Goal: Ask a question: Seek information or help from site administrators or community

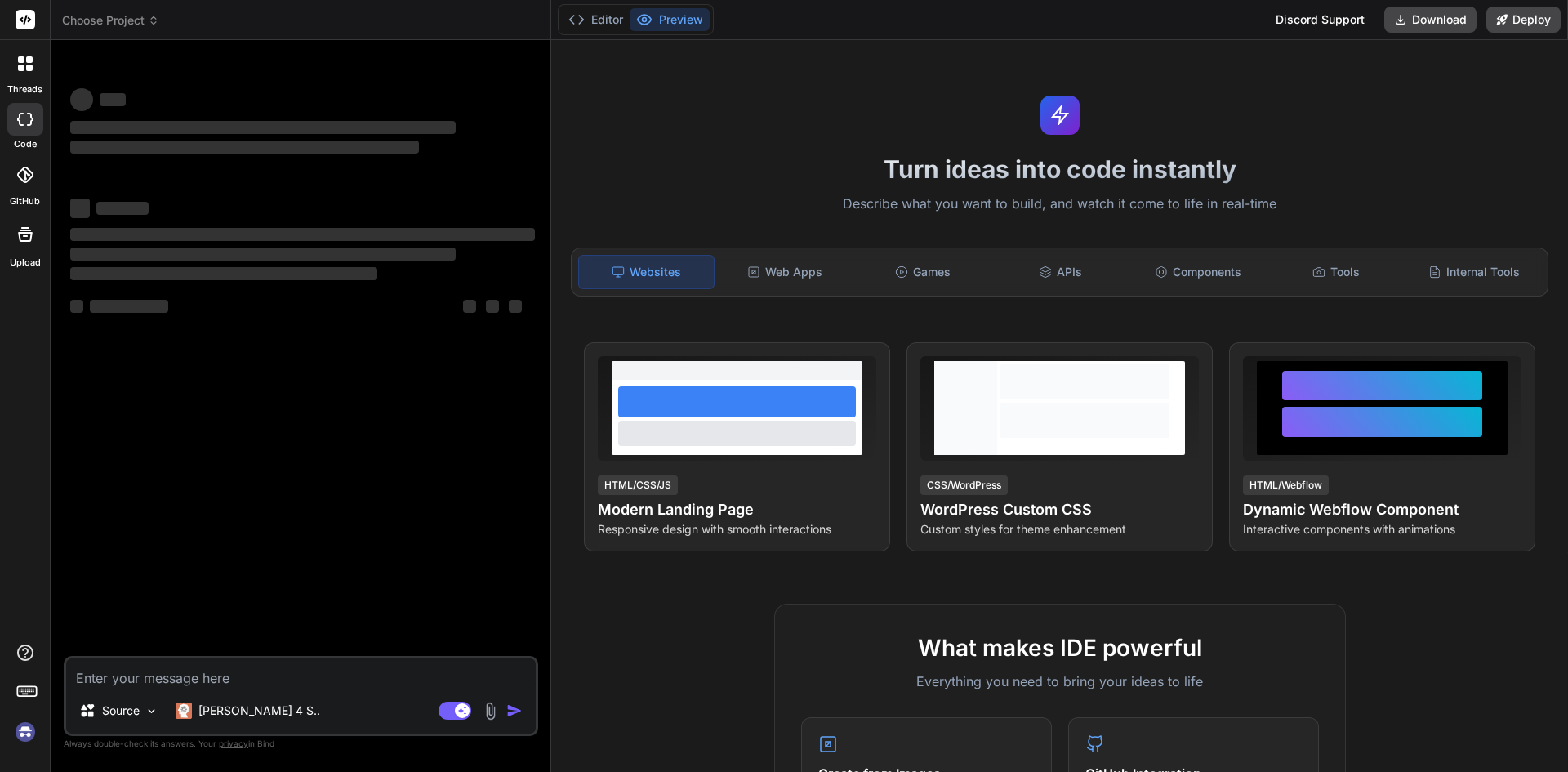
click at [191, 668] on textarea at bounding box center [301, 672] width 470 height 29
type textarea "x"
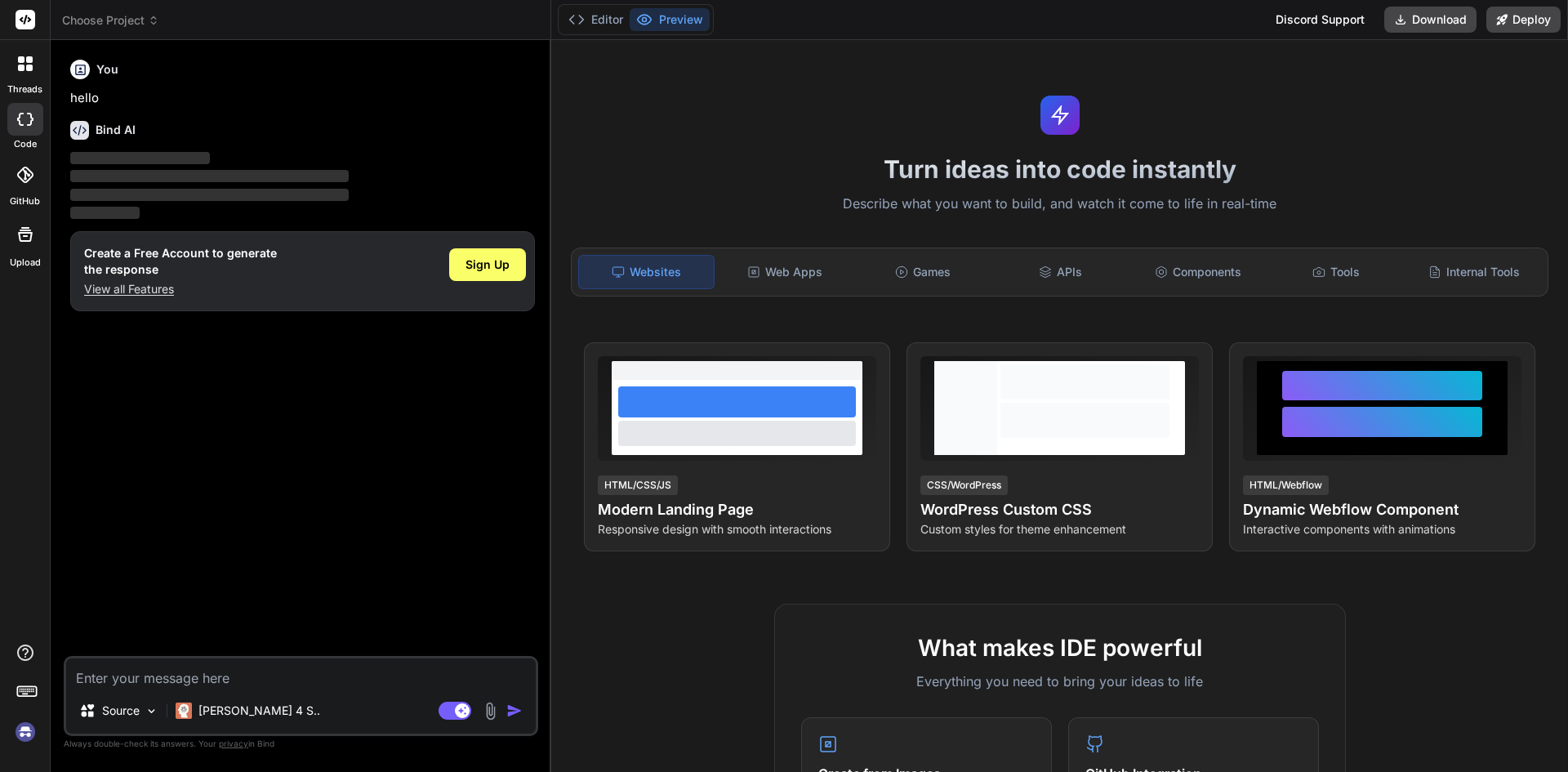
type textarea "h"
type textarea "x"
type textarea "hi"
type textarea "x"
type textarea "hi"
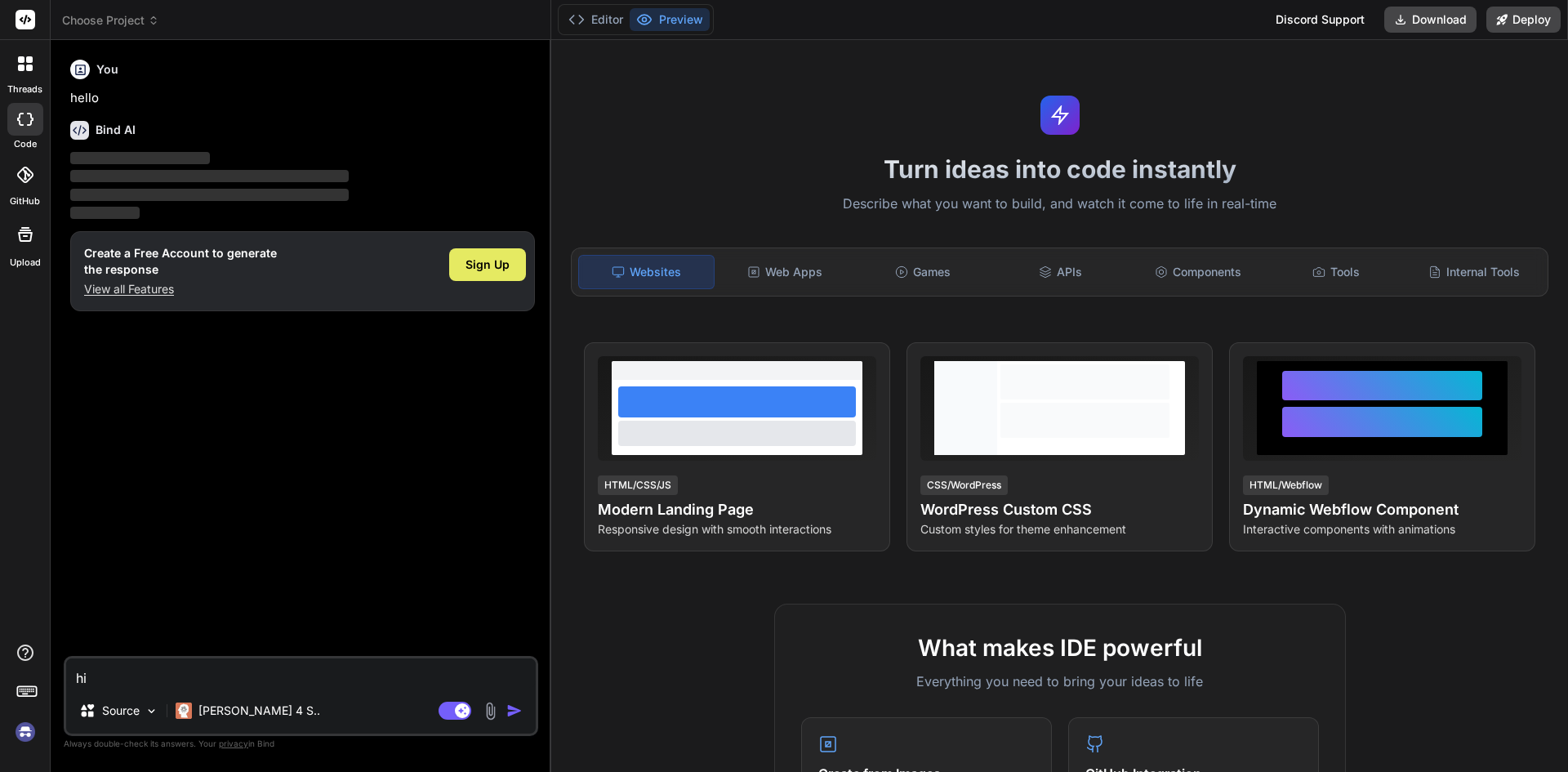
click at [506, 258] on span "Sign Up" at bounding box center [487, 265] width 44 height 17
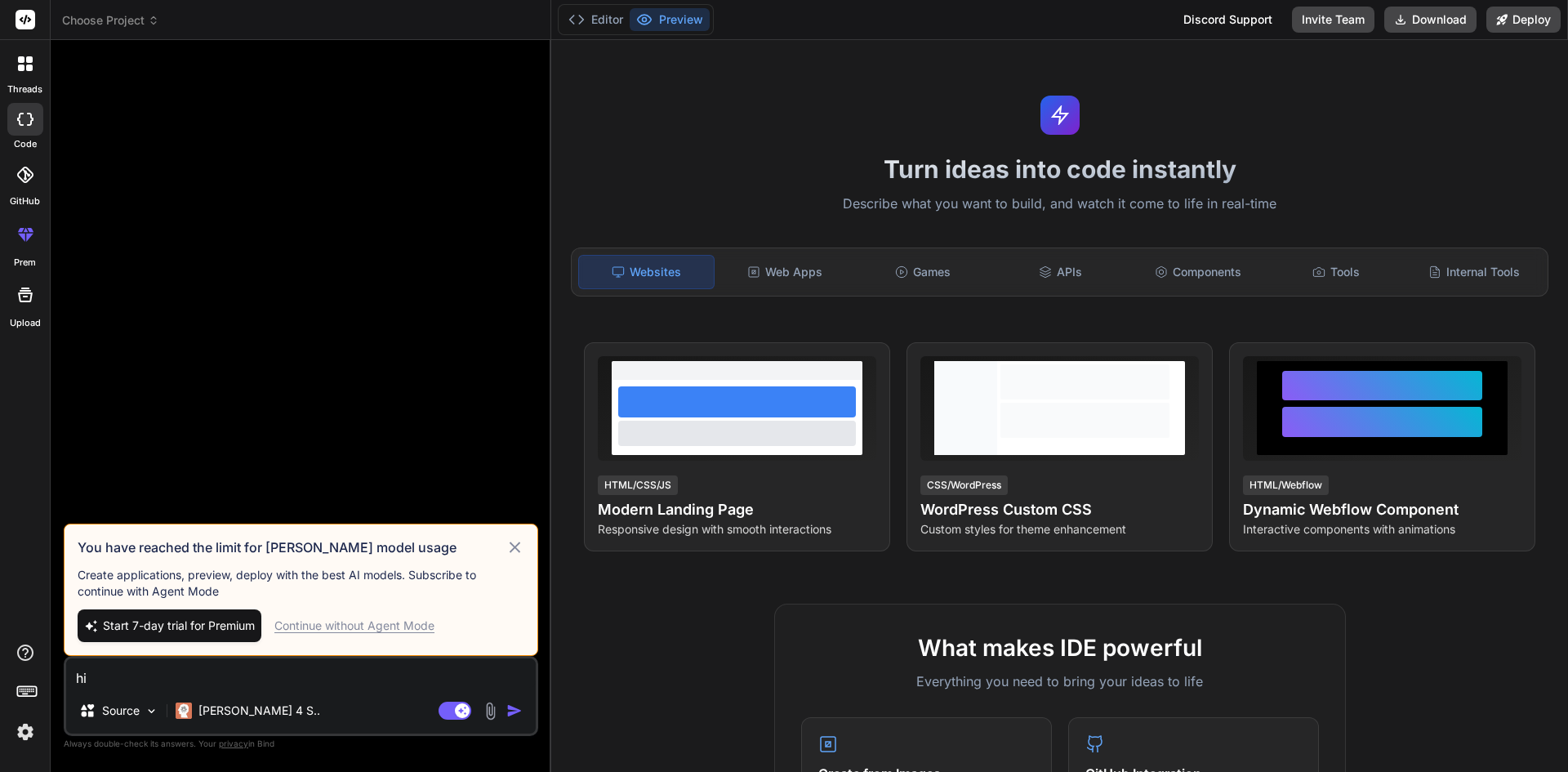
click at [311, 626] on div "Continue without Agent Mode" at bounding box center [354, 626] width 160 height 17
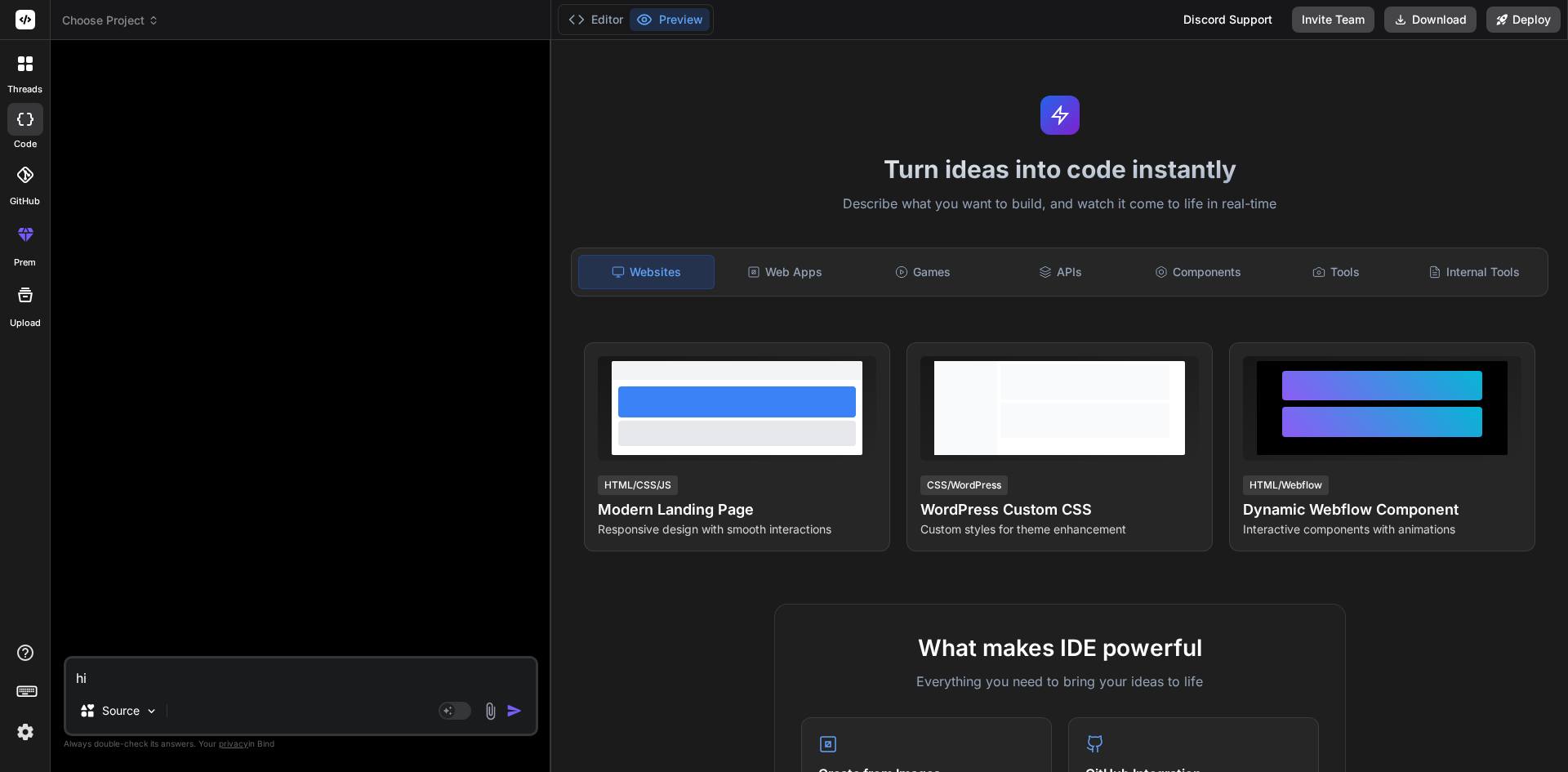
click at [259, 672] on textarea "hi" at bounding box center [301, 672] width 470 height 29
type textarea "x"
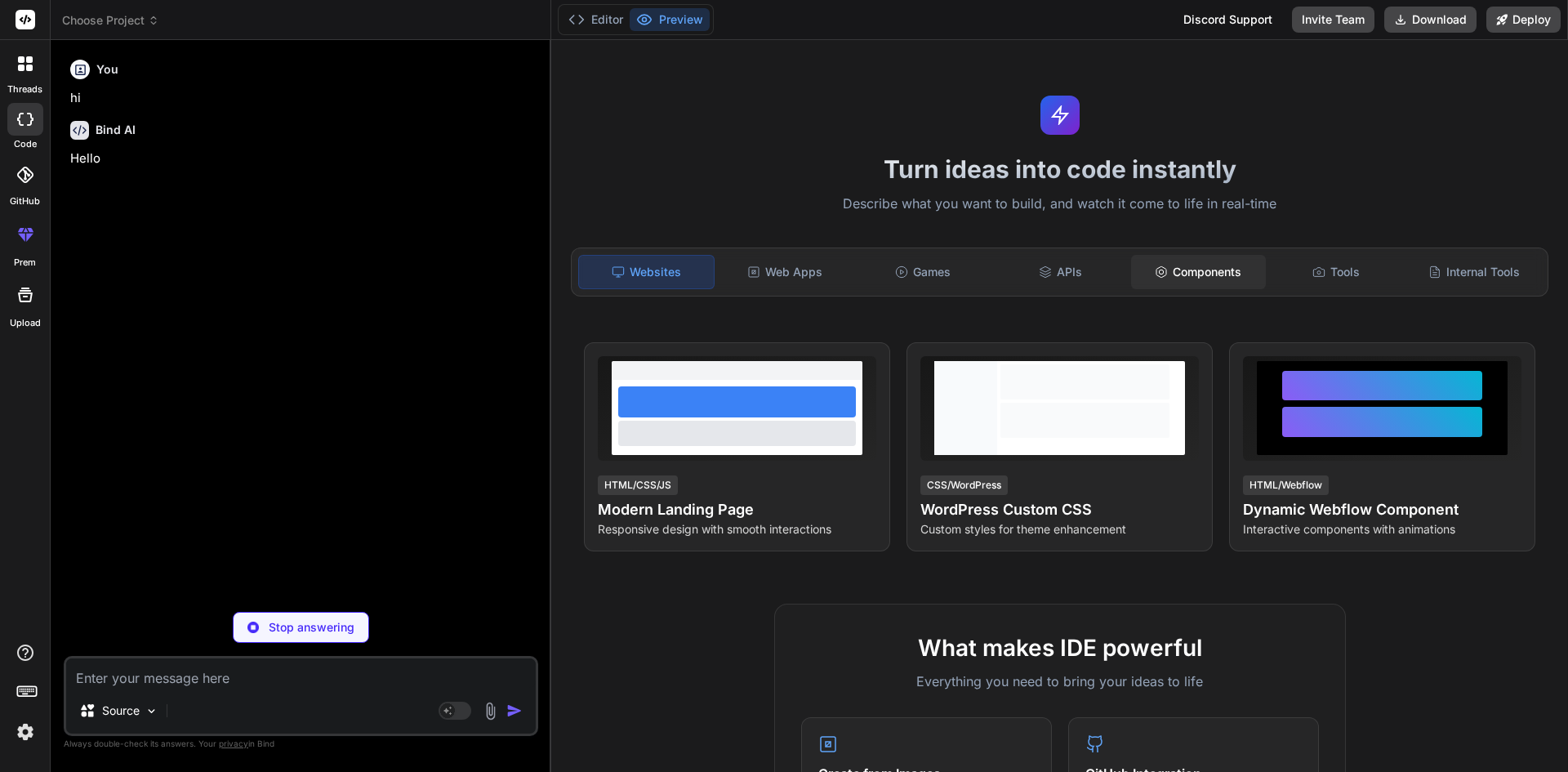
type textarea "x"
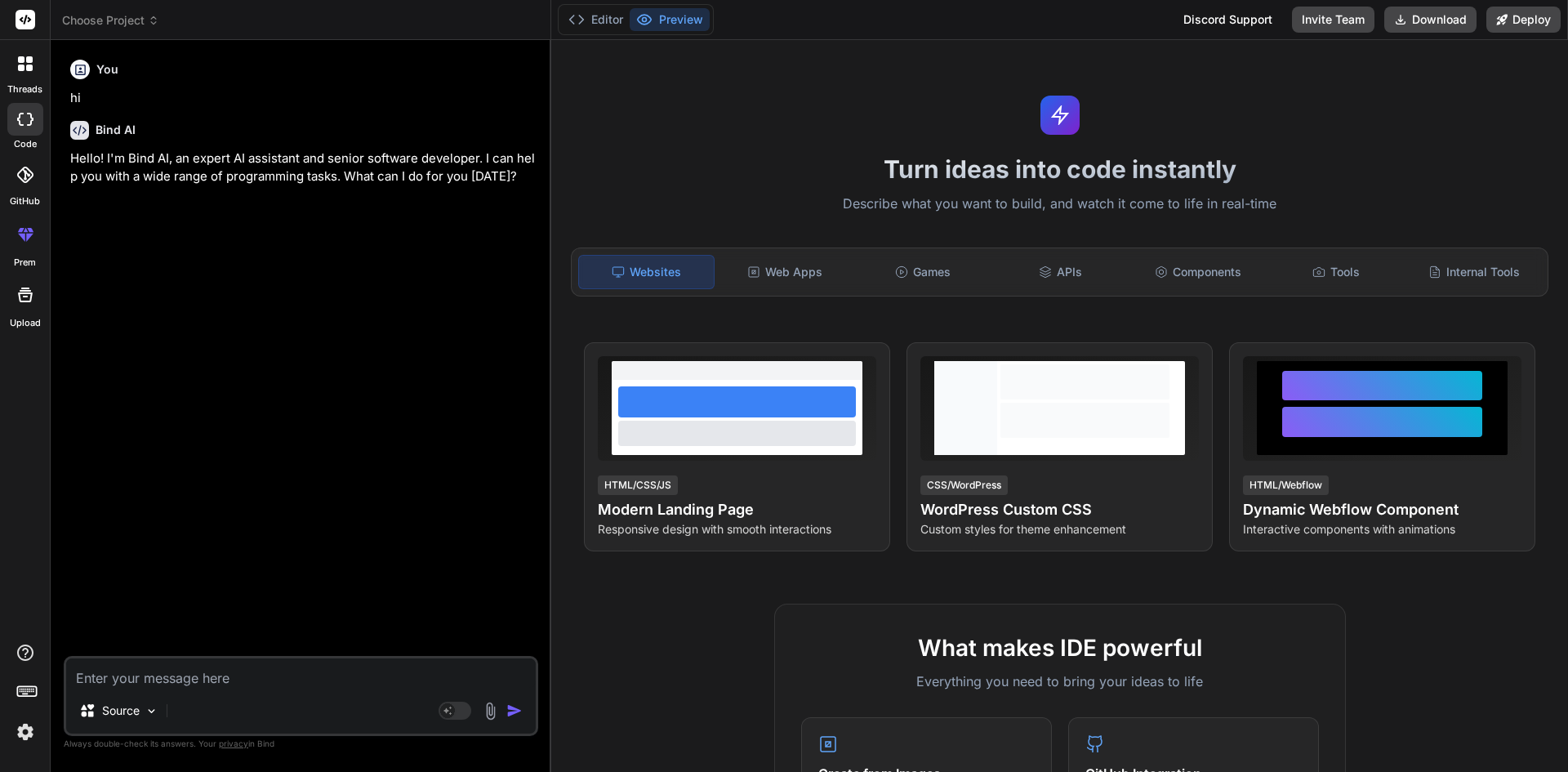
click at [307, 677] on textarea at bounding box center [301, 672] width 470 height 29
type textarea "T"
type textarea "x"
type textarea "Th"
type textarea "x"
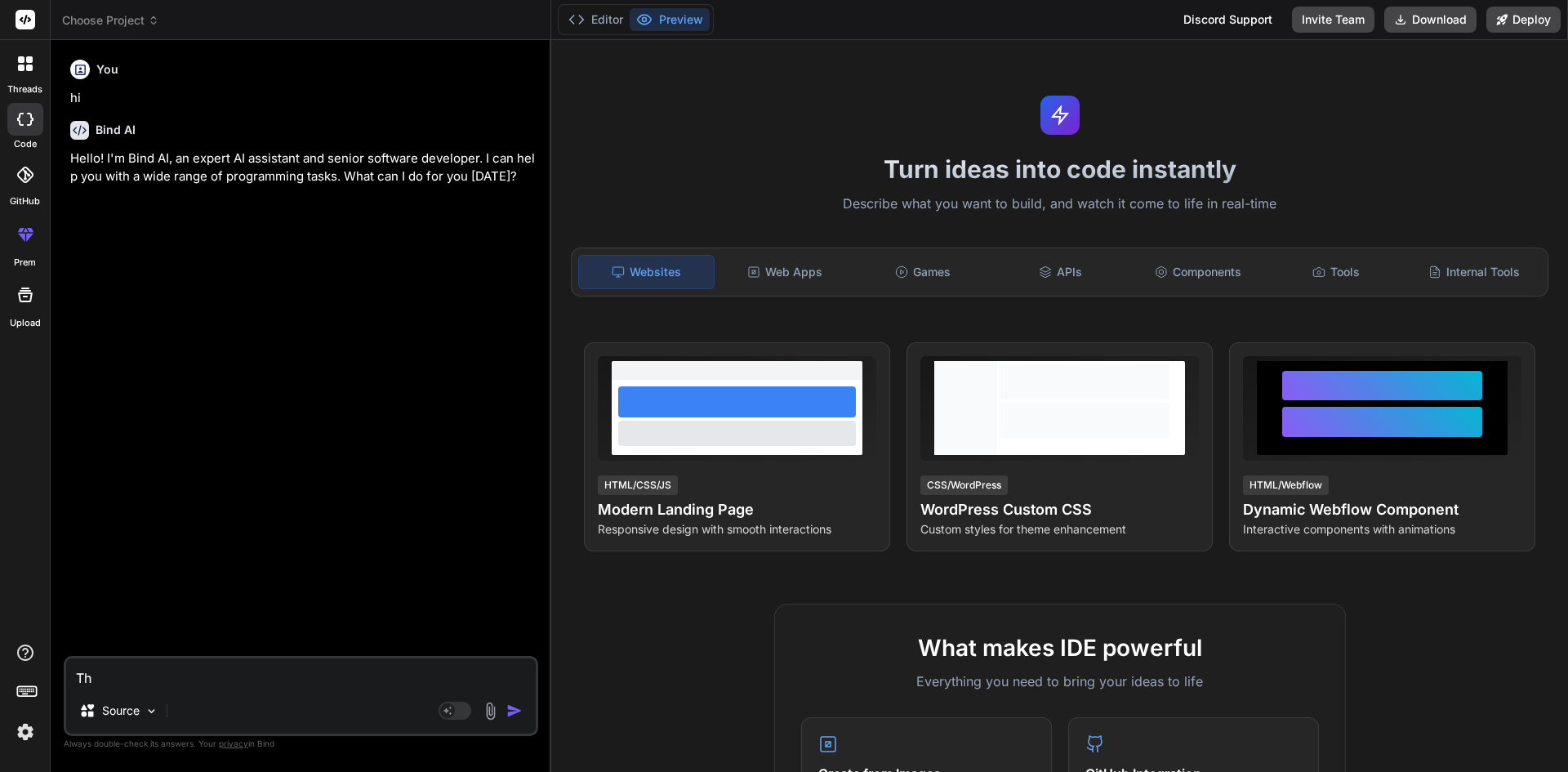
type textarea "Thi"
type textarea "x"
type textarea "This"
type textarea "x"
type textarea "This"
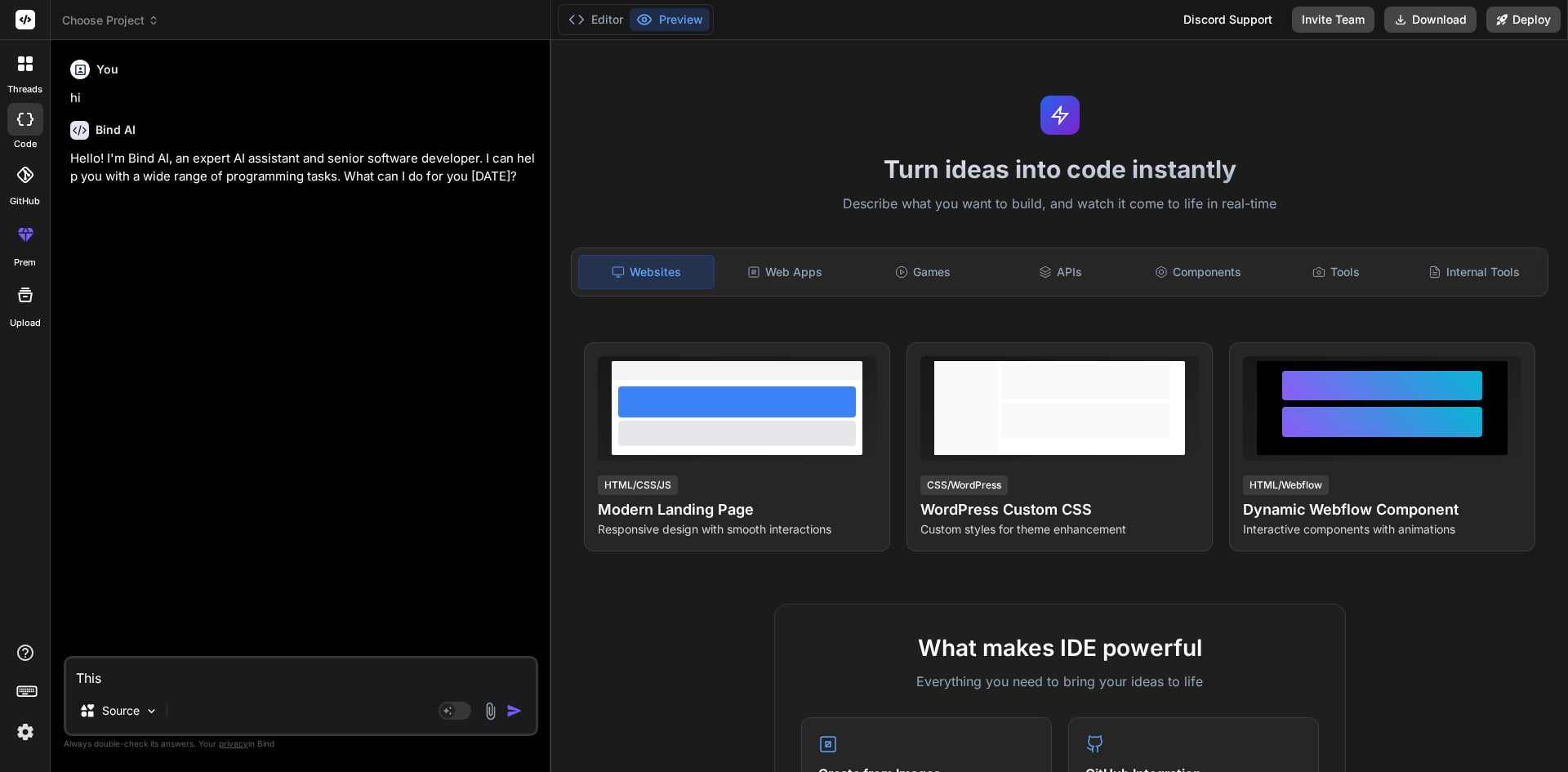
type textarea "x"
type textarea "This i"
type textarea "x"
type textarea "This is"
type textarea "x"
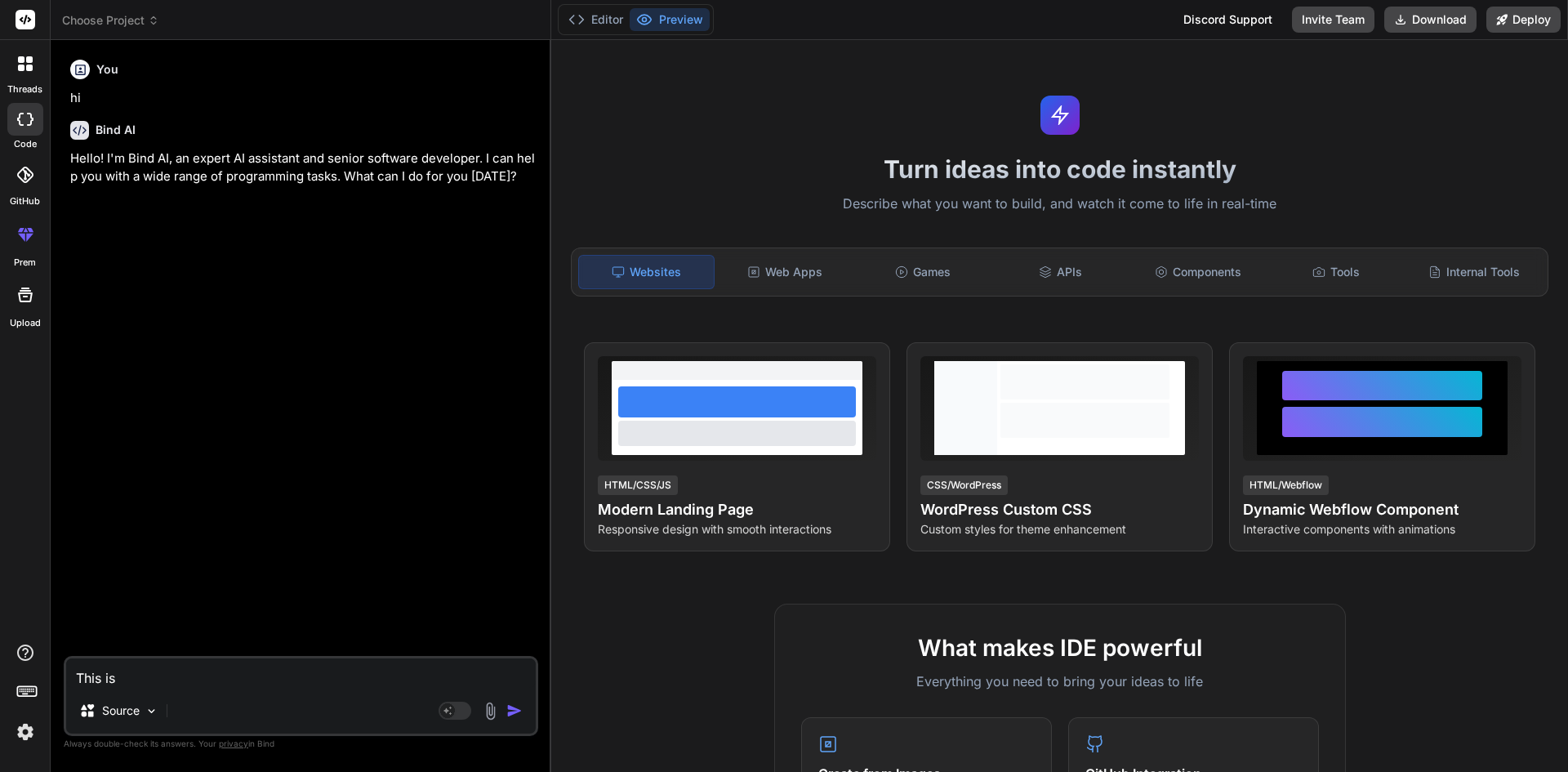
type textarea "This is"
type textarea "x"
type textarea "This is m"
type textarea "x"
type textarea "This is my"
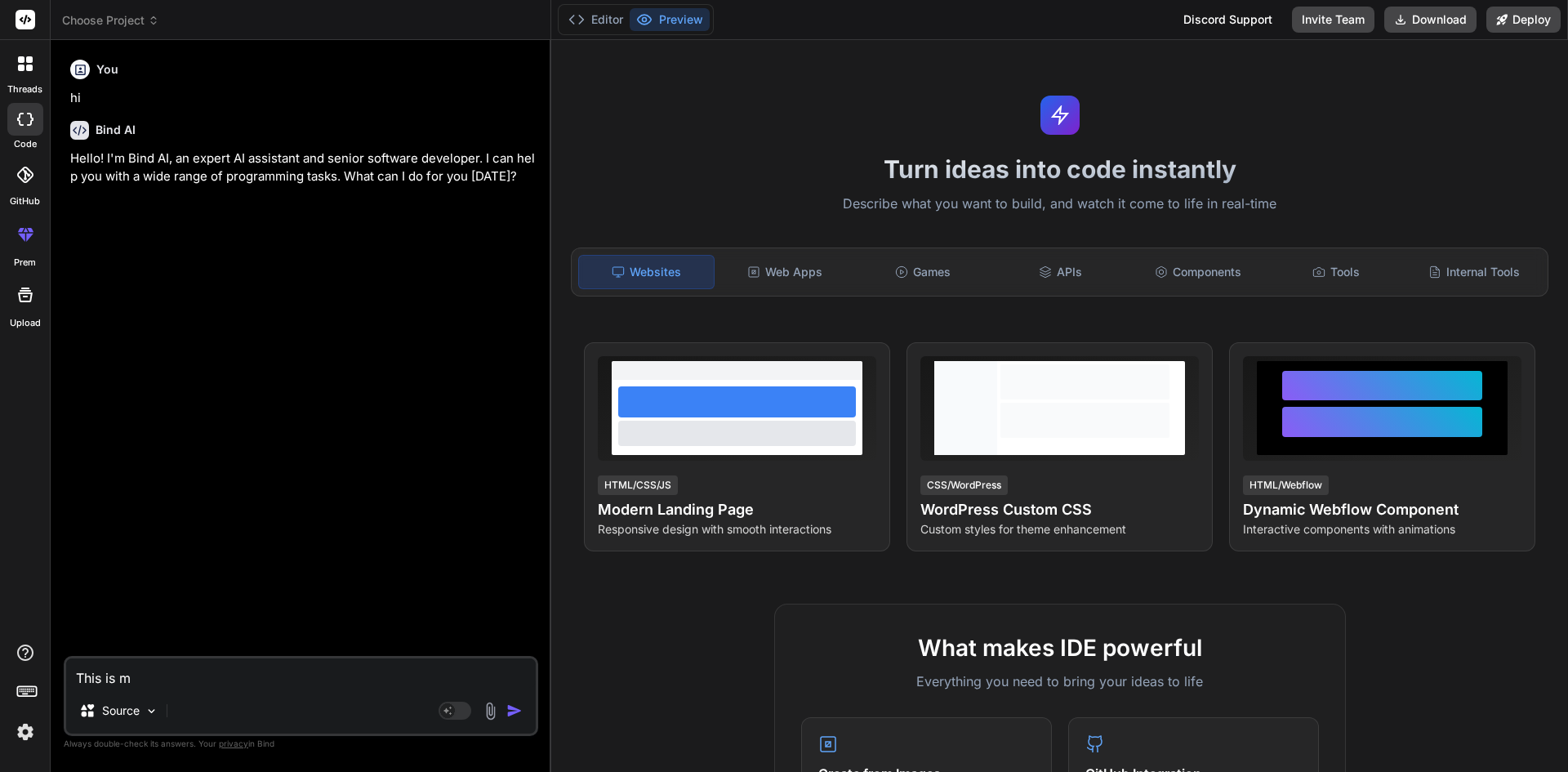
type textarea "x"
type textarea "This is my"
type textarea "x"
type textarea "This is my M"
type textarea "x"
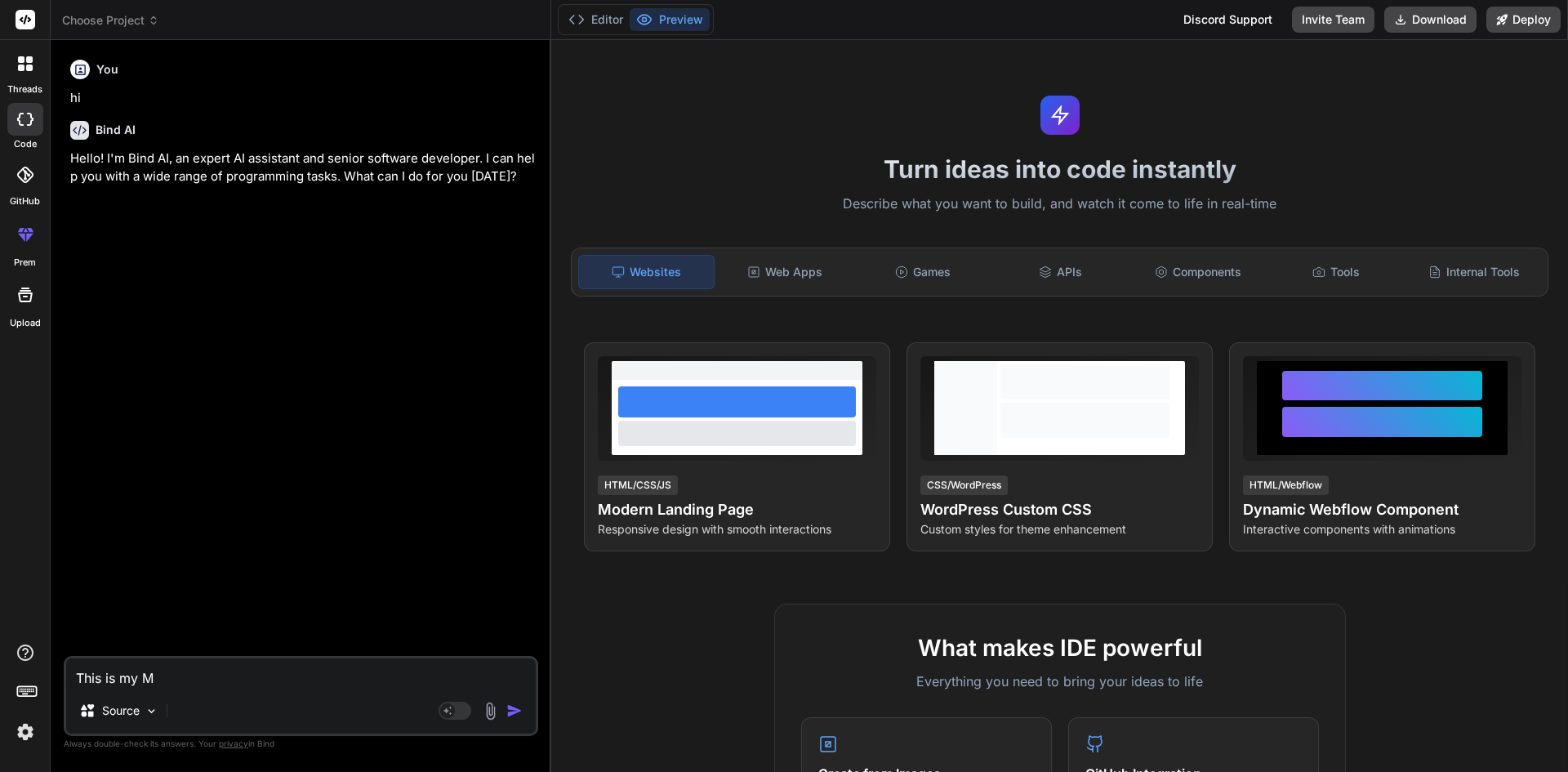
type textarea "This is my MC"
type textarea "x"
type textarea "This is my MCQ"
type textarea "x"
type textarea "This is my MCQ"
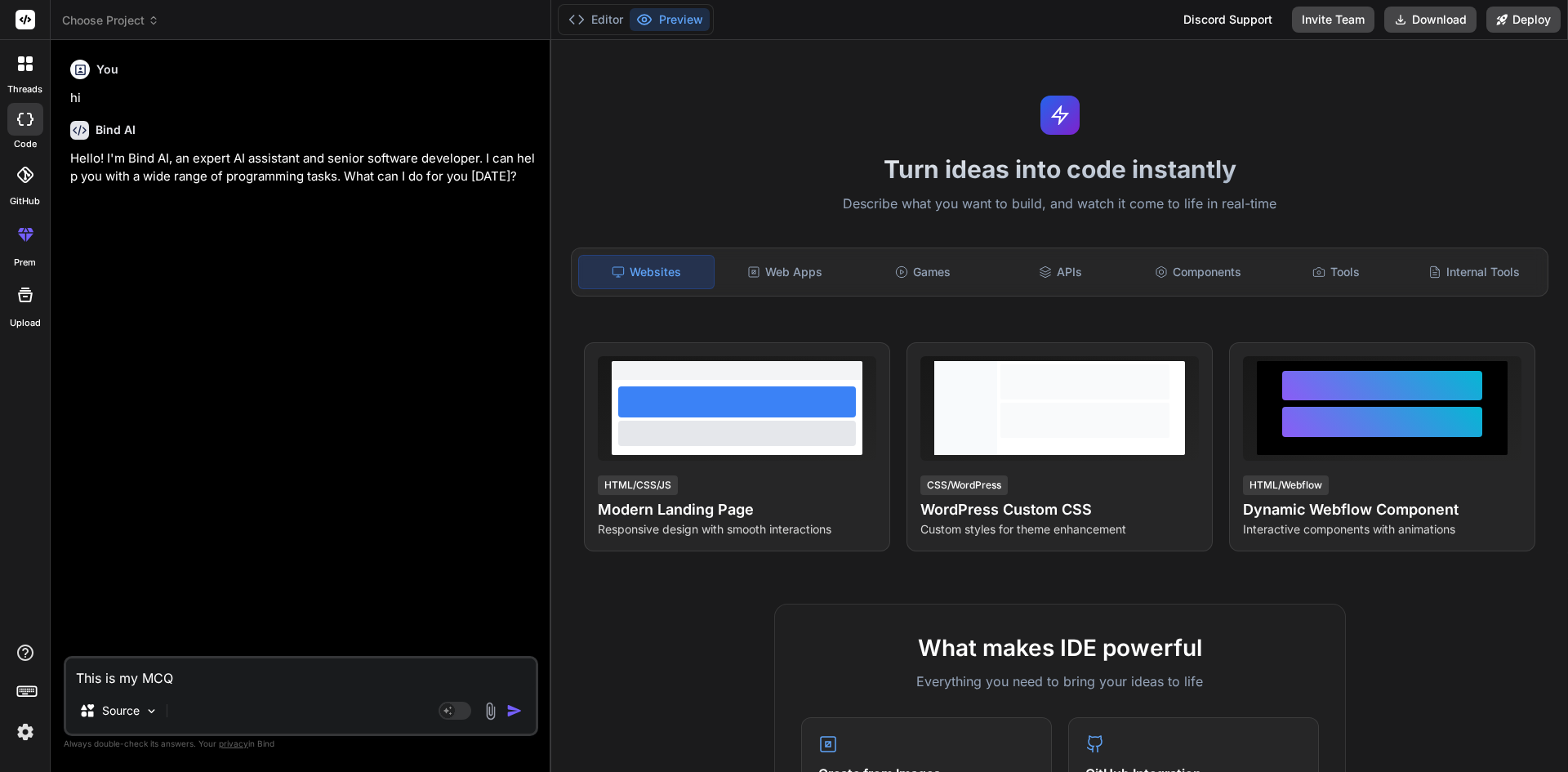
type textarea "x"
type textarea "This is my MCQ Q"
type textarea "x"
type textarea "This is my MCQ Qu"
type textarea "x"
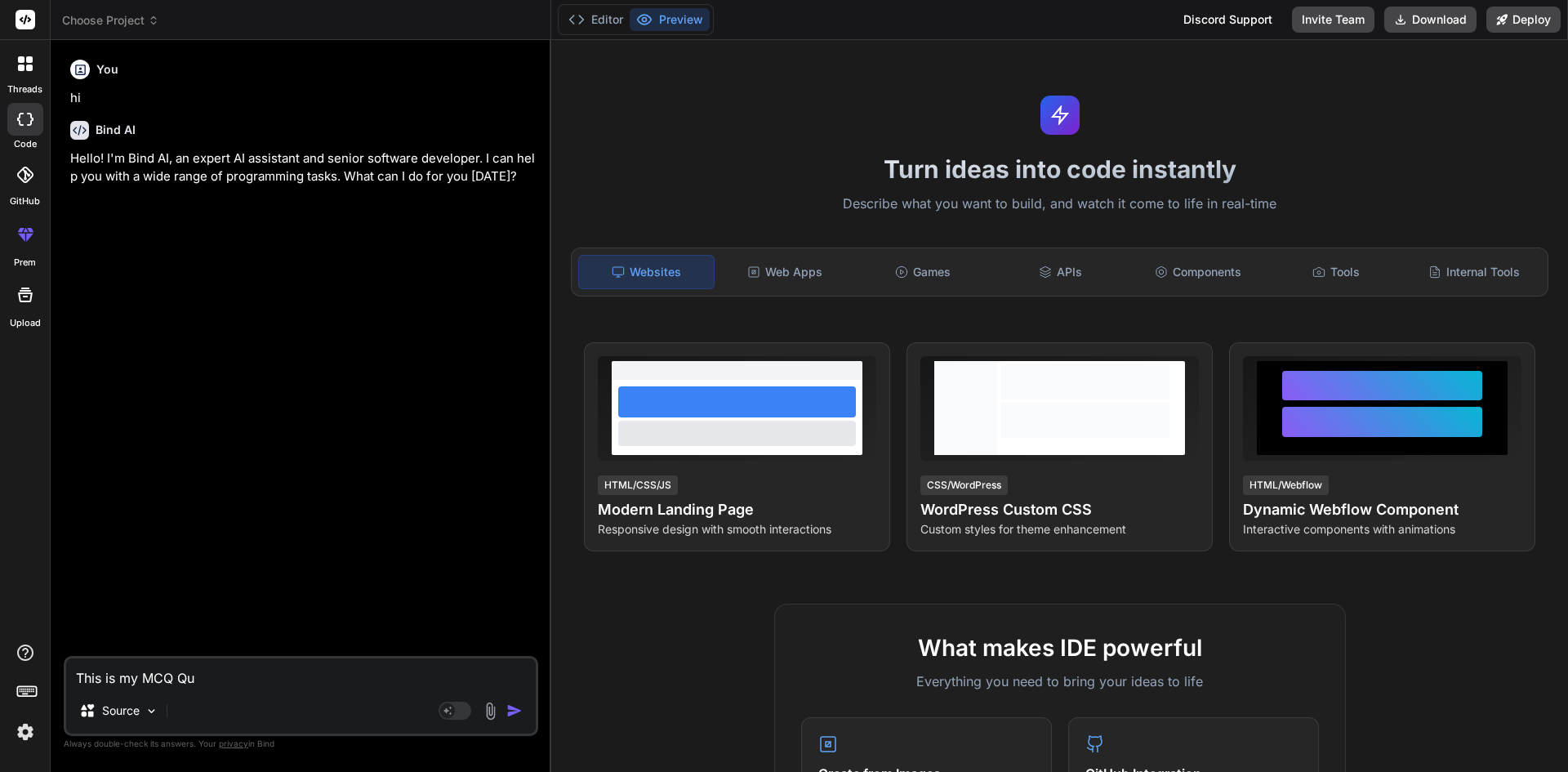
type textarea "This is my MCQ Que"
type textarea "x"
type textarea "This is my MCQ Ques"
type textarea "x"
type textarea "This is my MCQ Quest"
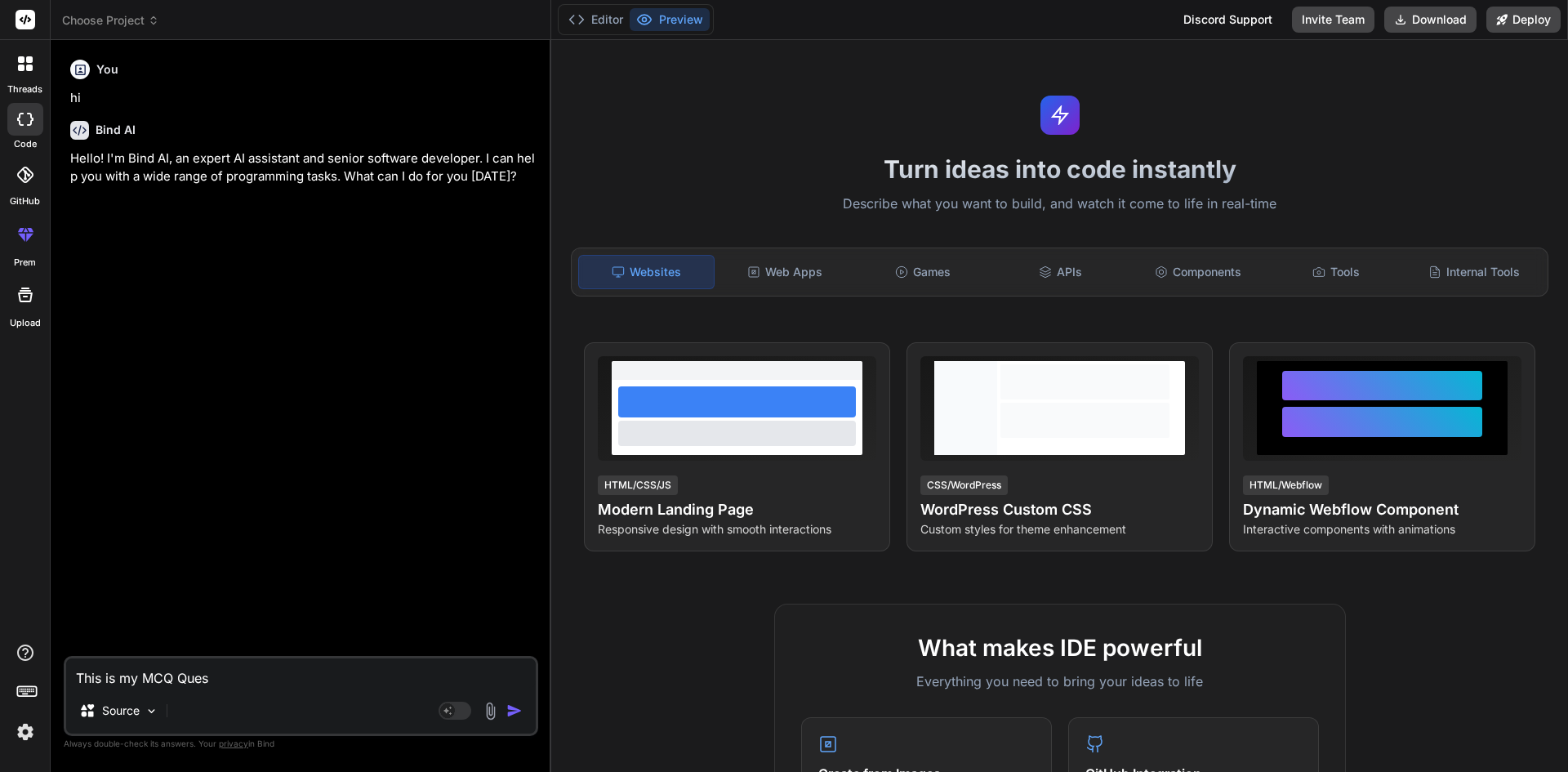
type textarea "x"
type textarea "This is my MCQ Questi"
type textarea "x"
type textarea "This is my MCQ Questio"
type textarea "x"
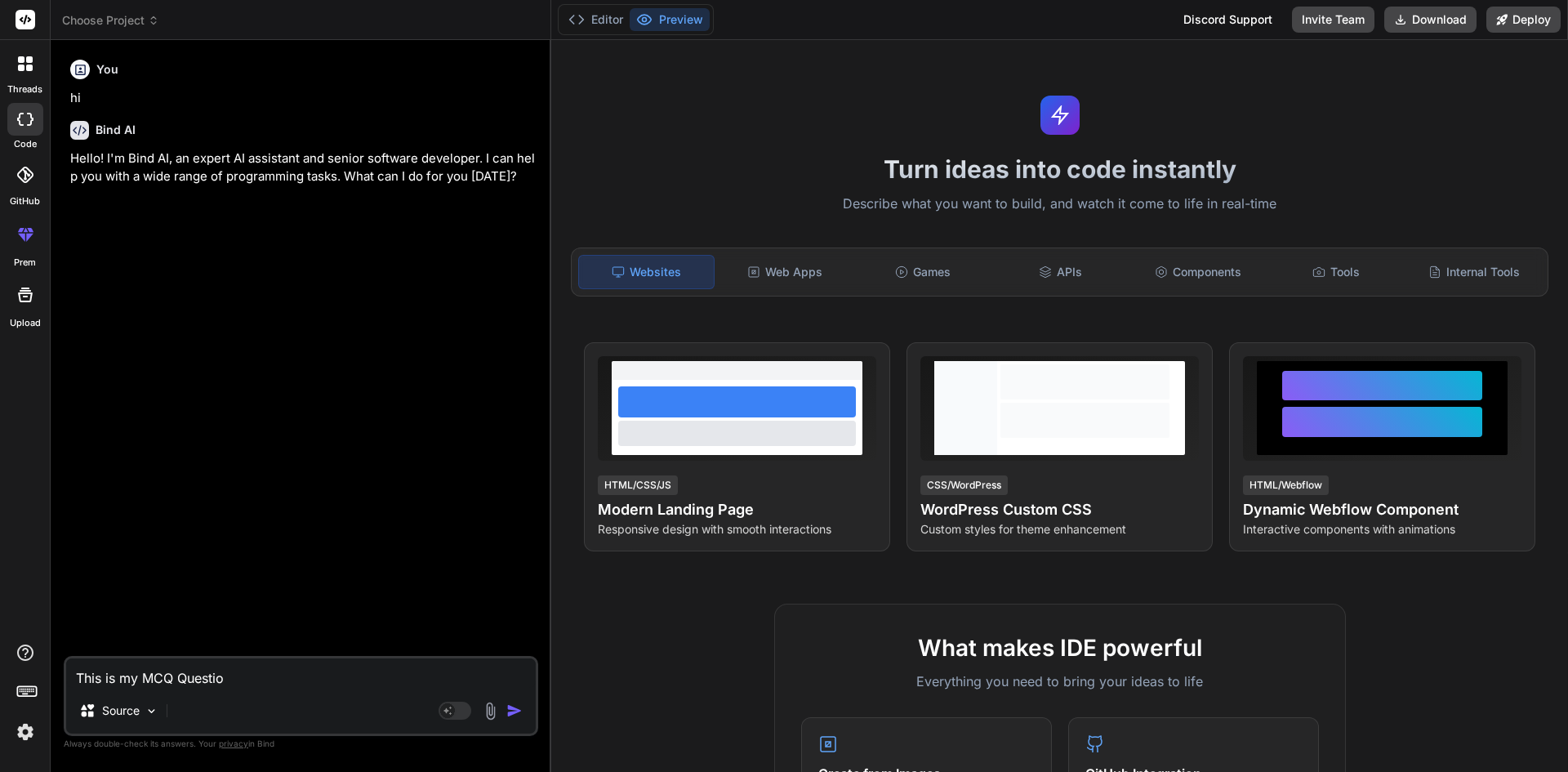
type textarea "This is my MCQ Question"
type textarea "x"
type textarea "This is my MCQ Question"
type textarea "x"
paste textarea "How can SQL injections occur?"
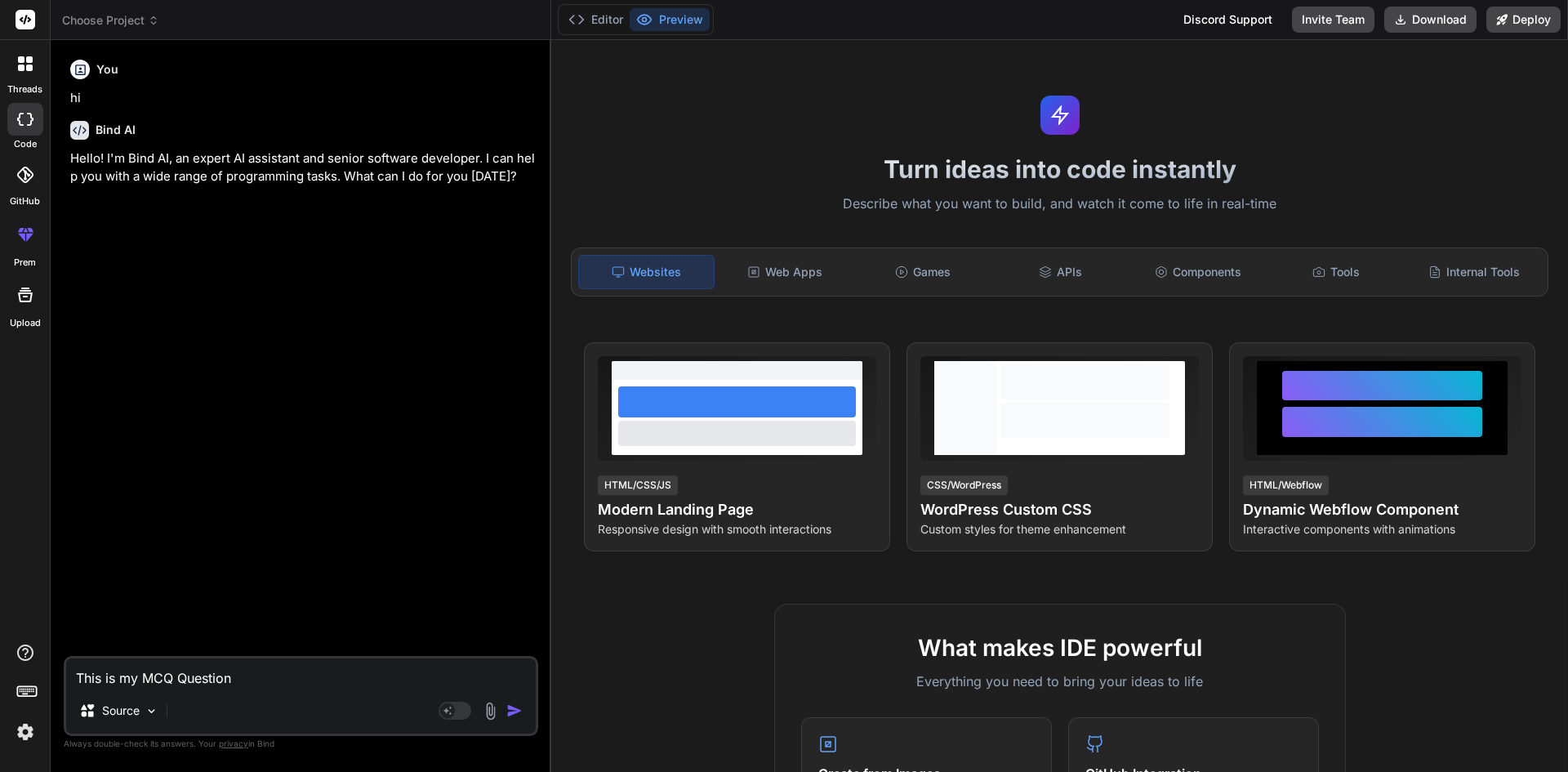
type textarea "This is my MCQ Question How can SQL injections occur?"
type textarea "x"
type textarea "This is my MCQ Question How can SQL injections occur?"
type textarea "x"
type textarea "This is my MCQ Question How can SQL injections occur? a"
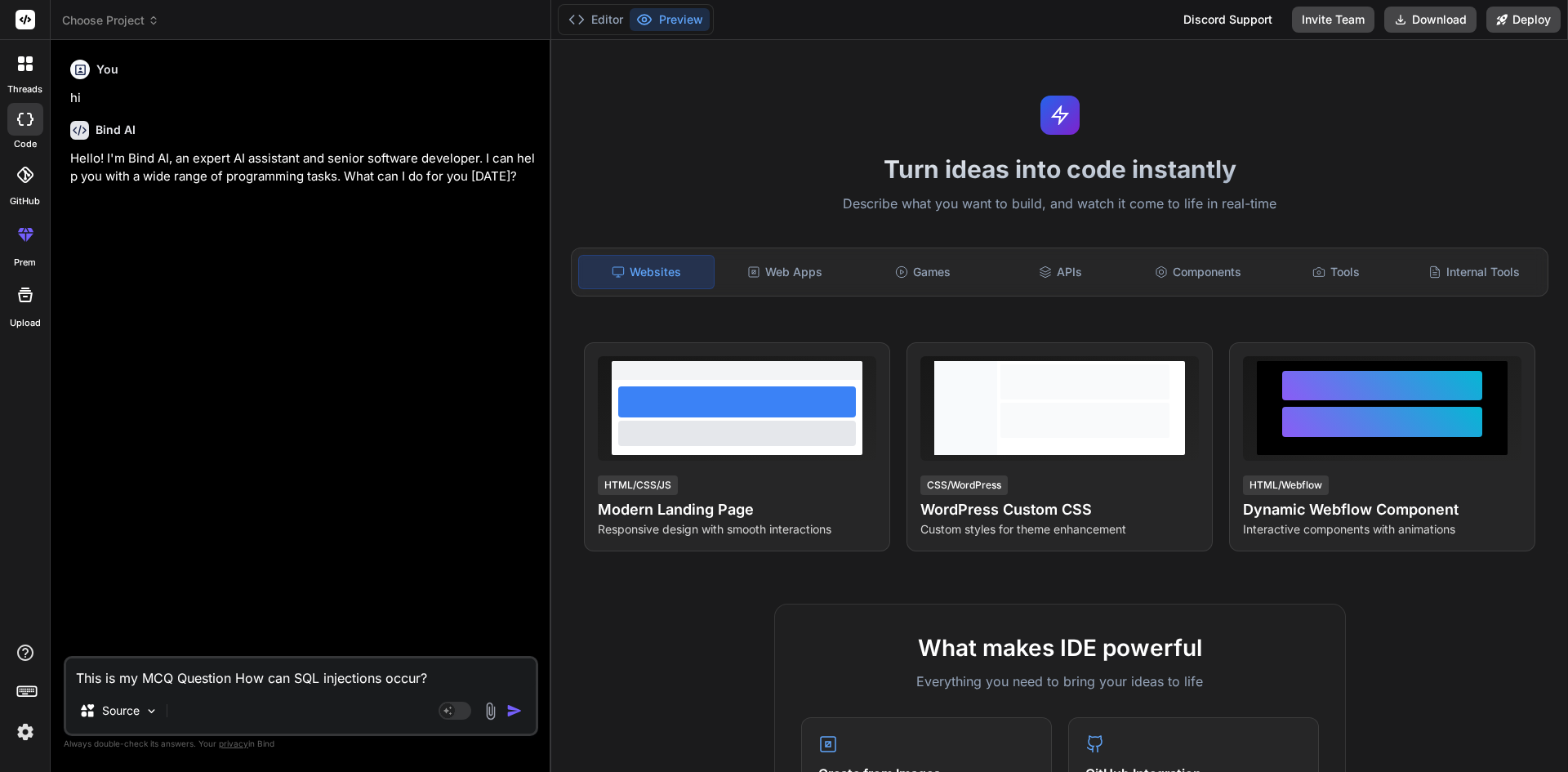
type textarea "x"
type textarea "This is my MCQ Question How can SQL injections occur? an"
type textarea "x"
type textarea "This is my MCQ Question How can SQL injections occur? and"
type textarea "x"
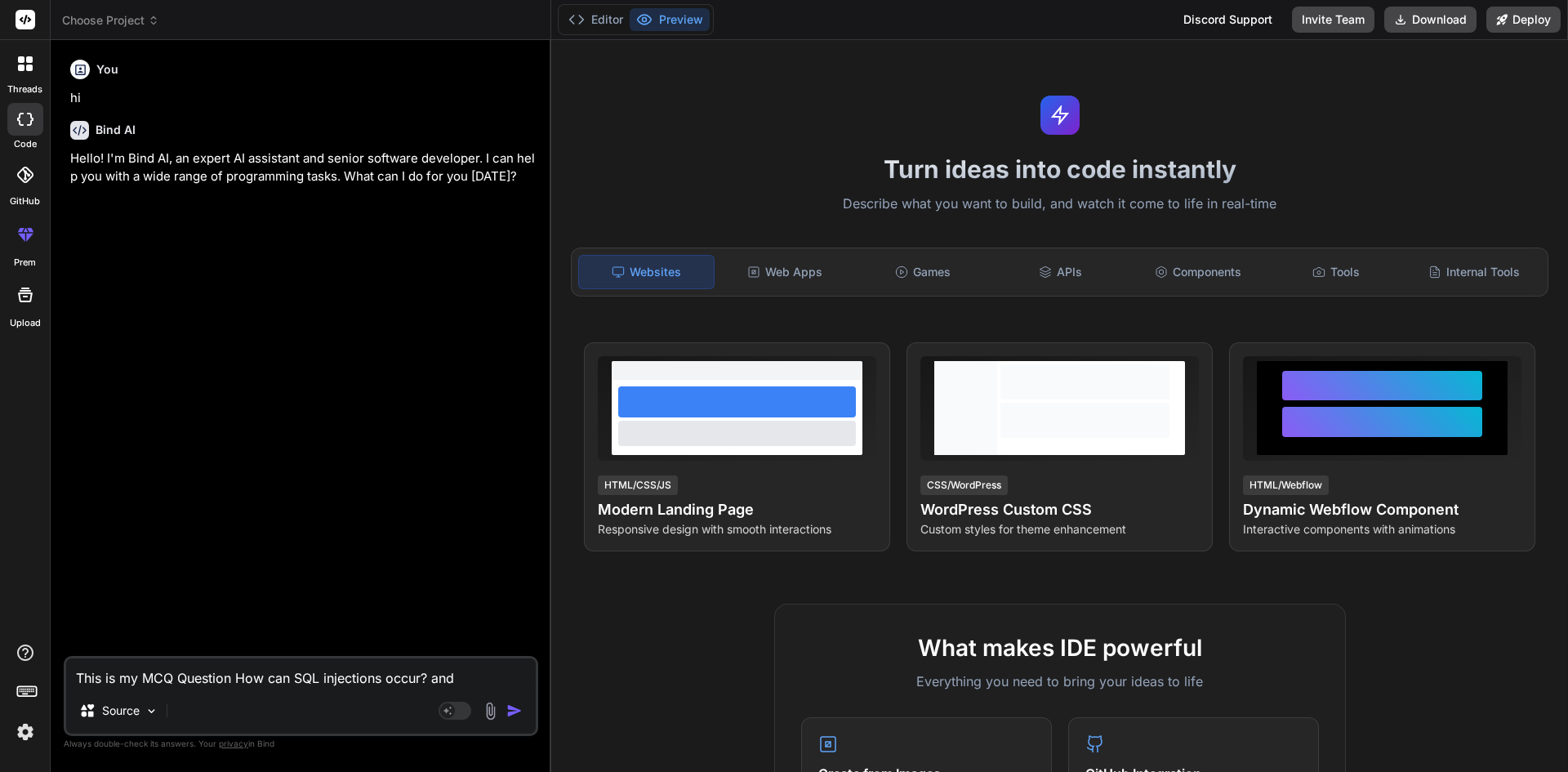
type textarea "This is my MCQ Question How can SQL injections occur? and"
type textarea "x"
type textarea "This is my MCQ Question How can SQL injections occur? and t"
type textarea "x"
type textarea "This is my MCQ Question How can SQL injections occur? and th"
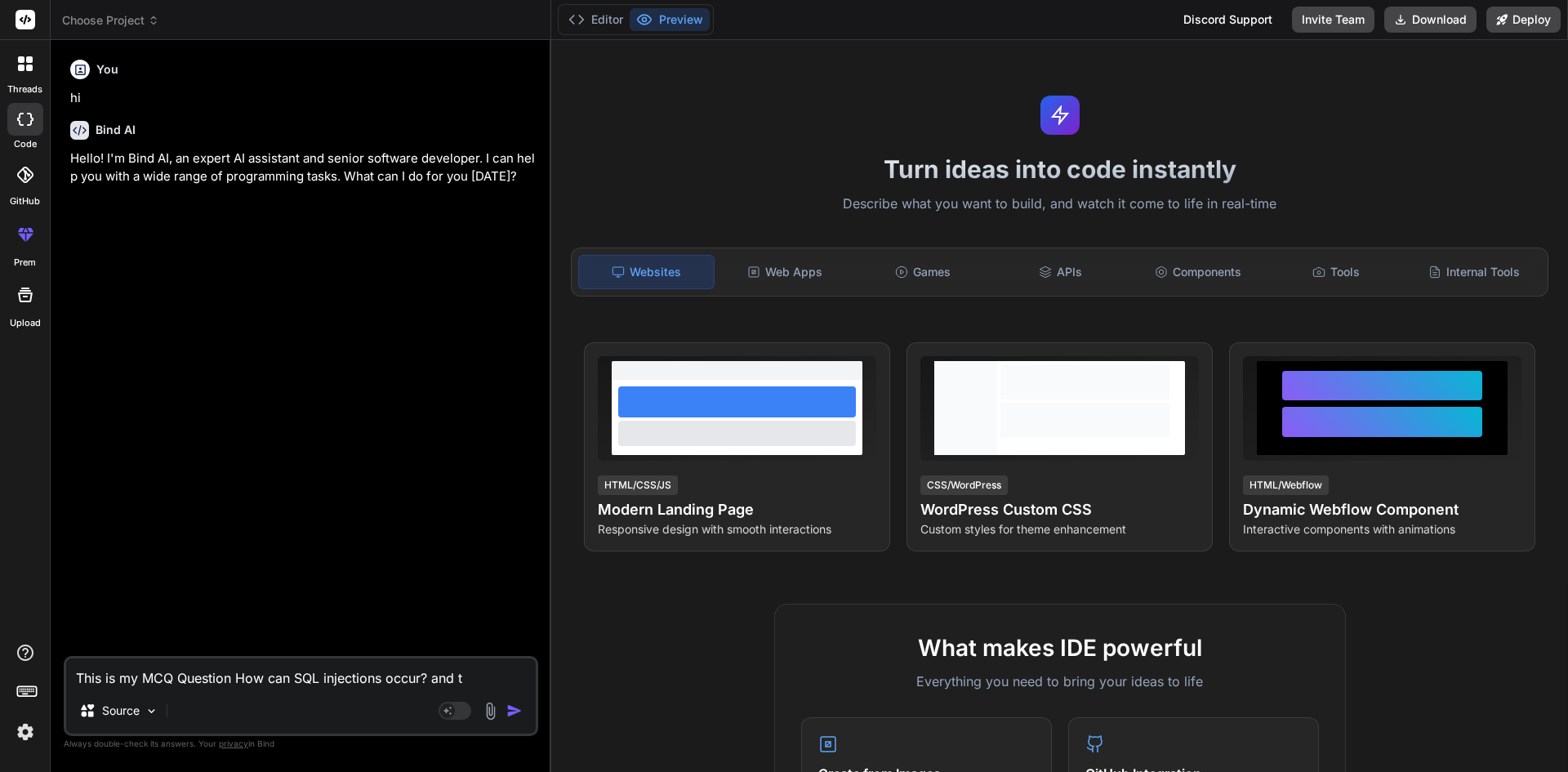
type textarea "x"
type textarea "This is my MCQ Question How can SQL injections occur? and the"
type textarea "x"
type textarea "This is my MCQ Question How can SQL injections occur? and thes"
type textarea "x"
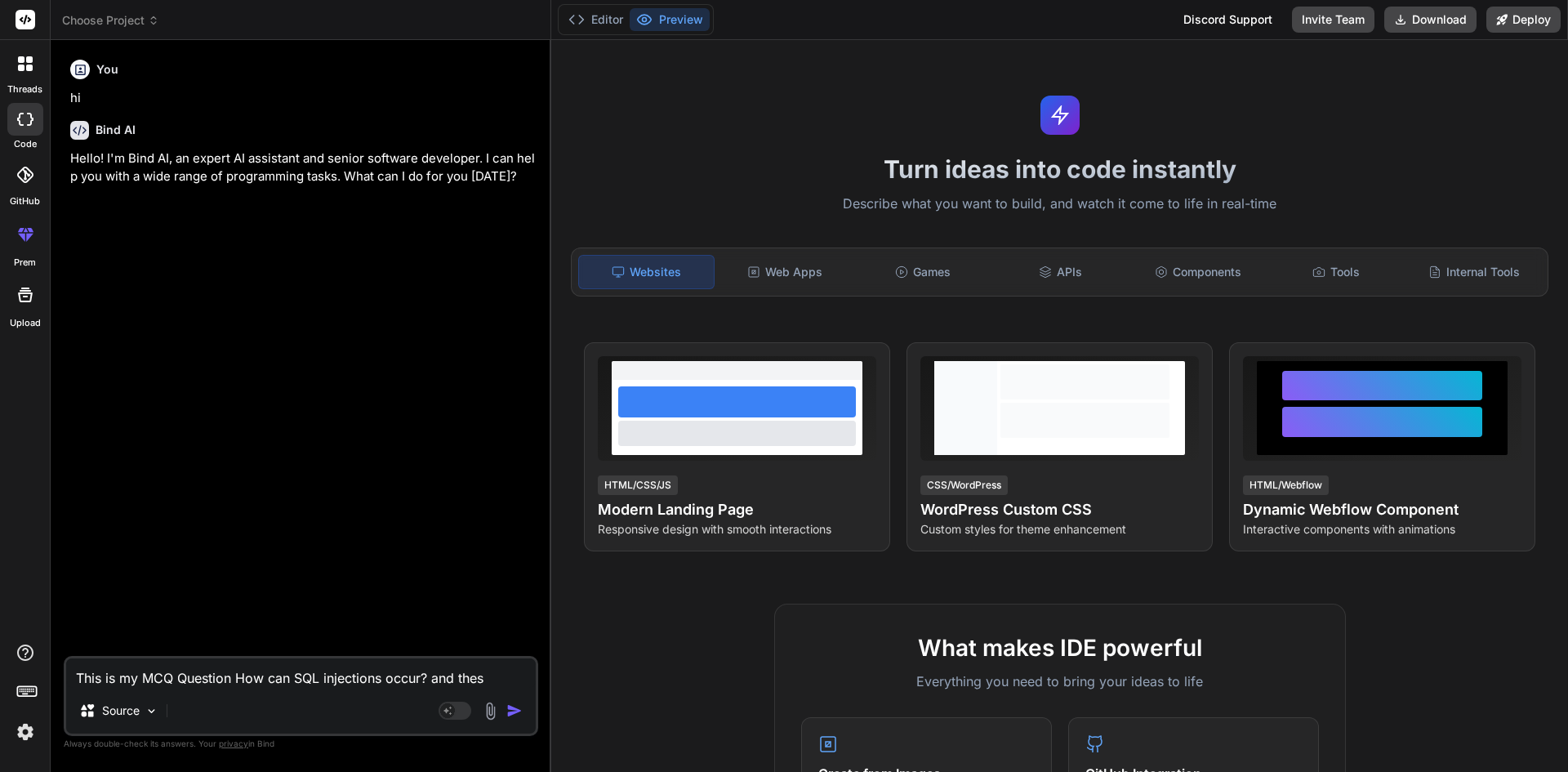
type textarea "This is my MCQ Question How can SQL injections occur? and these"
type textarea "x"
type textarea "This is my MCQ Question How can SQL injections occur? and these"
type textarea "x"
type textarea "This is my MCQ Question How can SQL injections occur? and these a"
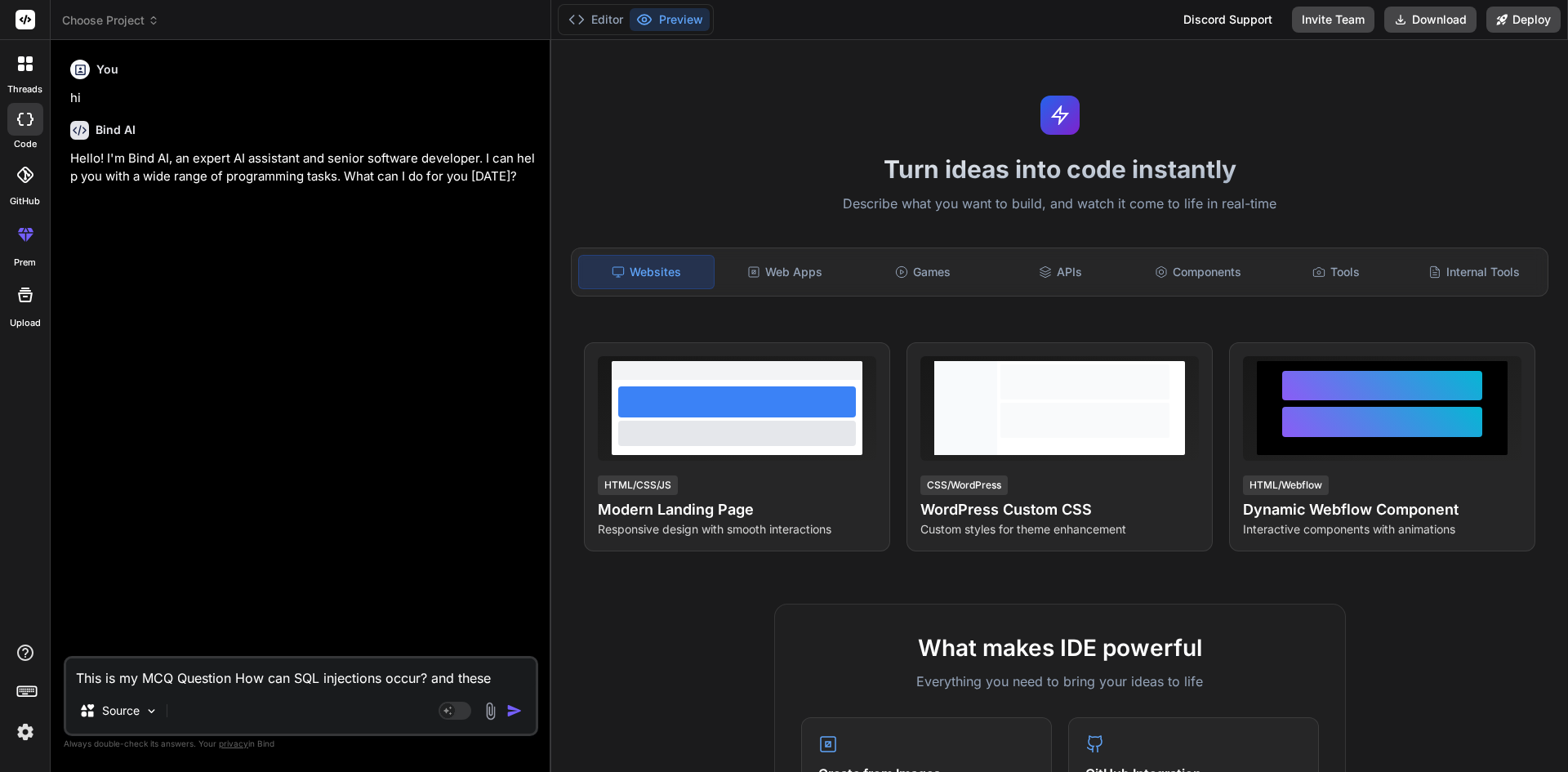
type textarea "x"
type textarea "This is my MCQ Question How can SQL injections occur? and these ar"
type textarea "x"
type textarea "This is my MCQ Question How can SQL injections occur? and these are"
type textarea "x"
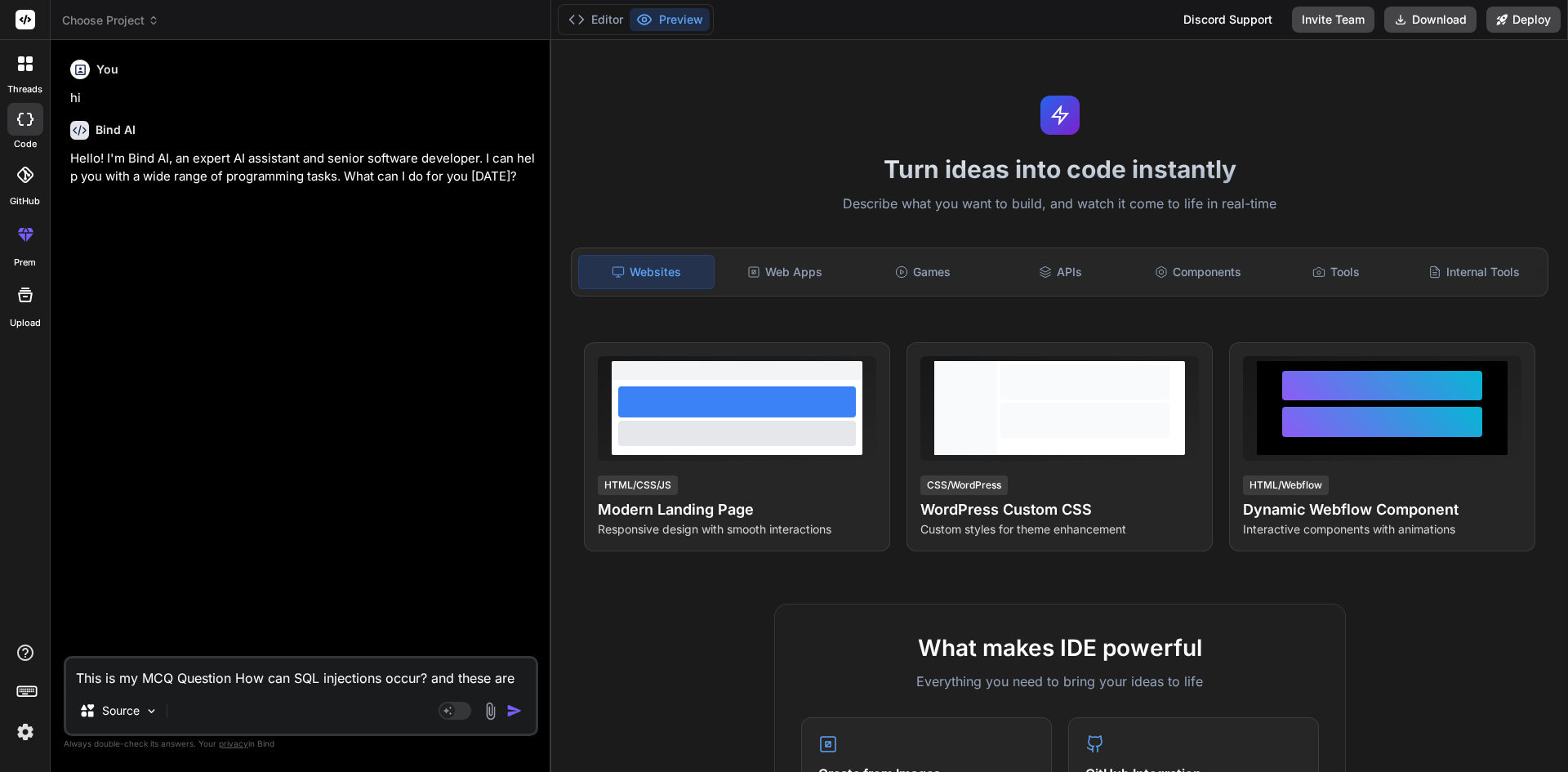
type textarea "This is my MCQ Question How can SQL injections occur? and these are"
type textarea "x"
type textarea "This is my MCQ Question How can SQL injections occur? and these are o"
type textarea "x"
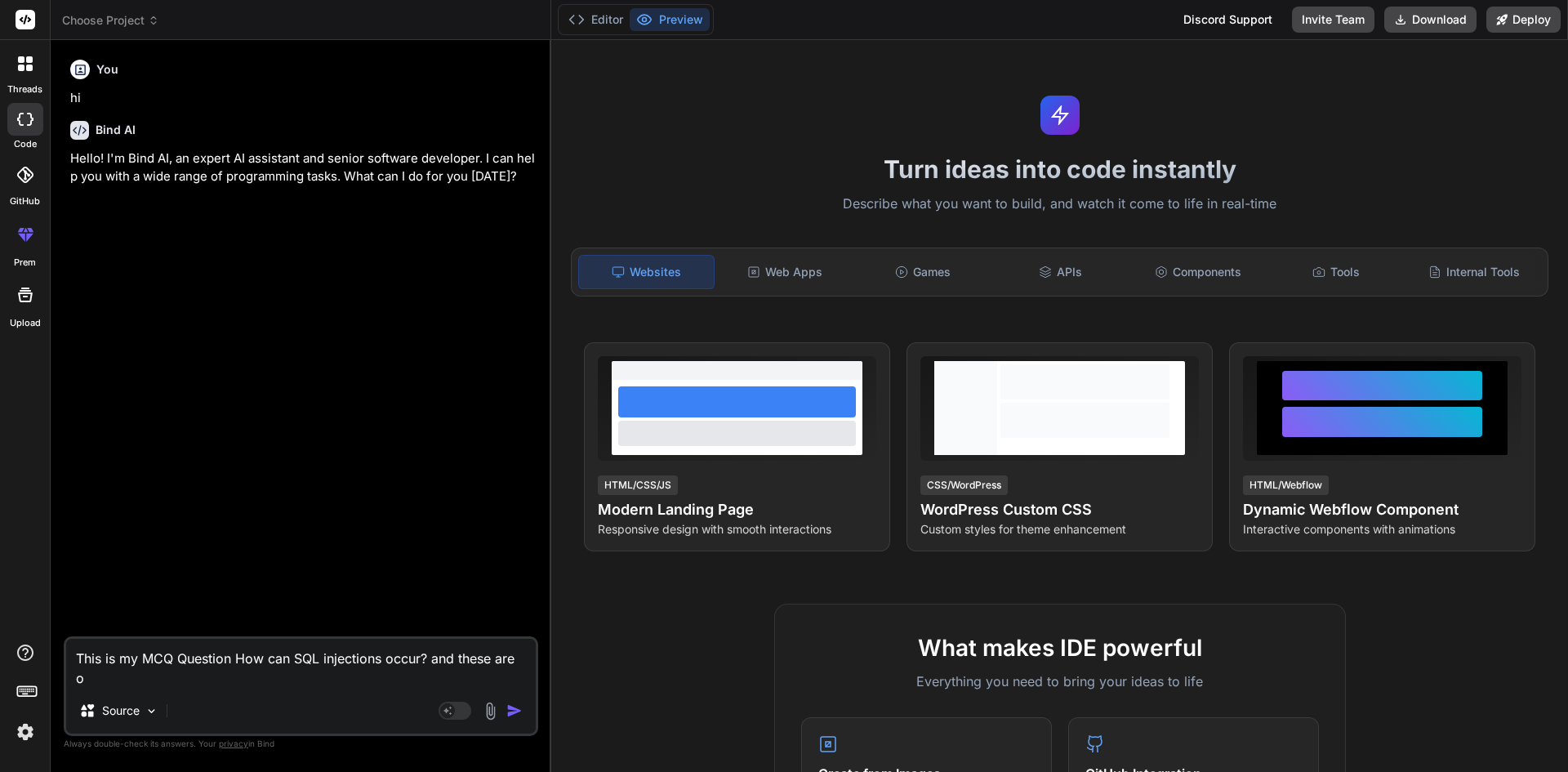
type textarea "This is my MCQ Question How can SQL injections occur? and these are op"
type textarea "x"
type textarea "This is my MCQ Question How can SQL injections occur? and these are opt"
type textarea "x"
type textarea "This is my MCQ Question How can SQL injections occur? and these are opti"
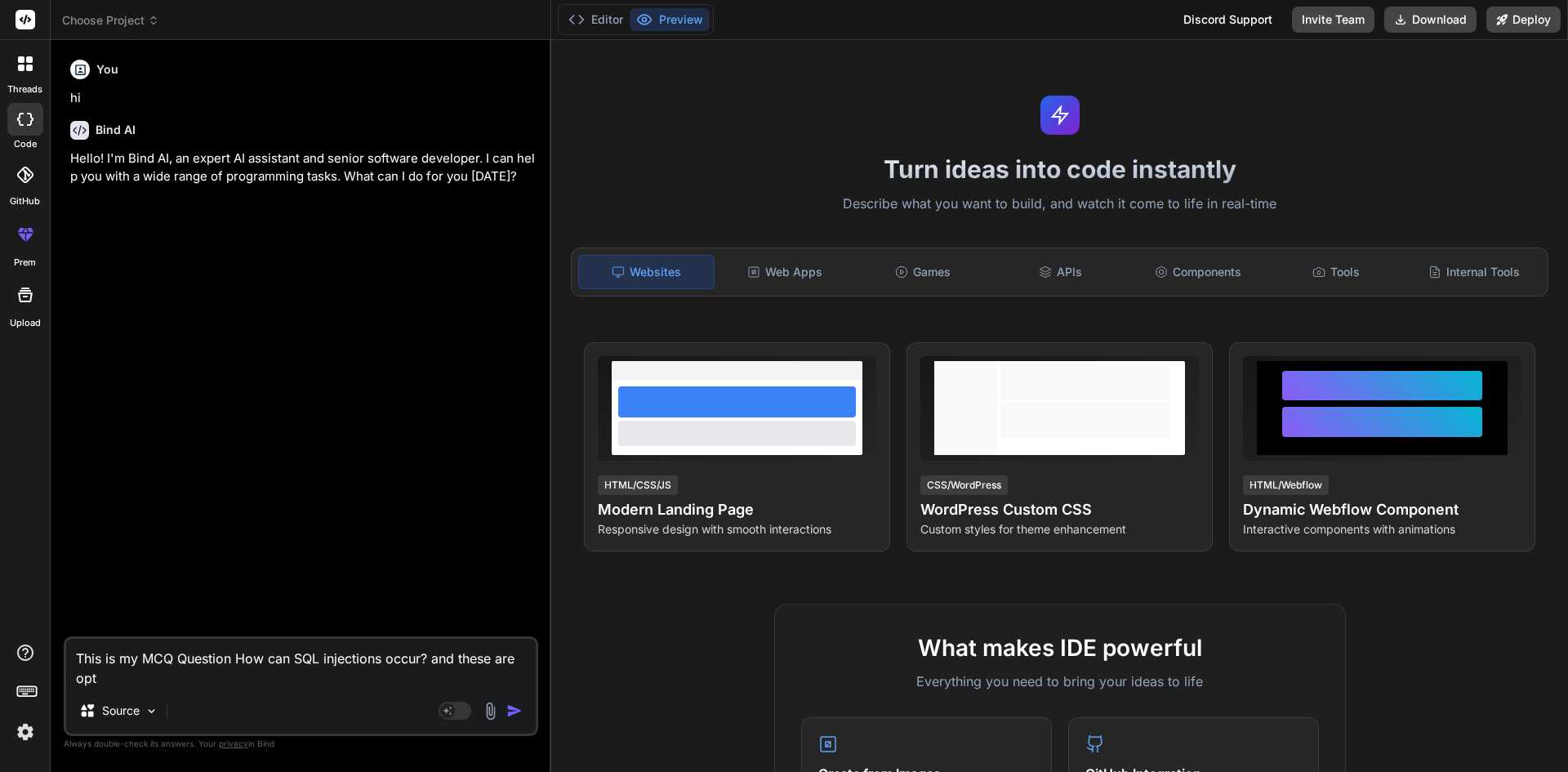
type textarea "x"
type textarea "This is my MCQ Question How can SQL injections occur? and these are optio"
type textarea "x"
type textarea "This is my MCQ Question How can SQL injections occur? and these are option"
type textarea "x"
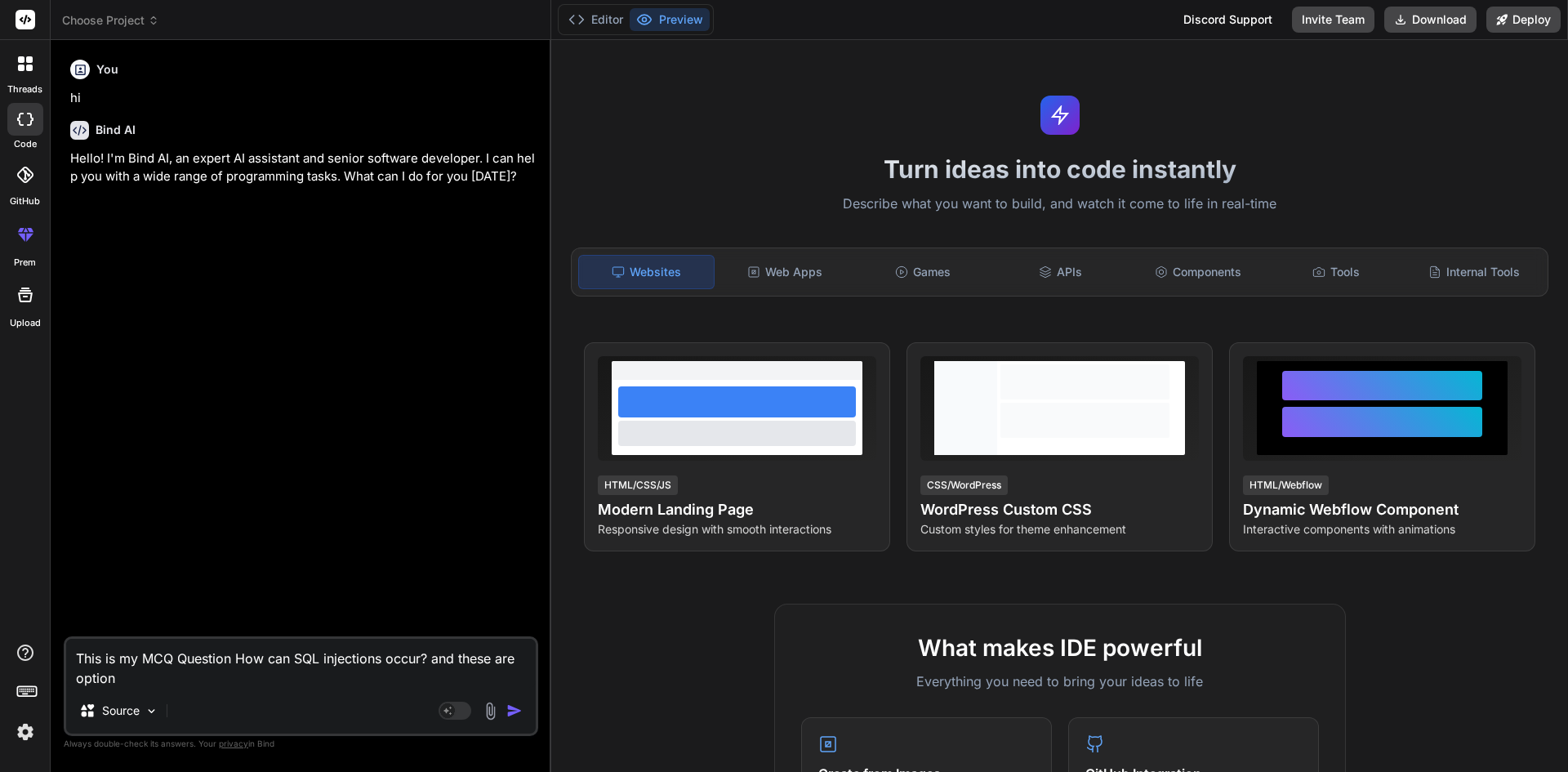
type textarea "This is my MCQ Question How can SQL injections occur? and these are option"
type textarea "x"
paste textarea "<tbody><tr> <td><input id="ctl00_ContentPlaceHolder1_rbAnswers_0" type="radio" …"
type textarea "This is my MCQ Question How can SQL injections occur? and these are option <tbo…"
type textarea "x"
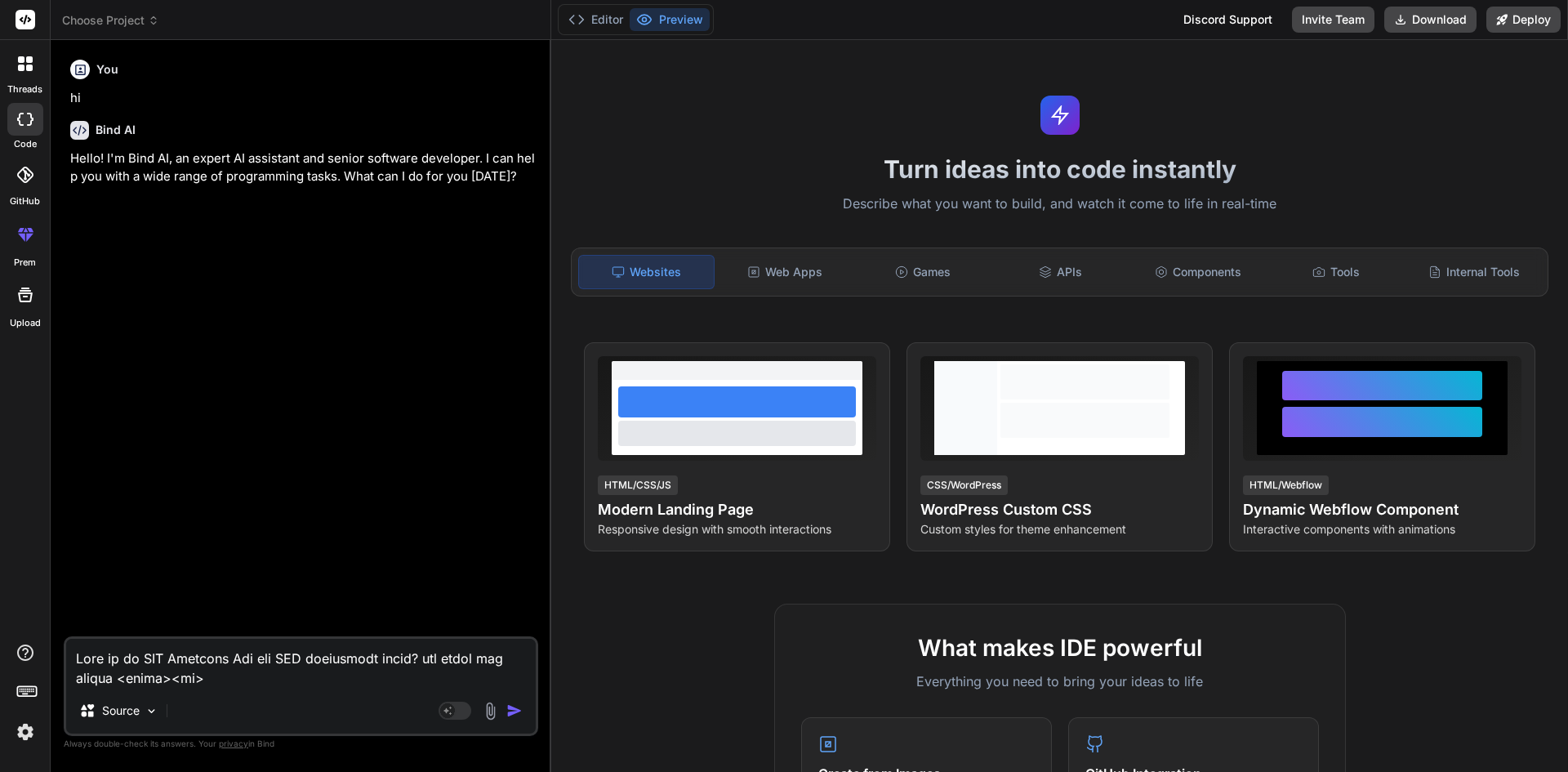
scroll to position [296, 0]
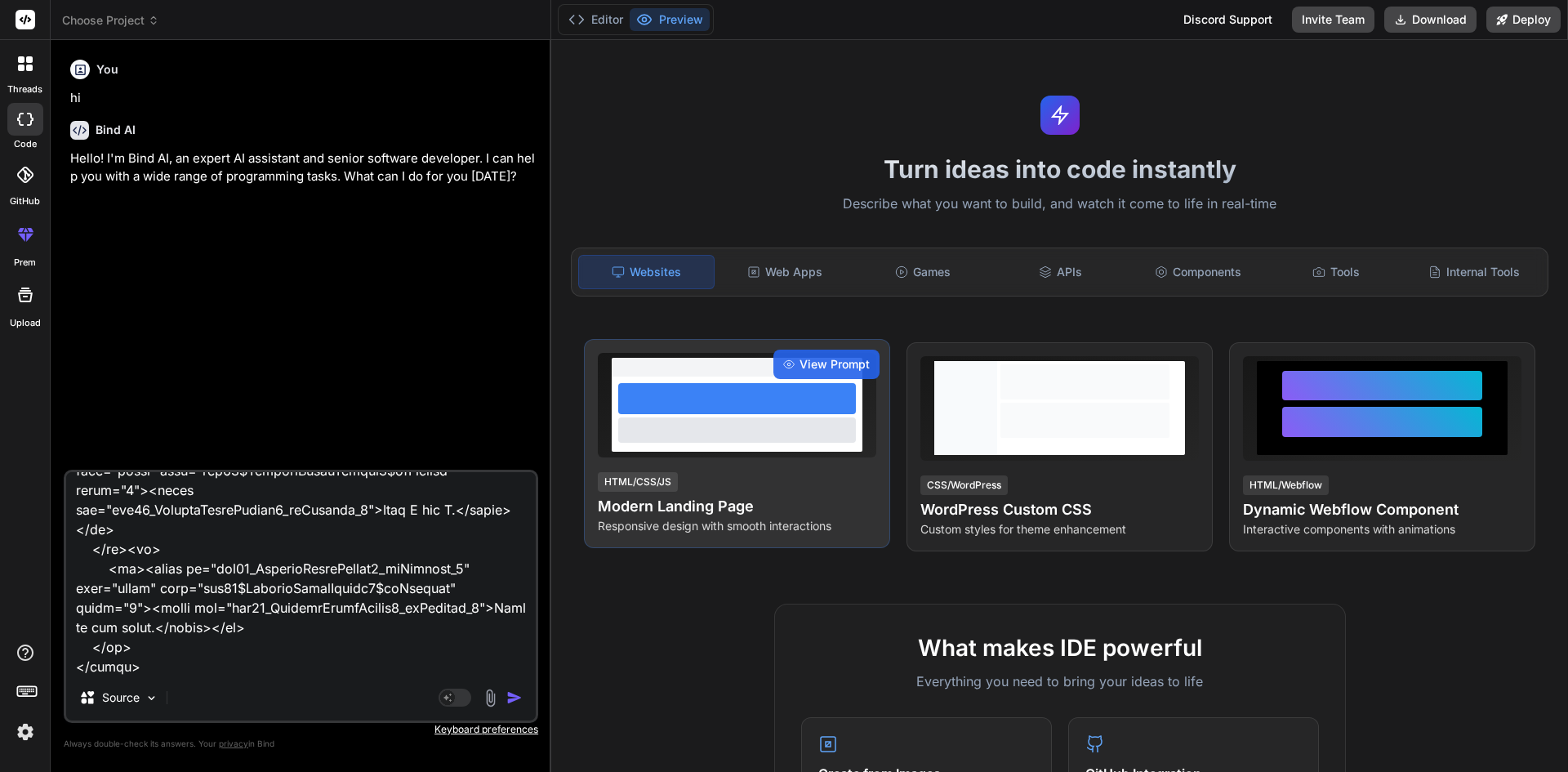
type textarea "This is my MCQ Question How can SQL injections occur? and these are option <tbo…"
type textarea "x"
type textarea "This is my MCQ Question How can SQL injections occur? and these are option <tbo…"
type textarea "x"
type textarea "This is my MCQ Question How can SQL injections occur? and these are option <tbo…"
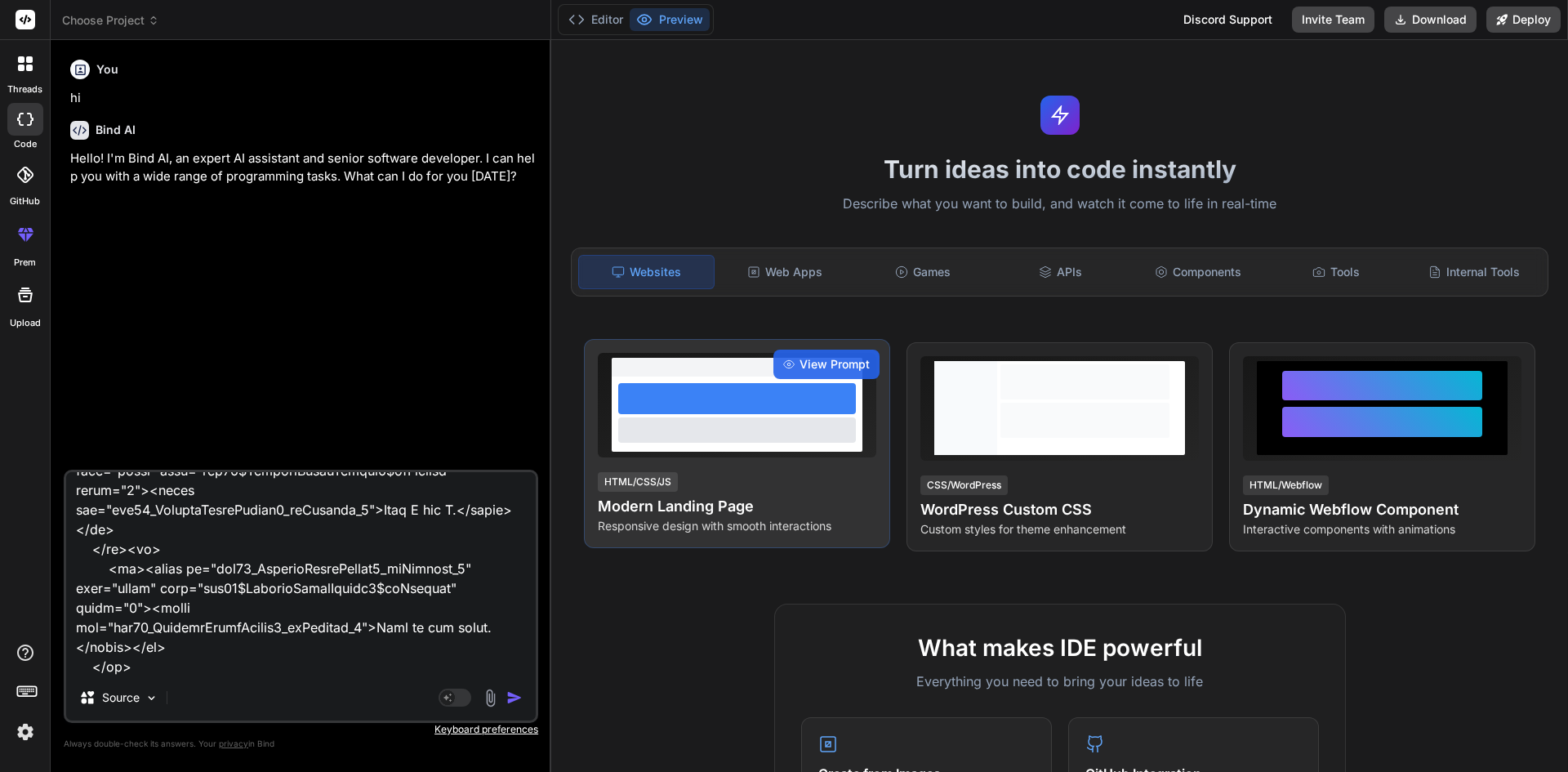
type textarea "x"
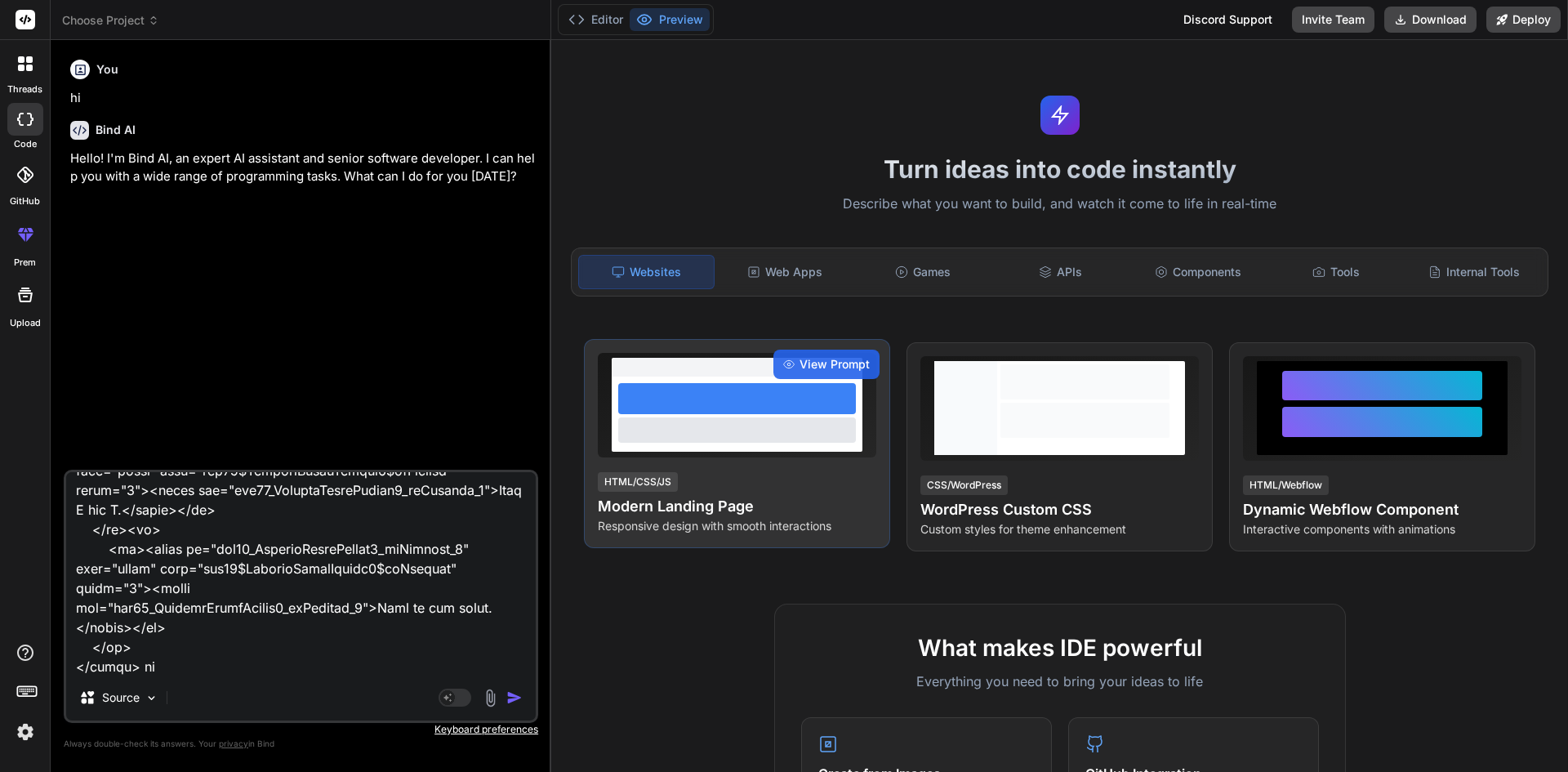
type textarea "This is my MCQ Question How can SQL injections occur? and these are option <tbo…"
type textarea "x"
type textarea "This is my MCQ Question How can SQL injections occur? and these are option <tbo…"
type textarea "x"
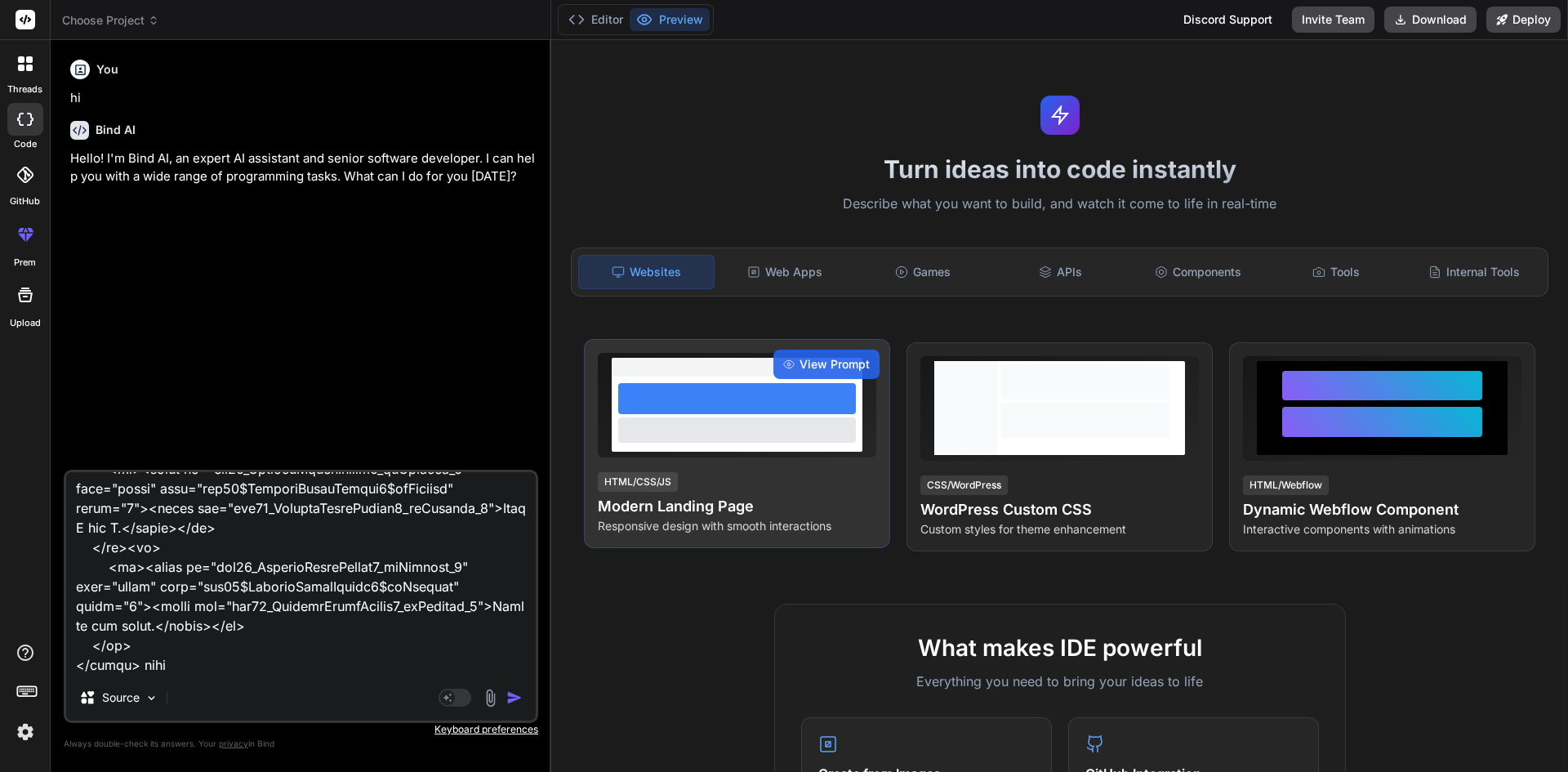
type textarea "This is my MCQ Question How can SQL injections occur? and these are option <tbo…"
type textarea "x"
type textarea "This is my MCQ Question How can SQL injections occur? and these are option <tbo…"
type textarea "x"
type textarea "This is my MCQ Question How can SQL injections occur? and these are option <tbo…"
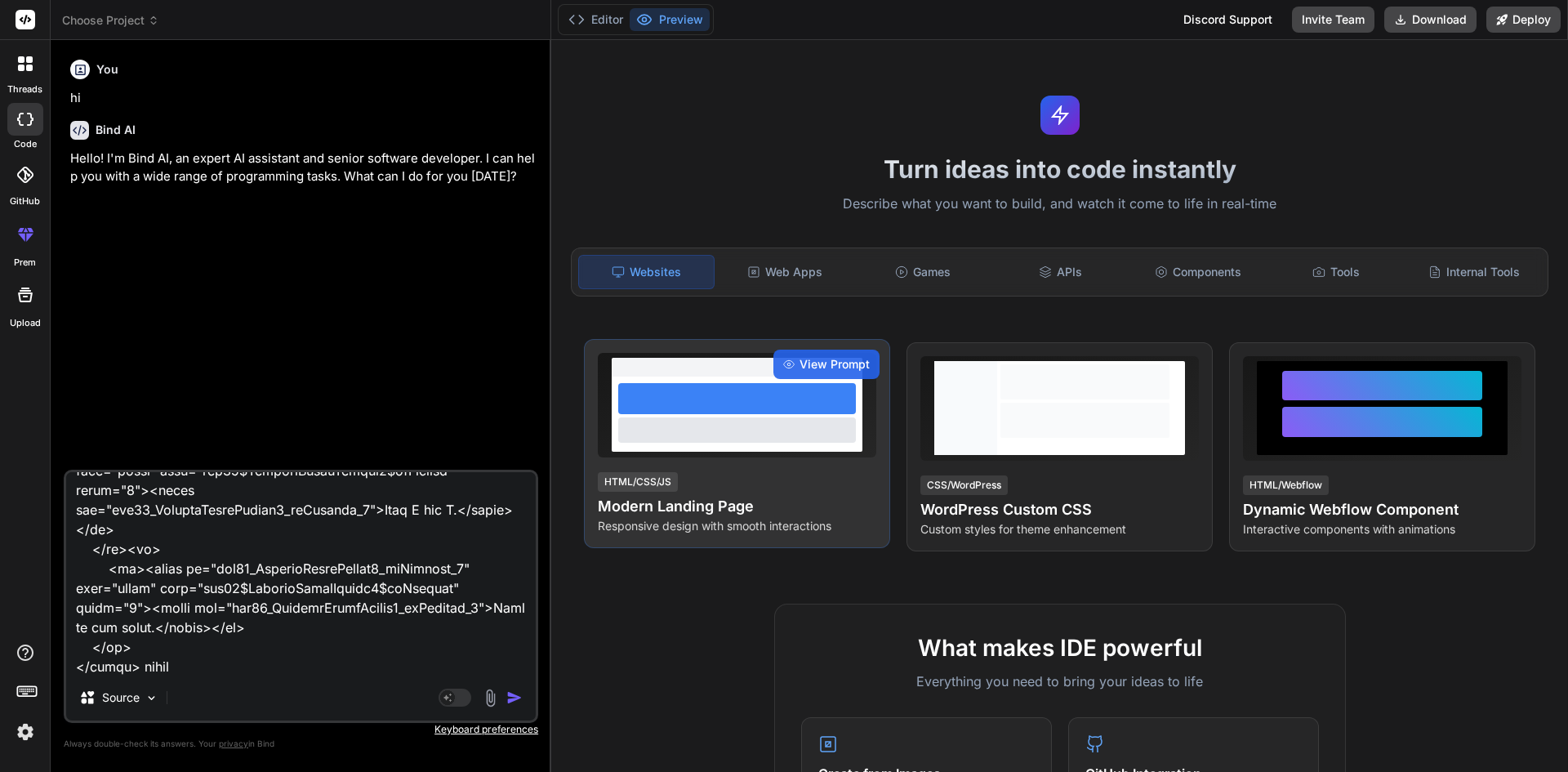
type textarea "x"
type textarea "This is my MCQ Question How can SQL injections occur? and these are option <tbo…"
type textarea "x"
type textarea "This is my MCQ Question How can SQL injections occur? and these are option <tbo…"
type textarea "x"
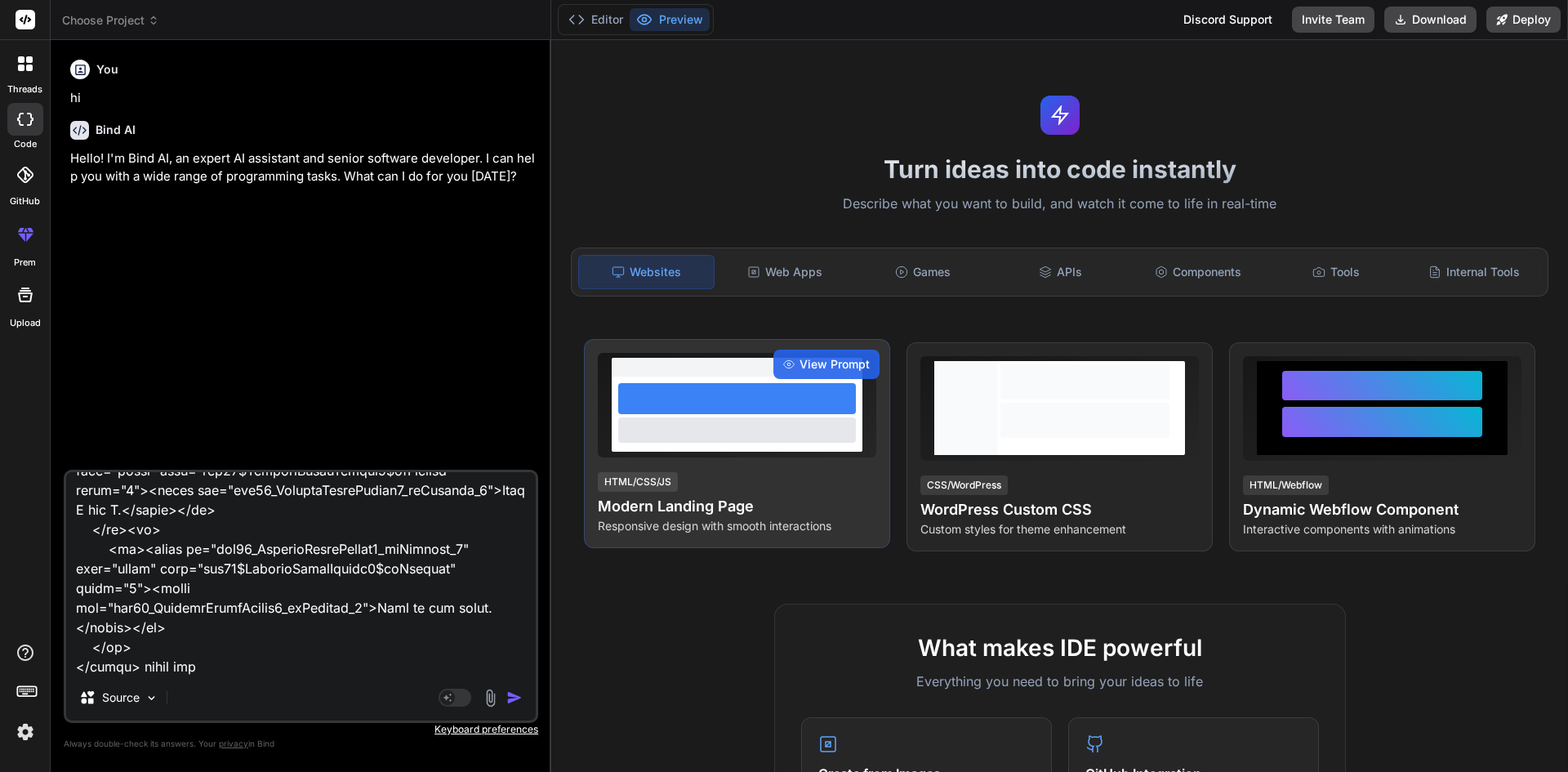
type textarea "This is my MCQ Question How can SQL injections occur? and these are option <tbo…"
type textarea "x"
type textarea "This is my MCQ Question How can SQL injections occur? and these are option <tbo…"
type textarea "x"
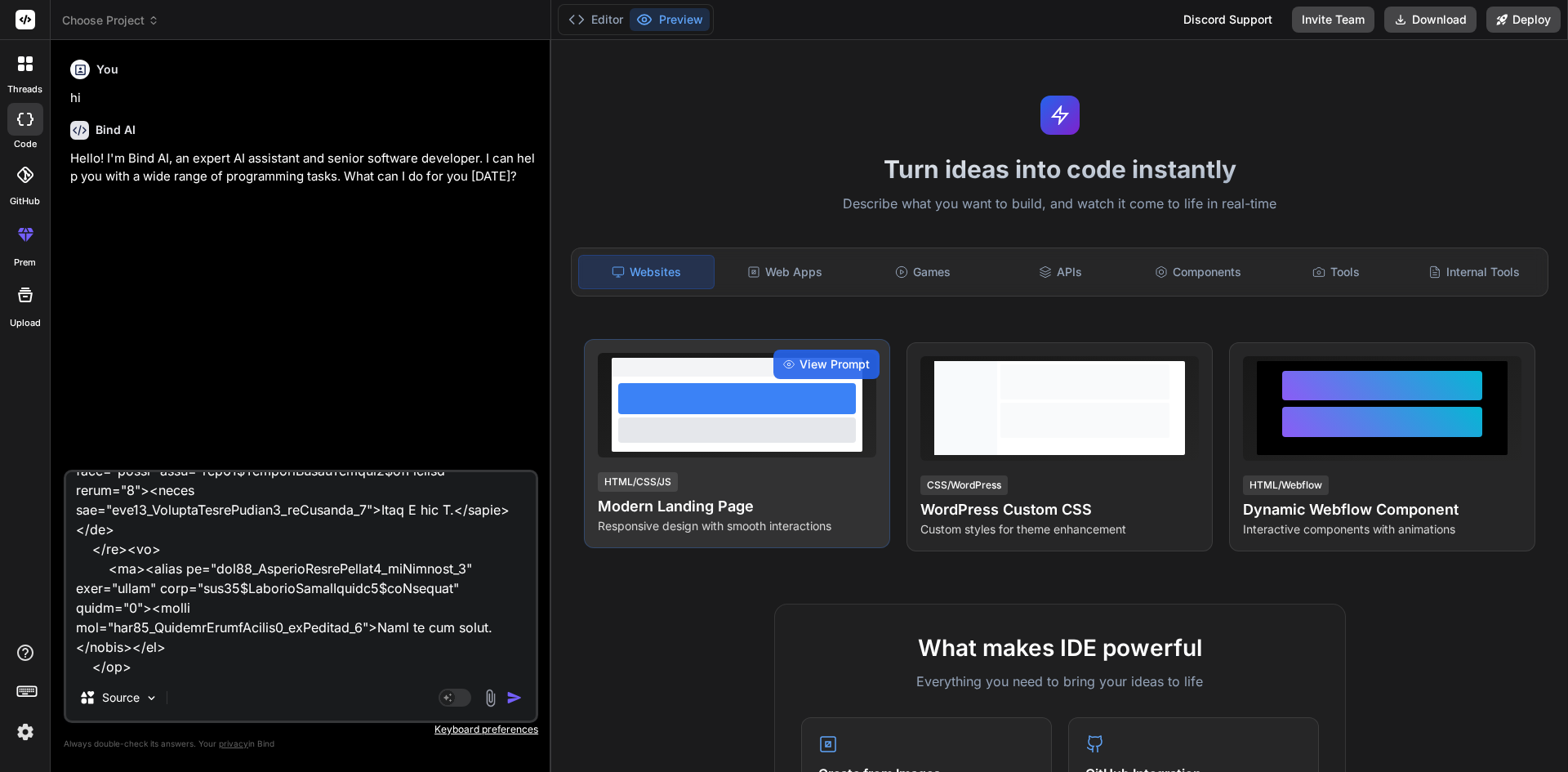
type textarea "This is my MCQ Question How can SQL injections occur? and these are option <tbo…"
type textarea "x"
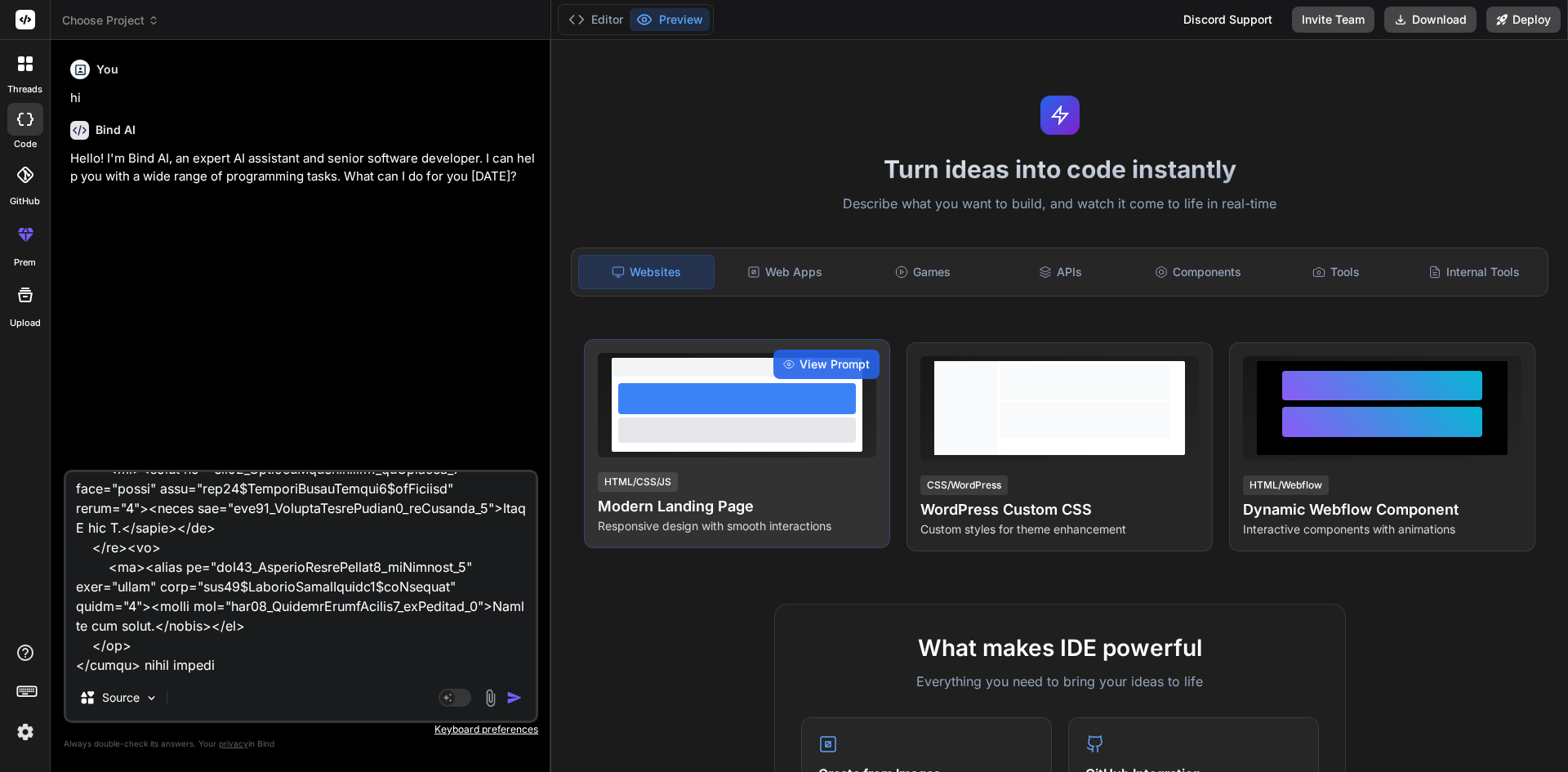
type textarea "This is my MCQ Question How can SQL injections occur? and these are option <tbo…"
type textarea "x"
type textarea "This is my MCQ Question How can SQL injections occur? and these are option <tbo…"
type textarea "x"
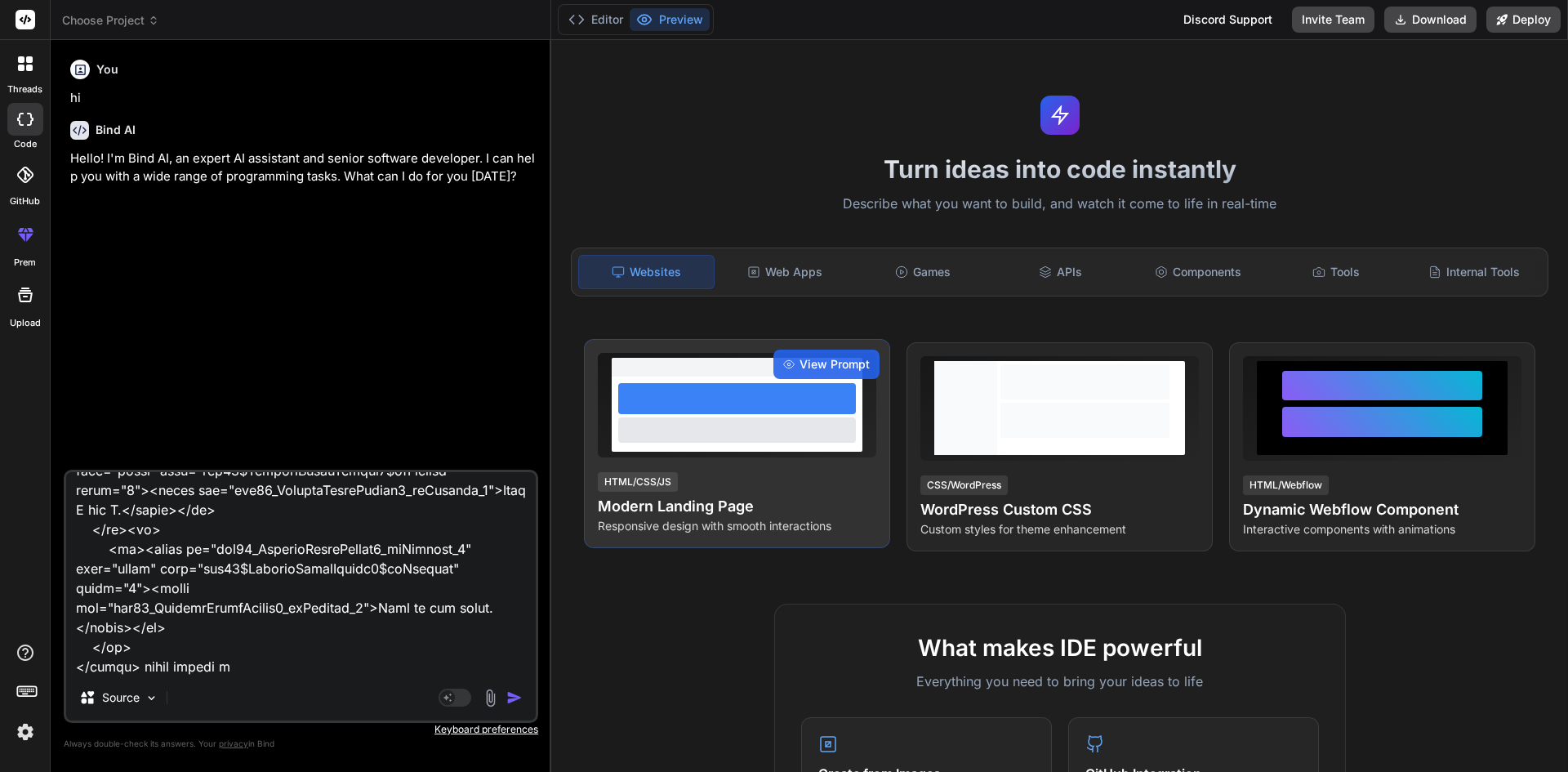
type textarea "This is my MCQ Question How can SQL injections occur? and these are option <tbo…"
type textarea "x"
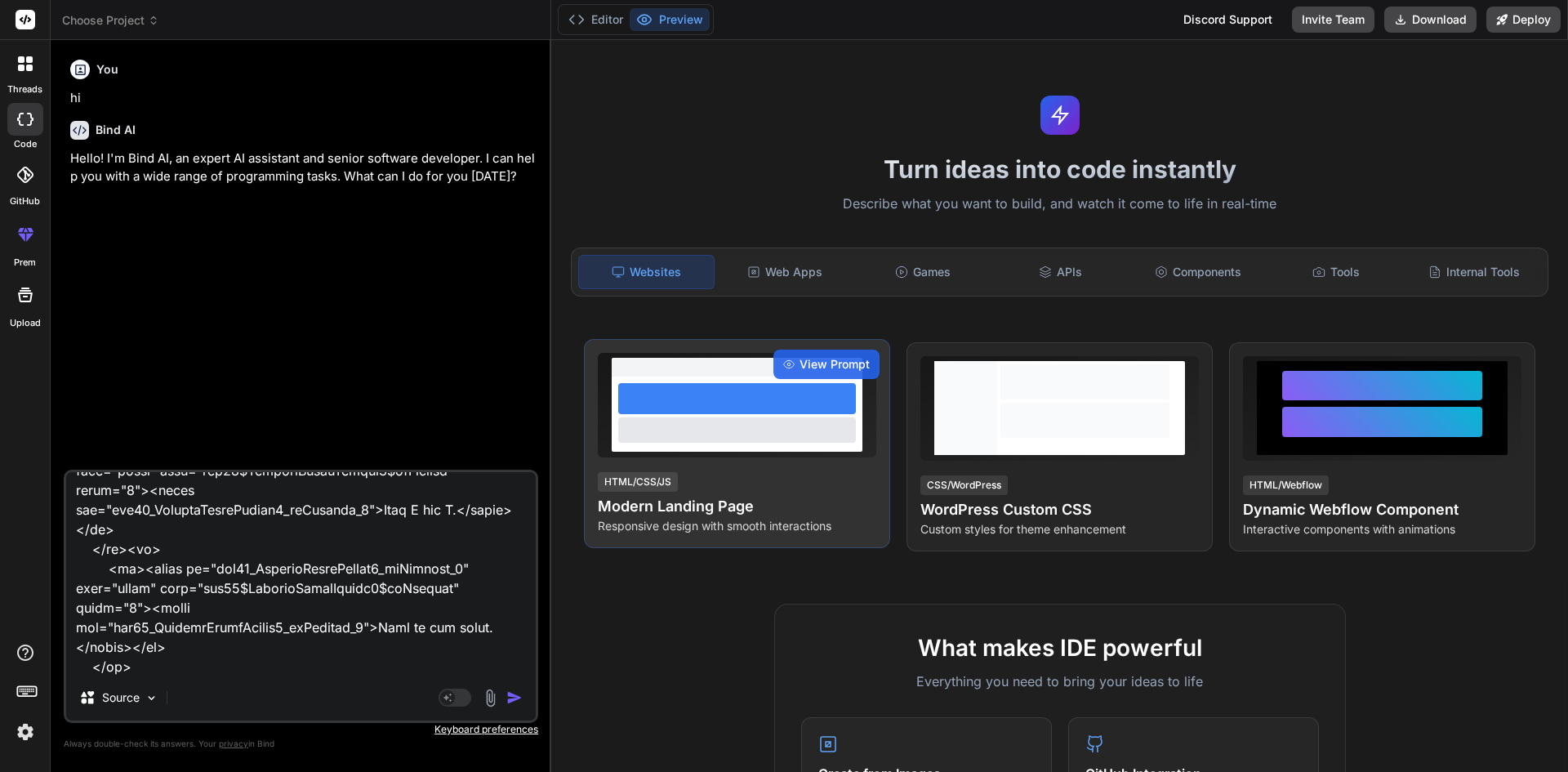
type textarea "This is my MCQ Question How can SQL injections occur? and these are option <tbo…"
type textarea "x"
type textarea "This is my MCQ Question How can SQL injections occur? and these are option <tbo…"
type textarea "x"
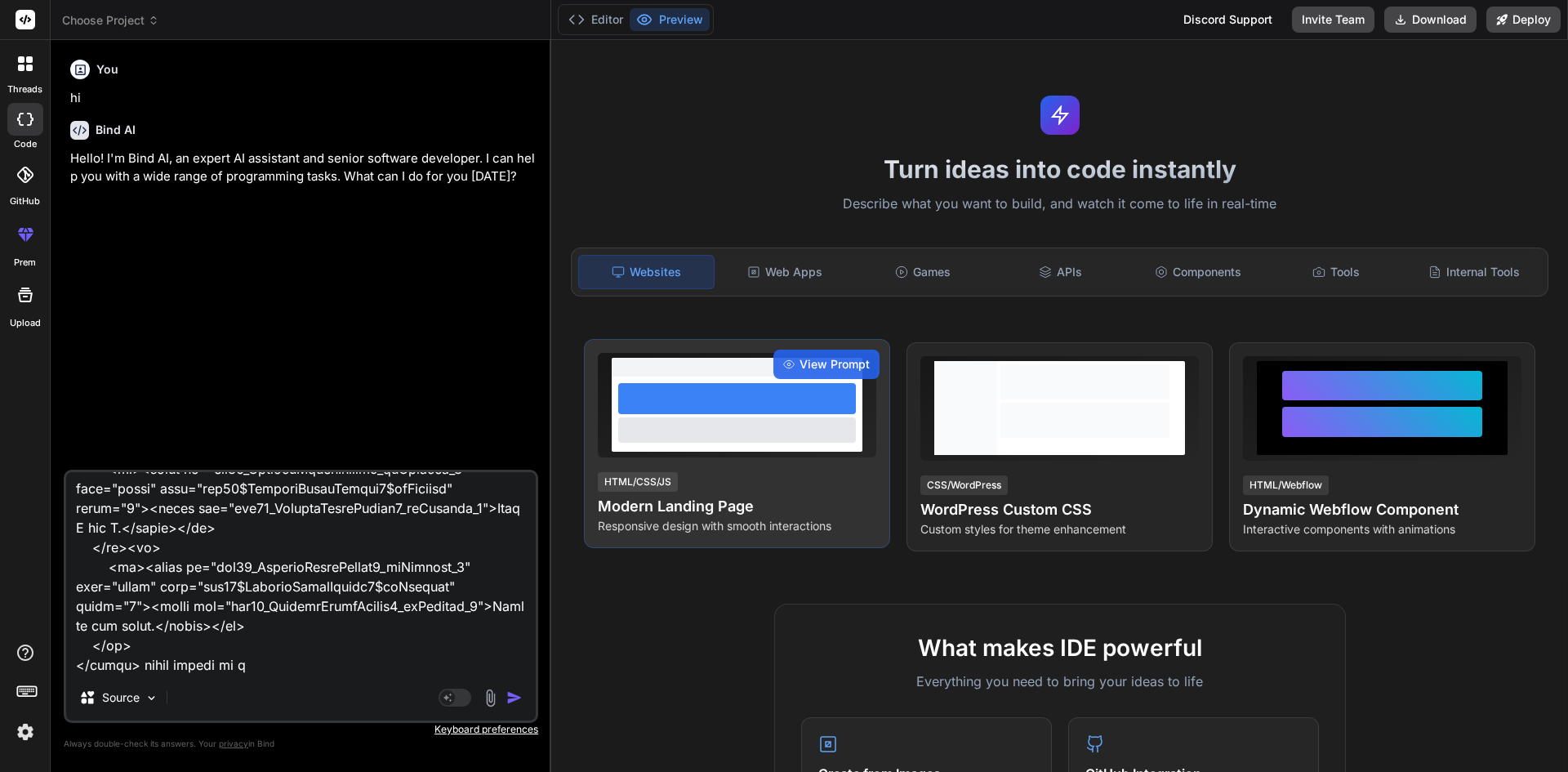
type textarea "This is my MCQ Question How can SQL injections occur? and these are option <tbo…"
type textarea "x"
type textarea "This is my MCQ Question How can SQL injections occur? and these are option <tbo…"
type textarea "x"
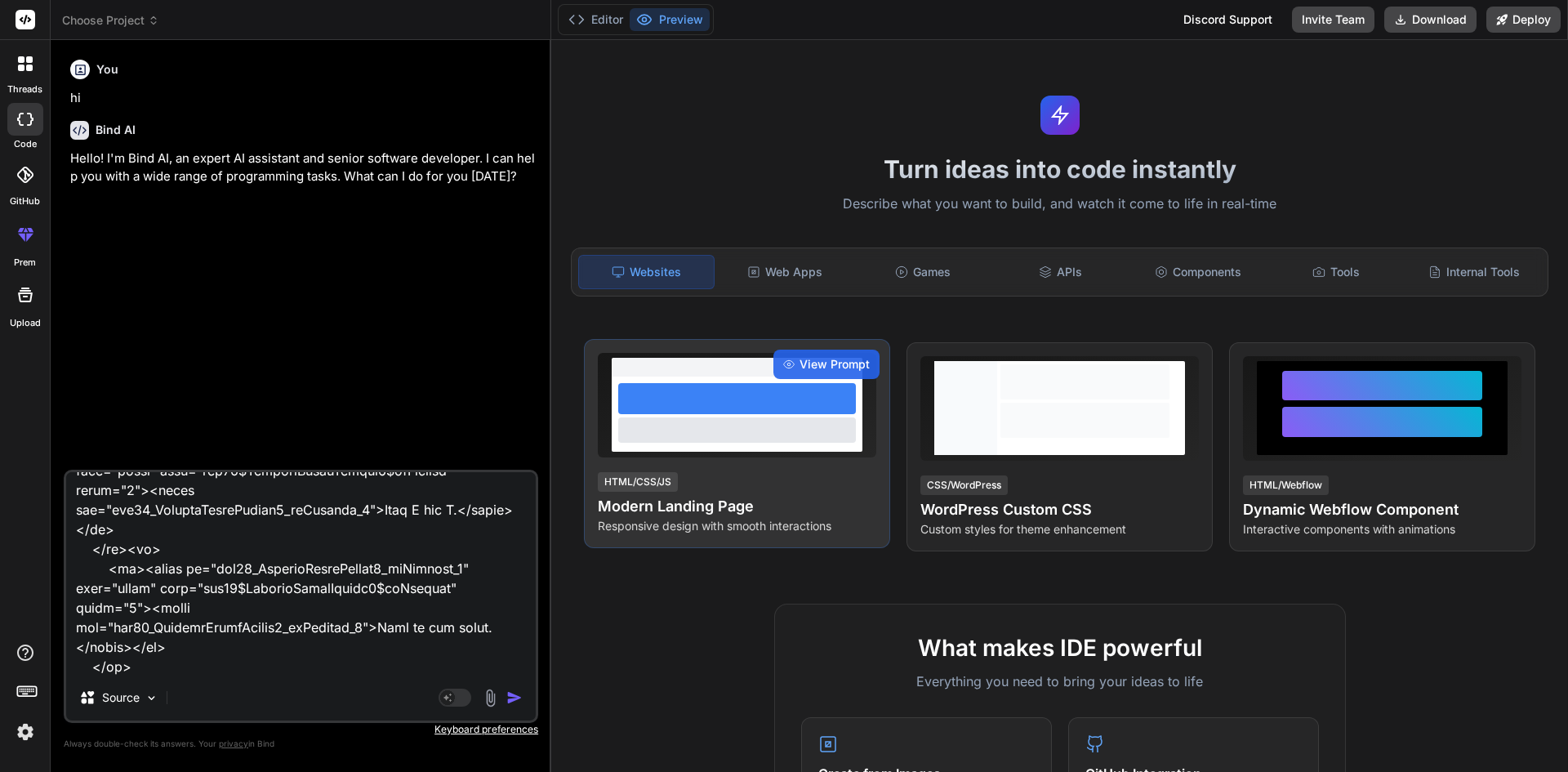
type textarea "This is my MCQ Question How can SQL injections occur? and these are option <tbo…"
type textarea "x"
type textarea "This is my MCQ Question How can SQL injections occur? and these are option <tbo…"
type textarea "x"
type textarea "This is my MCQ Question How can SQL injections occur? and these are option <tbo…"
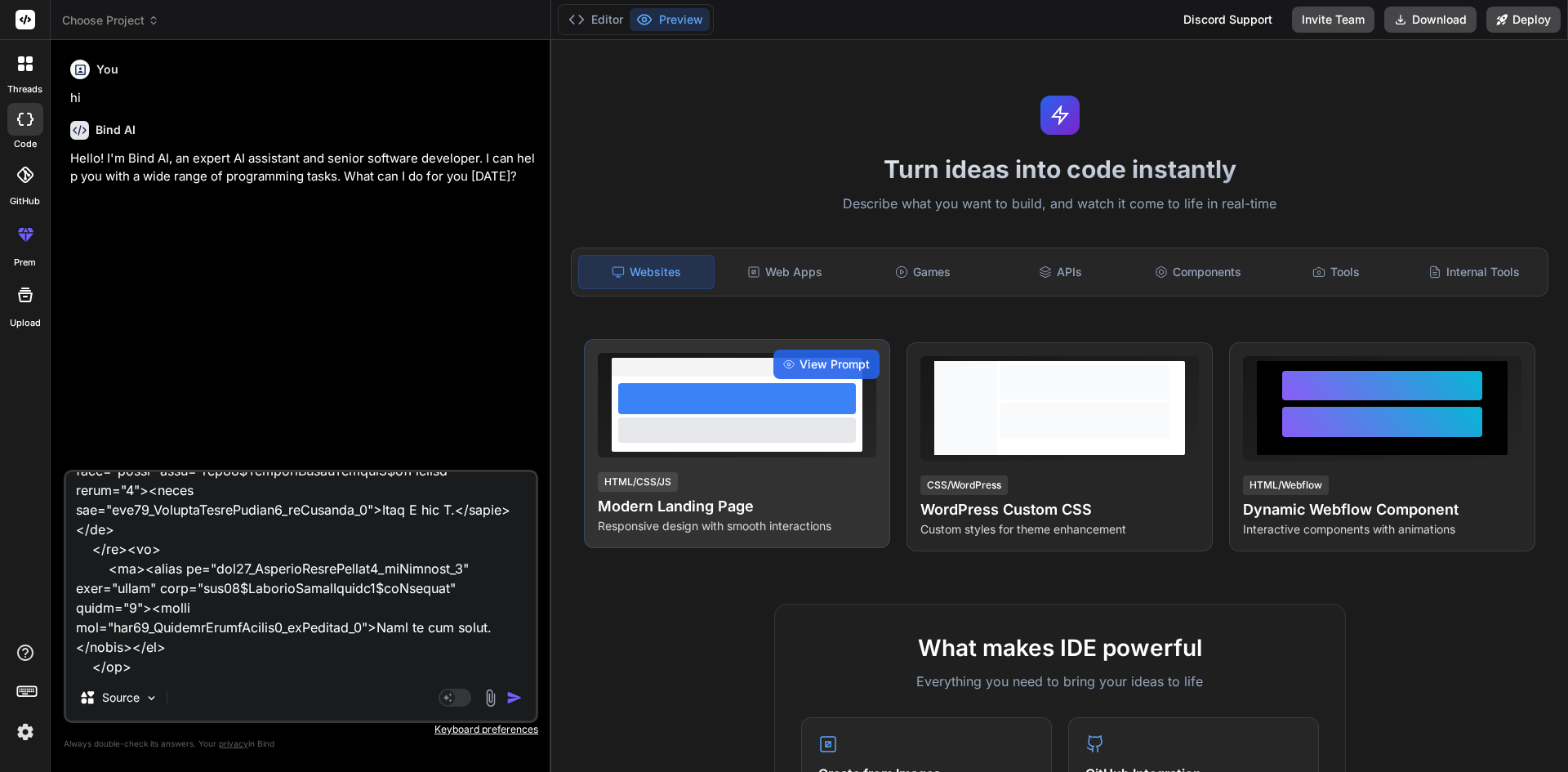
type textarea "x"
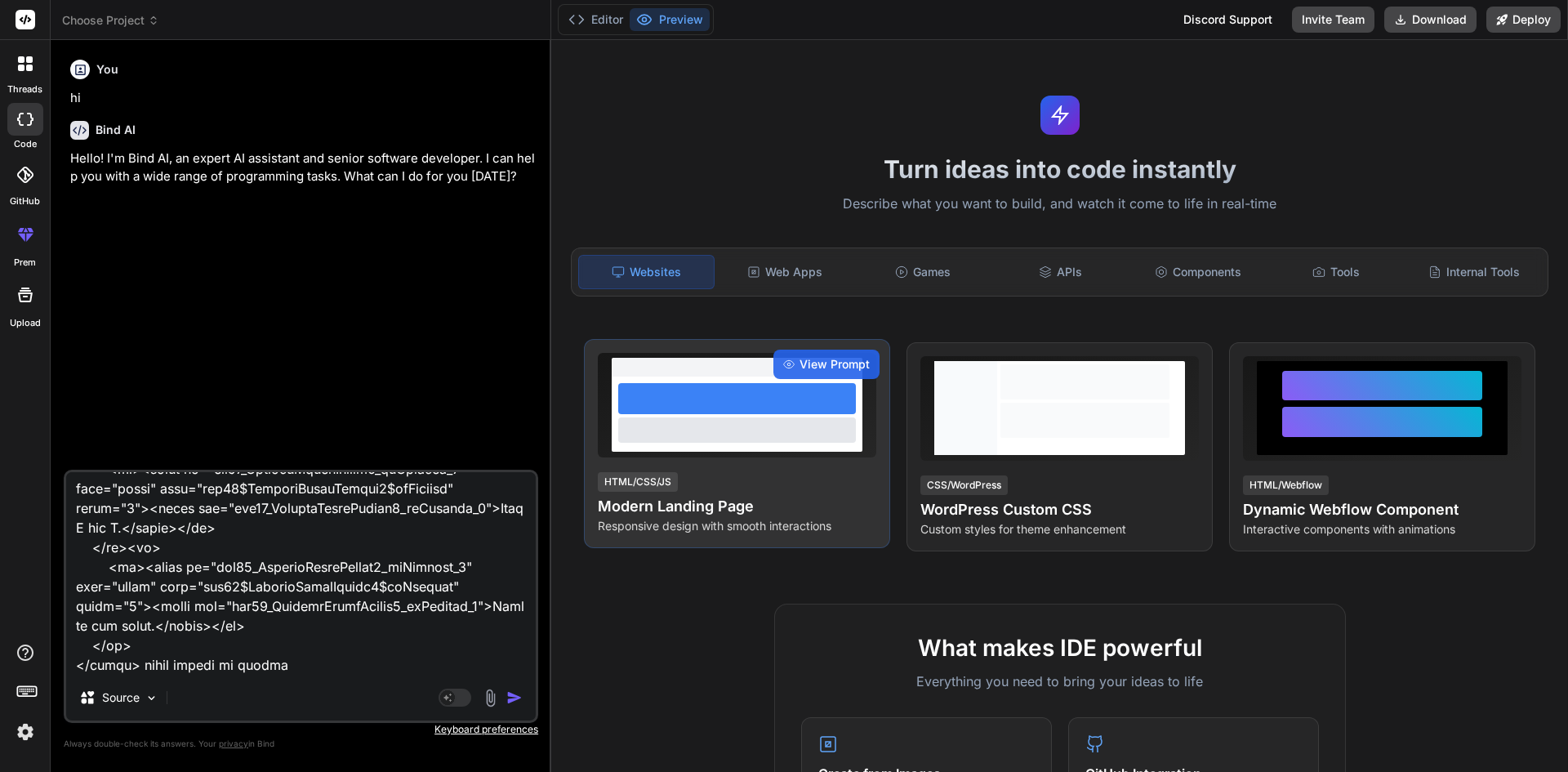
type textarea "This is my MCQ Question How can SQL injections occur? and these are option <tbo…"
type textarea "x"
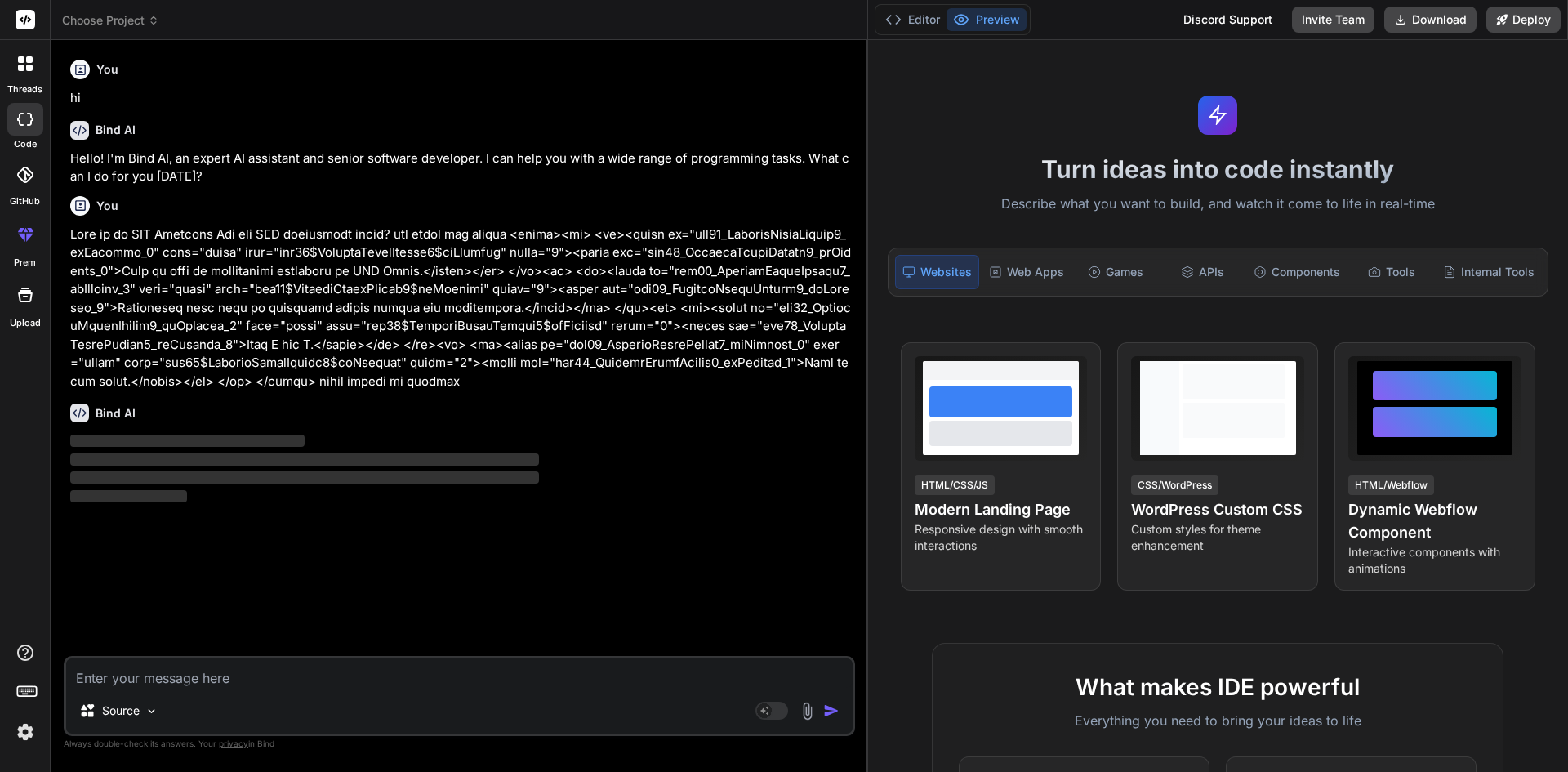
drag, startPoint x: 550, startPoint y: 185, endPoint x: 844, endPoint y: 156, distance: 295.4
click at [844, 156] on div "Bind AI Web Search Created with Pixso. Code Generator You hi Bind AI Hello! I'm…" at bounding box center [459, 405] width 818 height 732
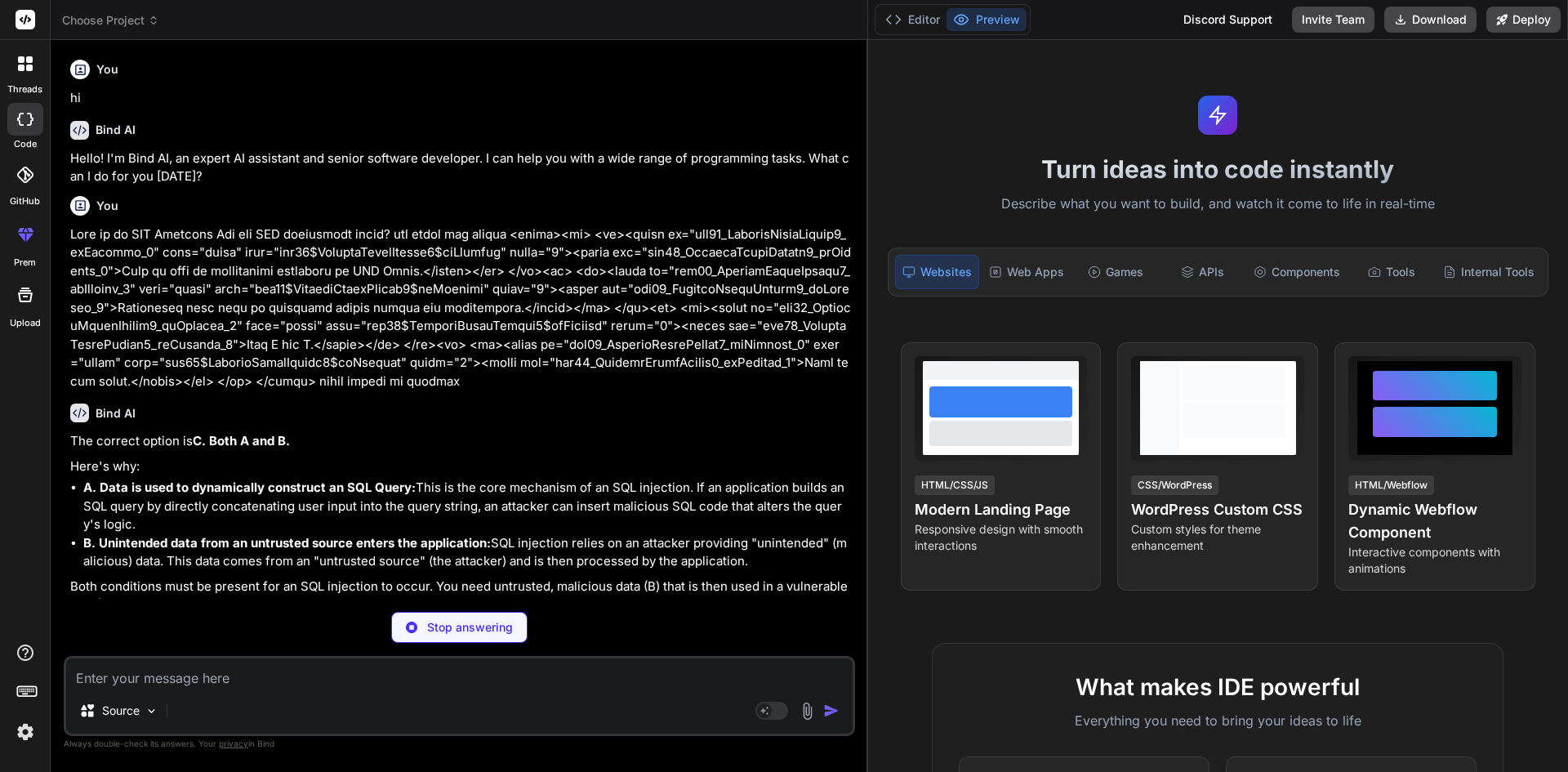
type textarea "x"
click at [469, 682] on textarea at bounding box center [459, 672] width 786 height 29
type textarea "Q"
type textarea "x"
type textarea "Qu"
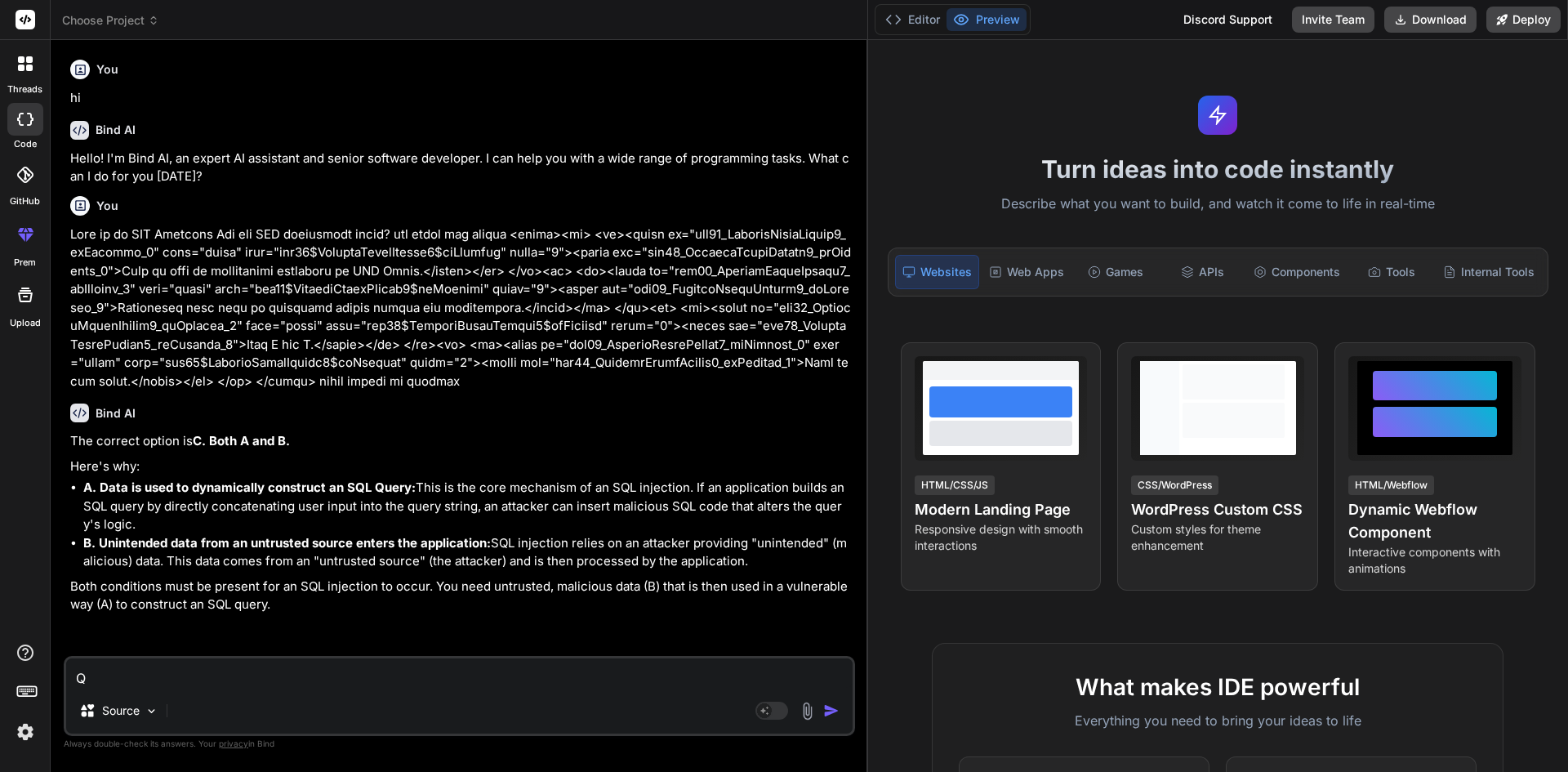
type textarea "x"
type textarea "Que"
type textarea "x"
type textarea "Qu"
type textarea "x"
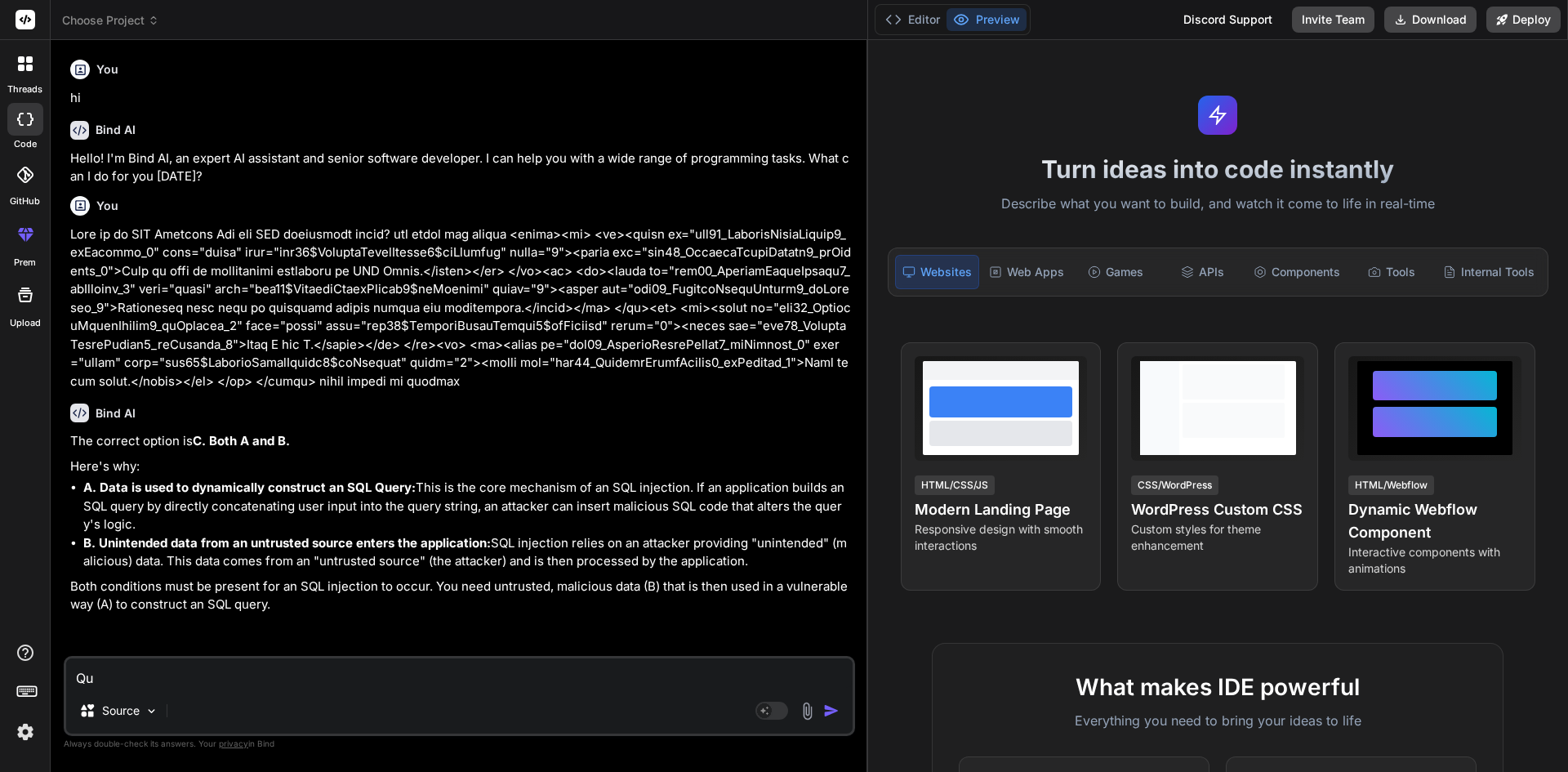
type textarea "Que"
type textarea "x"
type textarea "Ques"
type textarea "x"
type textarea "Quest"
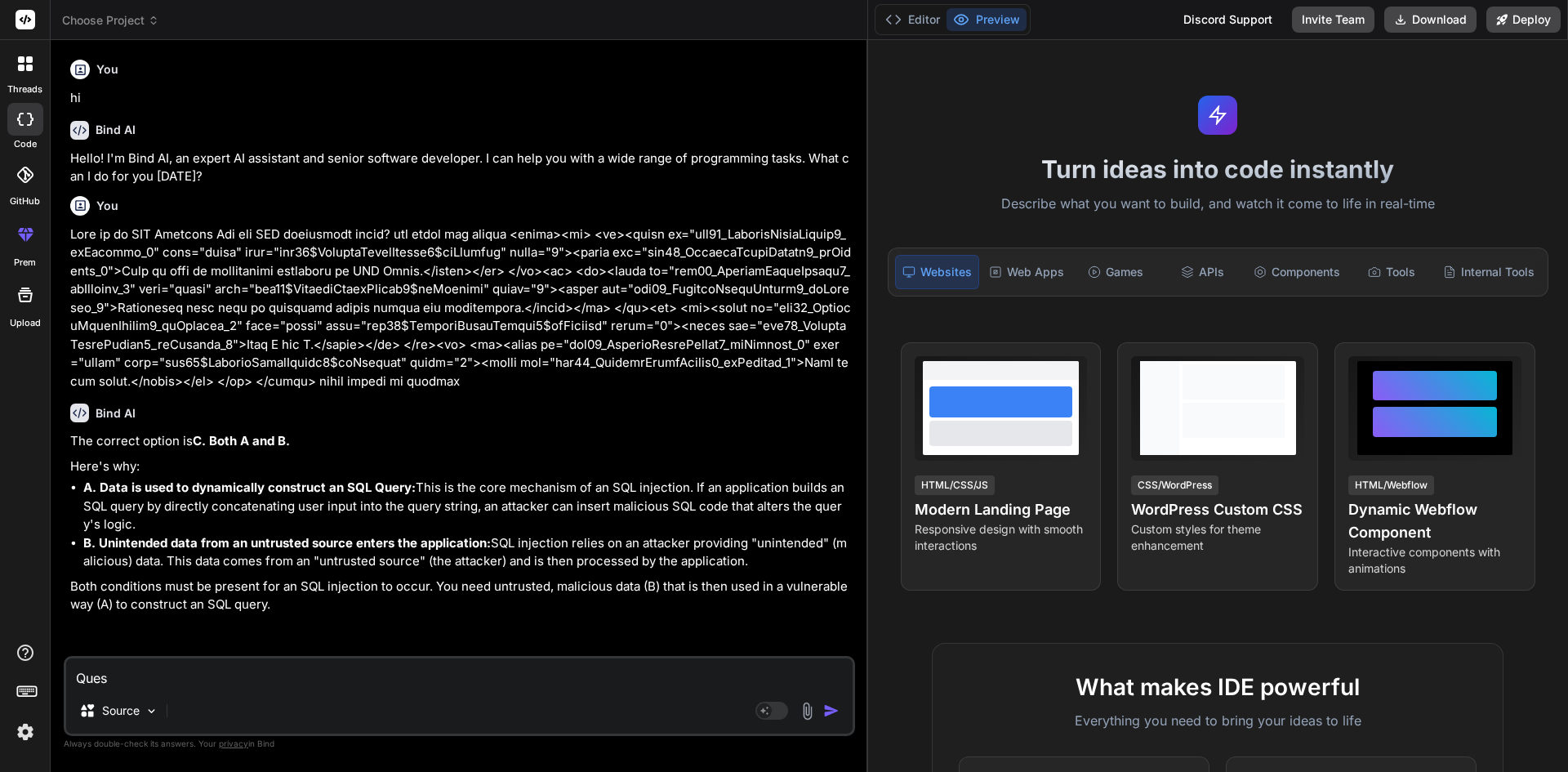
type textarea "x"
type textarea "Questi"
type textarea "x"
type textarea "Questio"
type textarea "x"
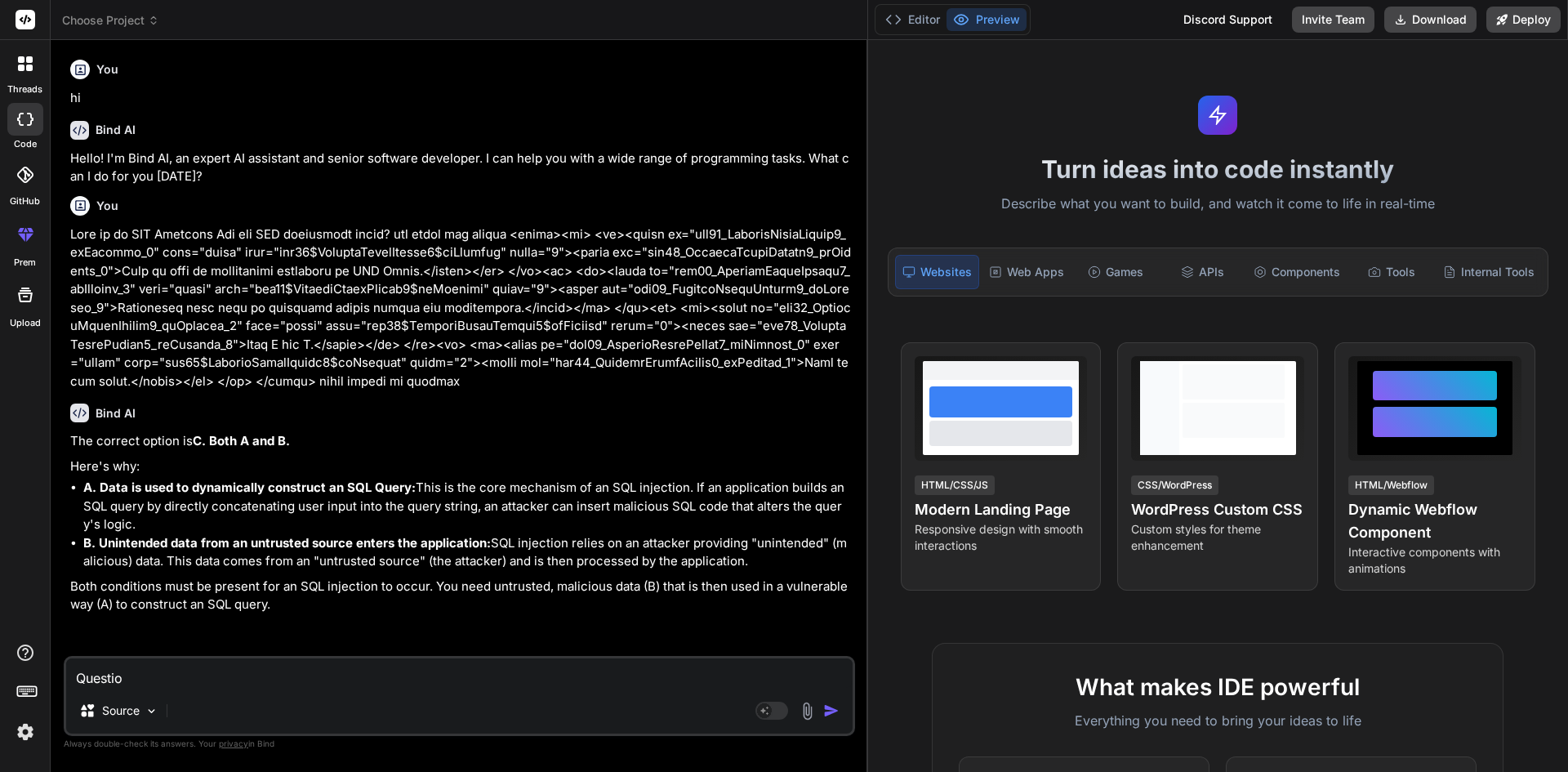
type textarea "Question"
type textarea "x"
type textarea "Question"
type textarea "x"
paste textarea "Which of the following statement is correct regarding the difference between TR…"
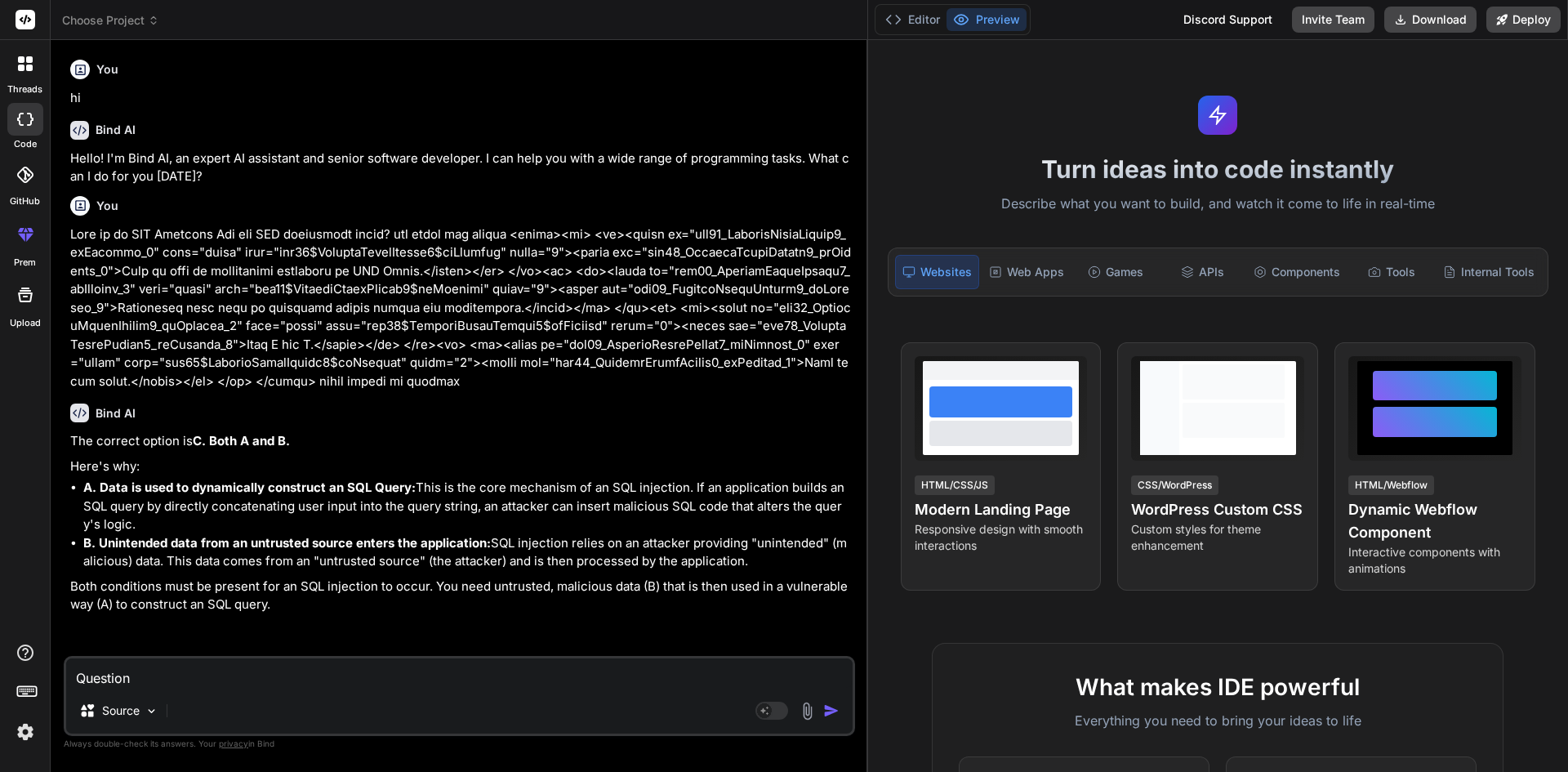
type textarea "Question Which of the following statement is correct regarding the difference b…"
type textarea "x"
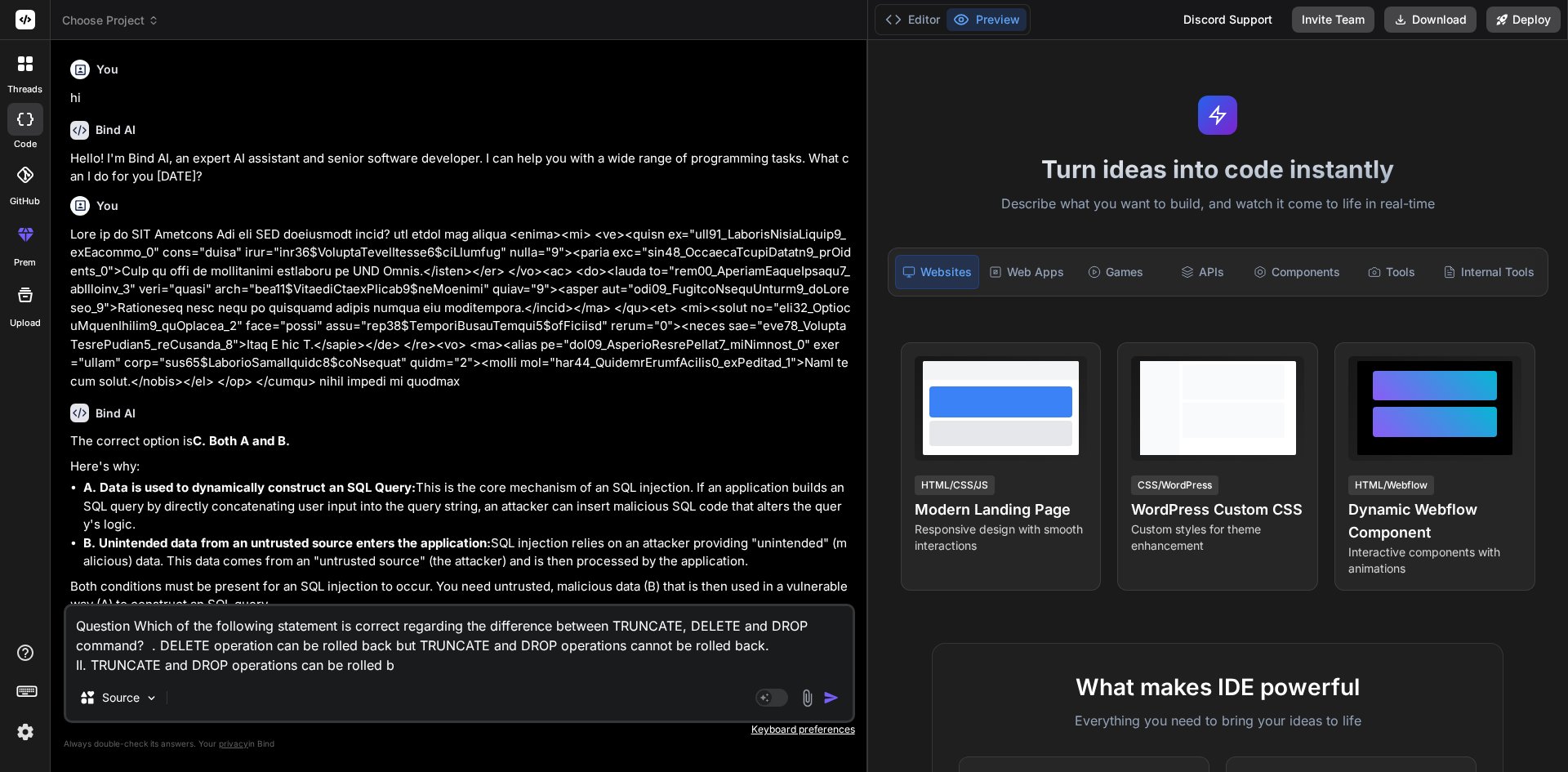
type textarea "Question Which of the following statement is correct regarding the difference b…"
type textarea "x"
type textarea "Question Which of the following statement is correct regarding the difference b…"
type textarea "x"
type textarea "Question Which of the following statement is correct regarding the difference b…"
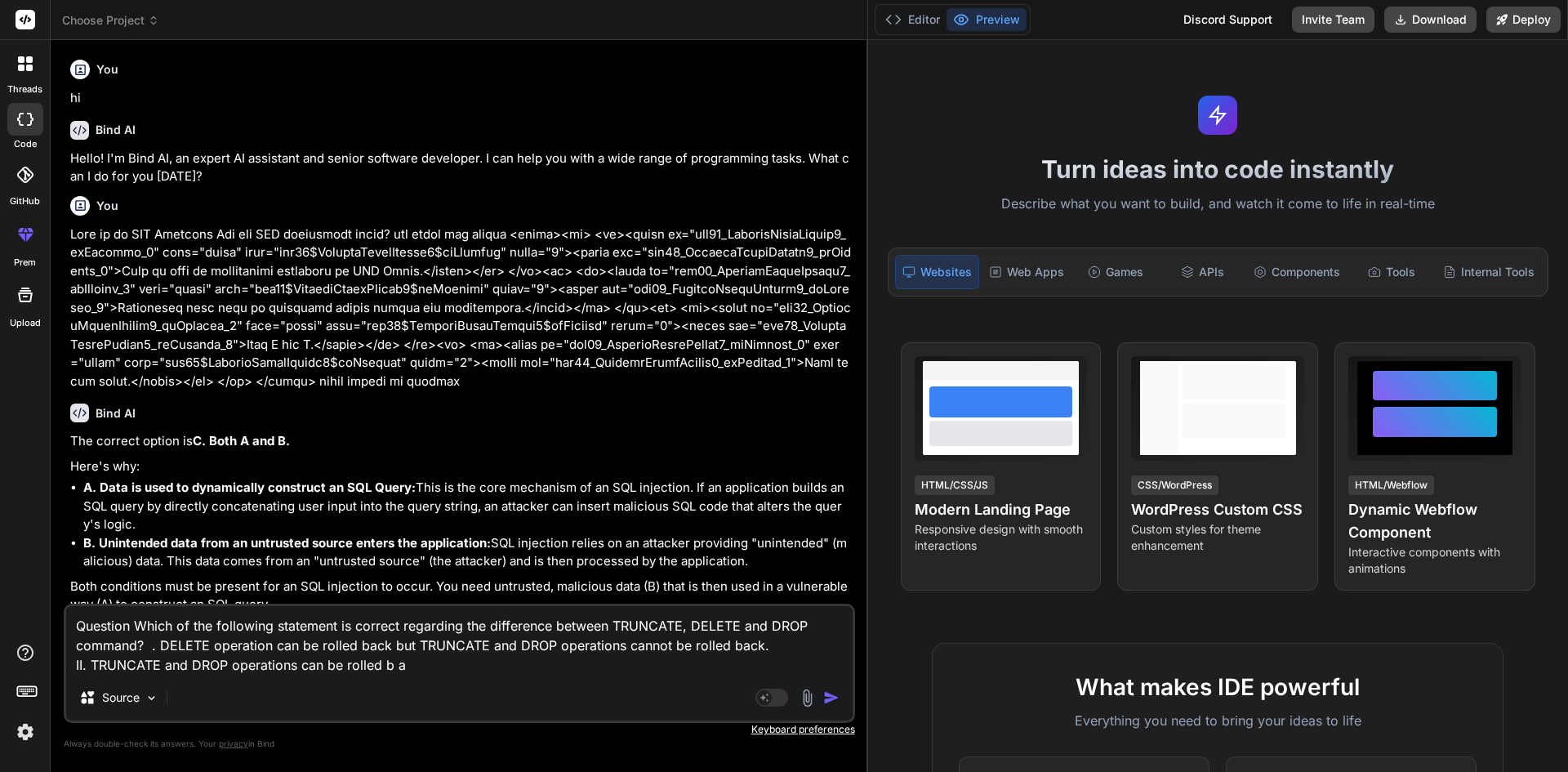
type textarea "x"
type textarea "Question Which of the following statement is correct regarding the difference b…"
type textarea "x"
type textarea "Question Which of the following statement is correct regarding the difference b…"
type textarea "x"
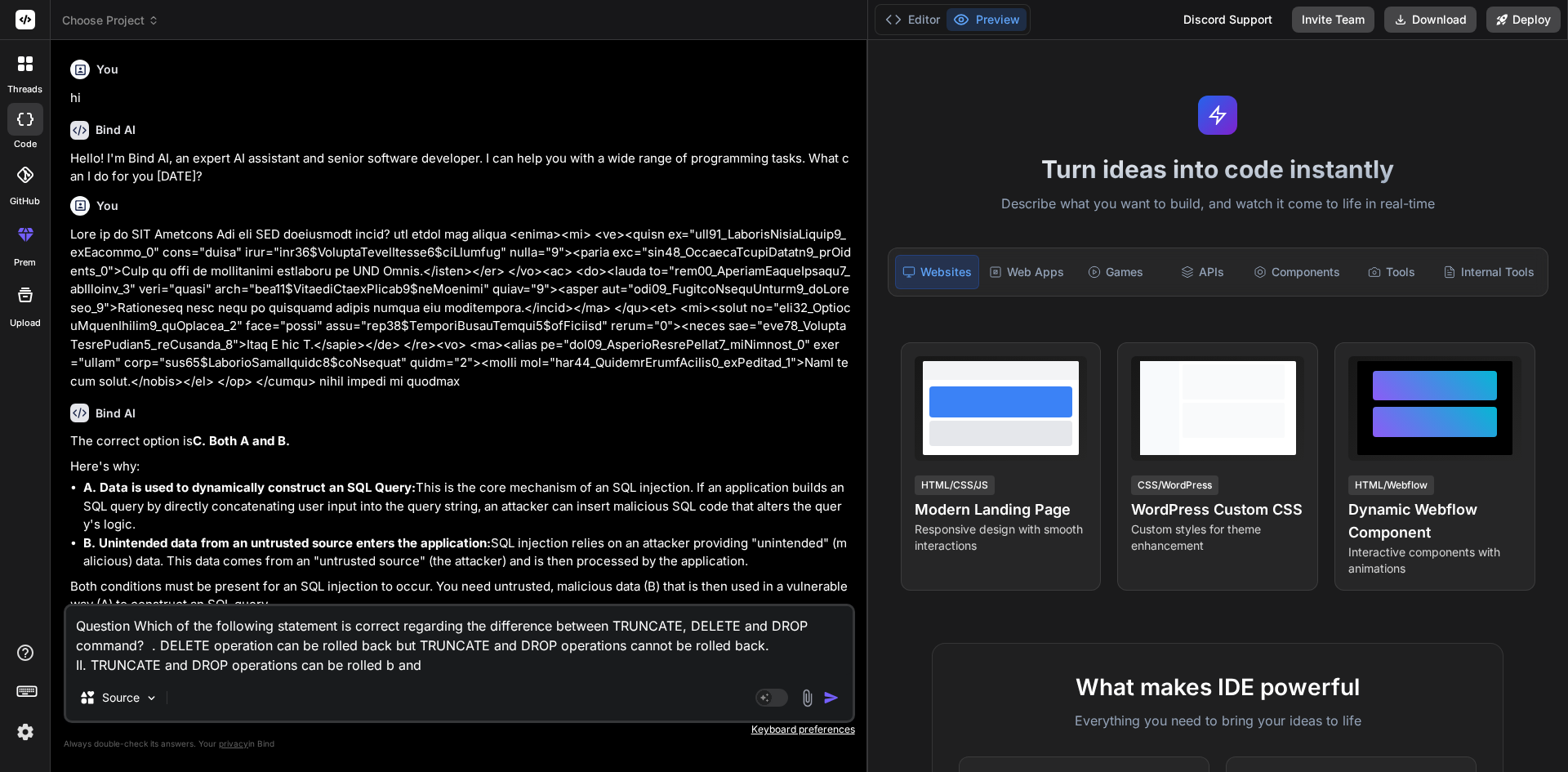
type textarea "Question Which of the following statement is correct regarding the difference b…"
type textarea "x"
type textarea "Question Which of the following statement is correct regarding the difference b…"
type textarea "x"
type textarea "Question Which of the following statement is correct regarding the difference b…"
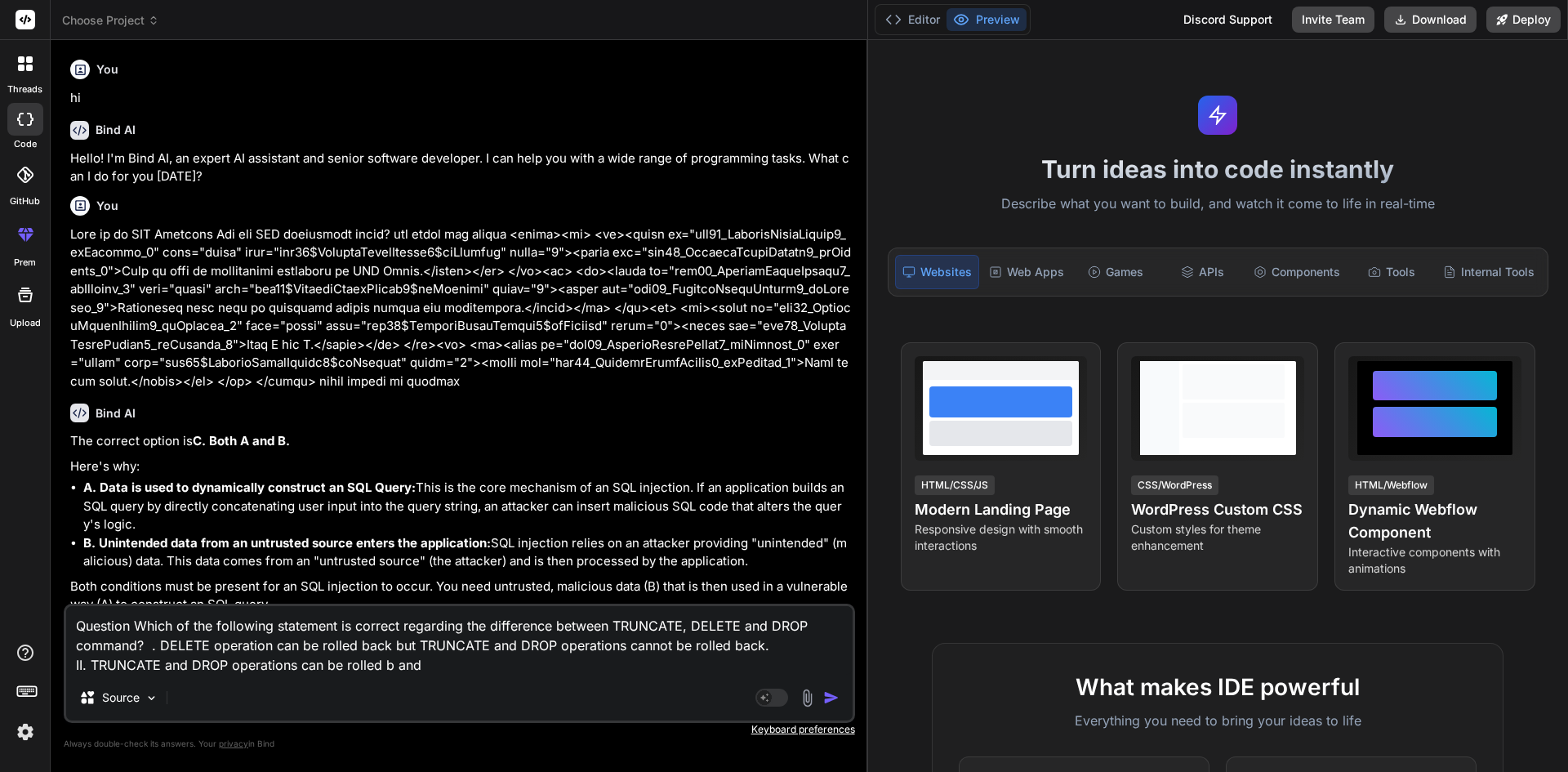
type textarea "x"
type textarea "Question Which of the following statement is correct regarding the difference b…"
type textarea "x"
type textarea "Question Which of the following statement is correct regarding the difference b…"
type textarea "x"
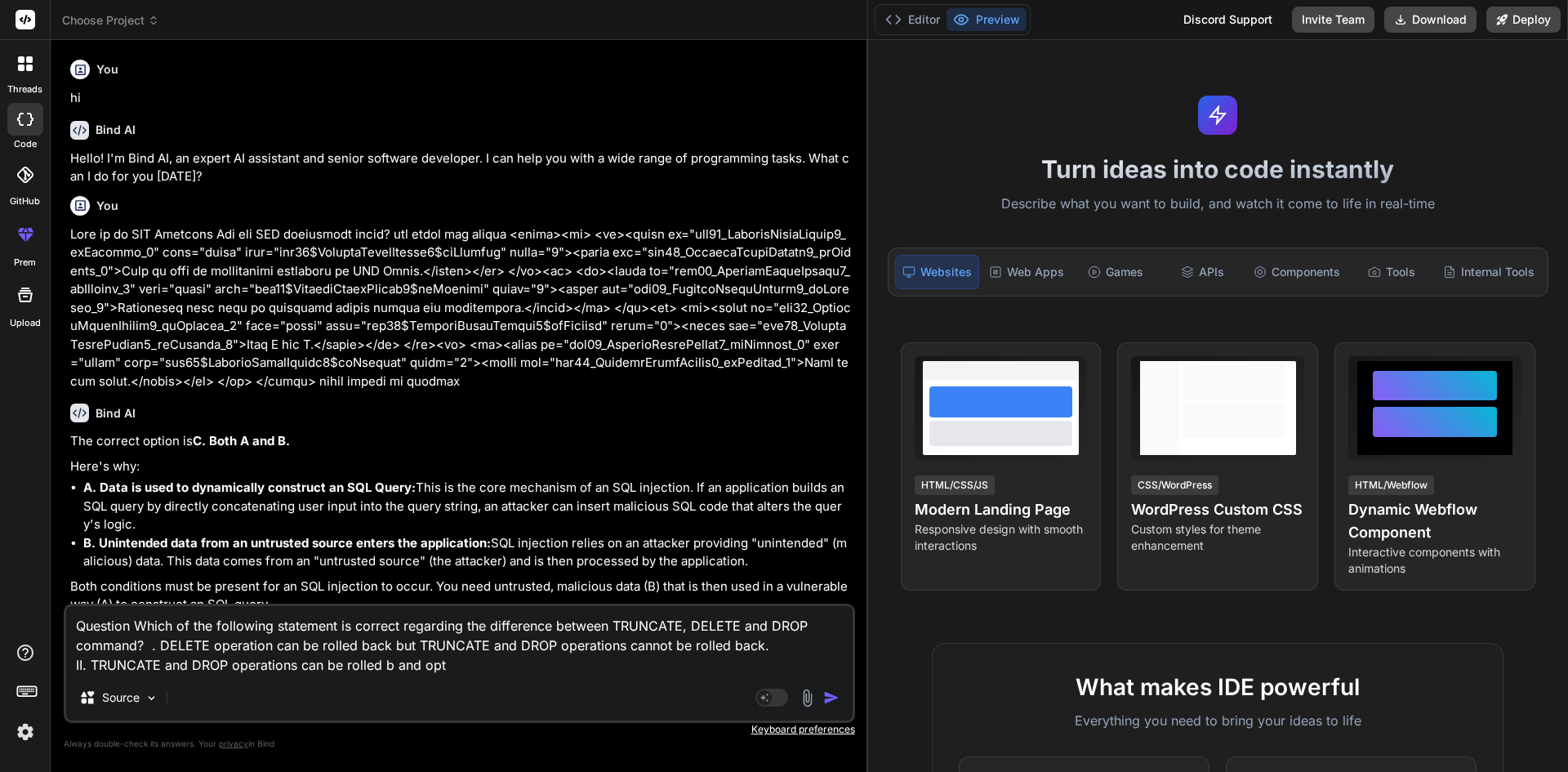
type textarea "Question Which of the following statement is correct regarding the difference b…"
paste textarea "<tbody><tr> <td><input id="ctl00_ContentPlaceHolder1_rbAnswers_0" type="radio" …"
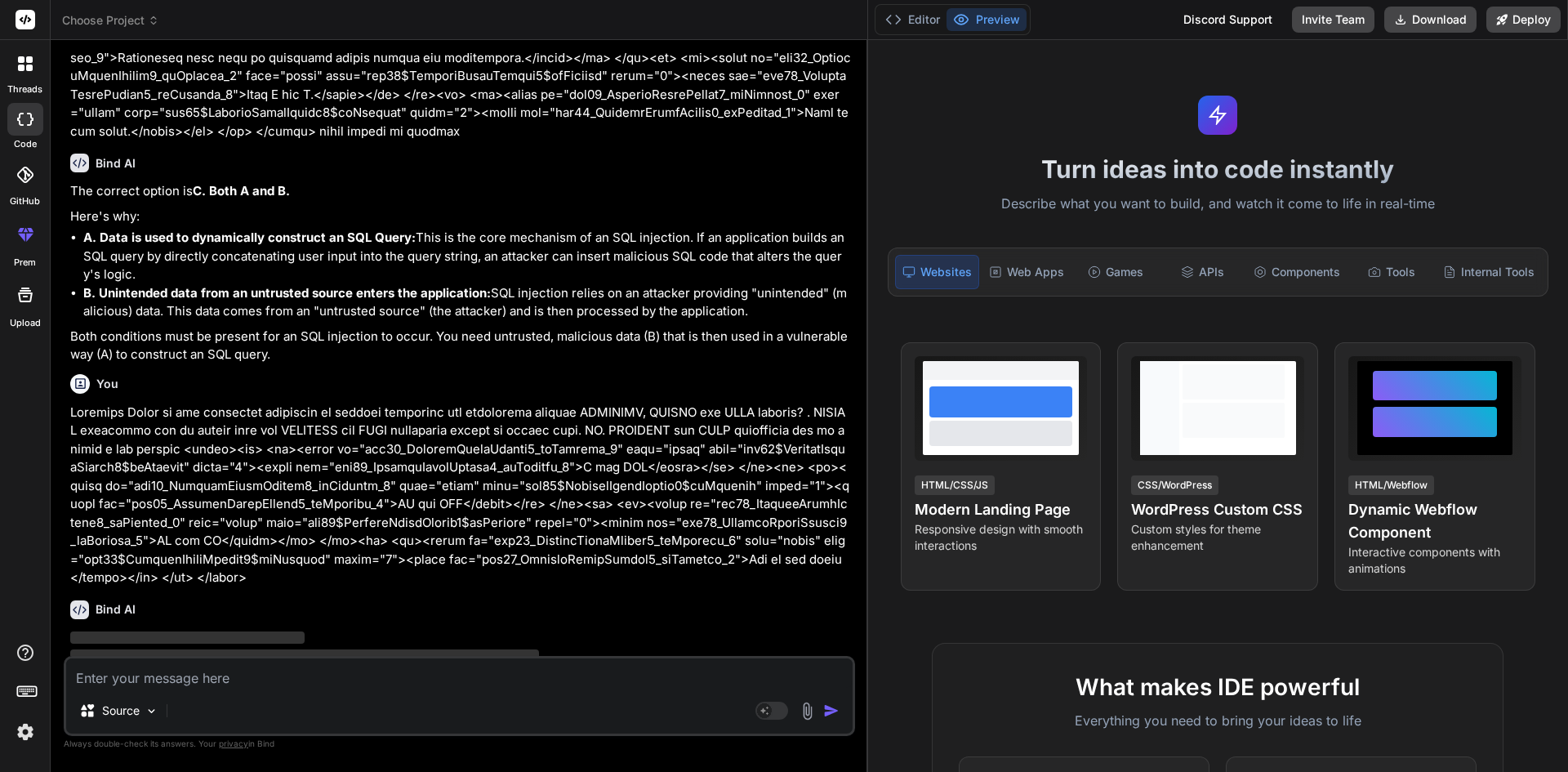
scroll to position [278, 0]
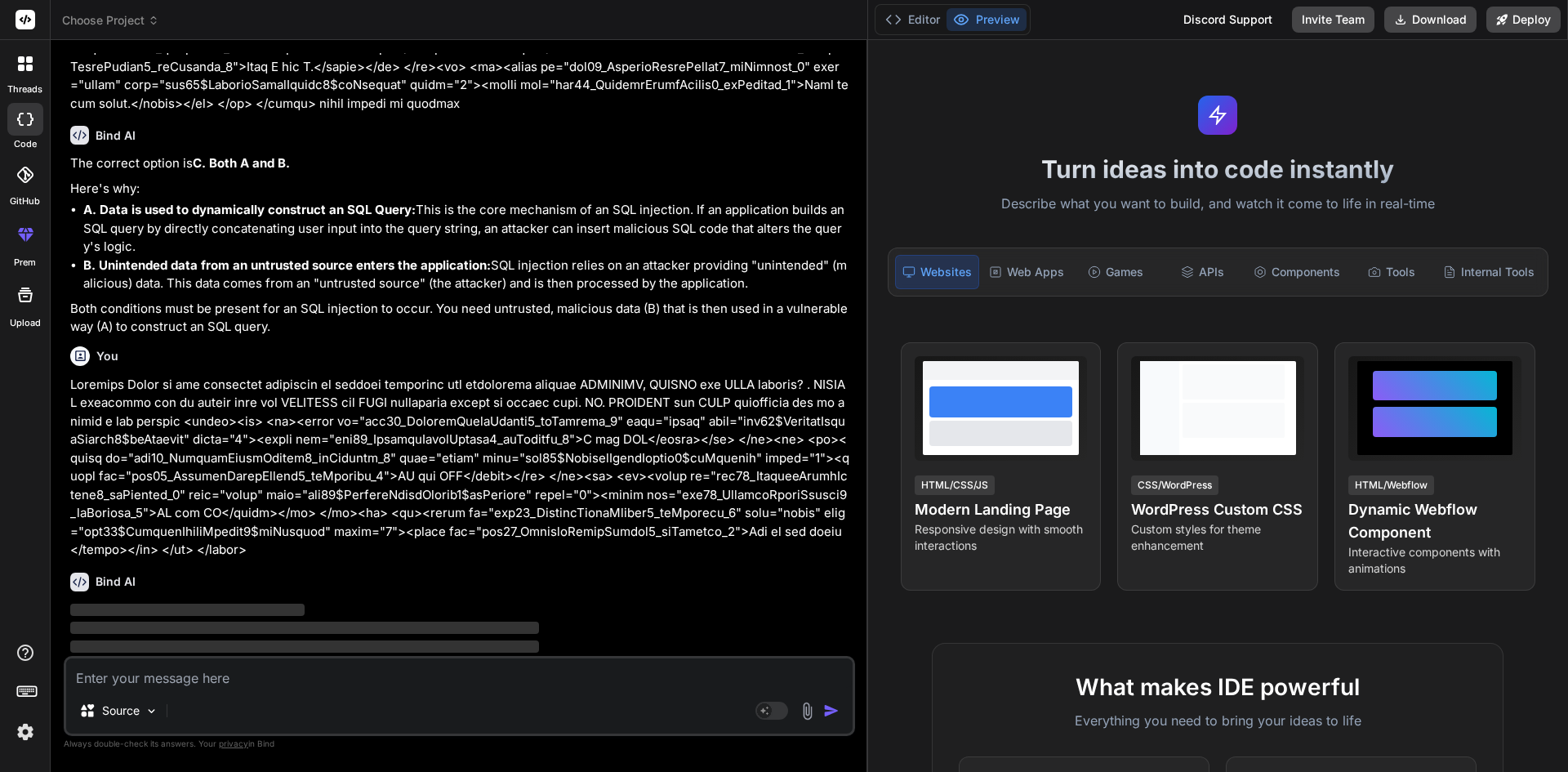
click at [317, 687] on textarea at bounding box center [459, 672] width 786 height 29
click at [267, 677] on textarea at bounding box center [459, 672] width 786 height 29
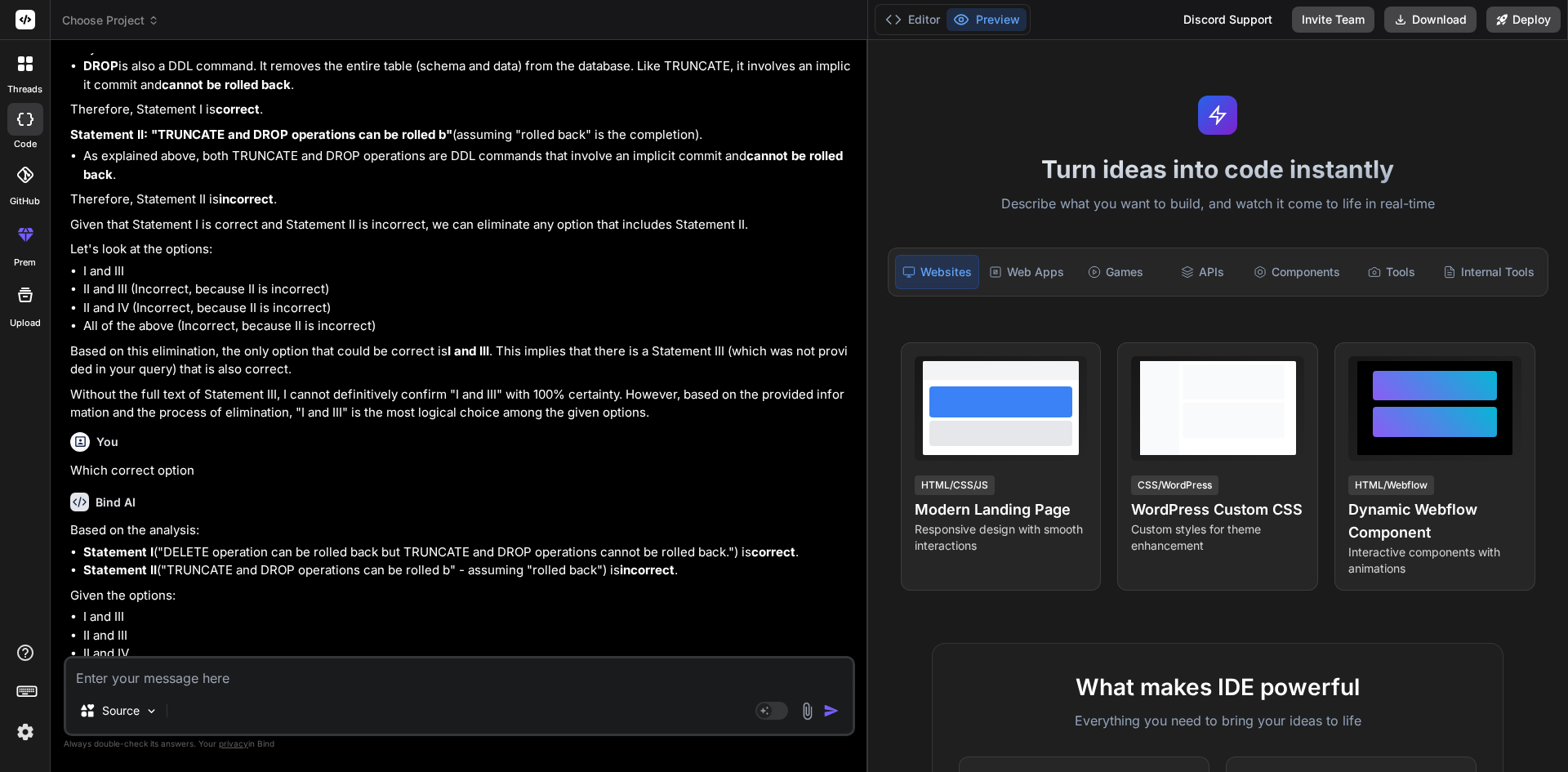
scroll to position [1021, 0]
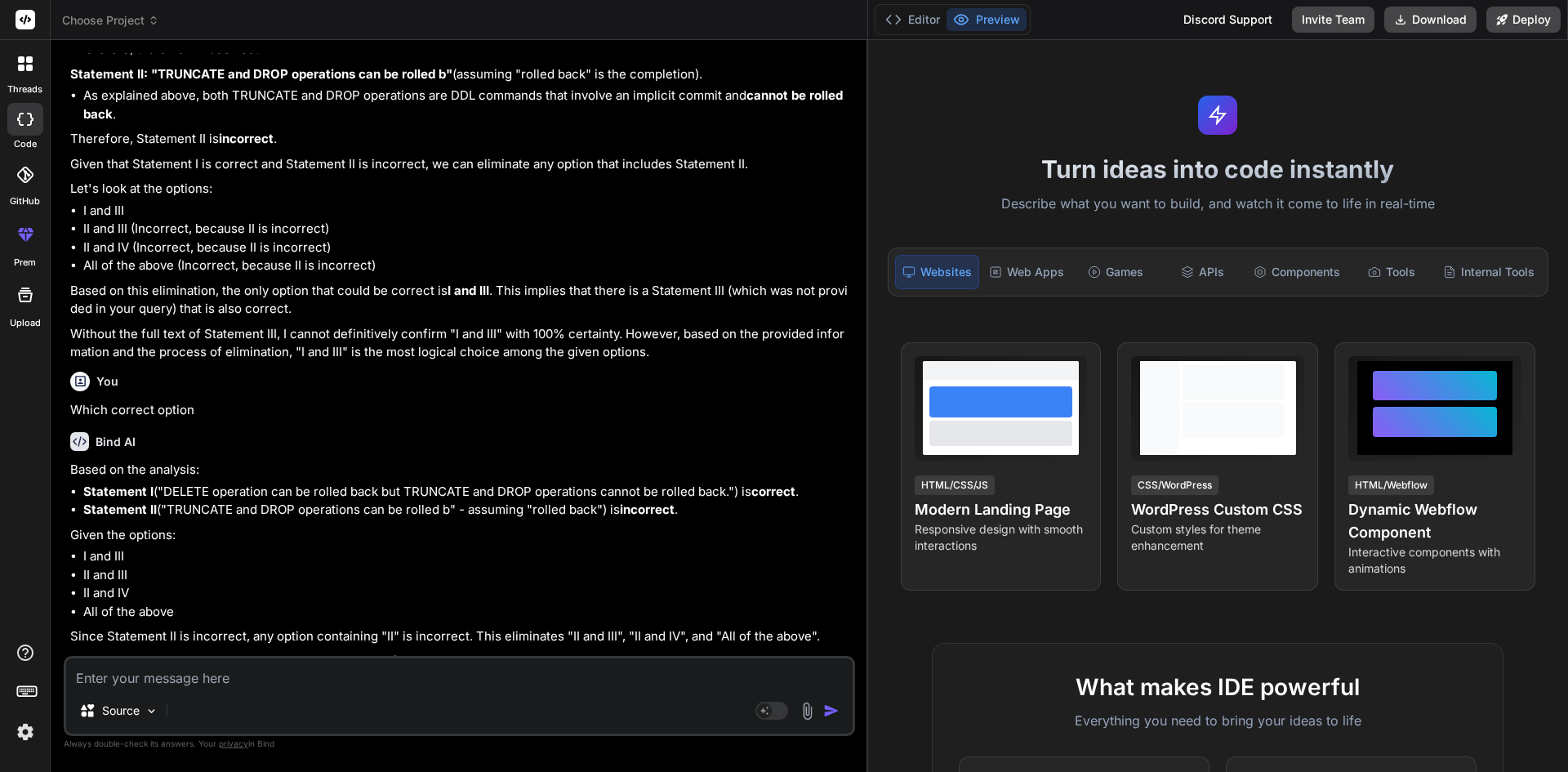
click at [193, 683] on textarea at bounding box center [459, 672] width 786 height 29
paste textarea "When is the wildcard in WHERE clause used?"
paste textarea "<tbody><tr> <td><input id="ctl00_ContentPlaceHolder1_rbAnswers_0" type="radio" …"
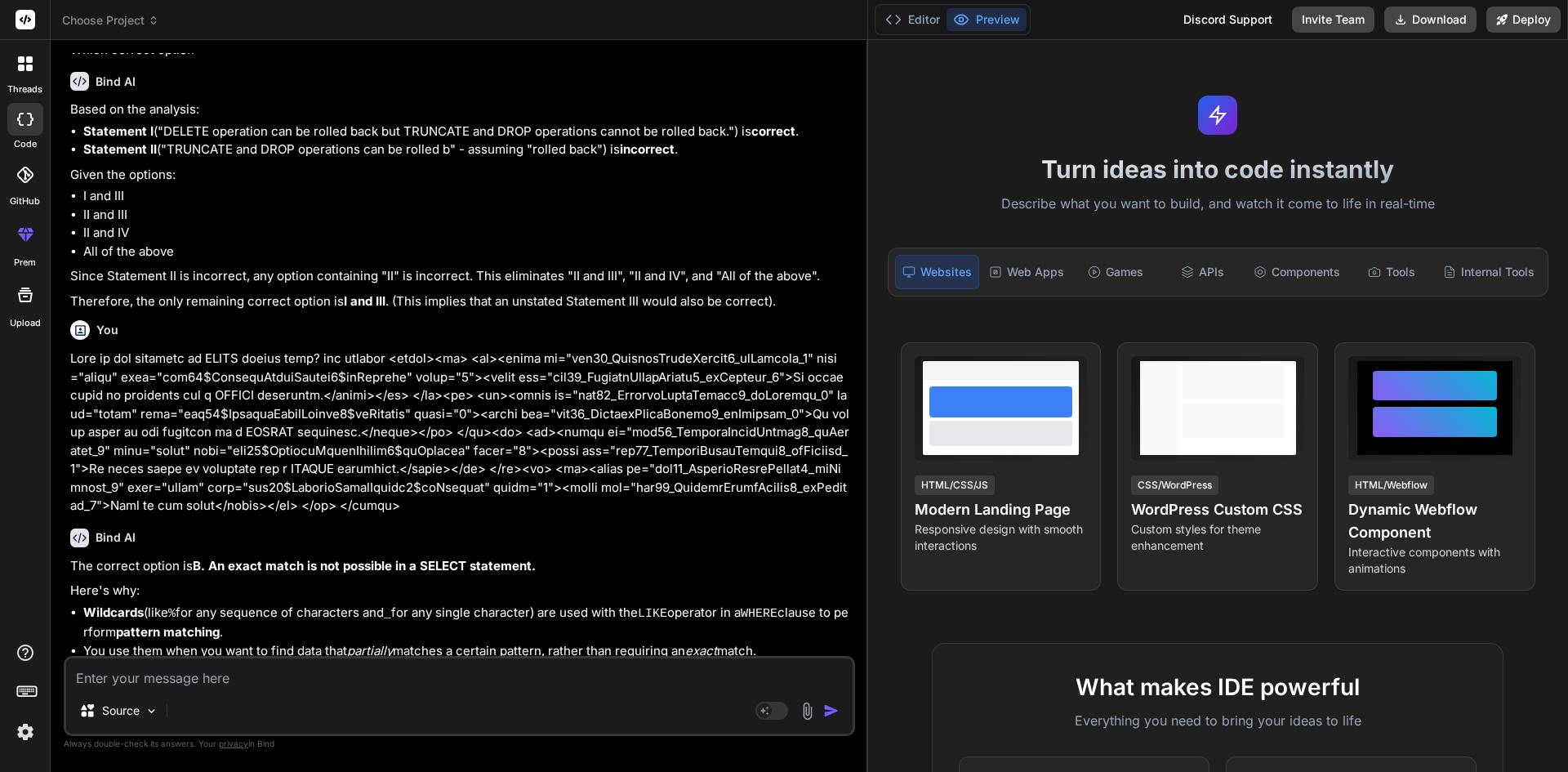
scroll to position [1402, 0]
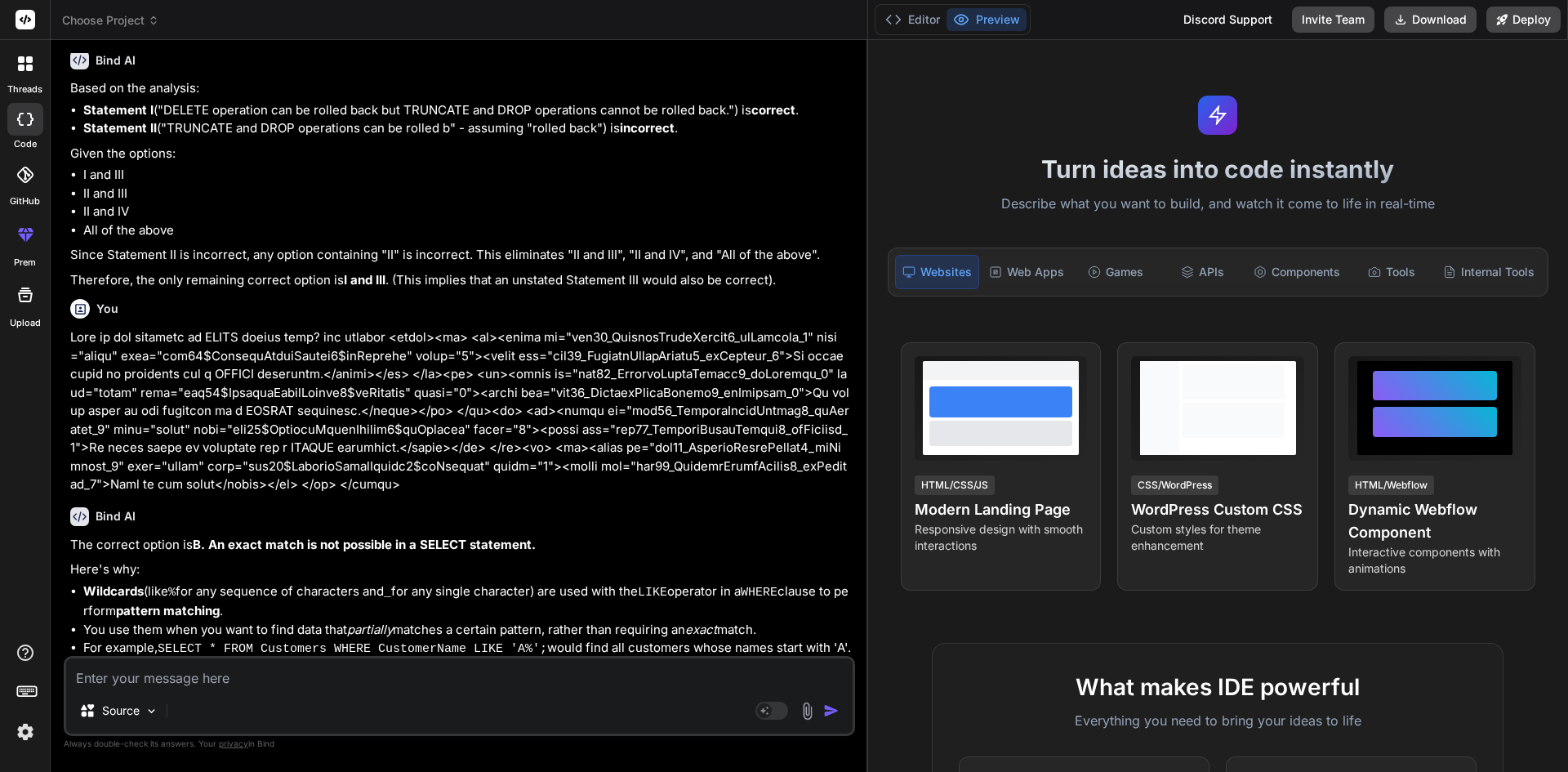
click at [424, 692] on div "Source Agent Mode. When this toggle is activated, AI automatically makes decisi…" at bounding box center [459, 696] width 791 height 80
click at [278, 690] on div "Source Agent Mode. When this toggle is activated, AI automatically makes decisi…" at bounding box center [459, 696] width 791 height 80
click at [240, 672] on textarea at bounding box center [459, 672] width 786 height 29
paste textarea "What data types we can't return form scalar user defined function"
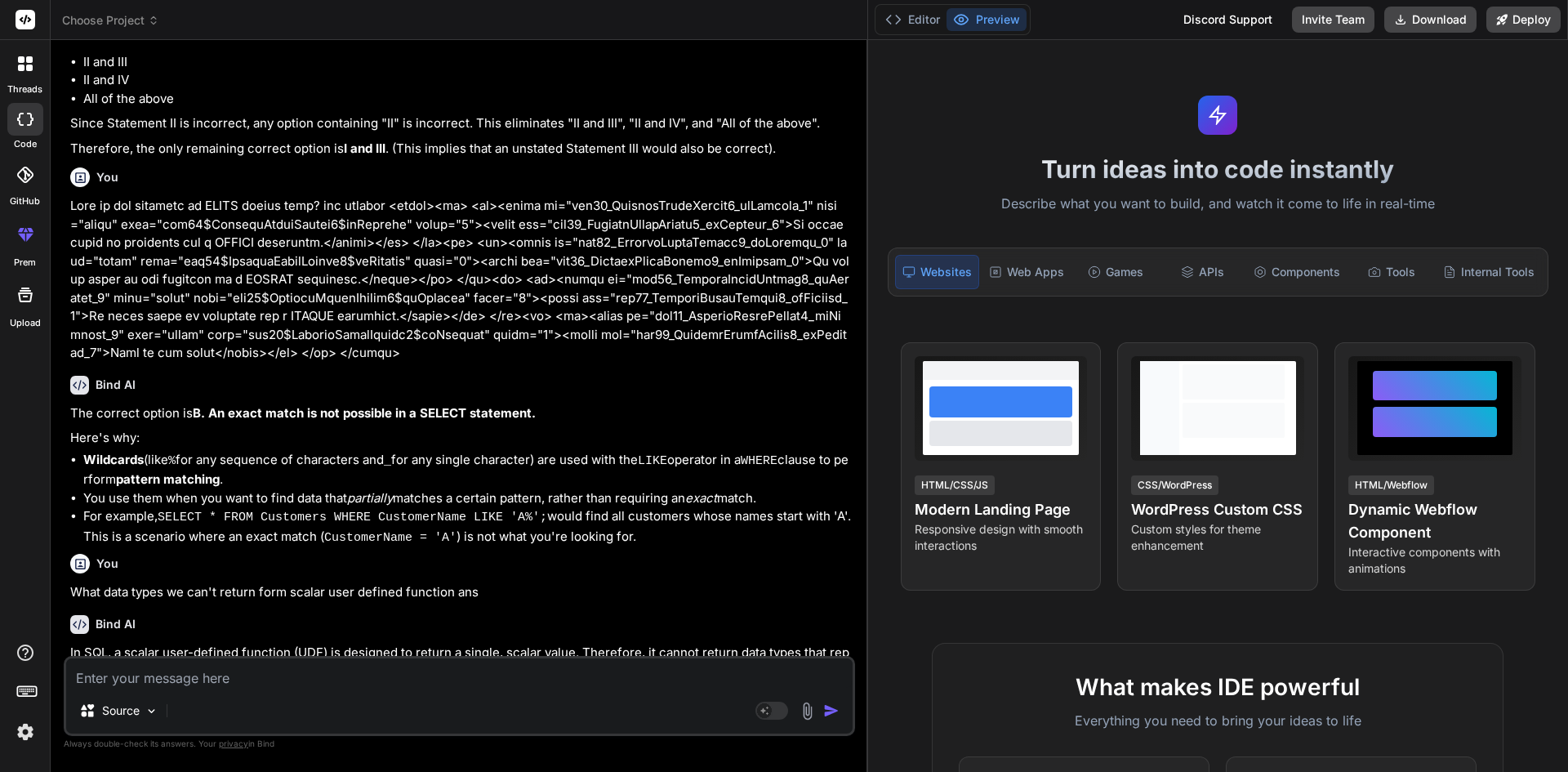
scroll to position [1697, 0]
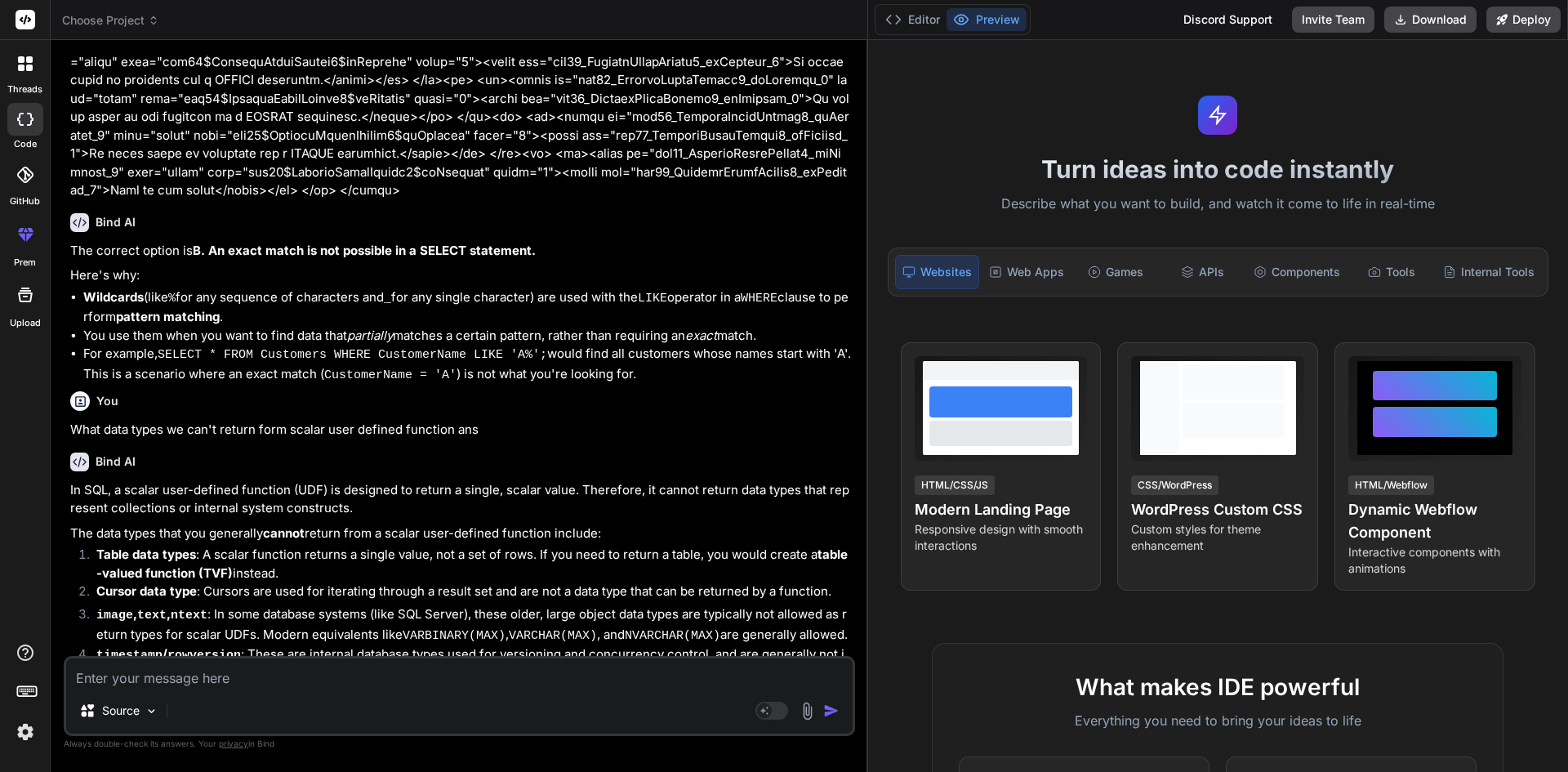
click at [460, 658] on div "Source Agent Mode. When this toggle is activated, AI automatically makes decisi…" at bounding box center [459, 696] width 791 height 80
click at [428, 693] on div "Source Agent Mode. When this toggle is activated, AI automatically makes decisi…" at bounding box center [459, 696] width 791 height 80
click at [284, 687] on textarea at bounding box center [459, 672] width 786 height 29
paste textarea "Which of the following are types of Unicode character string types in SQL?"
click at [657, 692] on div "Which of the following are types of Unicode character string types in SQL? and …" at bounding box center [459, 696] width 791 height 80
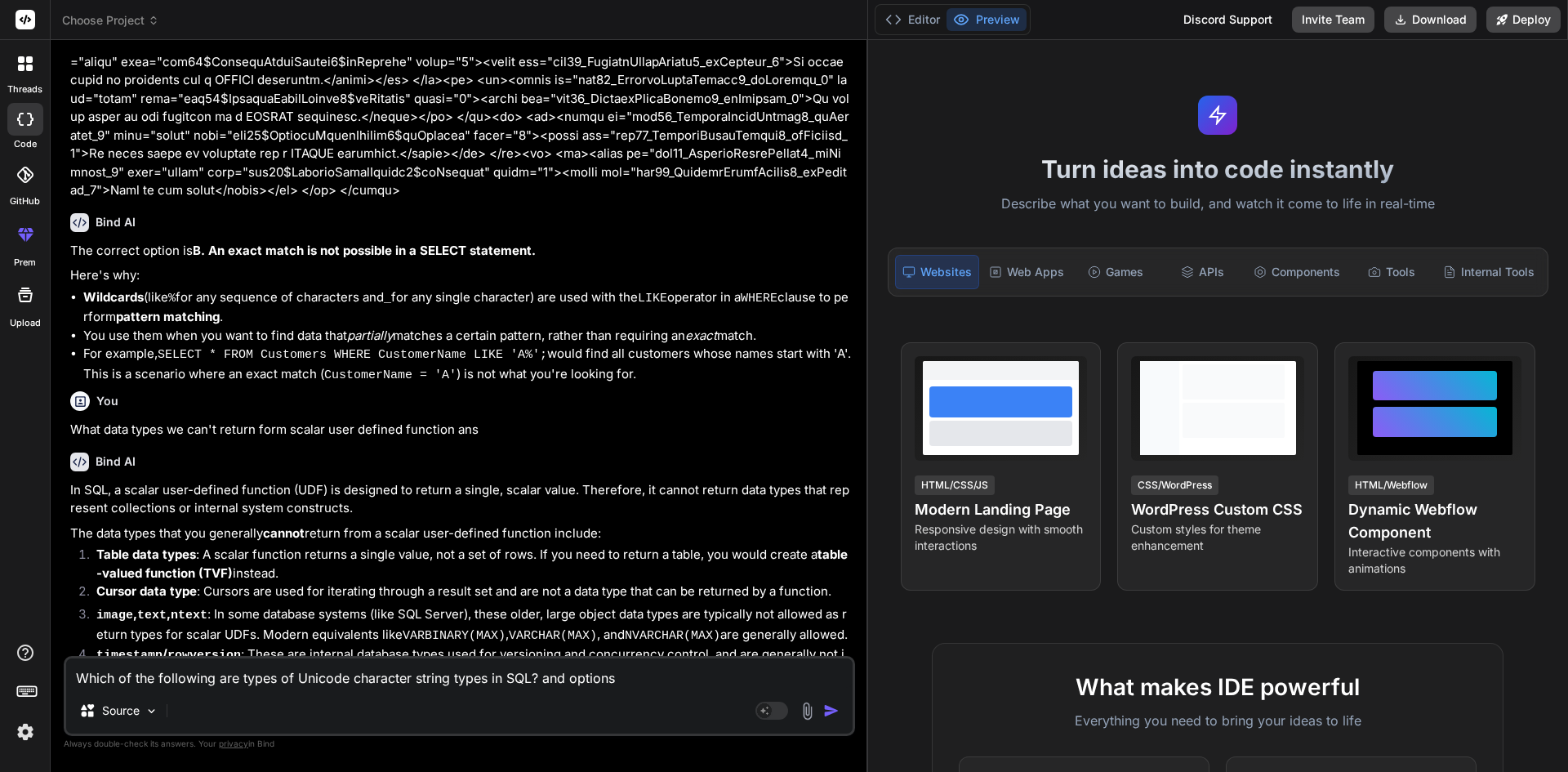
drag, startPoint x: 636, startPoint y: 667, endPoint x: 636, endPoint y: 695, distance: 28.0
click at [635, 681] on textarea "Which of the following are types of Unicode character string types in SQL? and …" at bounding box center [459, 672] width 786 height 29
paste textarea "<tbody><tr> <td><input id="ctl00_ContentPlaceHolder1_rbAnswers_0" type="radio" …"
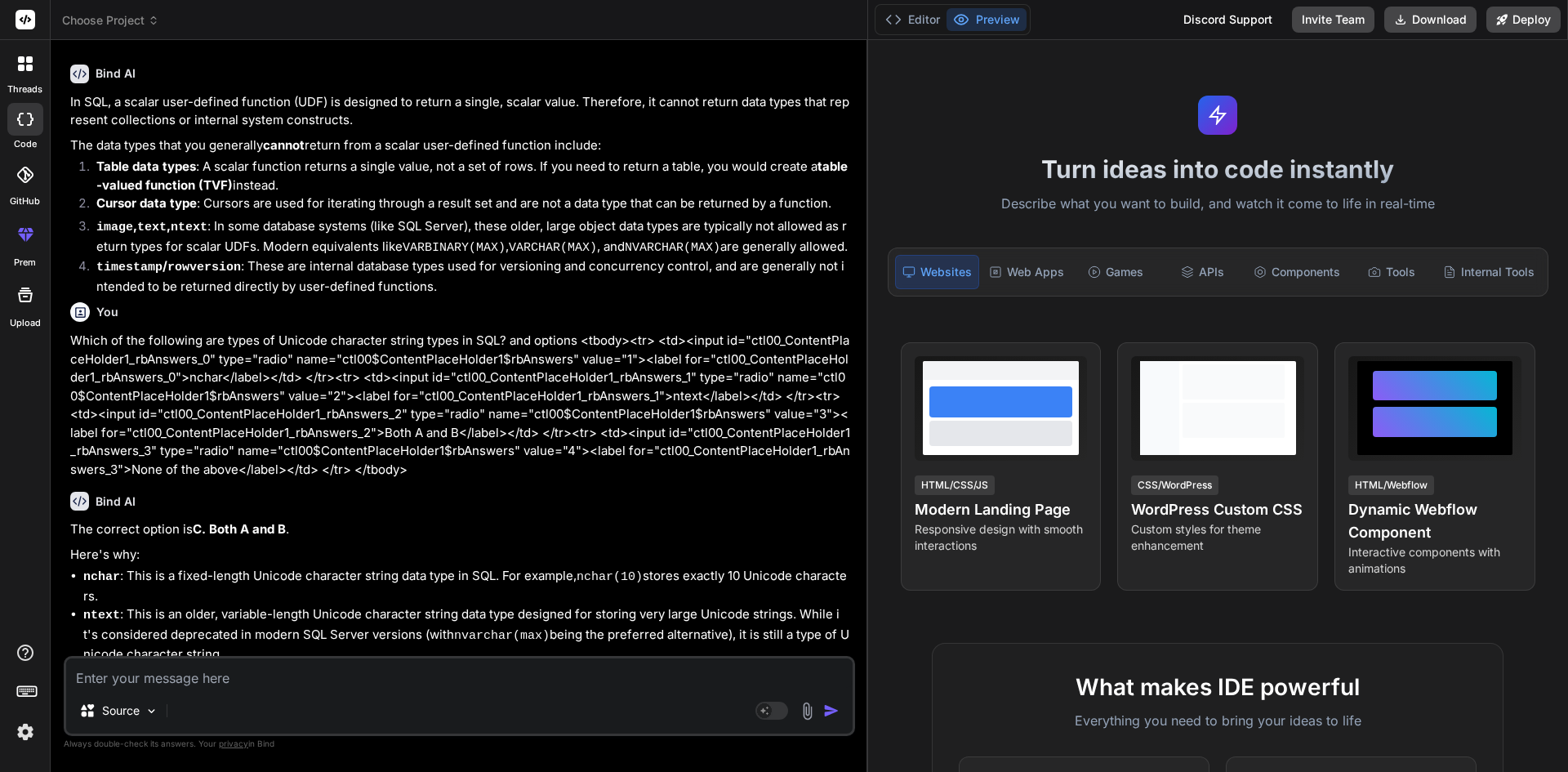
scroll to position [2088, 0]
click at [485, 682] on textarea at bounding box center [459, 672] width 786 height 29
paste textarea "Which of the following is the correct order of a SQL statement?"
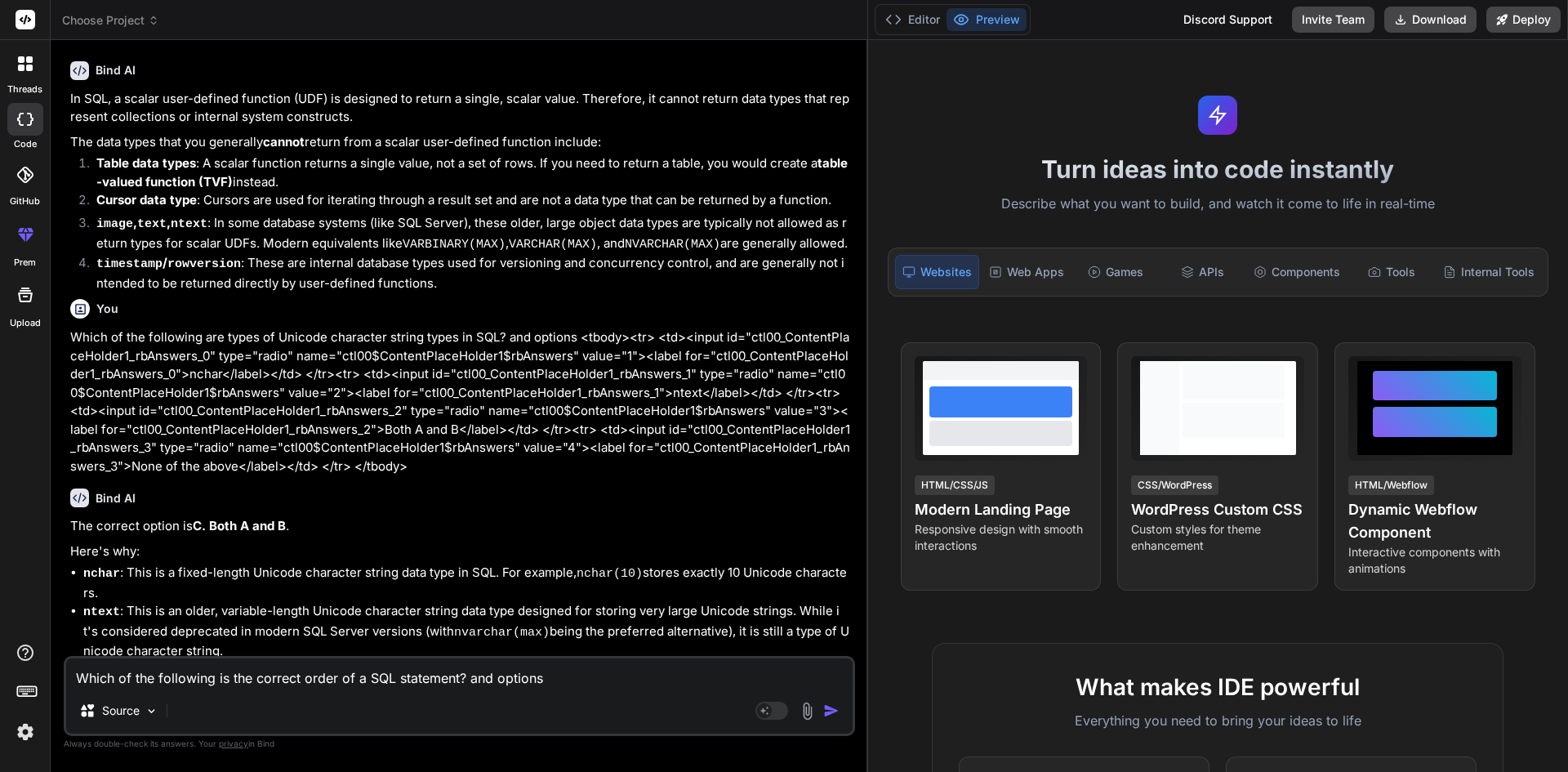
click at [610, 682] on textarea "Which of the following is the correct order of a SQL statement? and options" at bounding box center [459, 672] width 786 height 29
paste textarea "<tbody><tr> <td><input id="ctl00_ContentPlaceHolder1_rbAnswers_0" type="radio" …"
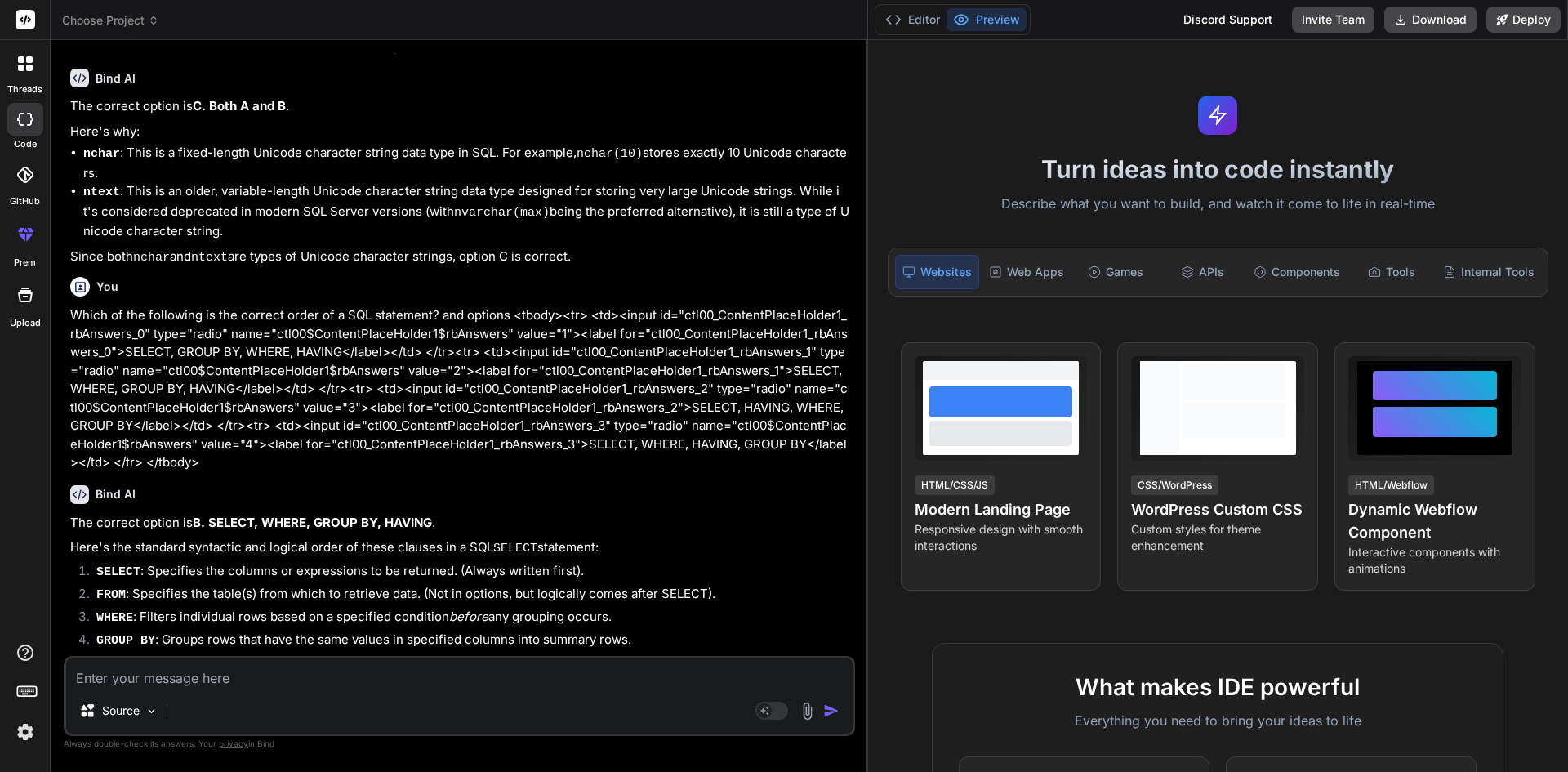
scroll to position [2543, 0]
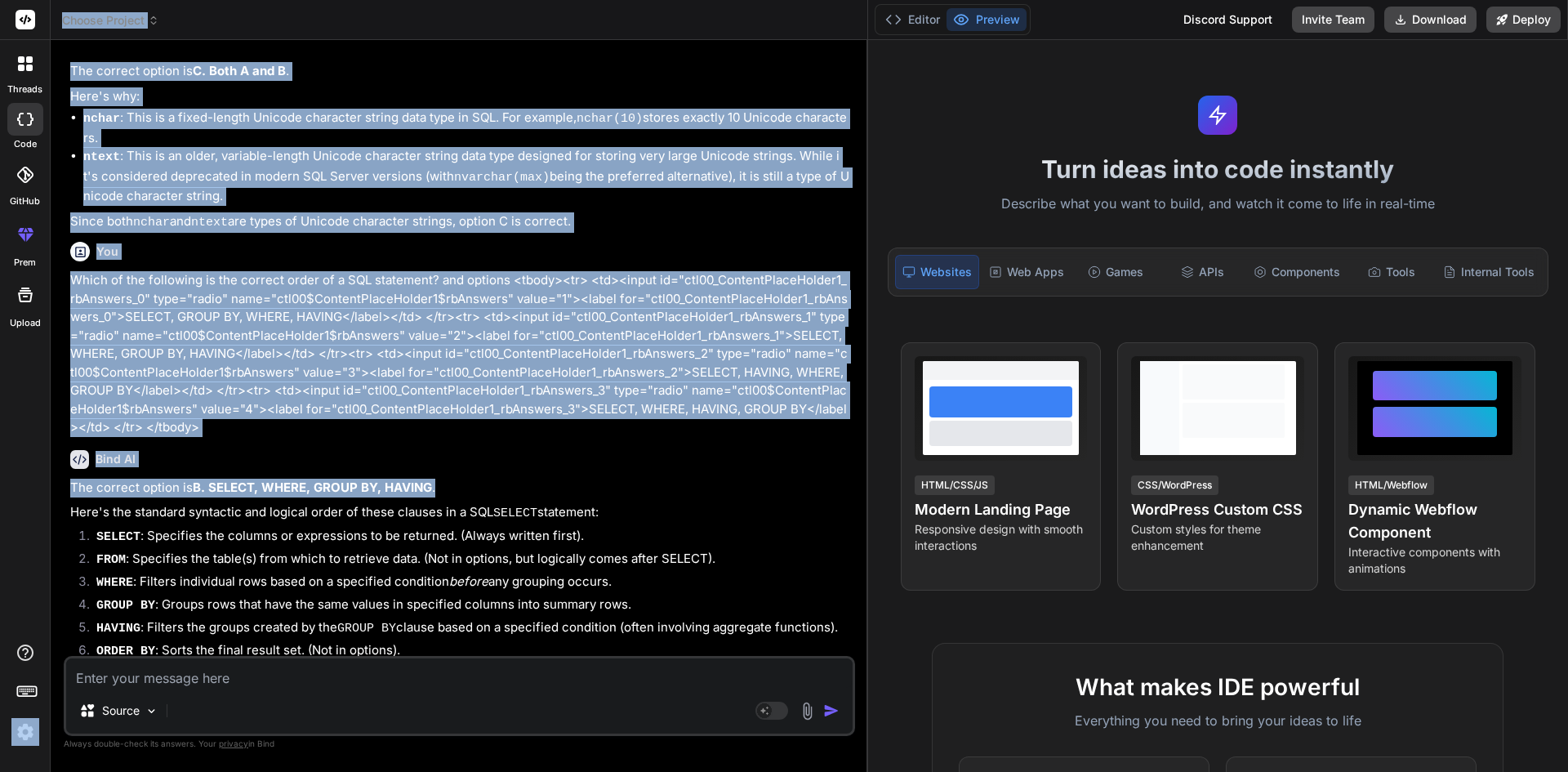
drag, startPoint x: 453, startPoint y: 444, endPoint x: 46, endPoint y: 445, distance: 407.0
click at [46, 445] on div "threads code GitHub prem Upload Choose Project Created with Pixso. Bind AI Web …" at bounding box center [784, 386] width 1568 height 772
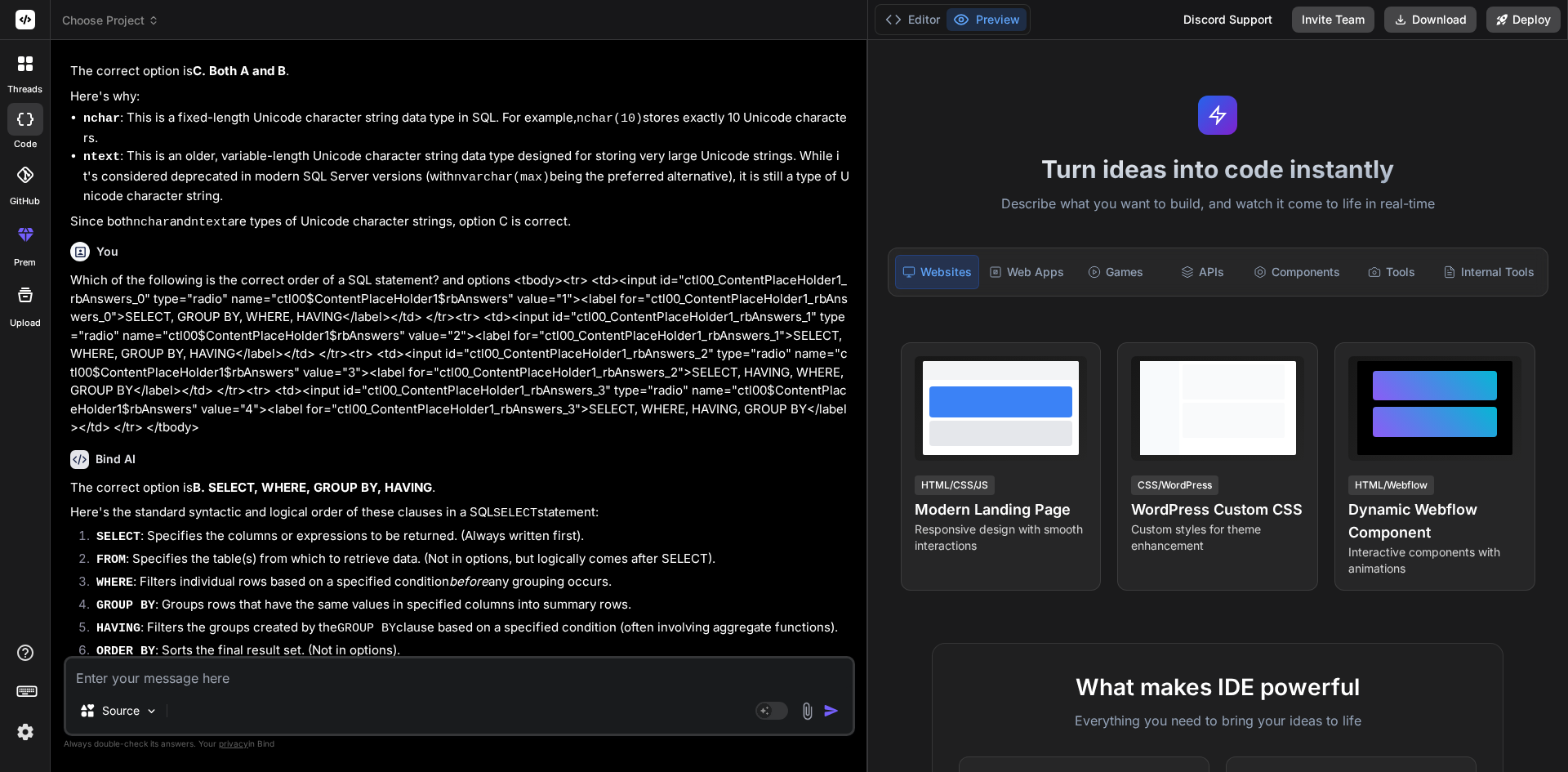
click at [378, 527] on li "SELECT : Specifies the columns or expressions to be returned. (Always written f…" at bounding box center [467, 539] width 768 height 23
click at [457, 642] on li "ORDER BY : Sorts the final result set. (Not in options)." at bounding box center [467, 653] width 768 height 23
click at [641, 675] on textarea at bounding box center [459, 672] width 786 height 29
paste textarea "Evaluate the SQL statement: SELECT a.emp_name, a.[PERSON_NAME]dept_id, b.maxsal…"
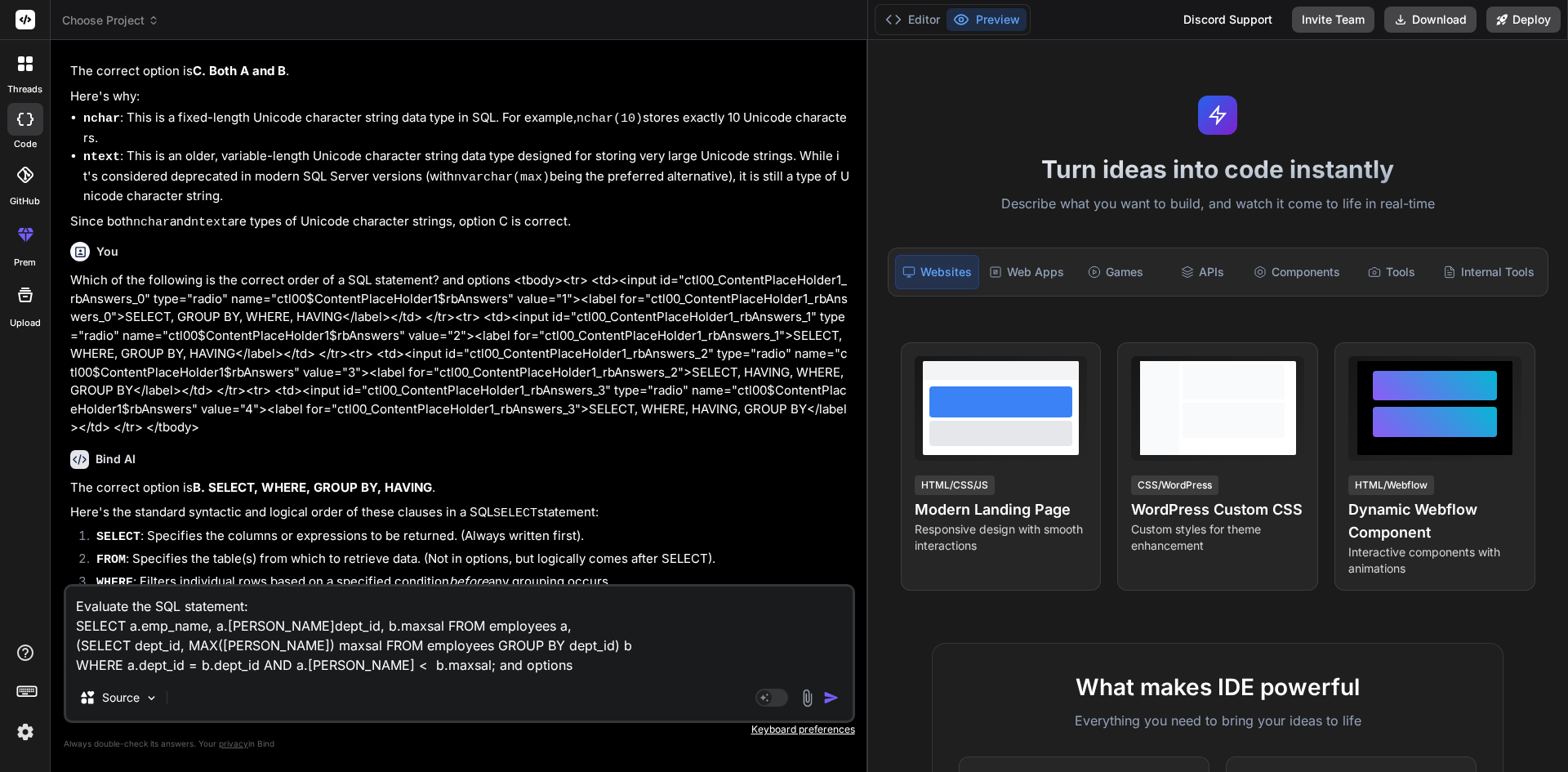
paste textarea "<tbody><tr> <td><input id="ctl00_ContentPlaceHolder1_rbAnswers_0" type="radio" …"
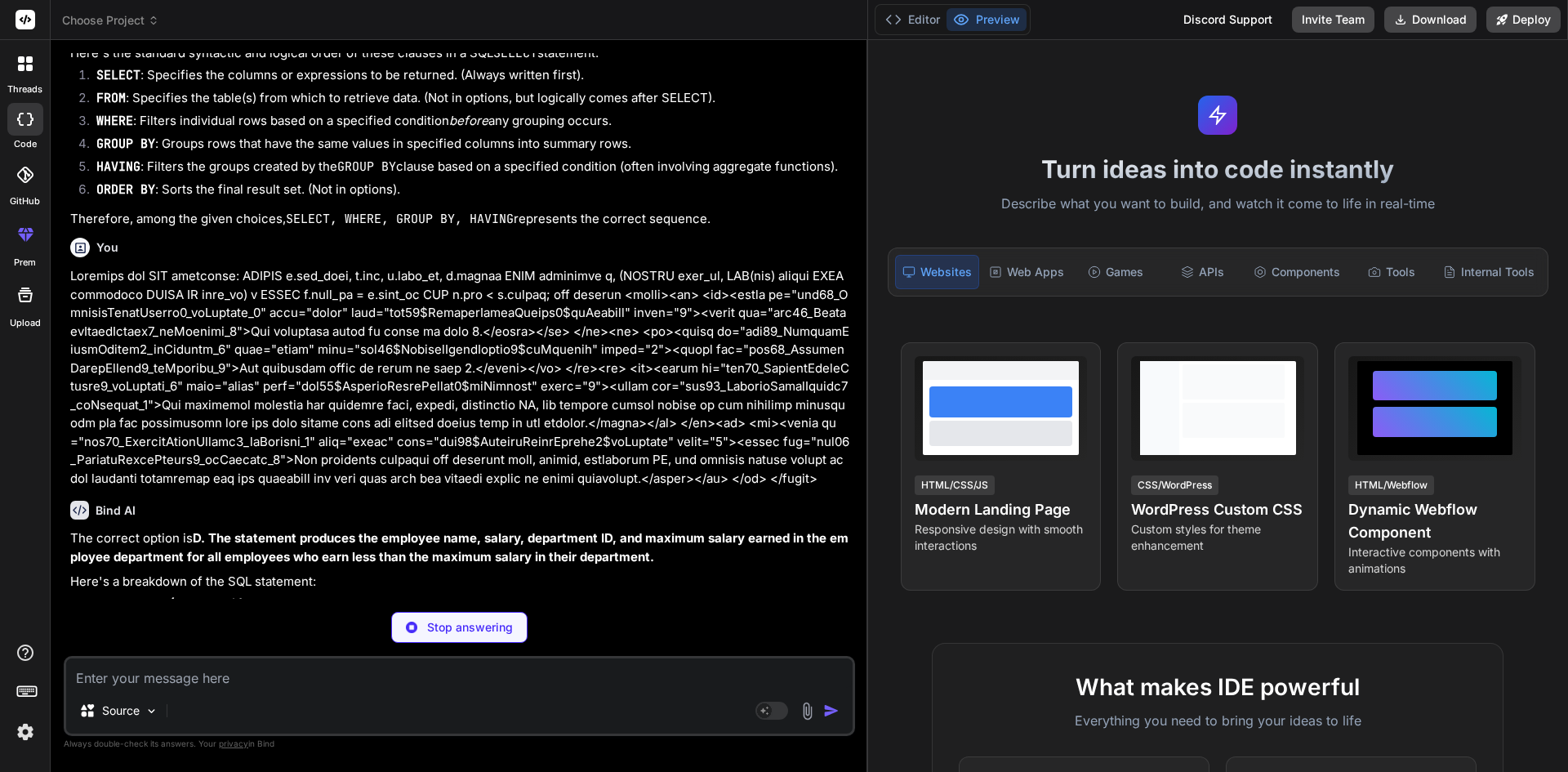
scroll to position [3016, 0]
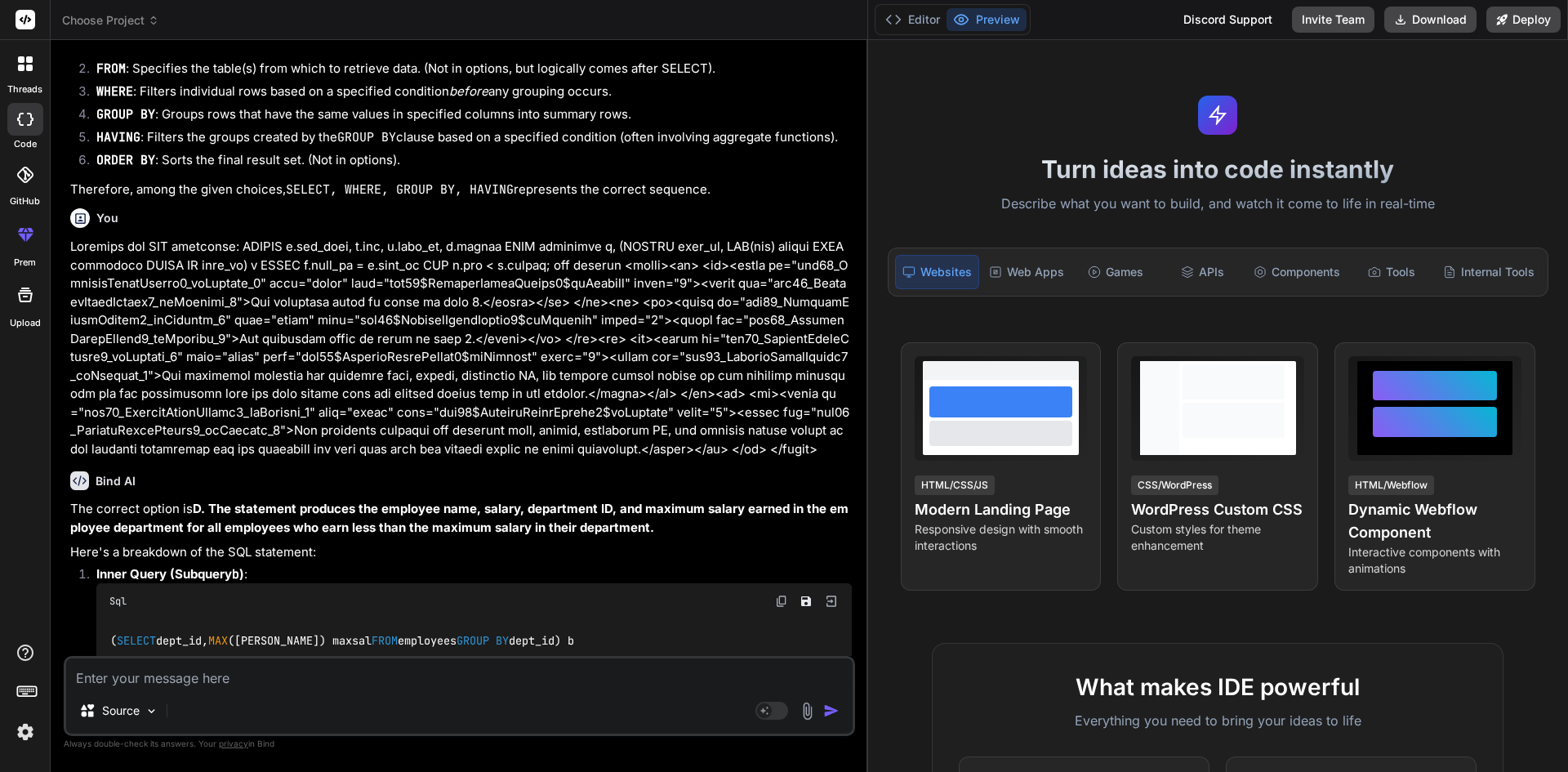
click at [451, 678] on textarea at bounding box center [459, 672] width 786 height 29
paste textarea "In which of the following cases a DML statement is not executed?"
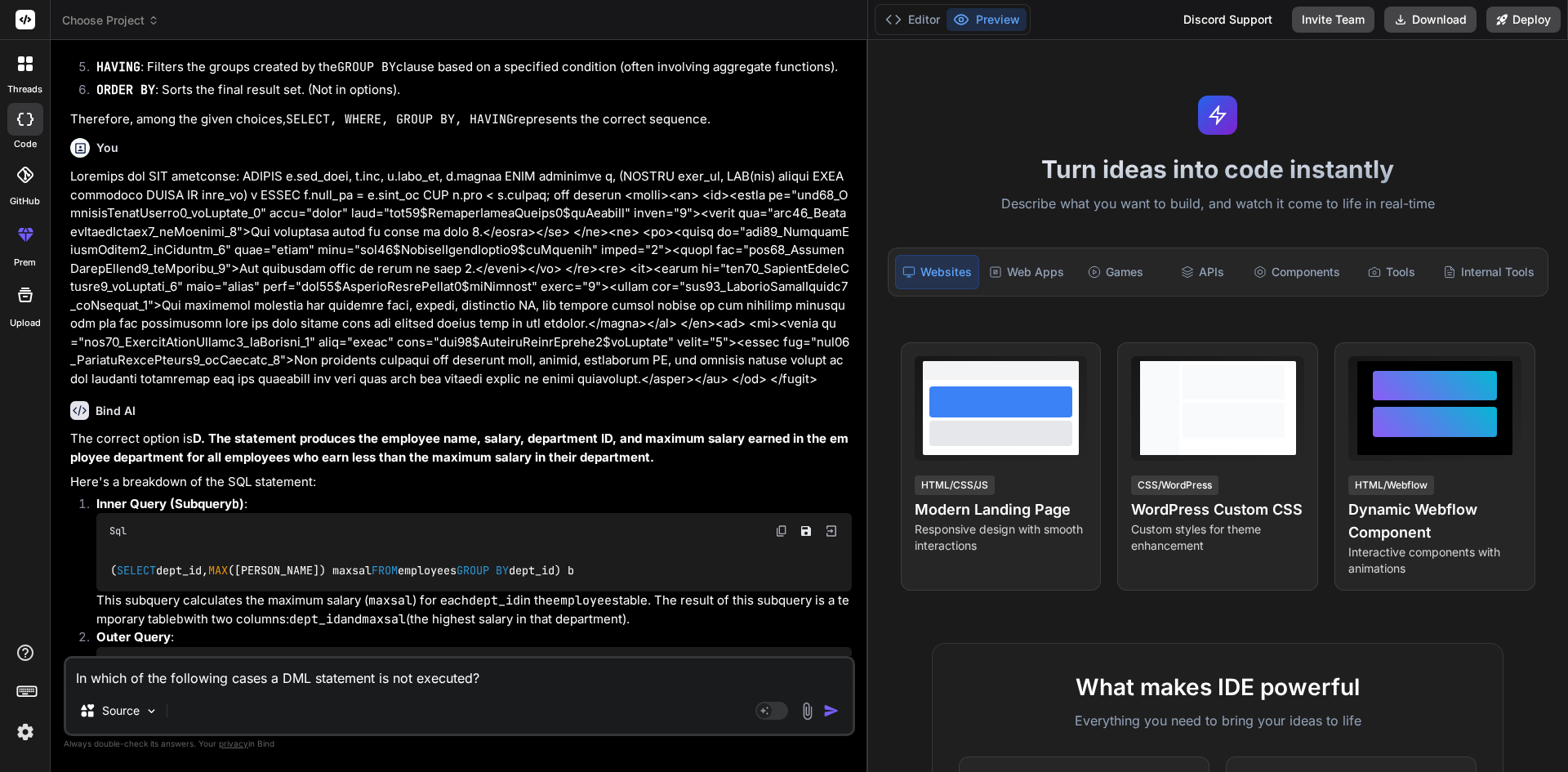
scroll to position [3179, 0]
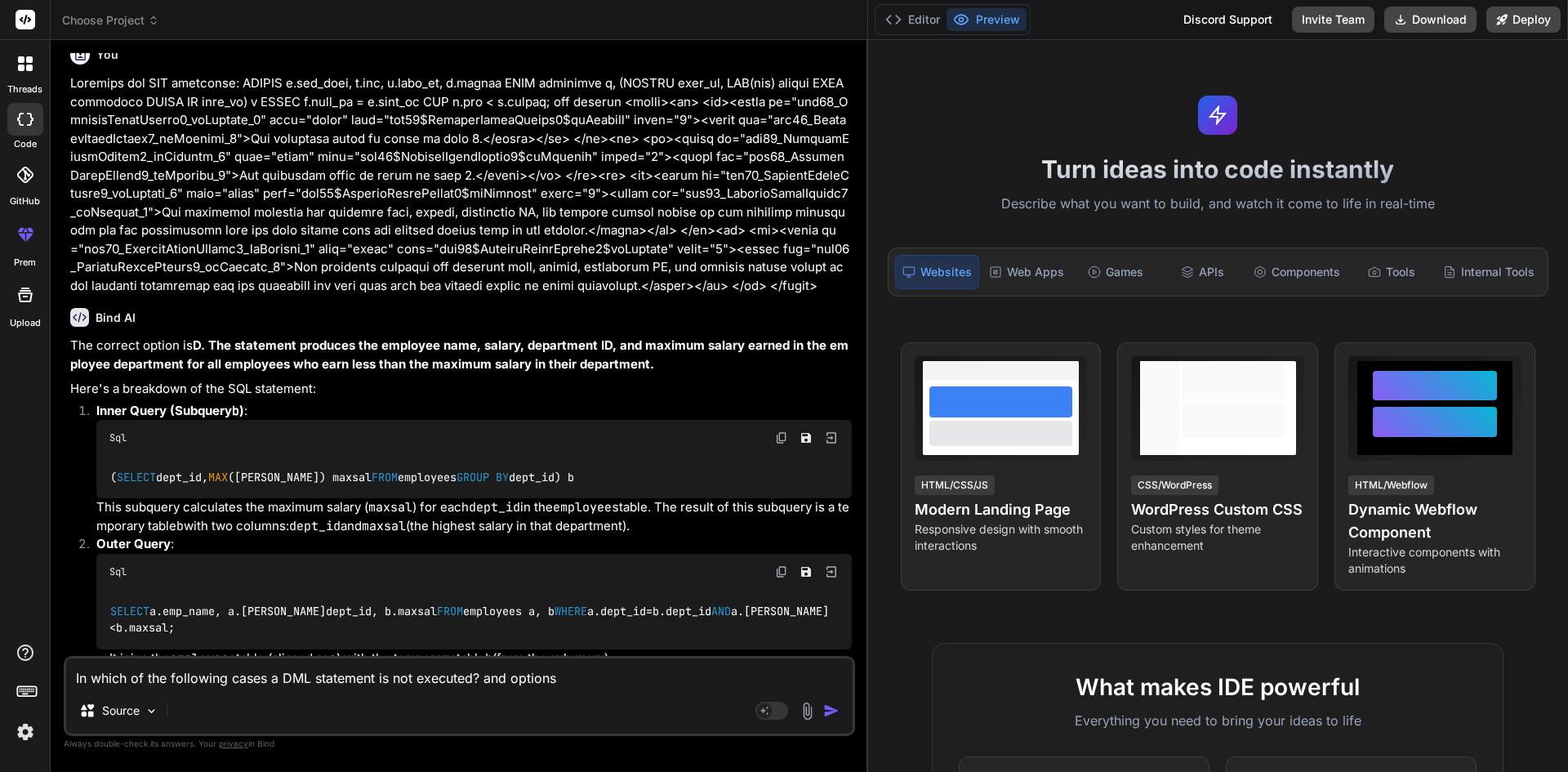
paste textarea "<tbody><tr> <td><input id="ctl00_ContentPlaceHolder1_rbAnswers_0" type="radio" …"
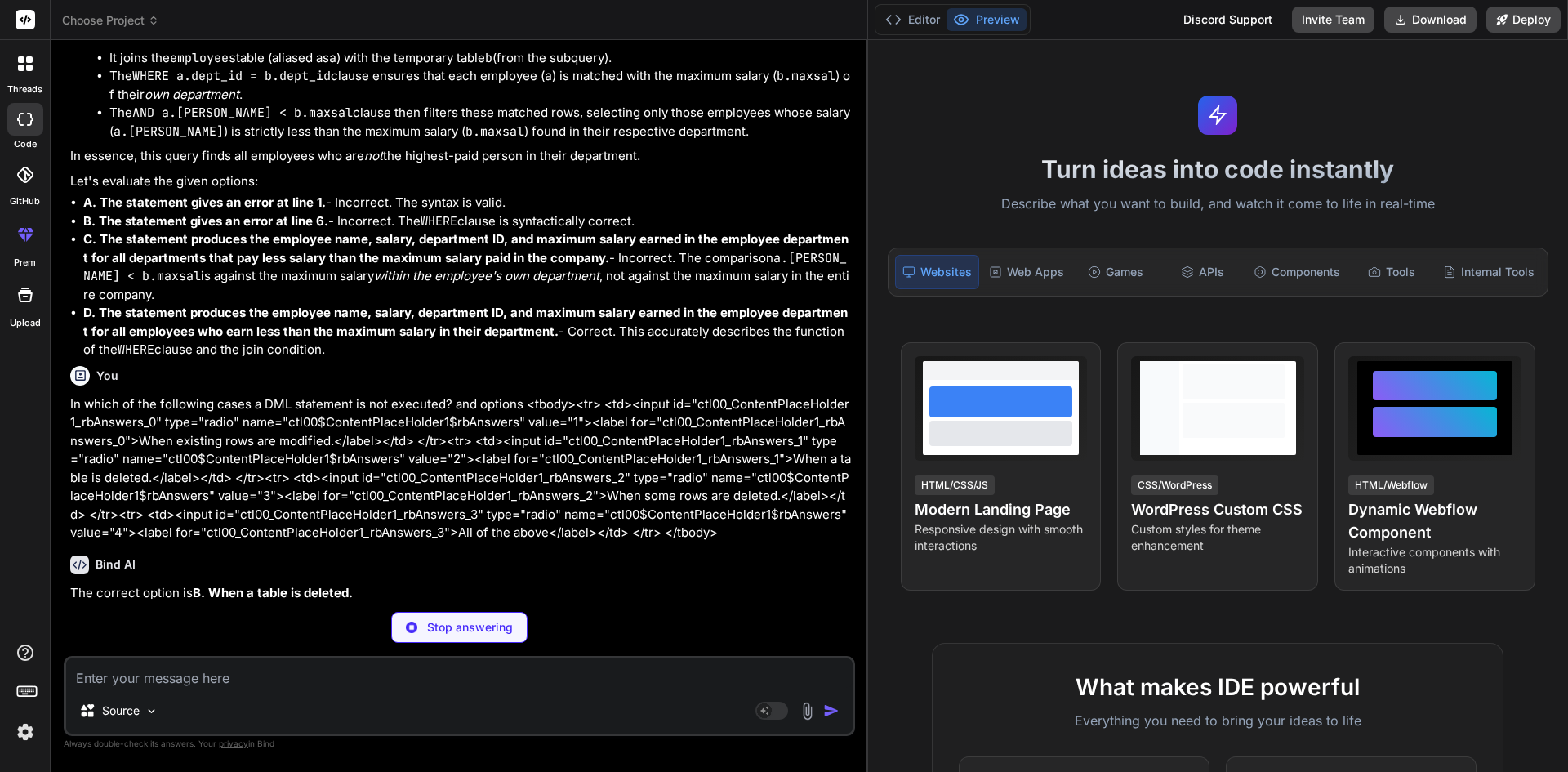
scroll to position [3780, 0]
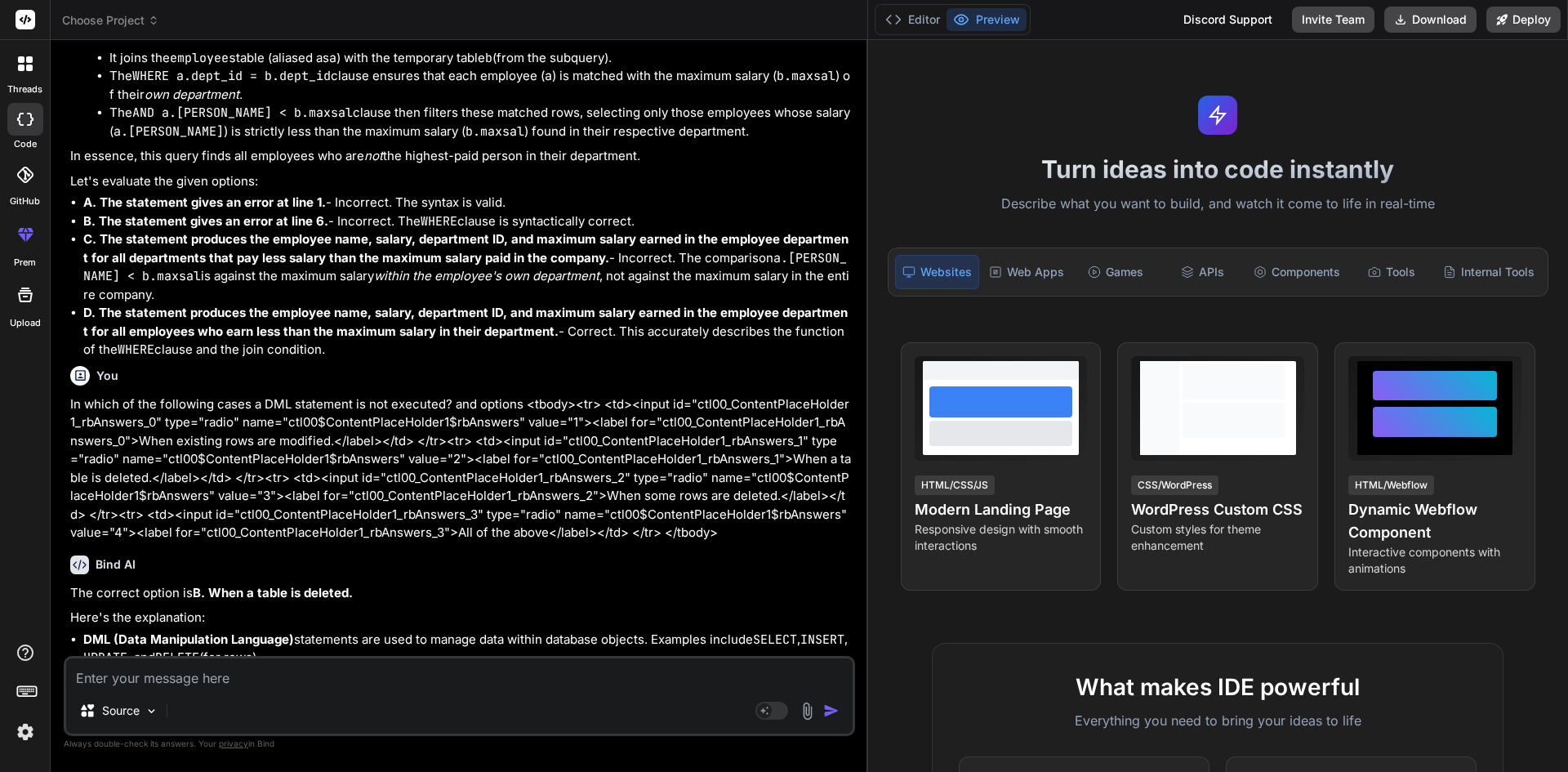
click at [562, 687] on textarea at bounding box center [459, 672] width 786 height 29
paste textarea "Which of the following datatype is most appropriate for storing a string of up …"
paste textarea "<tbody><tr> <td><input id="ctl00_ContentPlaceHolder1_rbAnswers_0" type="radio" …"
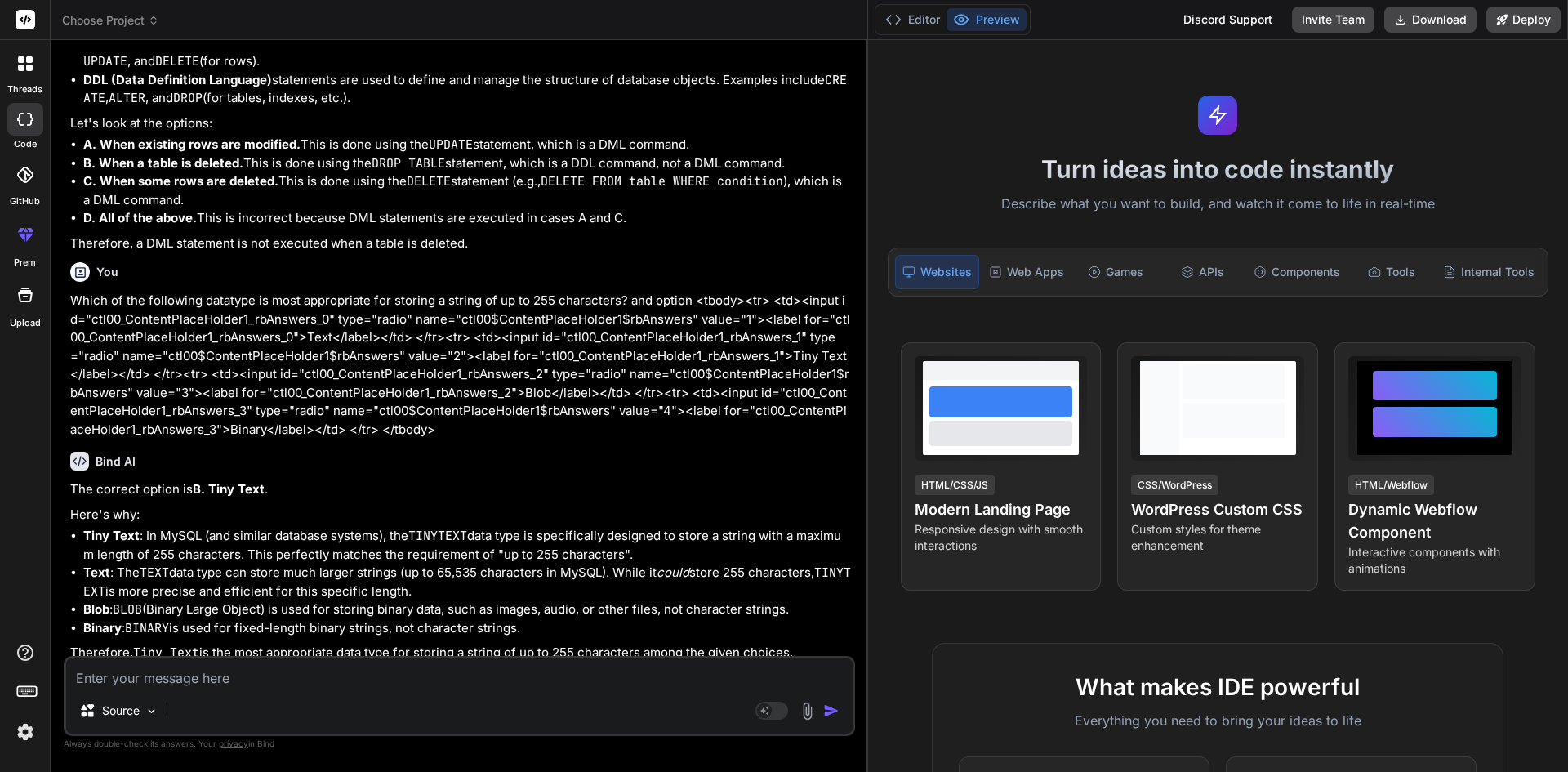
scroll to position [4385, 0]
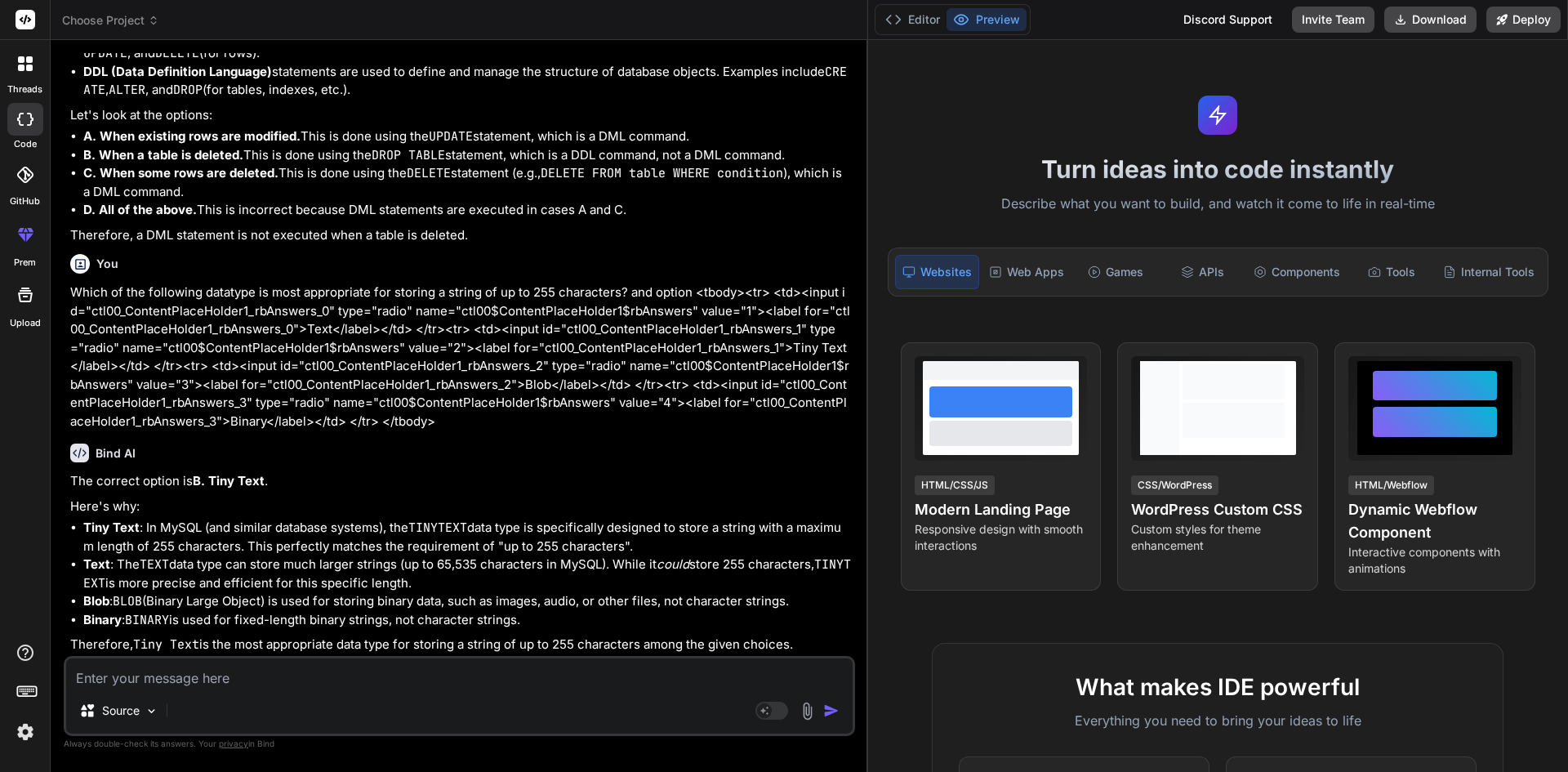
click at [427, 689] on div "Source Agent Mode. When this toggle is activated, AI automatically makes decisi…" at bounding box center [459, 696] width 791 height 80
click at [400, 673] on textarea at bounding box center [459, 672] width 786 height 29
paste textarea "To Improve stored procedure performance,which statement below is used to write …"
paste textarea "<tbody><tr> <td><input id="ctl00_ContentPlaceHolder1_rbAnswers_0" type="radio" …"
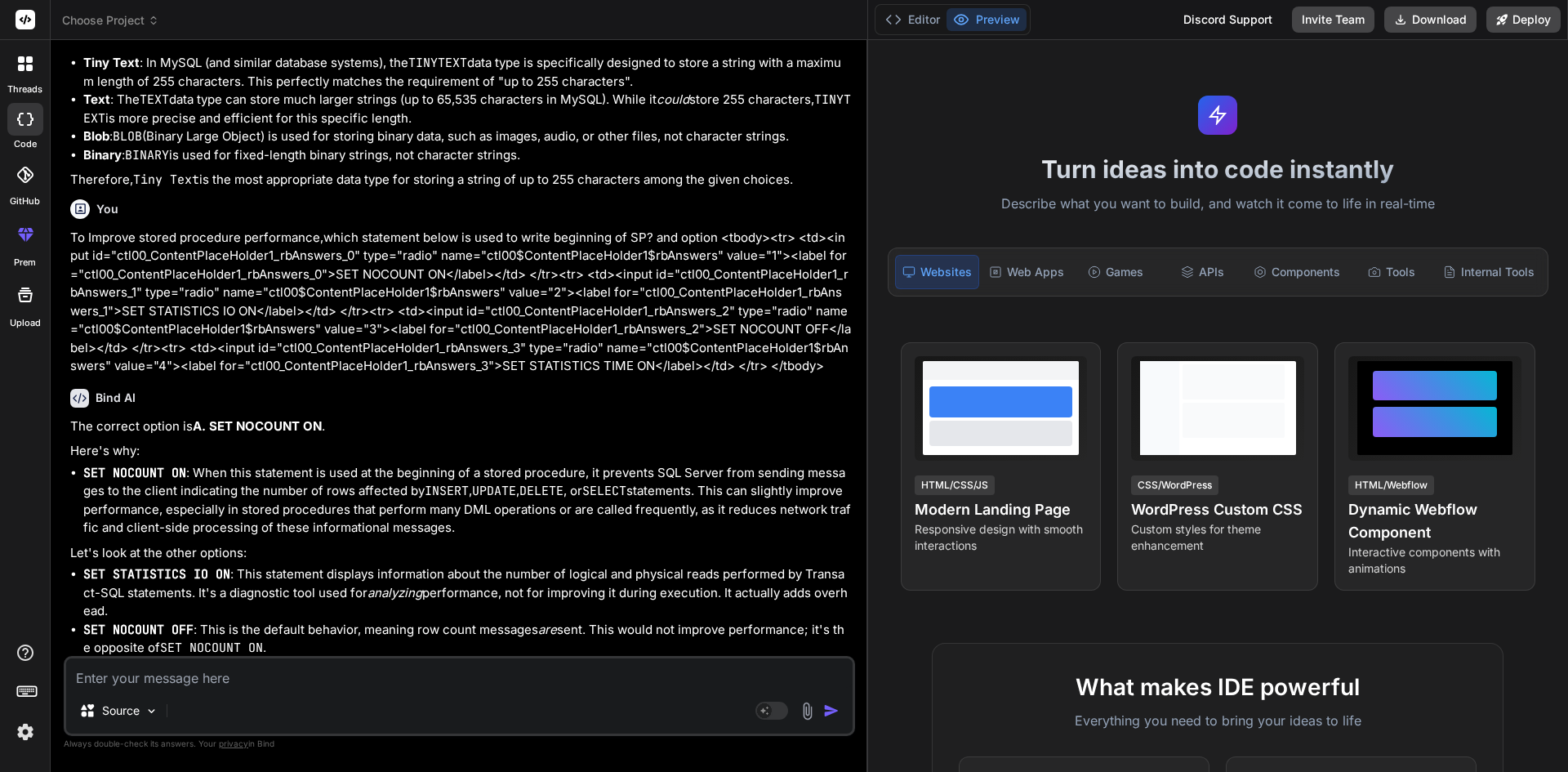
scroll to position [4914, 0]
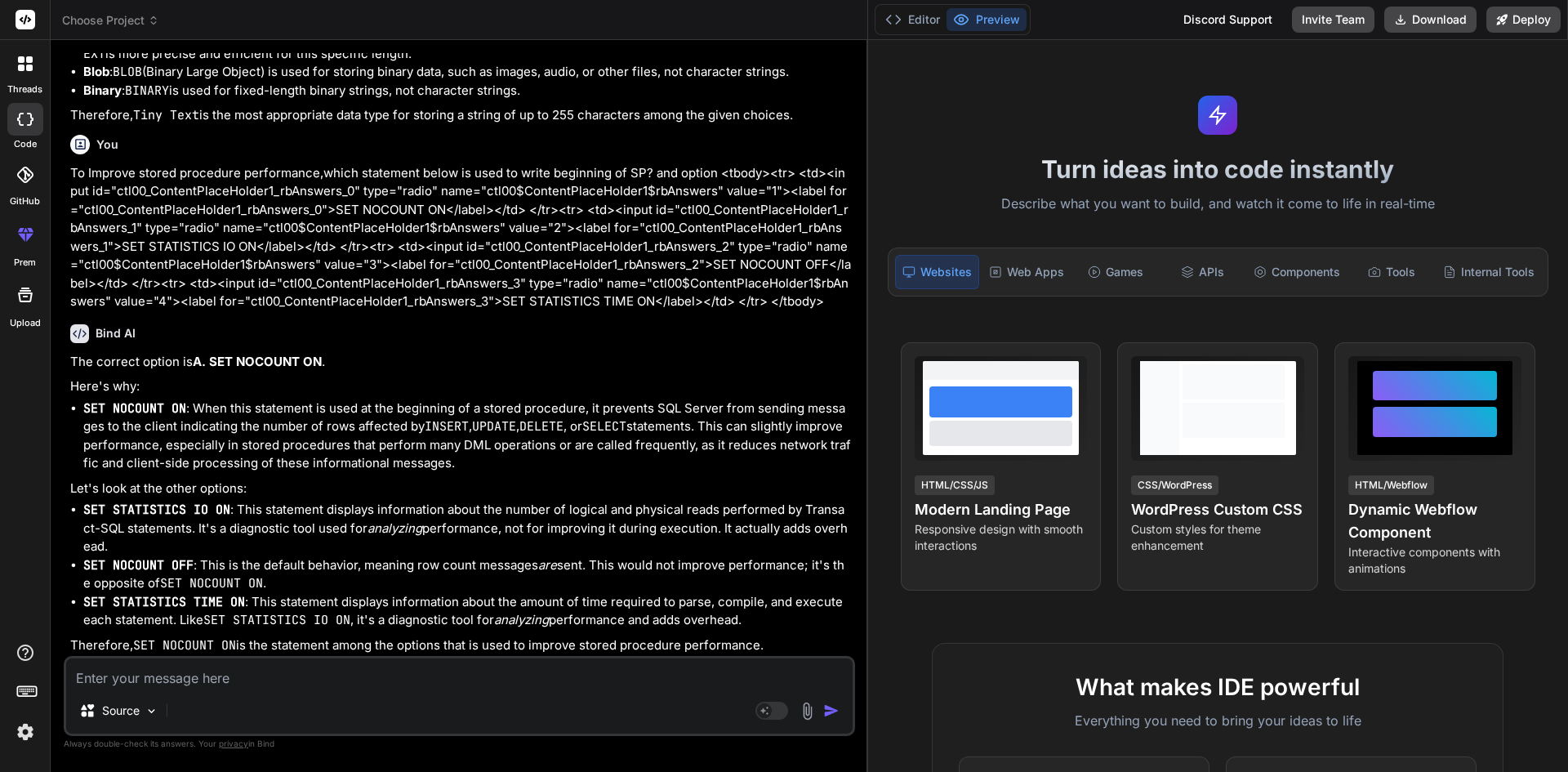
click at [387, 681] on textarea at bounding box center [459, 672] width 786 height 29
paste textarea "CTE is different from view in a way that CTE is not created as .............. i…"
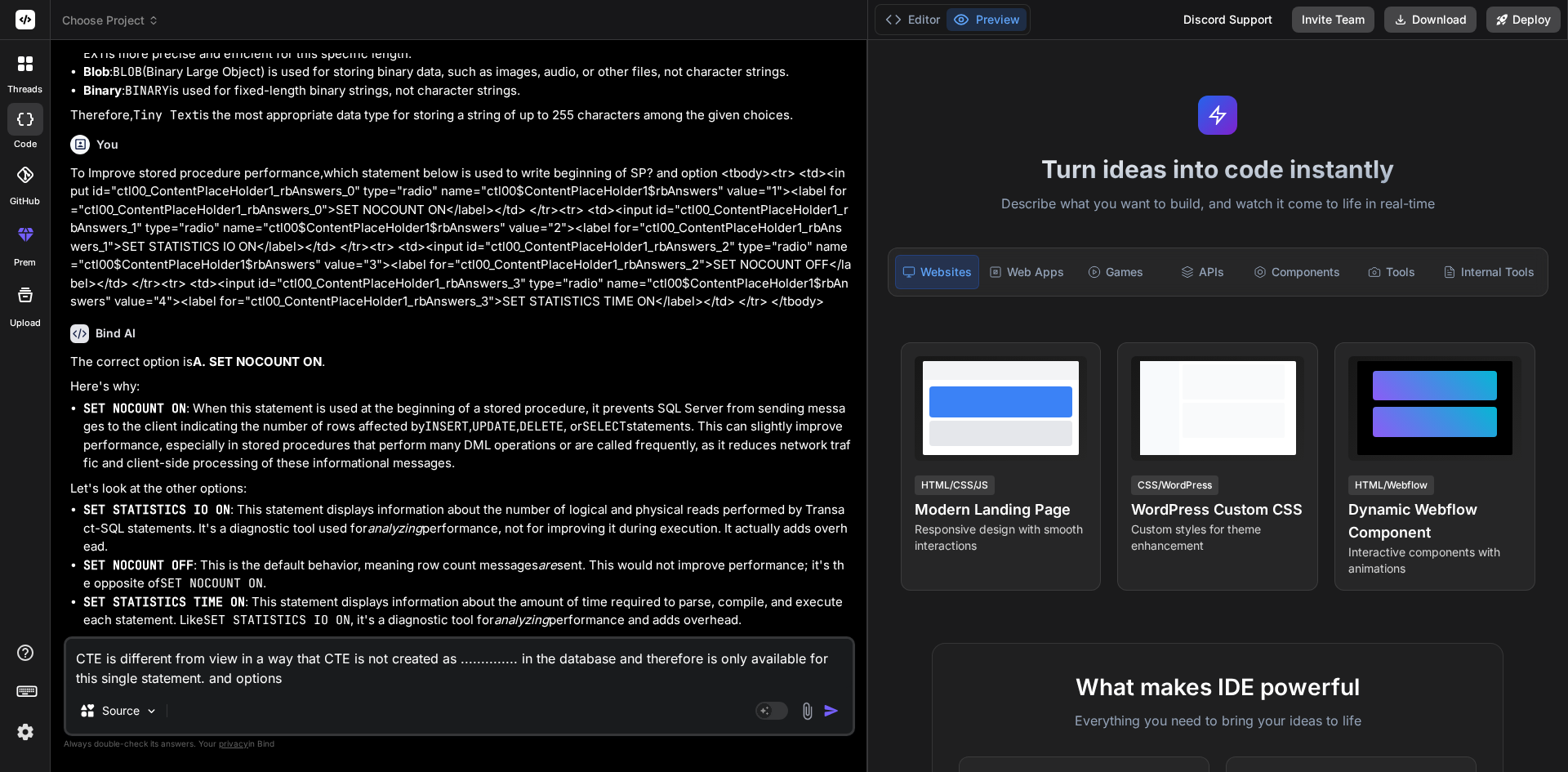
click at [412, 693] on div "CTE is different from view in a way that CTE is not created as .............. i…" at bounding box center [459, 687] width 791 height 100
click at [361, 682] on textarea "CTE is different from view in a way that CTE is not created as .............. i…" at bounding box center [459, 663] width 786 height 49
paste textarea "<tbody><tr> <td><input id="ctl00_ContentPlaceHolder1_rbAnswers_0" type="radio" …"
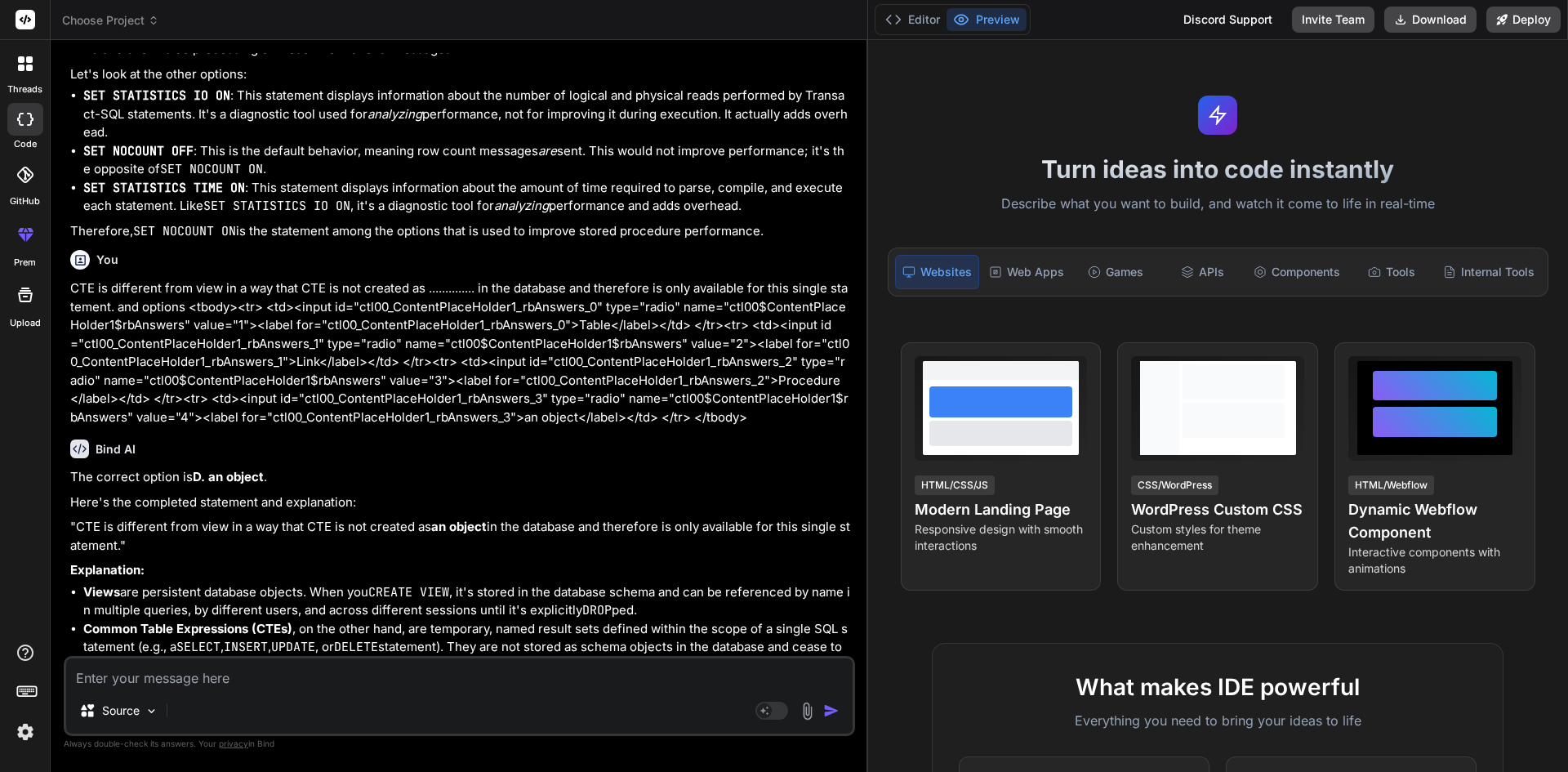
scroll to position [5346, 0]
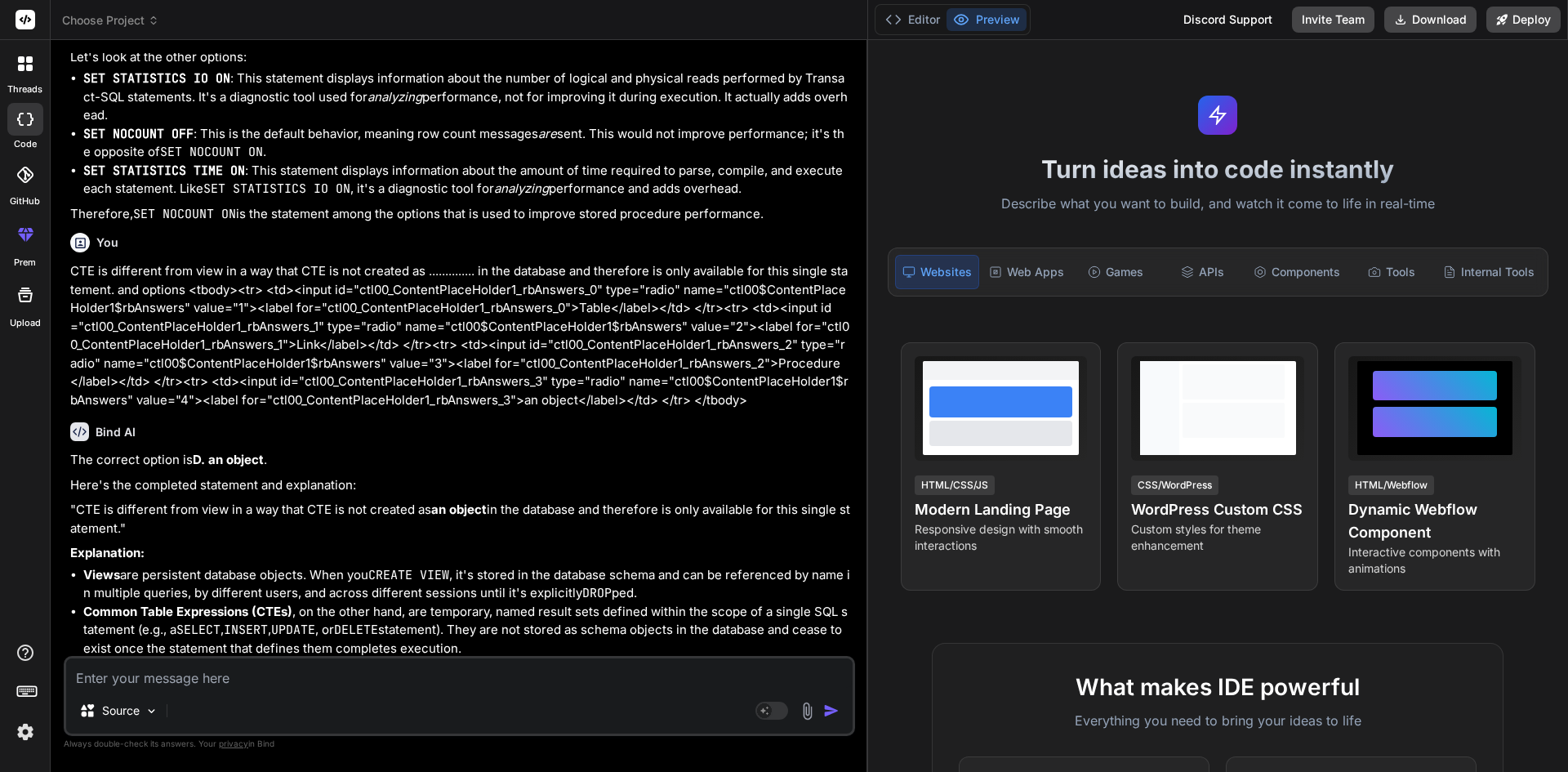
click at [481, 684] on textarea at bounding box center [459, 672] width 786 height 29
paste textarea "In the following MySQL query, “person_1” belongs to which category of table in …"
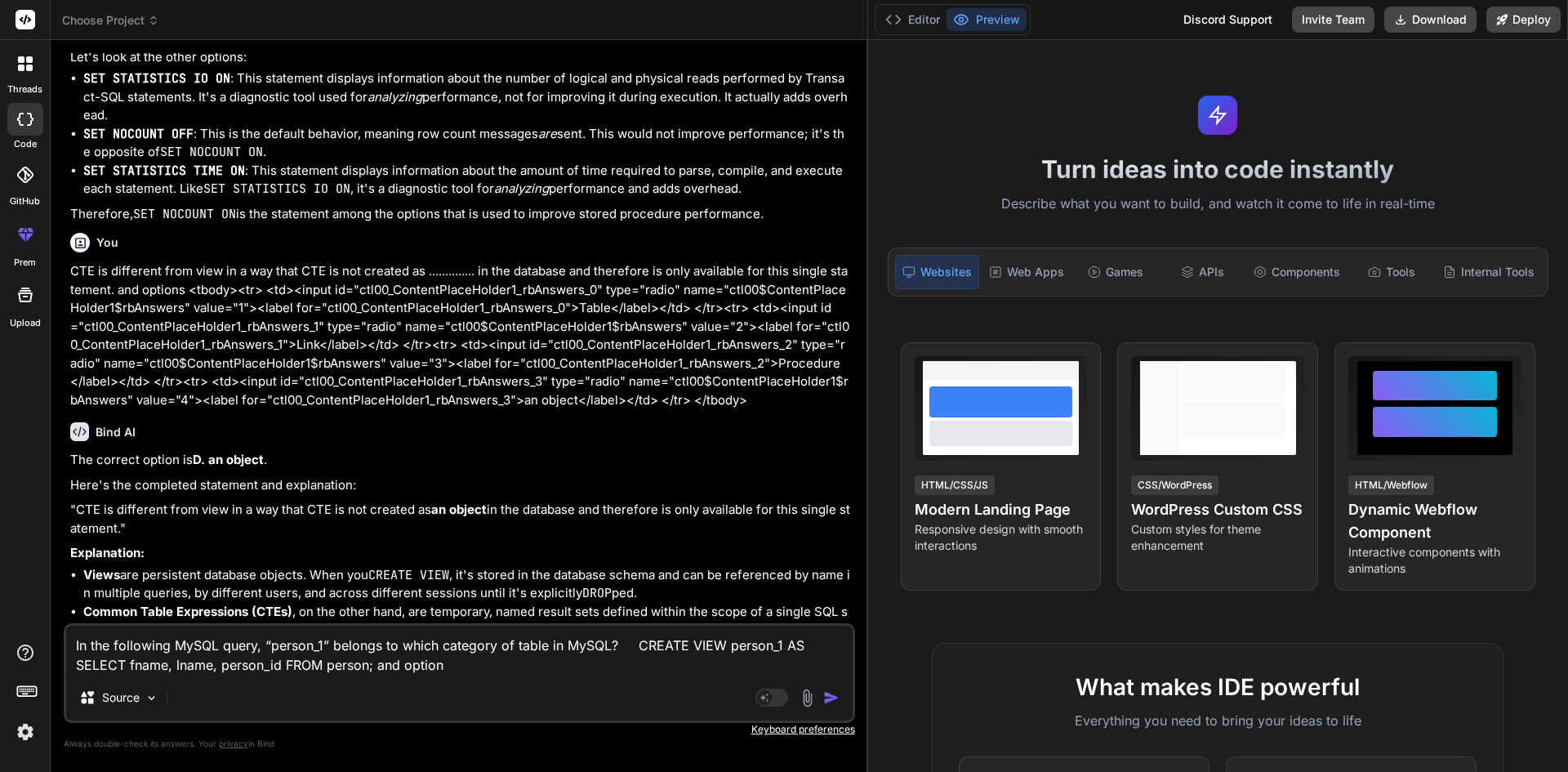
paste textarea "<tbody><tr> <td><input id="ctl00_ContentPlaceHolder1_rbAnswers_0" type="radio" …"
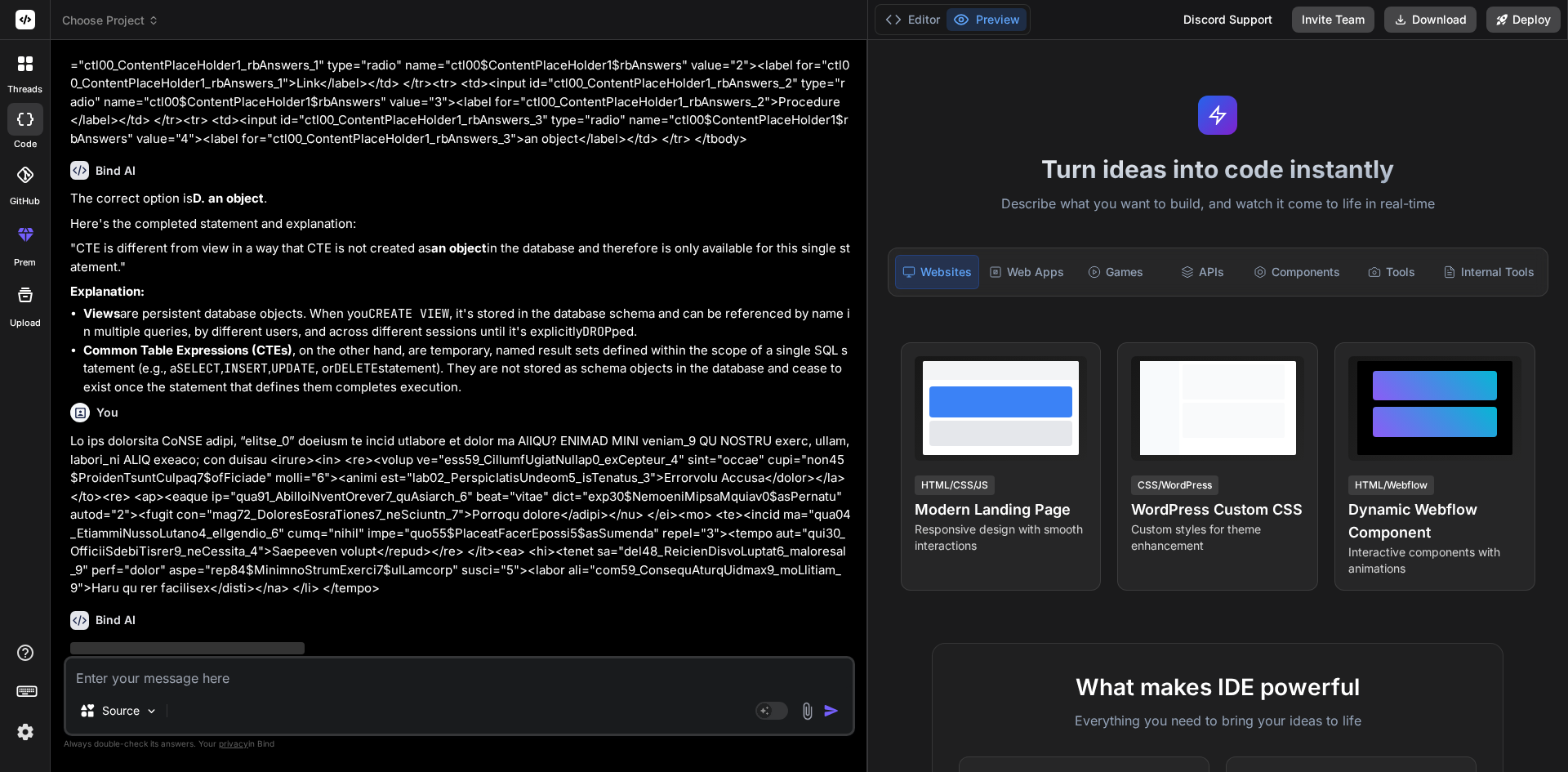
scroll to position [5663, 0]
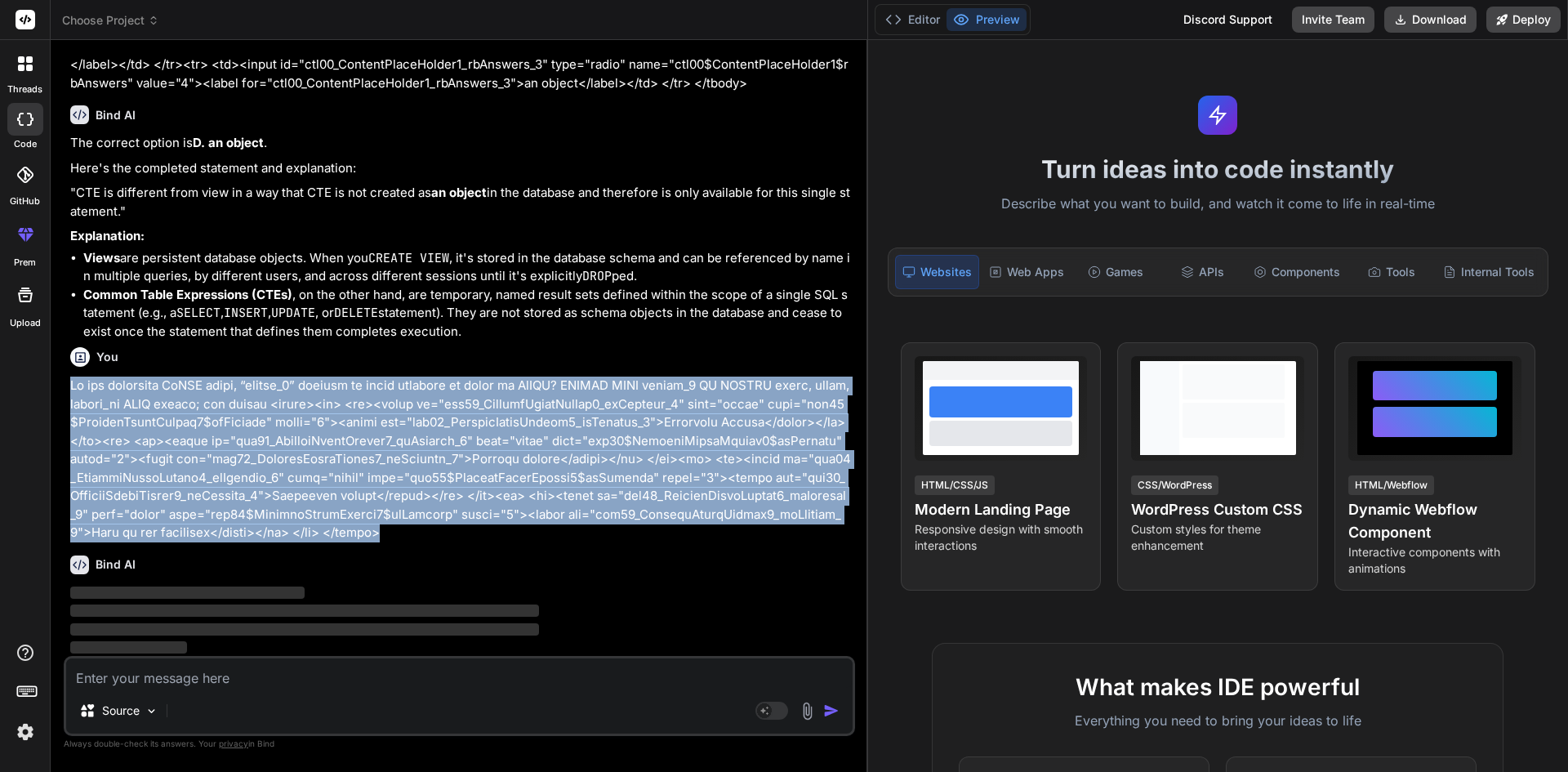
drag, startPoint x: 299, startPoint y: 537, endPoint x: 51, endPoint y: 371, distance: 298.4
click at [51, 371] on div "Bind AI Web Search Created with Pixso. Code Generator You hi Bind AI Hello! I'm…" at bounding box center [459, 405] width 818 height 731
click at [299, 490] on p at bounding box center [461, 459] width 782 height 166
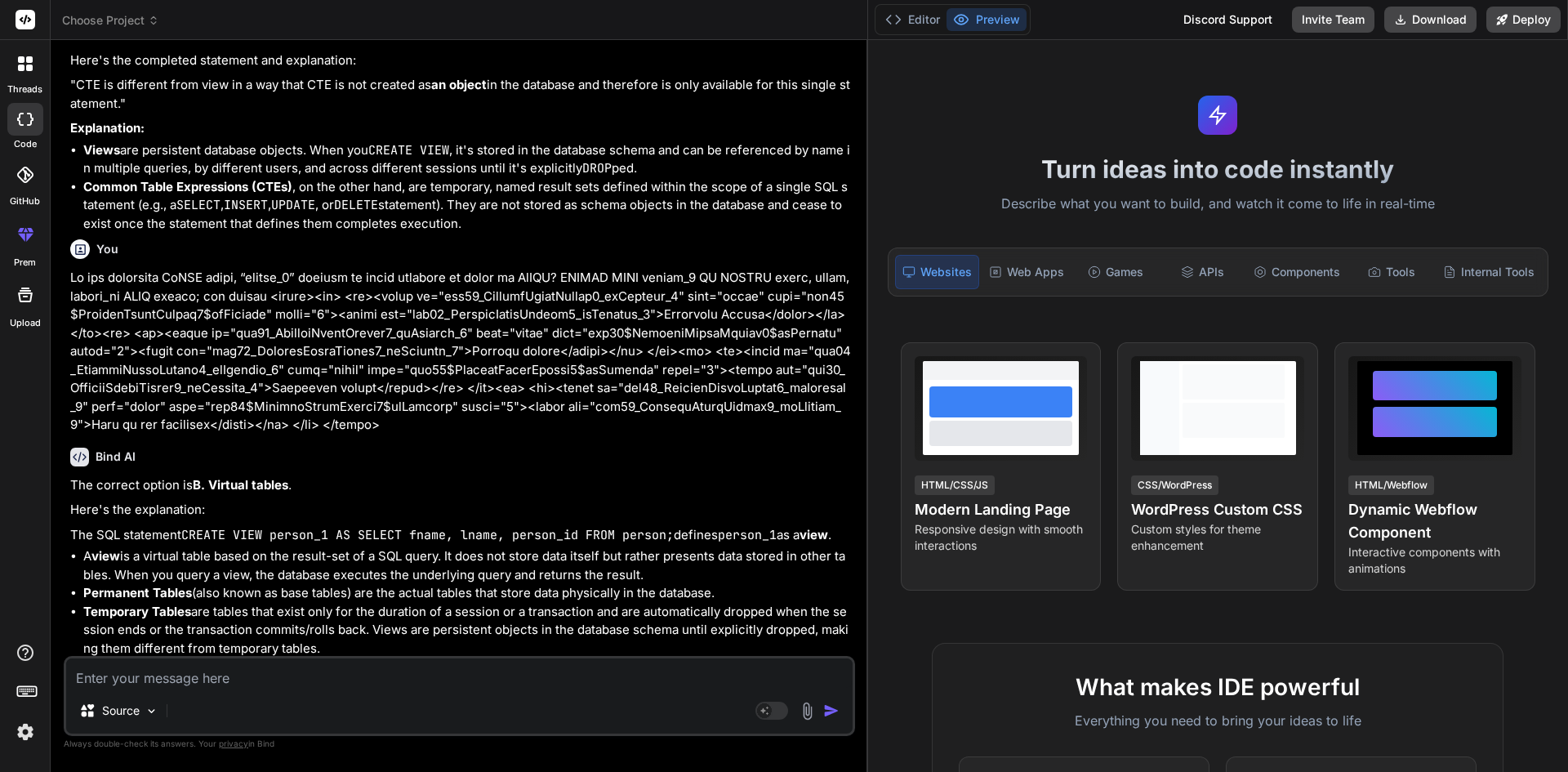
scroll to position [5800, 0]
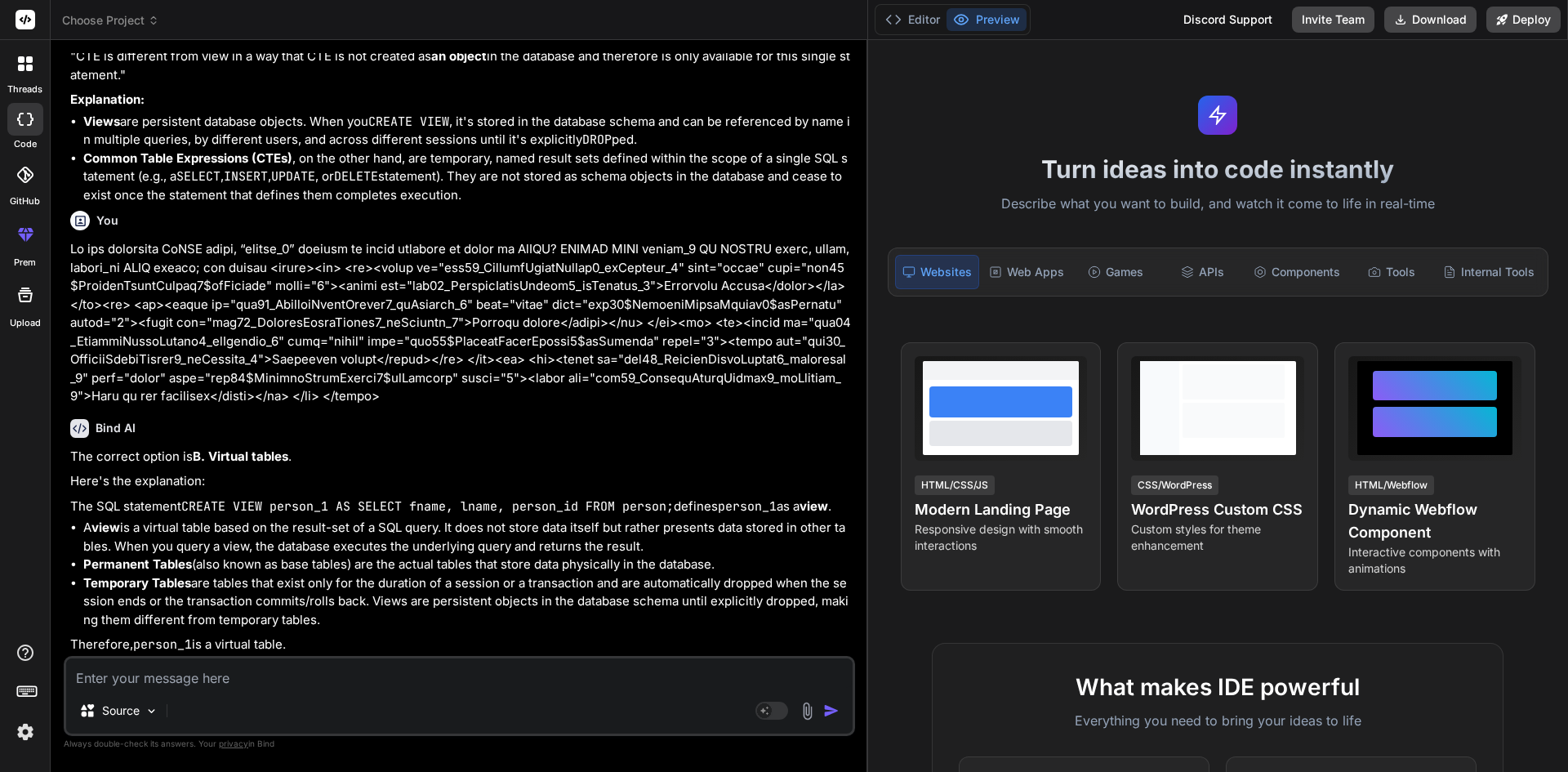
click at [196, 683] on textarea at bounding box center [459, 672] width 786 height 29
paste textarea "What is the correct syntax for a CTE?"
click at [333, 671] on textarea "What is the correct syntax for a CTE?" at bounding box center [459, 672] width 786 height 29
paste textarea "<tbody><tr> <td><input id="ctl00_ContentPlaceHolder1_rbAnswers_0" type="radio" …"
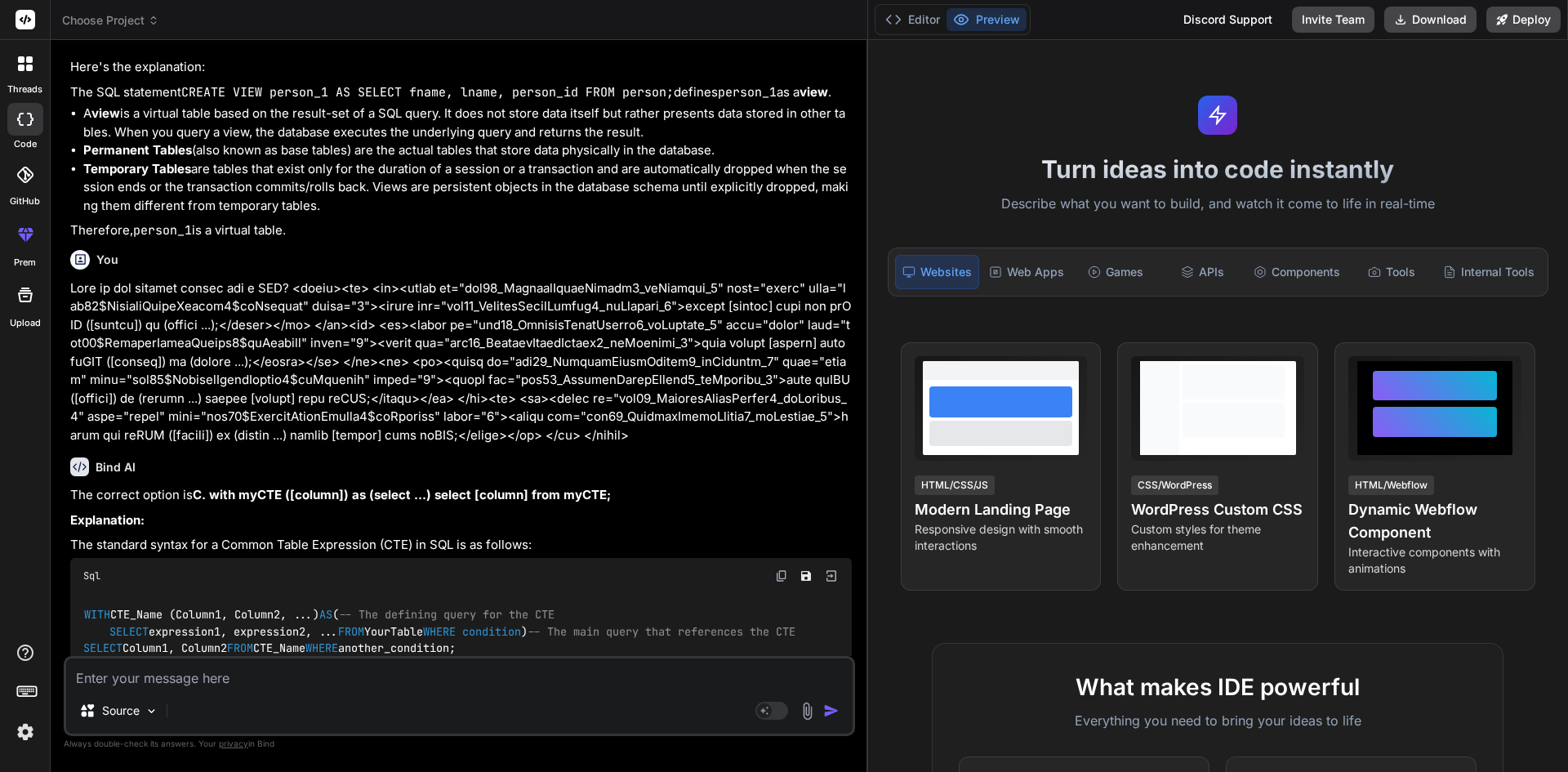
scroll to position [6279, 0]
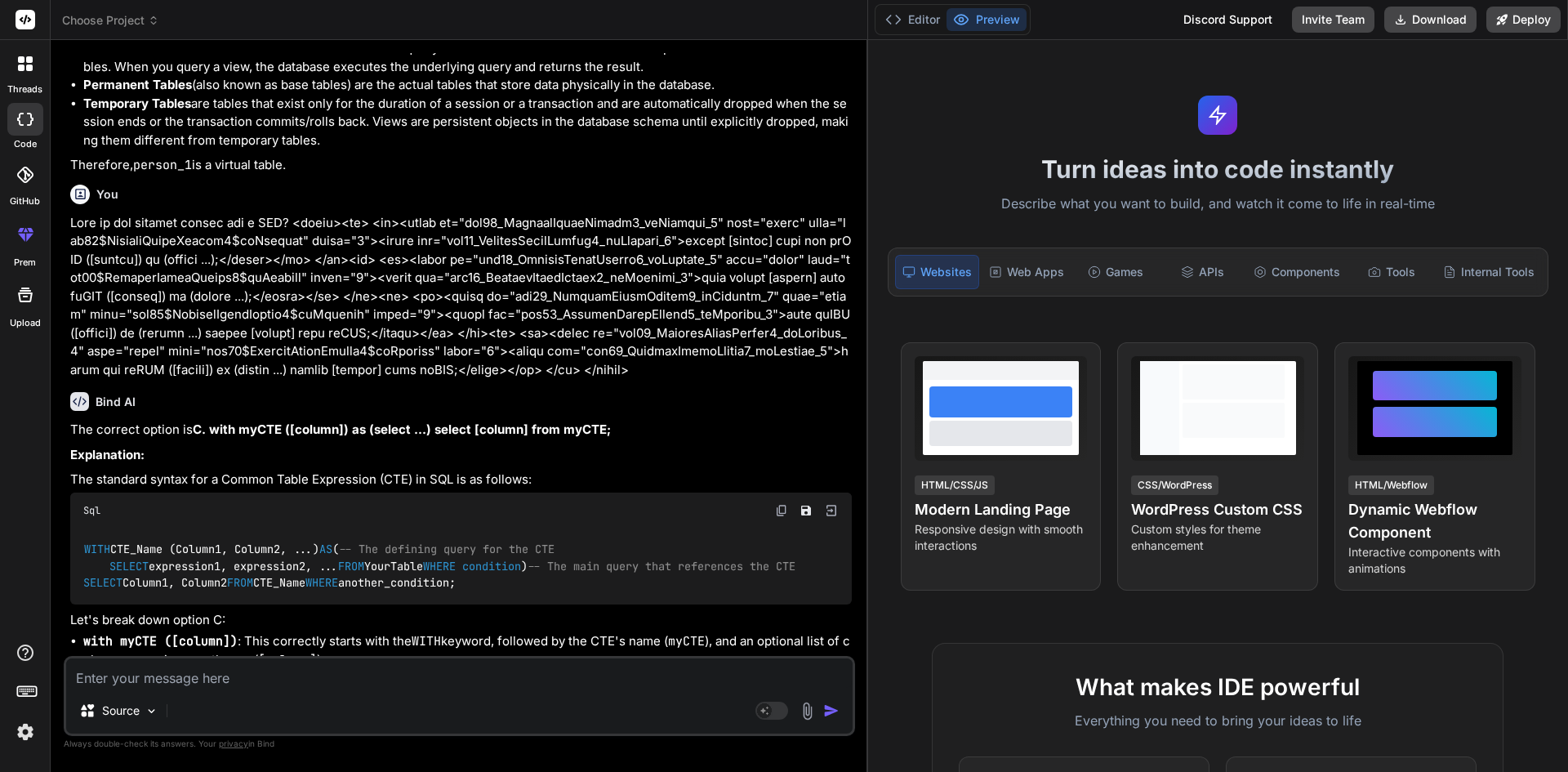
click at [392, 689] on div "Source Agent Mode. When this toggle is activated, AI automatically makes decisi…" at bounding box center [459, 696] width 791 height 80
click at [287, 677] on textarea at bounding box center [459, 672] width 786 height 29
paste textarea "Which one of below use less logging and are not affected by transaction rollbac…"
click at [642, 675] on textarea "Which one of below use less logging and are not affected by transaction rollbac…" at bounding box center [459, 672] width 786 height 29
paste textarea "<tbody><tr> <td><input id="ctl00_ContentPlaceHolder1_rbAnswers_0" type="radio" …"
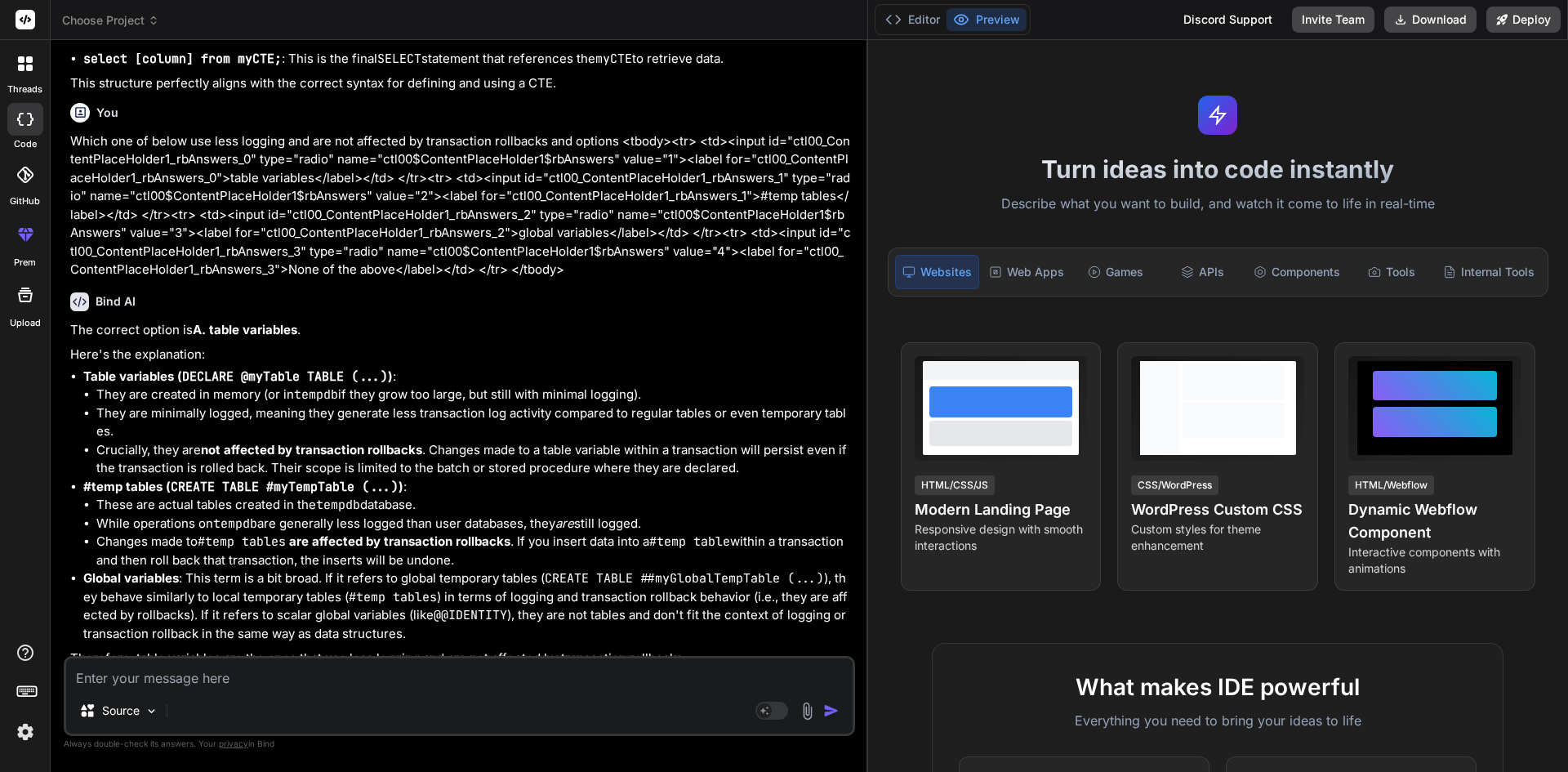
scroll to position [6933, 0]
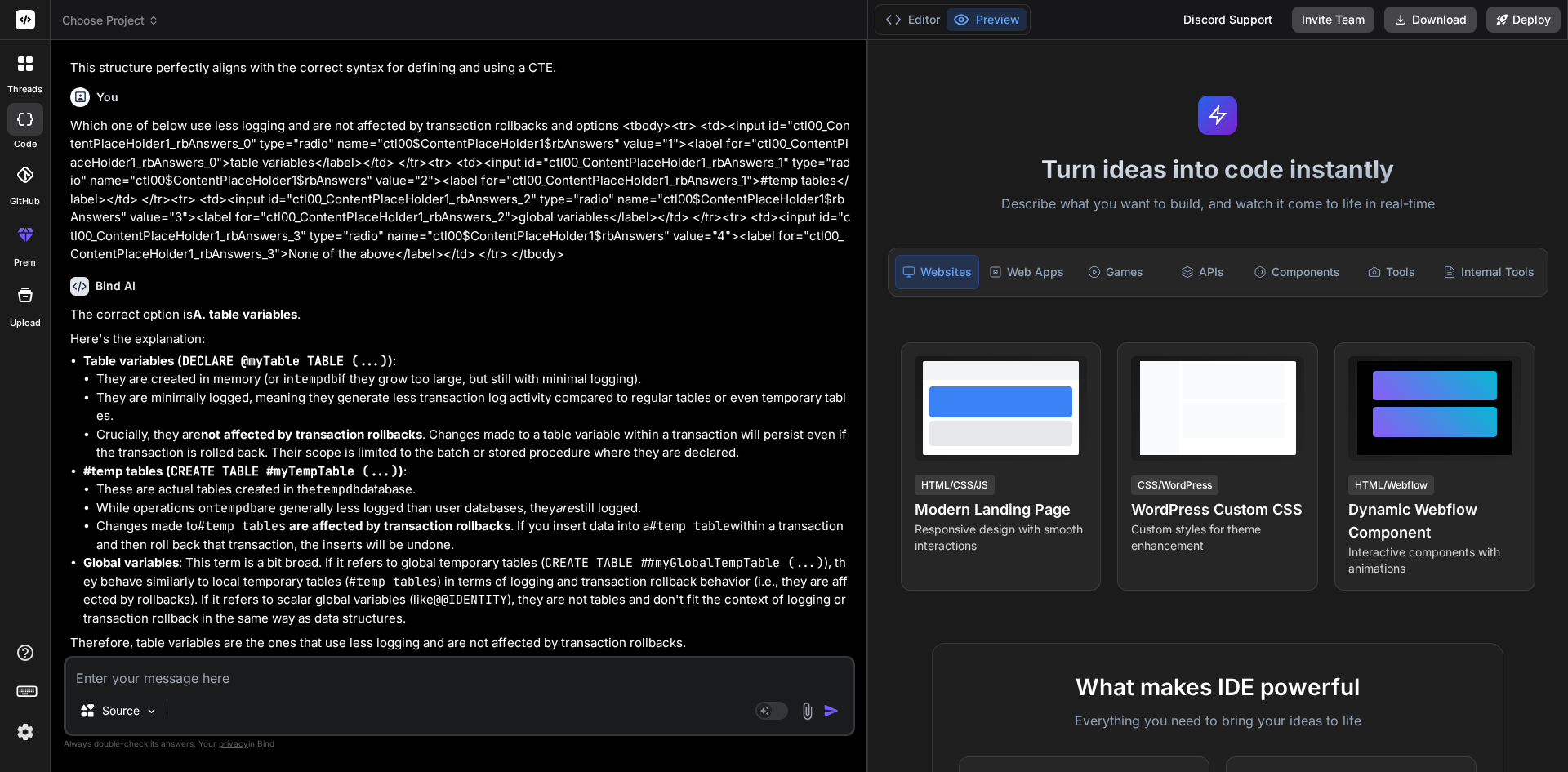
click at [524, 708] on div "Source" at bounding box center [459, 714] width 786 height 39
click at [394, 697] on div "Source" at bounding box center [459, 714] width 786 height 39
click at [301, 677] on textarea at bounding box center [459, 672] width 786 height 29
paste textarea "Which SQL constraint do we use to set some value to a field whose value has not…"
paste textarea "<tbody><tr> <td><input id="ctl00_ContentPlaceHolder1_rbAnswers_0" type="radio" …"
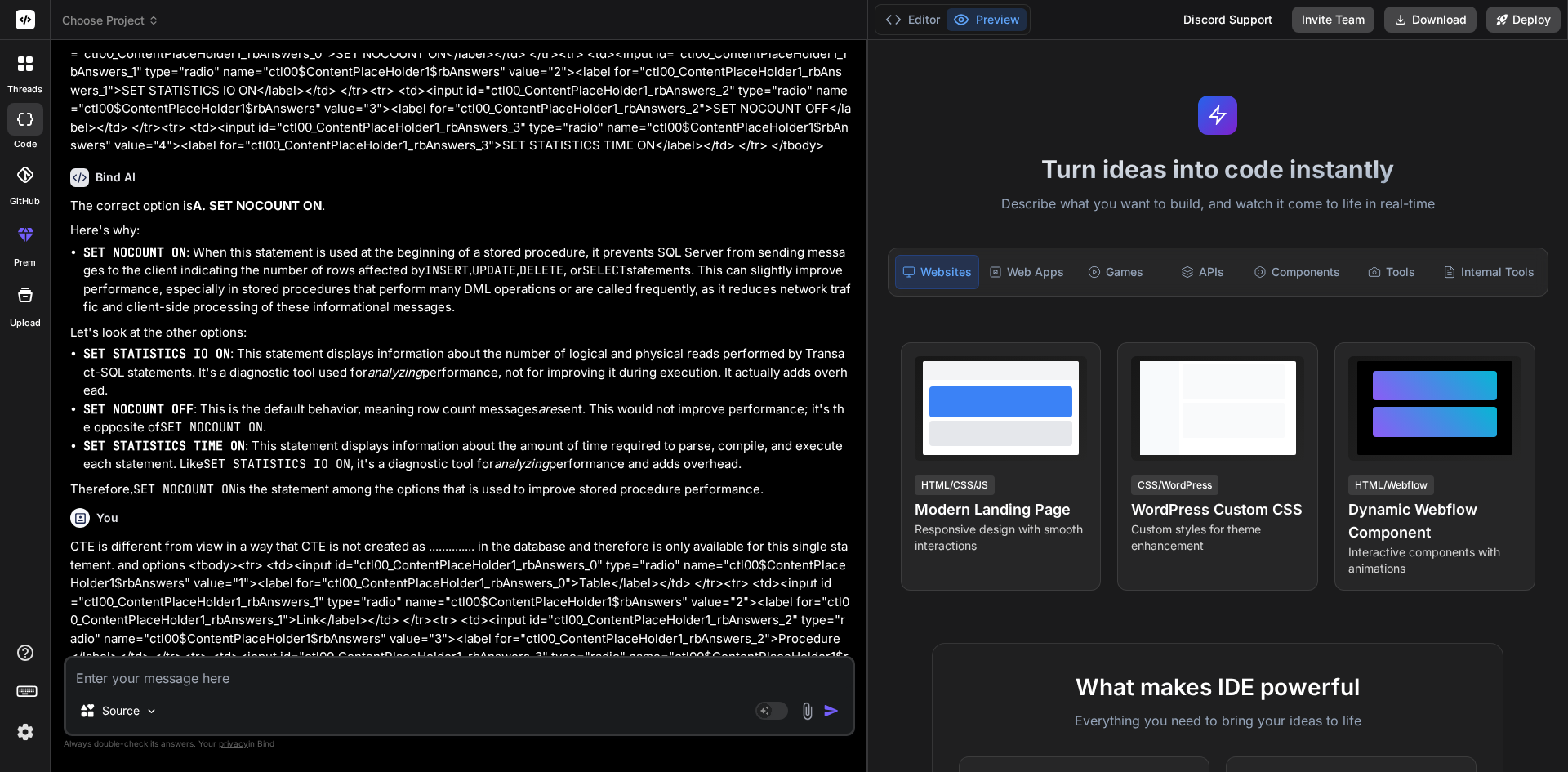
scroll to position [5152, 0]
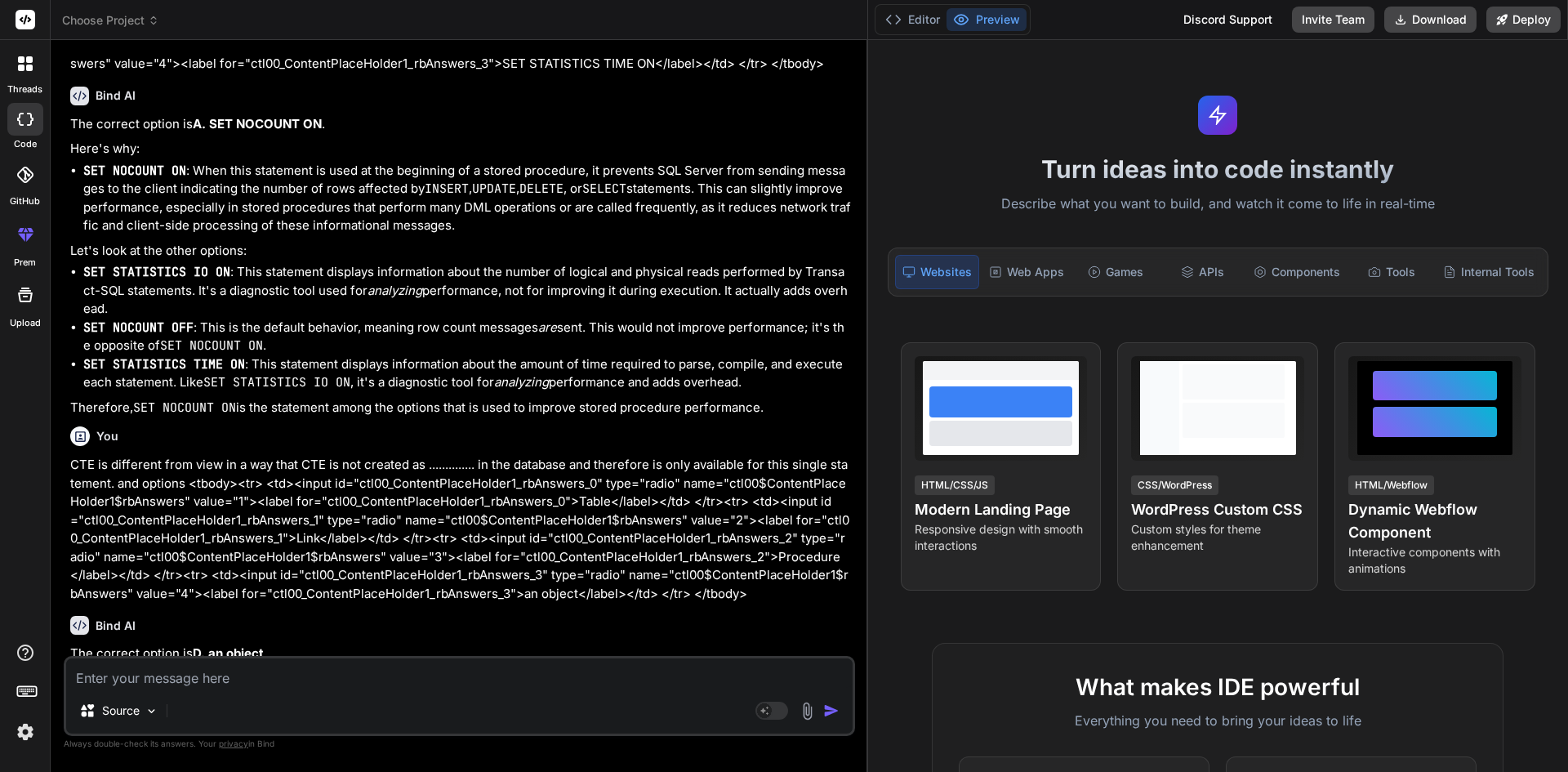
drag, startPoint x: 69, startPoint y: 142, endPoint x: 783, endPoint y: 397, distance: 758.2
click at [783, 397] on div "You hi Bind AI Hello! I'm Bind AI, an expert AI assistant and senior software d…" at bounding box center [461, 354] width 788 height 603
copy div "Here's why: SET NOCOUNT ON : When this statement is used at the beginning of a …"
click at [469, 694] on div "Source Agent Mode. When this toggle is activated, AI automatically makes decisi…" at bounding box center [459, 696] width 791 height 80
click at [398, 679] on textarea at bounding box center [459, 672] width 786 height 29
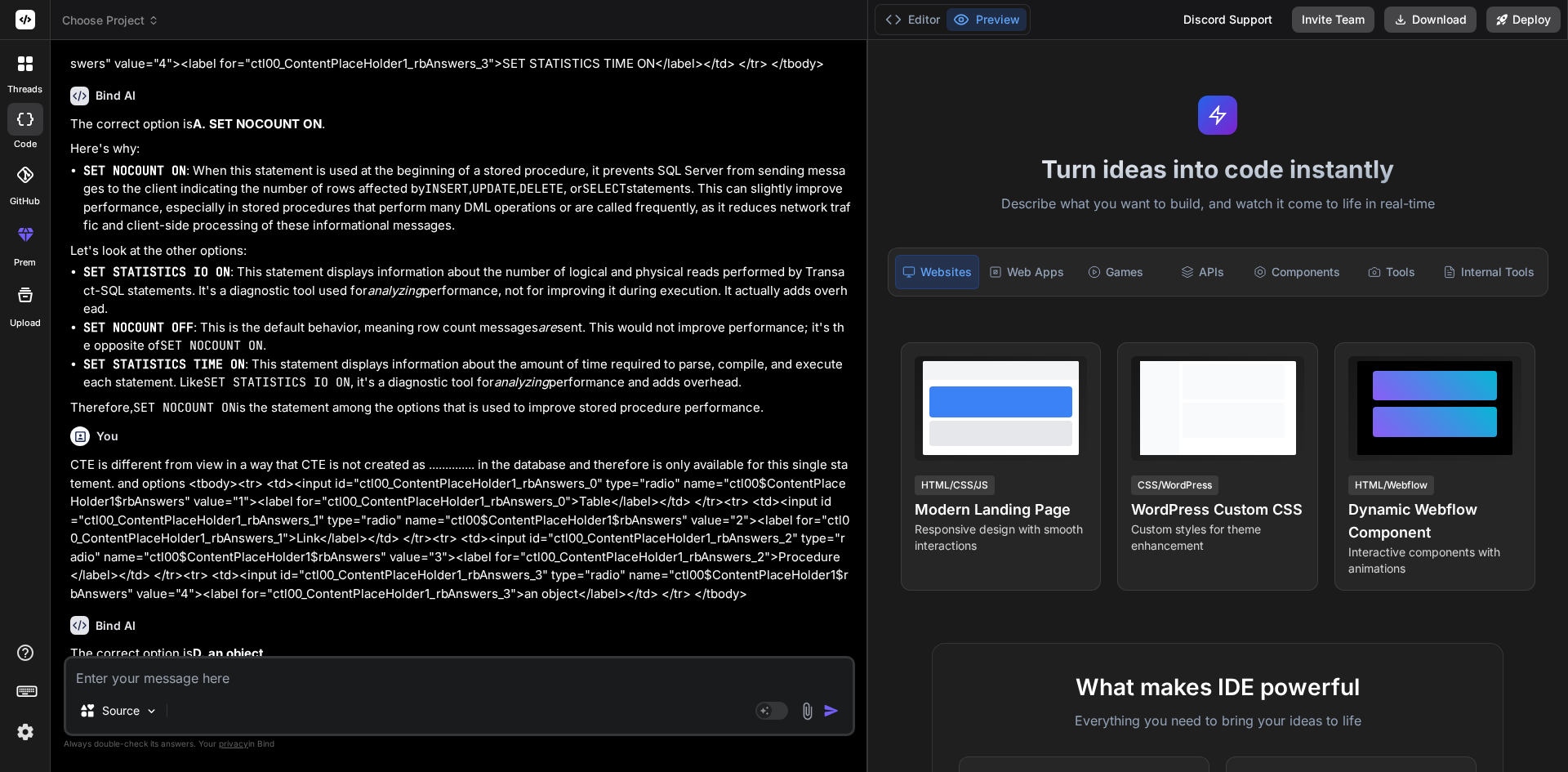
paste textarea "Here's why: SET NOCOUNT ON: When this statement is used at the beginning of a s…"
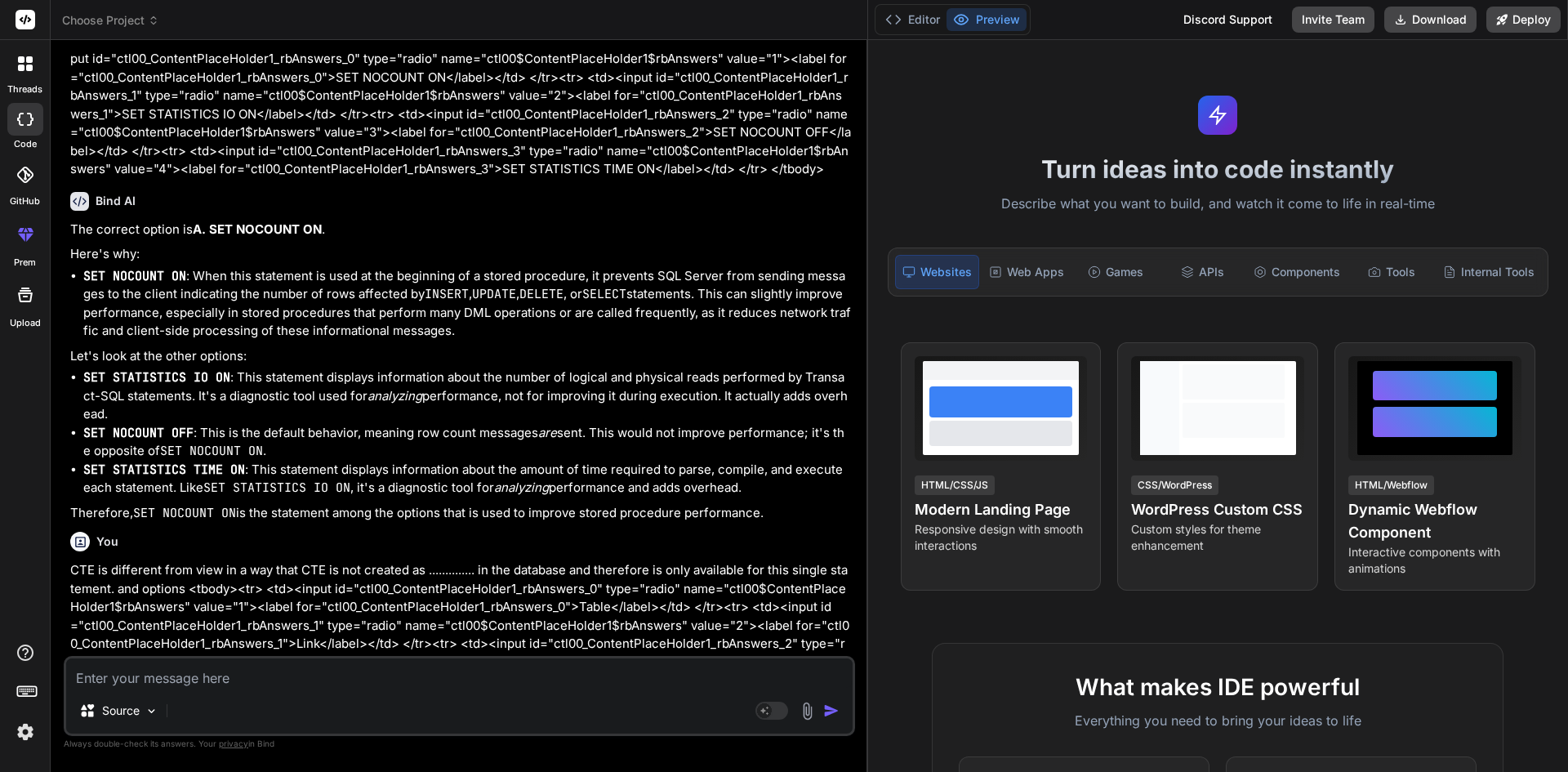
scroll to position [5043, 0]
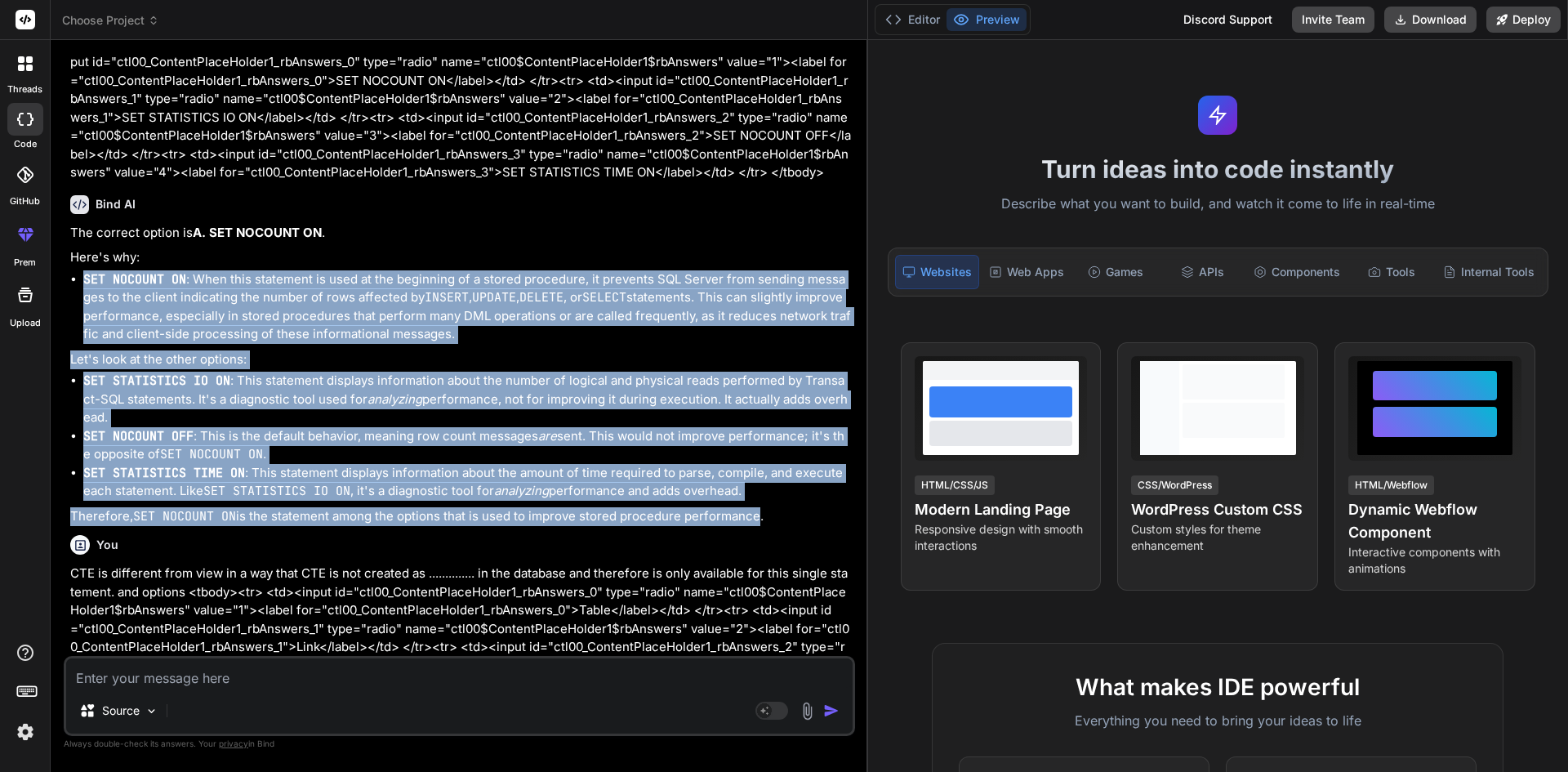
drag, startPoint x: 76, startPoint y: 274, endPoint x: 751, endPoint y: 525, distance: 720.2
click at [751, 525] on div "Bind AI The correct option is A. SET NOCOUNT ON . Here's why: SET NOCOUNT ON : …" at bounding box center [461, 356] width 782 height 347
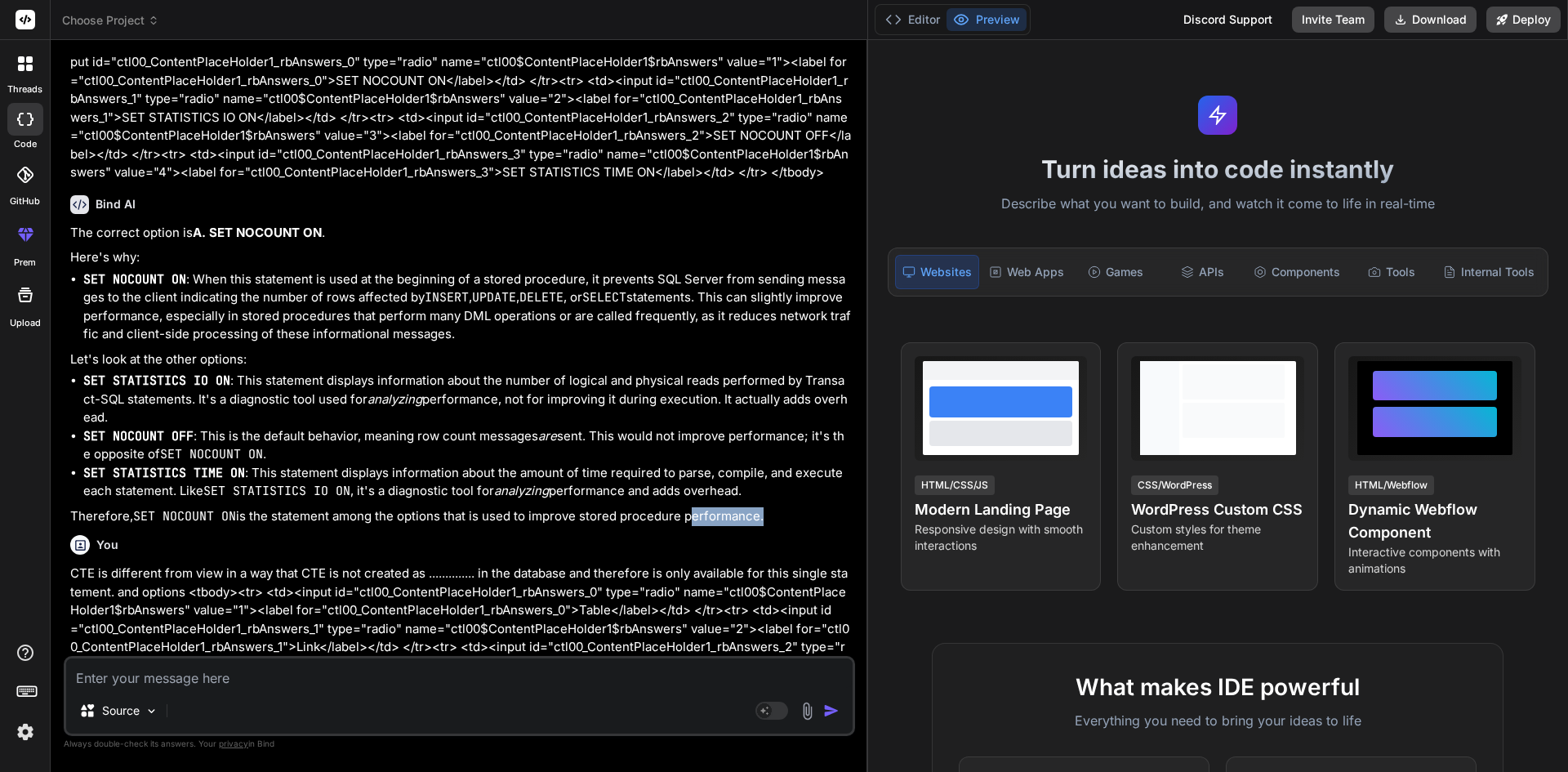
click at [752, 525] on div "Bind AI The correct option is A. SET NOCOUNT ON . Here's why: SET NOCOUNT ON : …" at bounding box center [461, 356] width 782 height 347
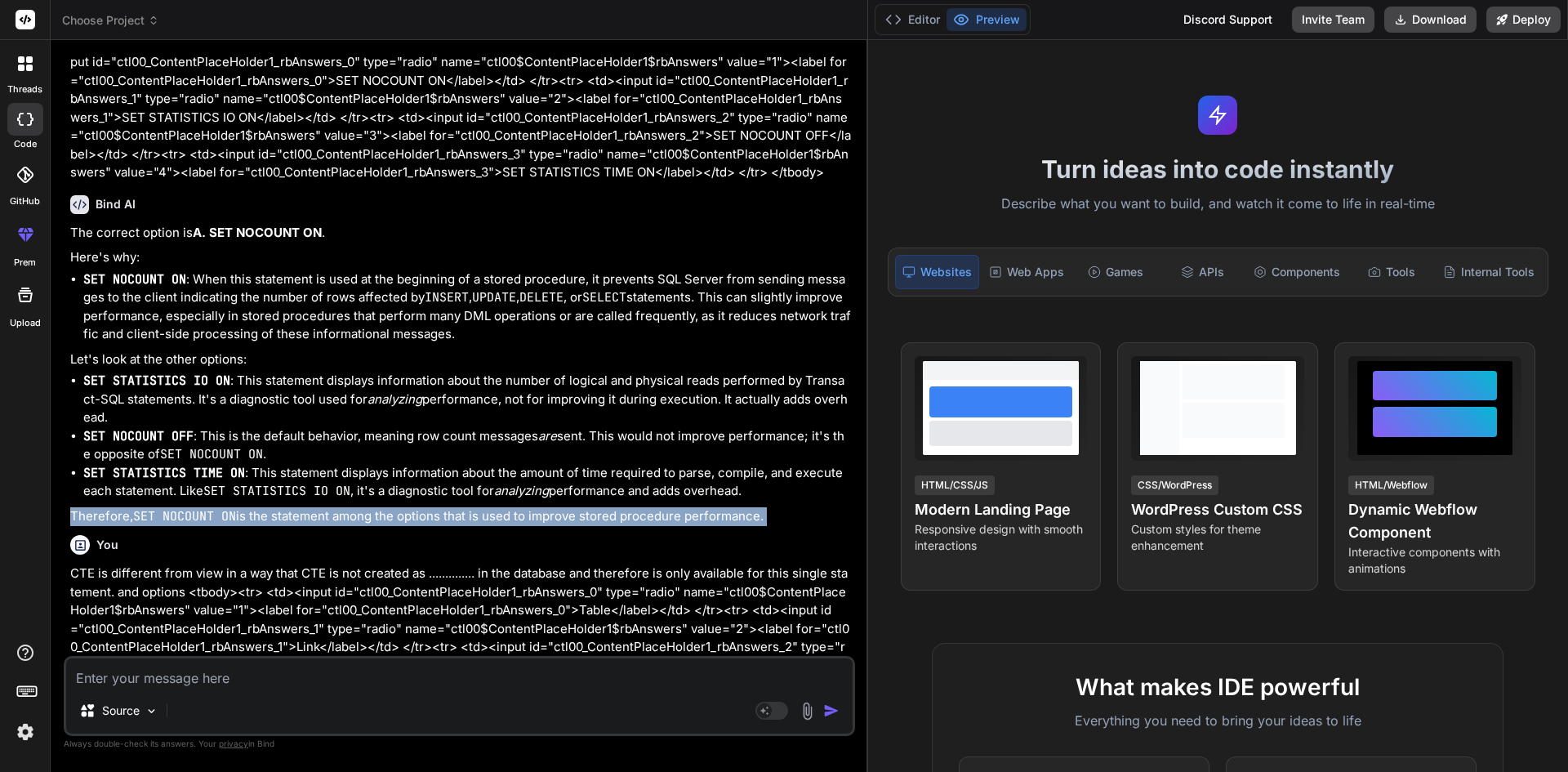
click at [752, 525] on div "Bind AI The correct option is A. SET NOCOUNT ON . Here's why: SET NOCOUNT ON : …" at bounding box center [461, 356] width 782 height 347
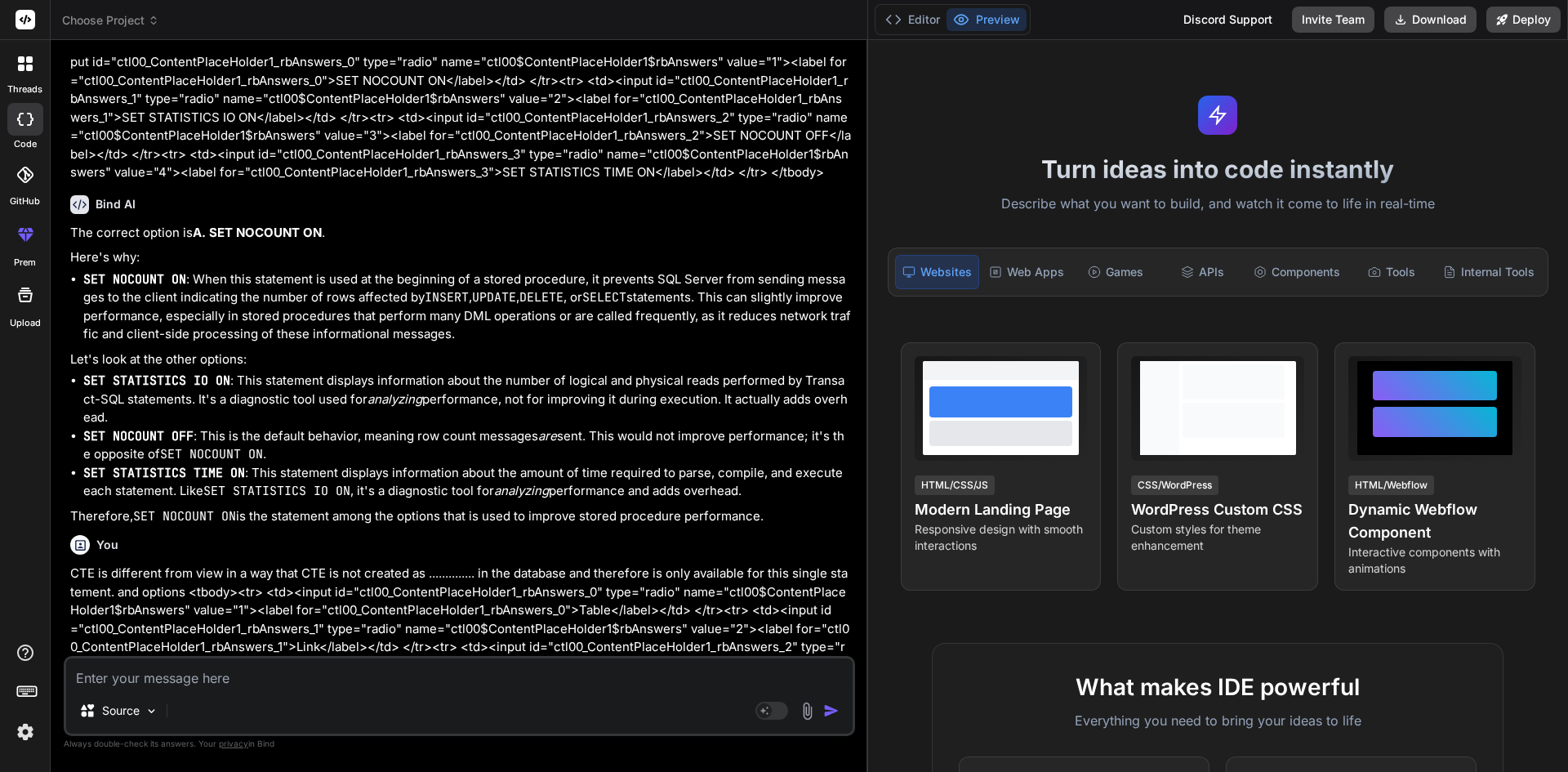
click at [760, 318] on li "SET NOCOUNT ON : When this statement is used at the beginning of a stored proce…" at bounding box center [467, 307] width 768 height 74
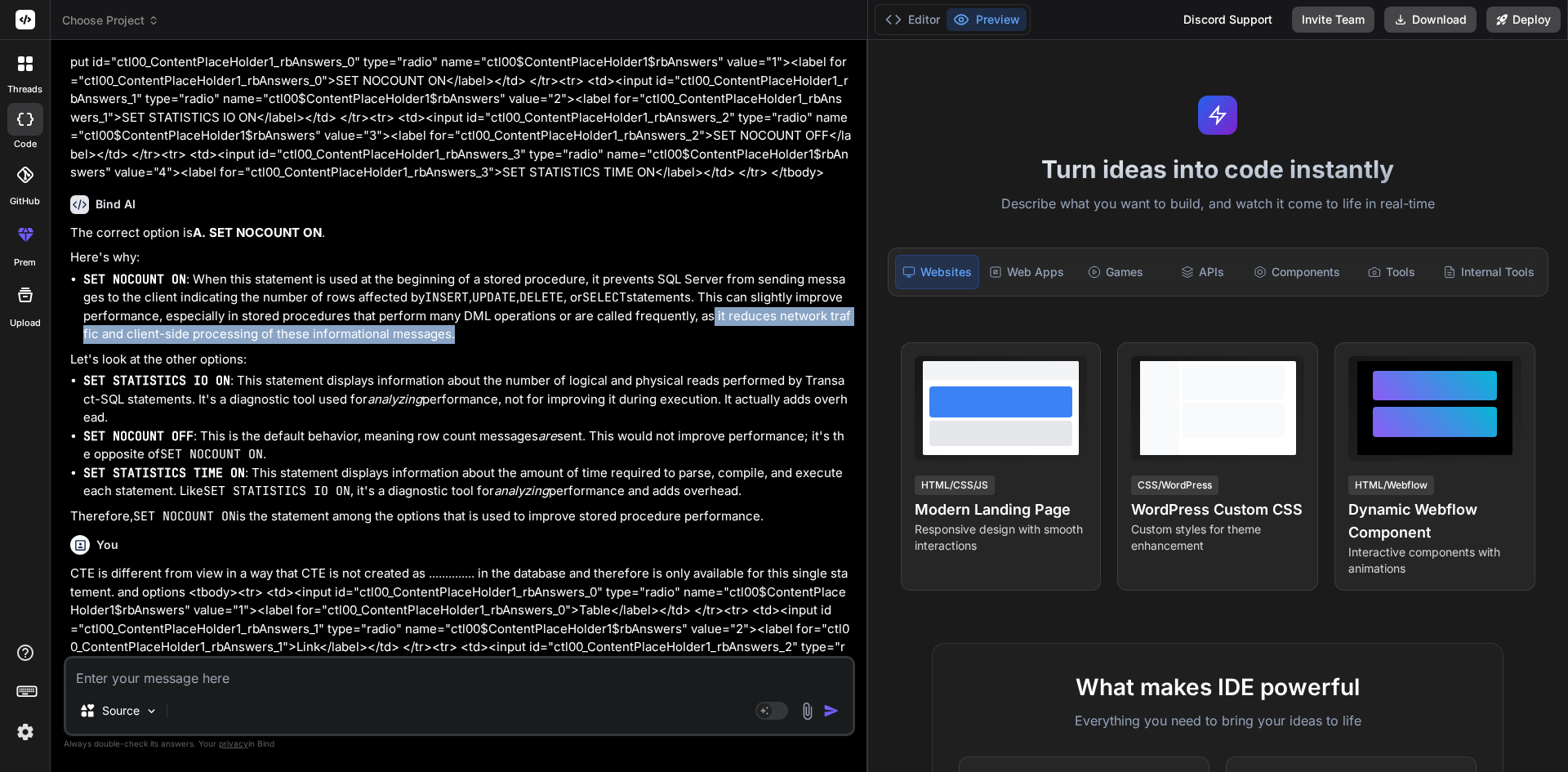
drag, startPoint x: 702, startPoint y: 311, endPoint x: 470, endPoint y: 330, distance: 232.8
click at [445, 336] on li "SET NOCOUNT ON : When this statement is used at the beginning of a stored proce…" at bounding box center [467, 307] width 768 height 74
click at [480, 331] on li "SET NOCOUNT ON : When this statement is used at the beginning of a stored proce…" at bounding box center [467, 307] width 768 height 74
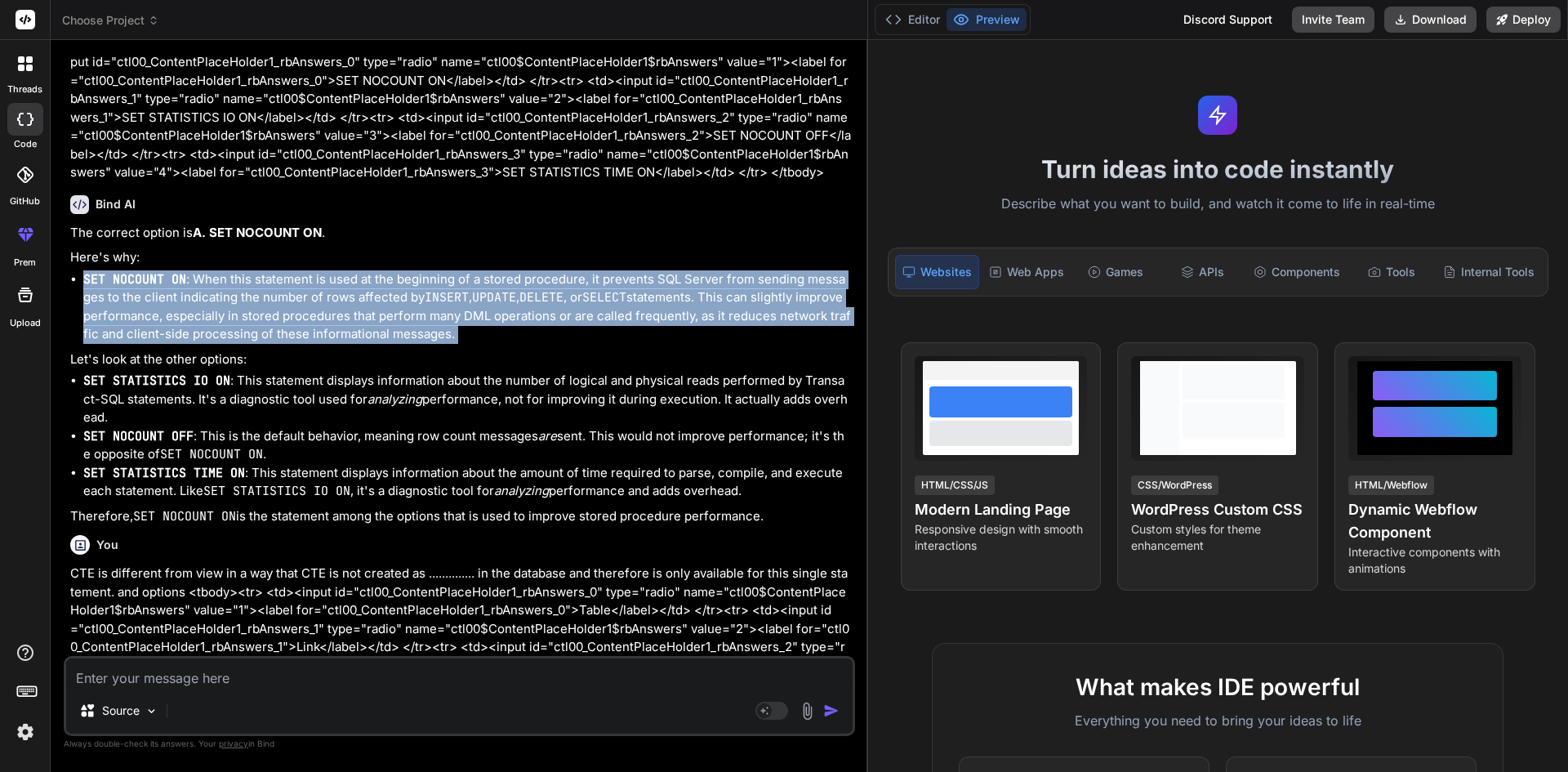
click at [480, 331] on li "SET NOCOUNT ON : When this statement is used at the beginning of a stored proce…" at bounding box center [467, 307] width 768 height 74
click at [479, 339] on li "SET NOCOUNT ON : When this statement is used at the beginning of a stored proce…" at bounding box center [467, 307] width 768 height 74
click at [480, 341] on li "SET NOCOUNT ON : When this statement is used at the beginning of a stored proce…" at bounding box center [467, 307] width 768 height 74
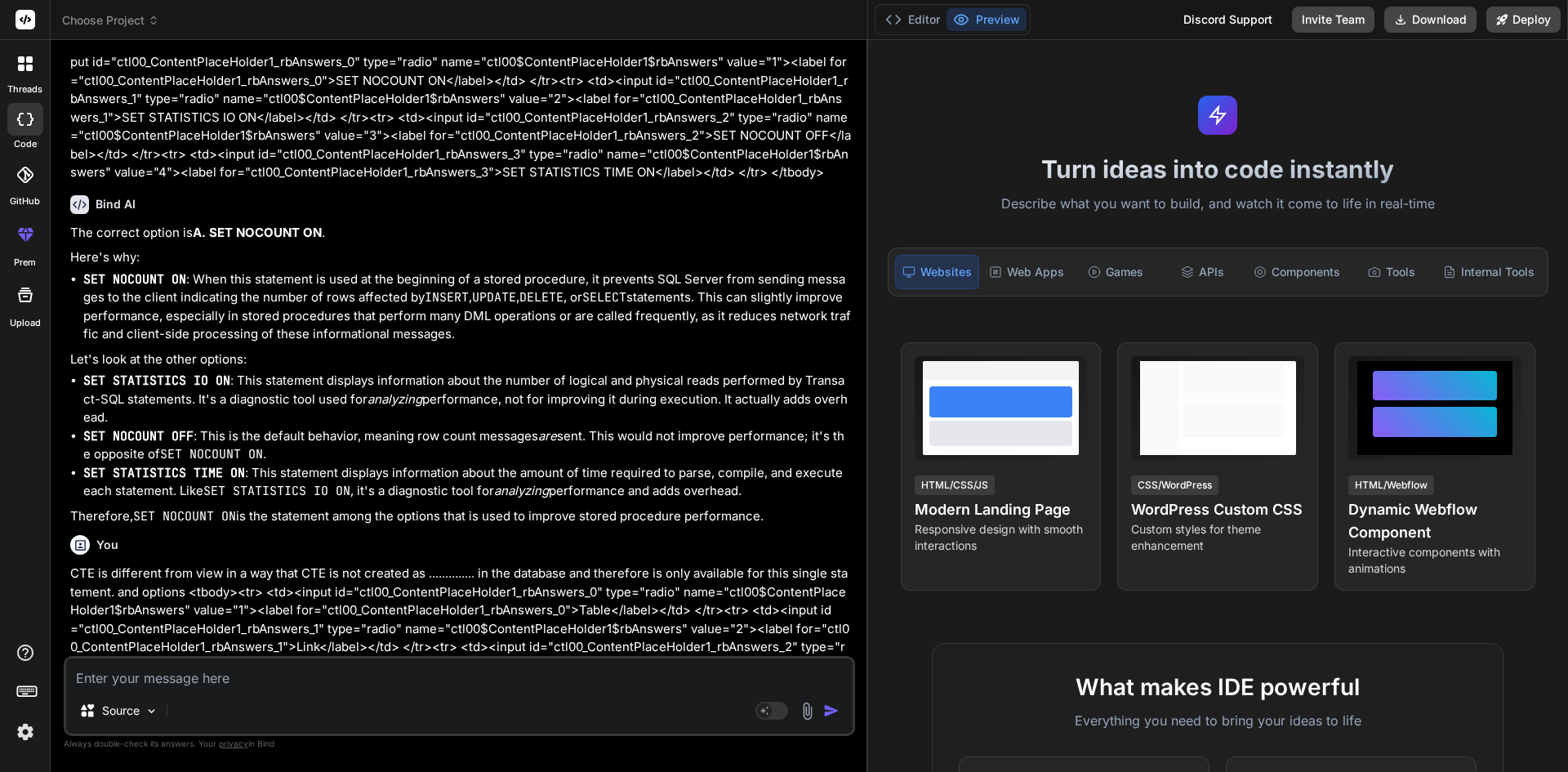
click at [480, 341] on li "SET NOCOUNT ON : When this statement is used at the beginning of a stored proce…" at bounding box center [467, 307] width 768 height 74
click at [566, 415] on li "SET STATISTICS IO ON : This statement displays information about the number of …" at bounding box center [467, 399] width 768 height 56
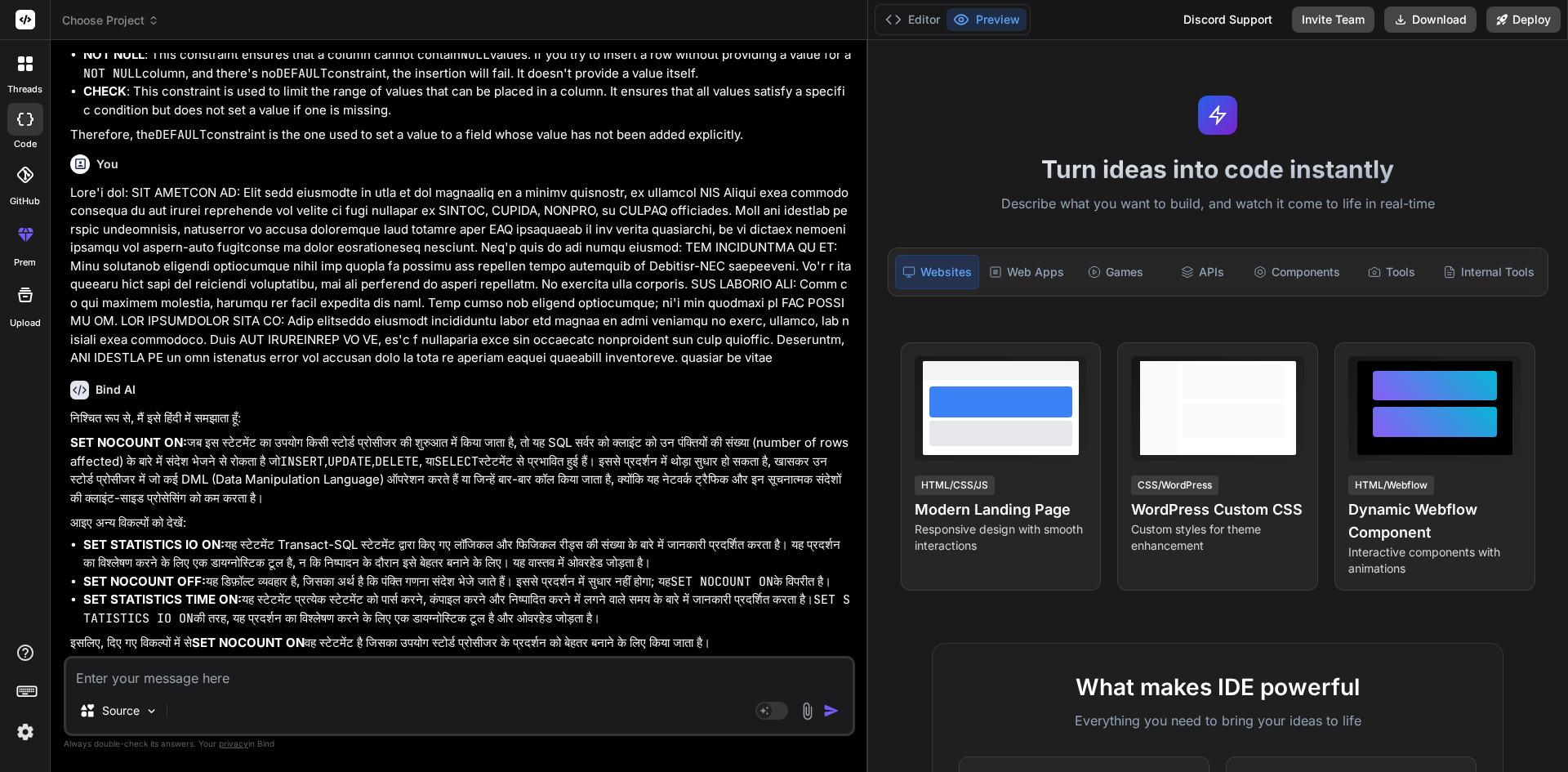
scroll to position [8067, 0]
click at [152, 435] on strong "SET NOCOUNT ON:" at bounding box center [128, 442] width 117 height 16
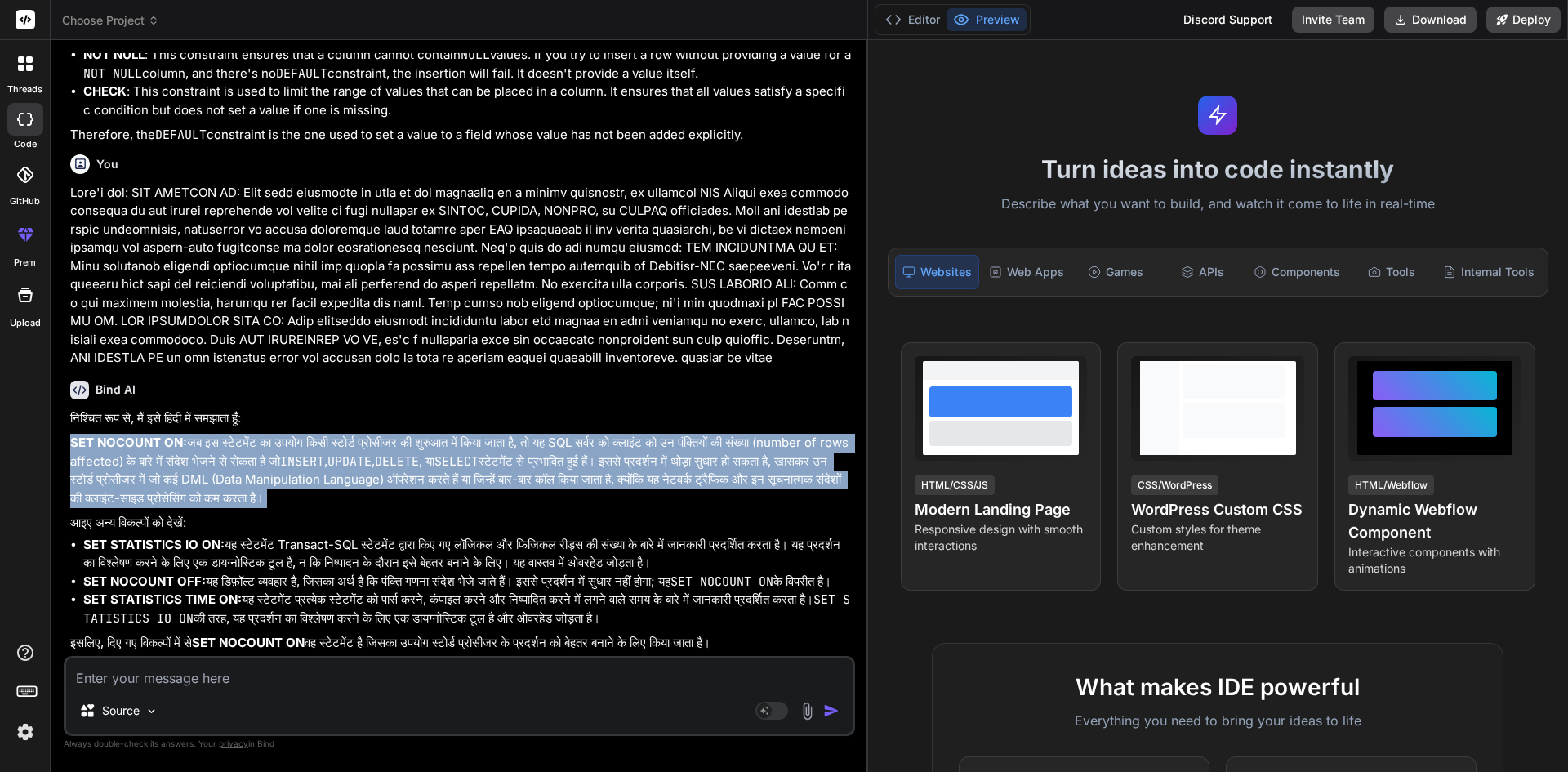
drag, startPoint x: 152, startPoint y: 398, endPoint x: 199, endPoint y: 478, distance: 92.8
click at [199, 478] on p "SET NOCOUNT ON: जब इस स्टेटमेंट का उपयोग किसी स्टोर्ड प्रोसीजर की शुरुआत में कि…" at bounding box center [461, 470] width 782 height 74
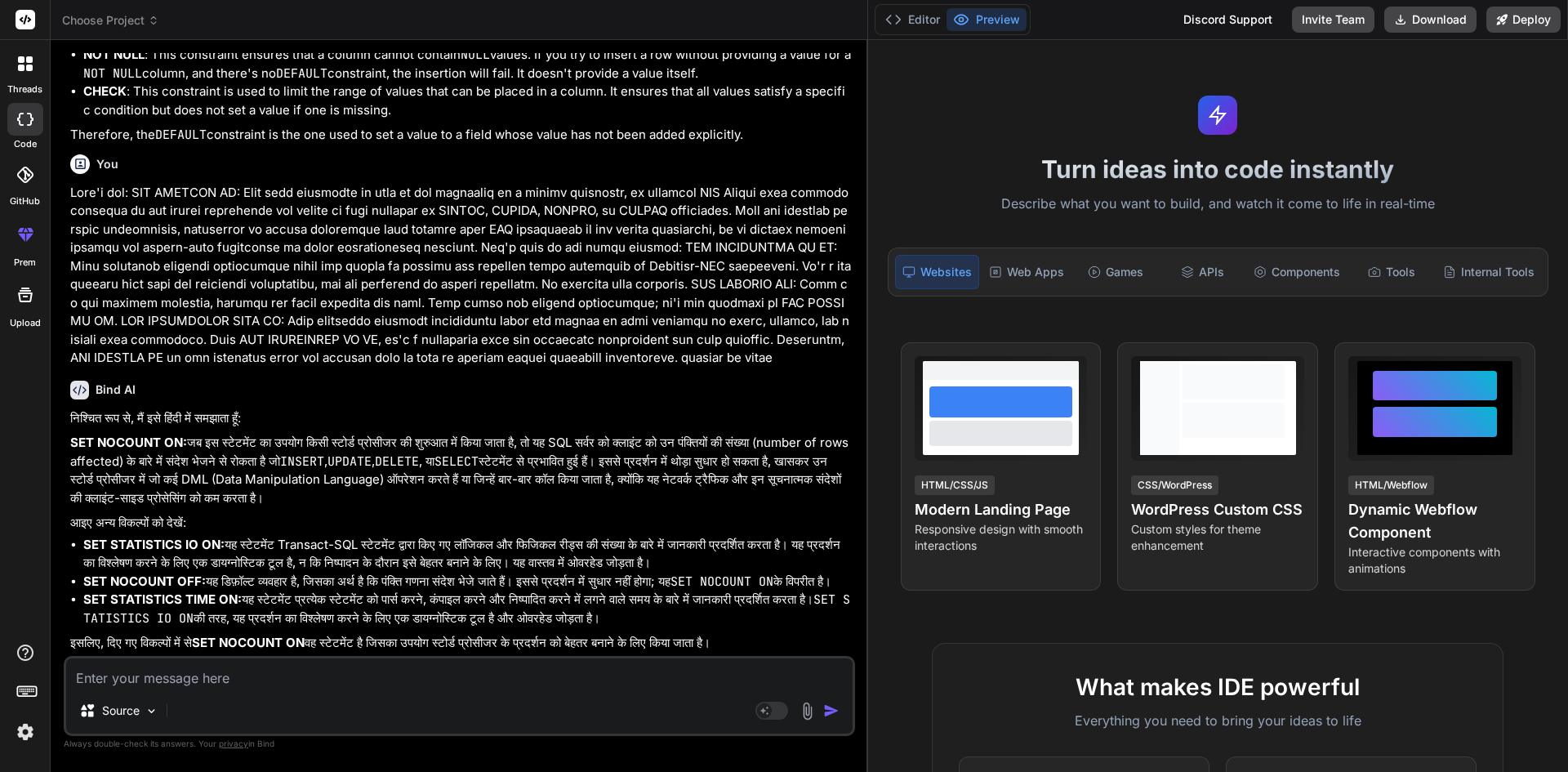
click at [263, 514] on p "आइए अन्य विकल्पों को देखें:" at bounding box center [461, 523] width 782 height 19
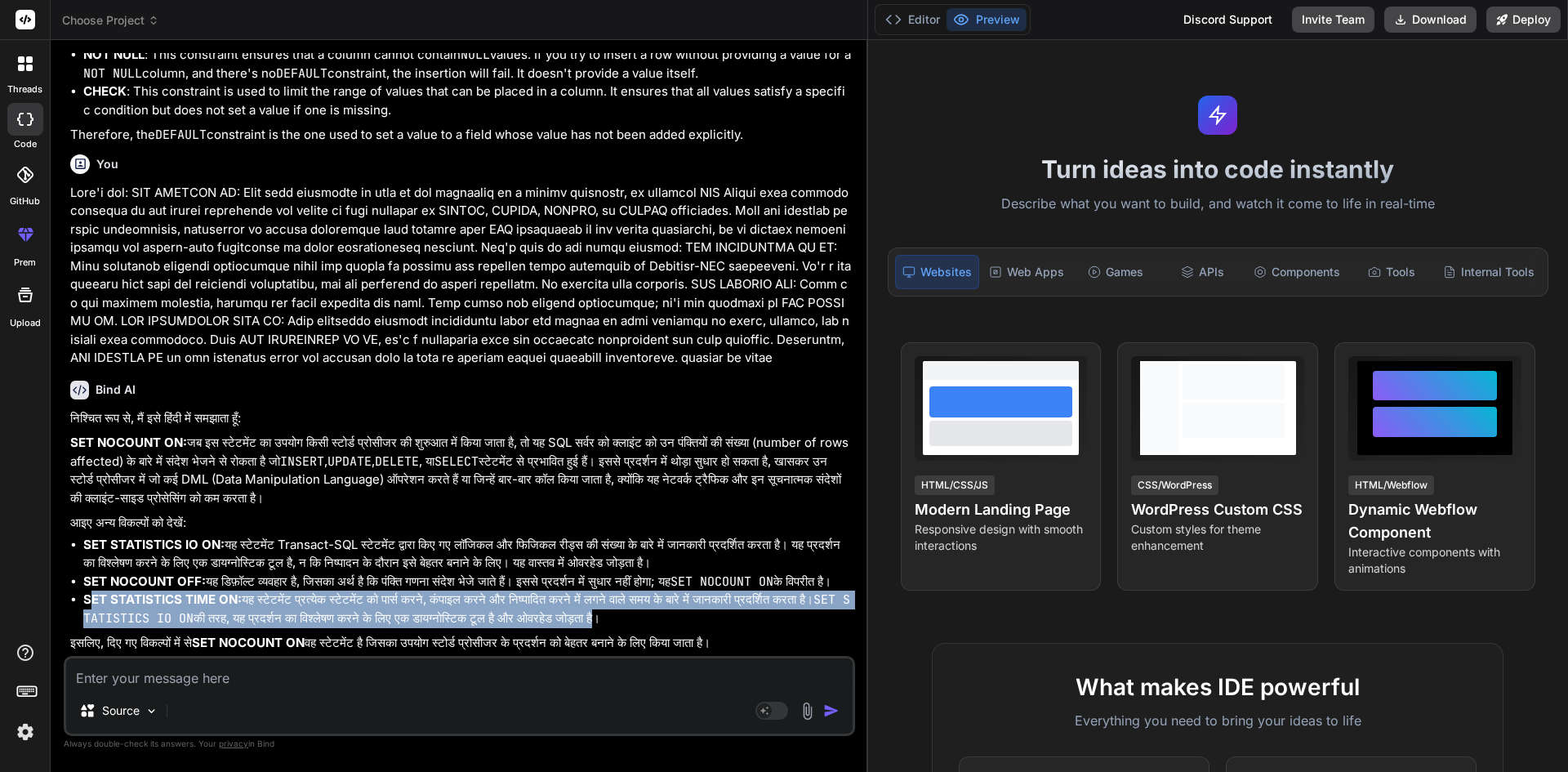
drag, startPoint x: 677, startPoint y: 625, endPoint x: 91, endPoint y: 595, distance: 586.8
click at [91, 595] on li "SET STATISTICS TIME ON: यह स्टेटमेंट प्रत्येक स्टेटमेंट को पार्स करने, कंपाइल क…" at bounding box center [467, 609] width 768 height 36
click at [438, 591] on li "SET STATISTICS TIME ON: यह स्टेटमेंट प्रत्येक स्टेटमेंट को पार्स करने, कंपाइल क…" at bounding box center [467, 609] width 768 height 36
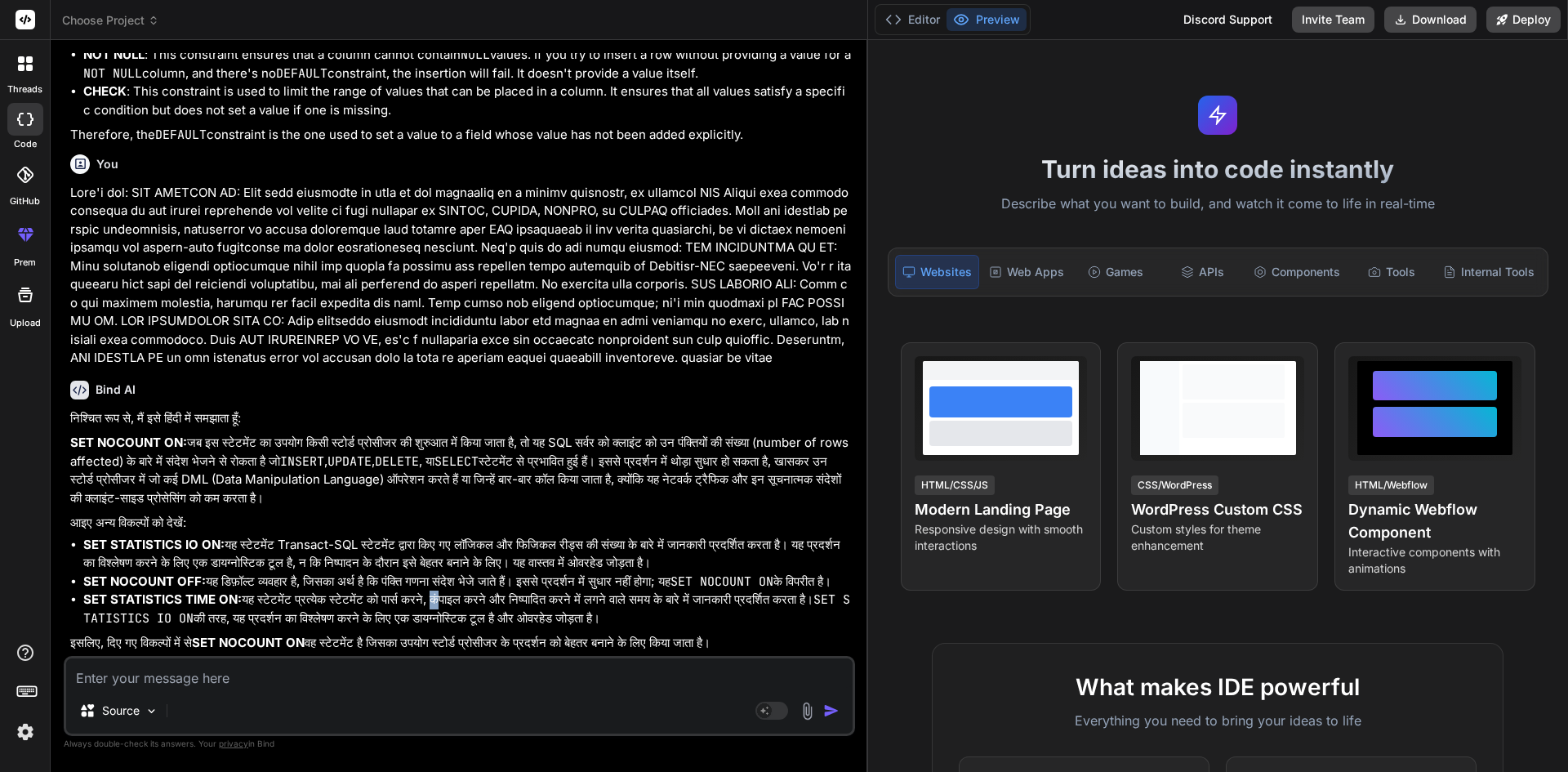
click at [438, 591] on li "SET STATISTICS TIME ON: यह स्टेटमेंट प्रत्येक स्टेटमेंट को पार्स करने, कंपाइल क…" at bounding box center [467, 609] width 768 height 36
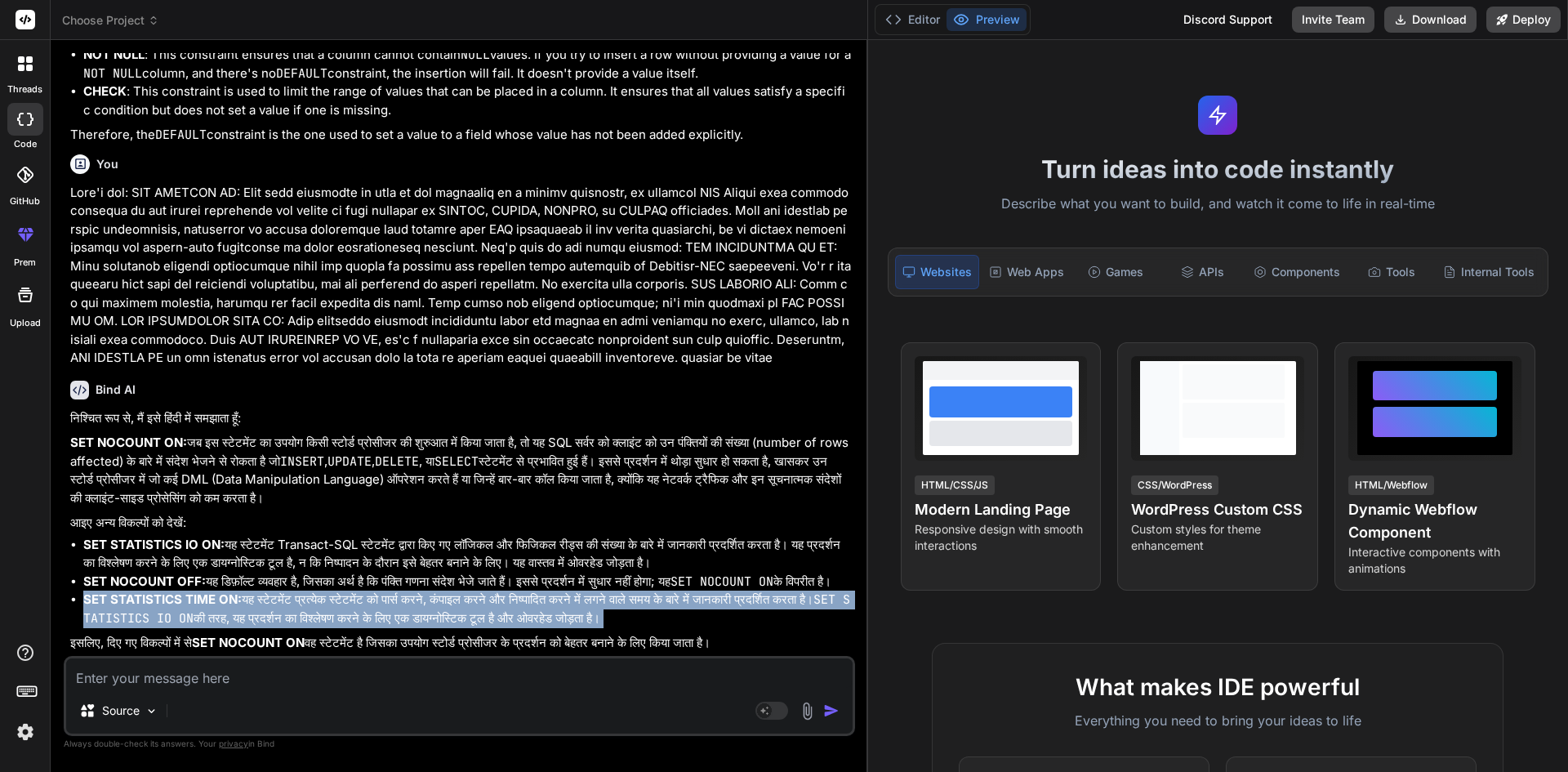
click at [438, 591] on li "SET STATISTICS TIME ON: यह स्टेटमेंट प्रत्येक स्टेटमेंट को पार्स करने, कंपाइल क…" at bounding box center [467, 609] width 768 height 36
click at [559, 605] on li "SET STATISTICS TIME ON: यह स्टेटमेंट प्रत्येक स्टेटमेंट को पार्स करने, कंपाइल क…" at bounding box center [467, 609] width 768 height 36
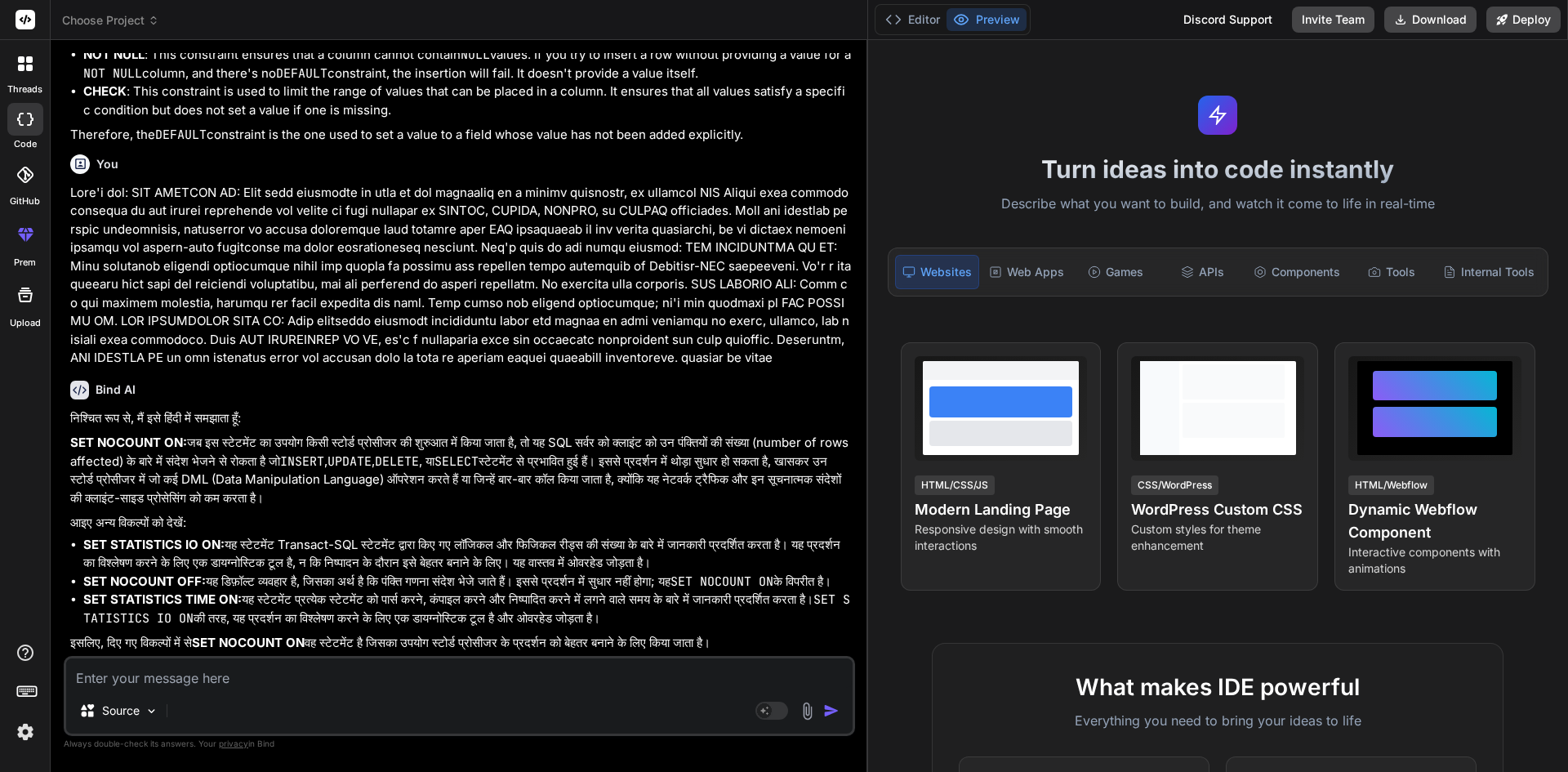
click at [35, 9] on div at bounding box center [25, 20] width 50 height 40
click at [20, 121] on icon at bounding box center [21, 119] width 7 height 13
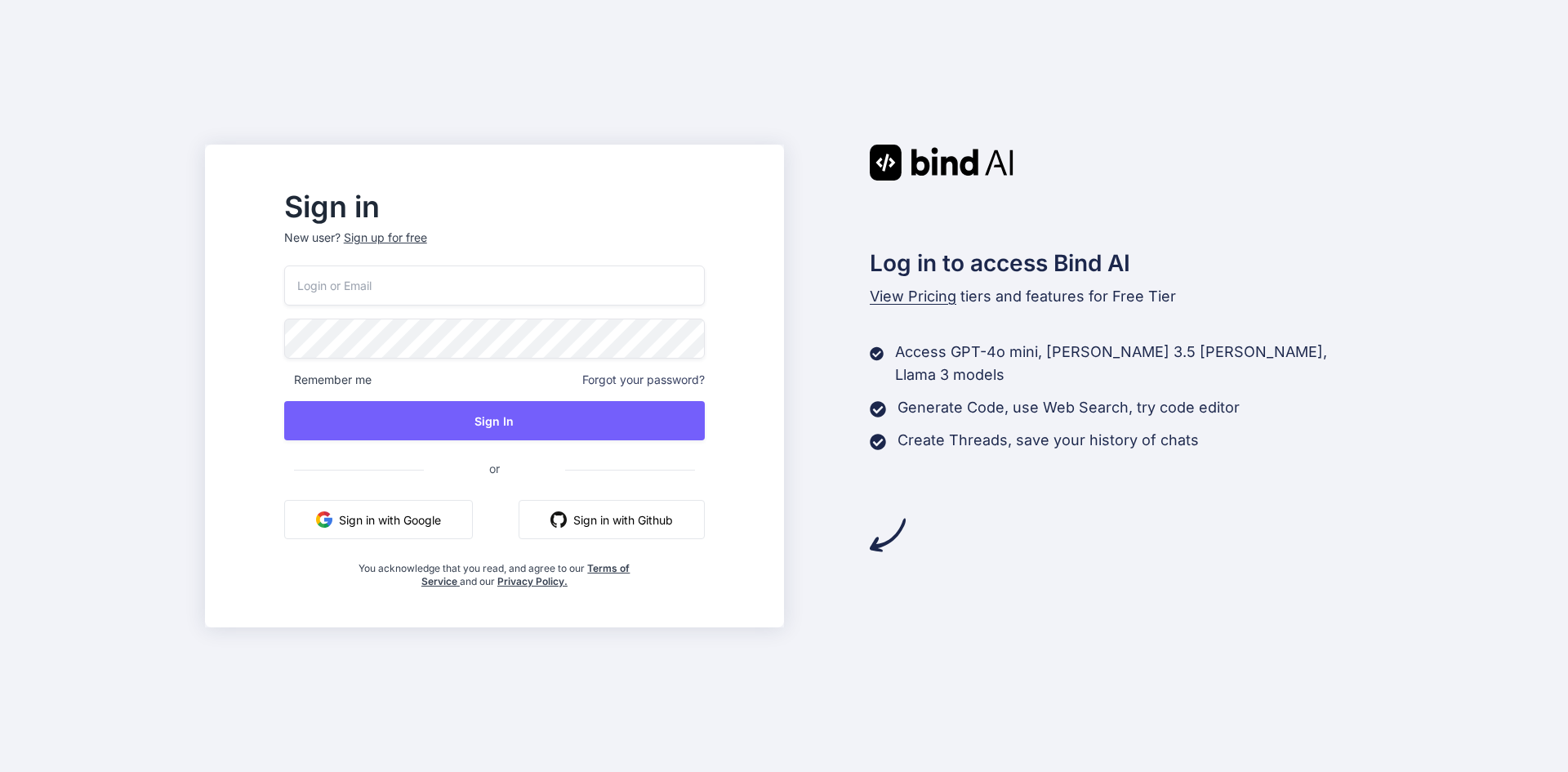
click at [528, 299] on input "email" at bounding box center [495, 285] width 421 height 40
paste input "Playcoads758@gmail.com"
type input "Playcoads758@gmail.com"
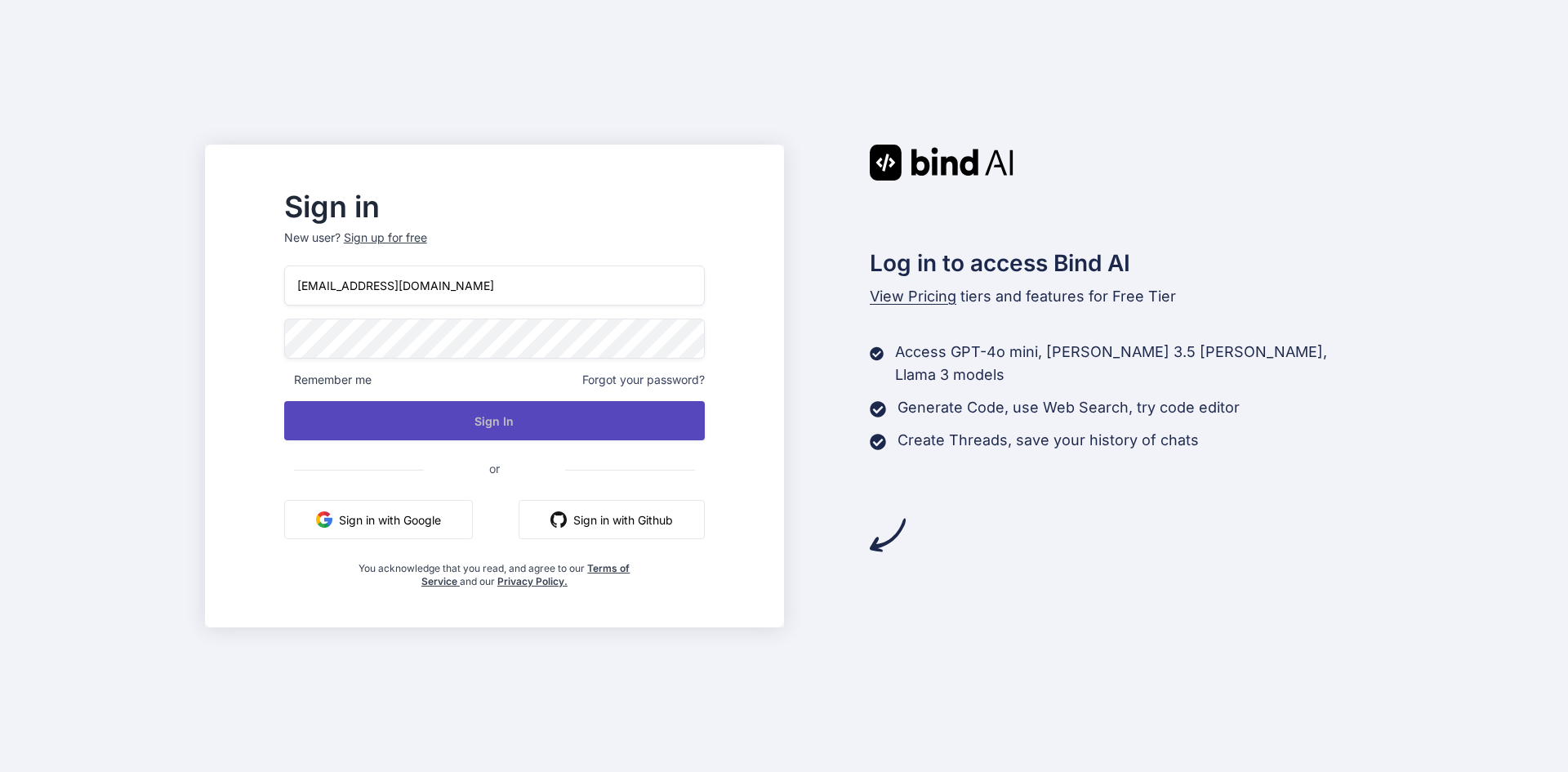
click at [481, 421] on button "Sign In" at bounding box center [495, 420] width 421 height 39
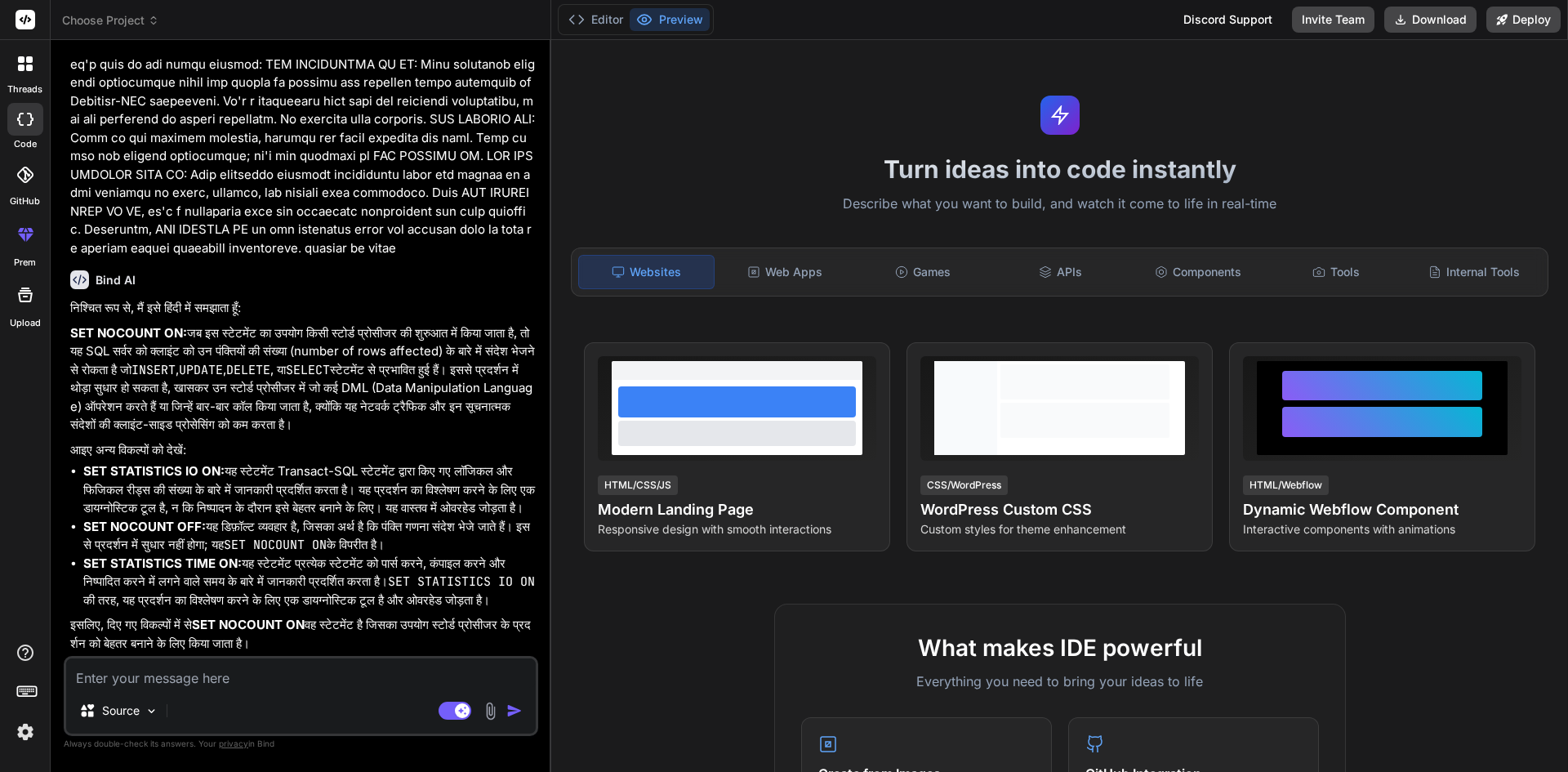
scroll to position [3203, 0]
click at [28, 20] on rect at bounding box center [26, 20] width 20 height 20
click at [25, 17] on rect at bounding box center [26, 20] width 20 height 20
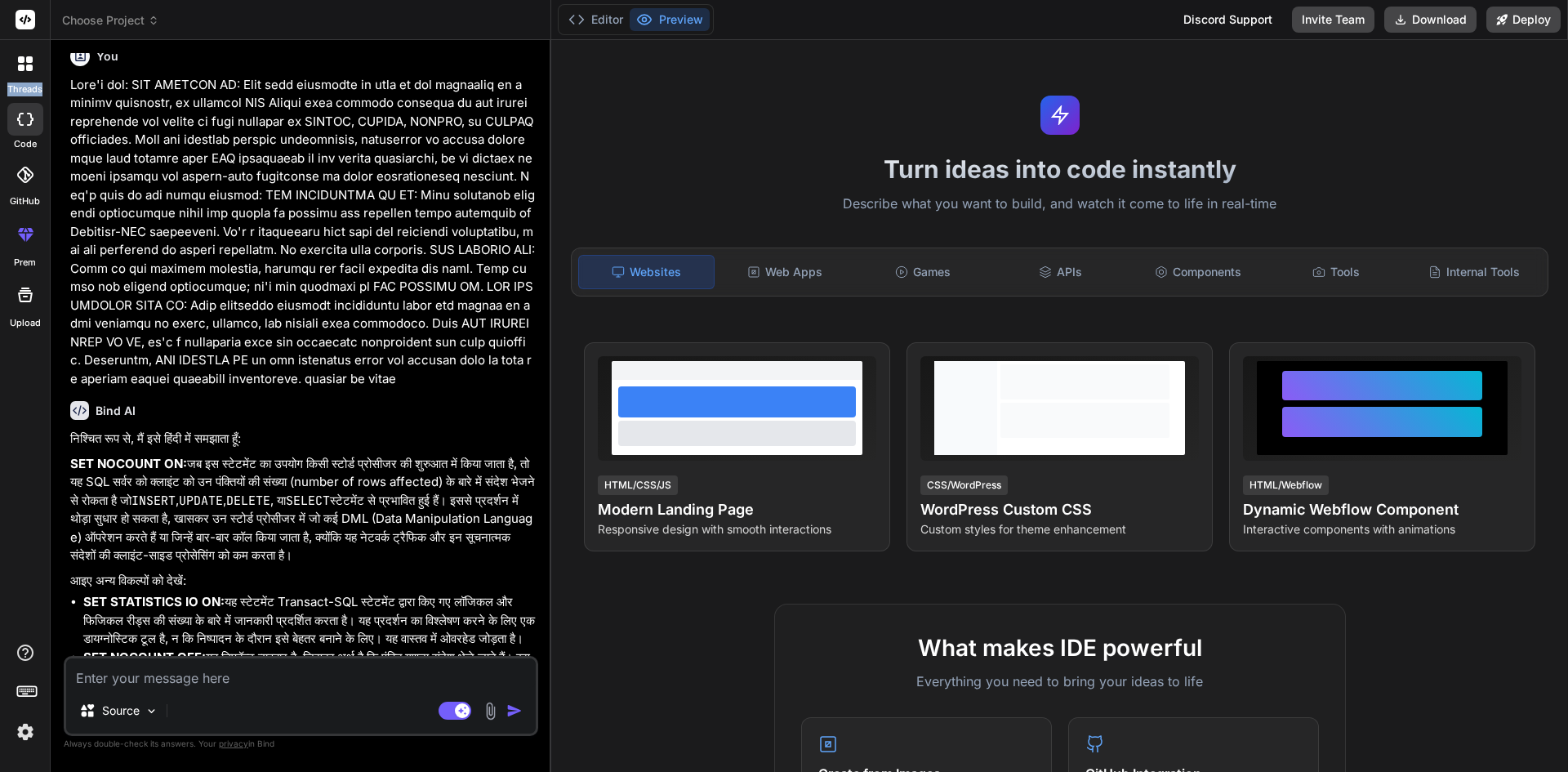
scroll to position [2959, 0]
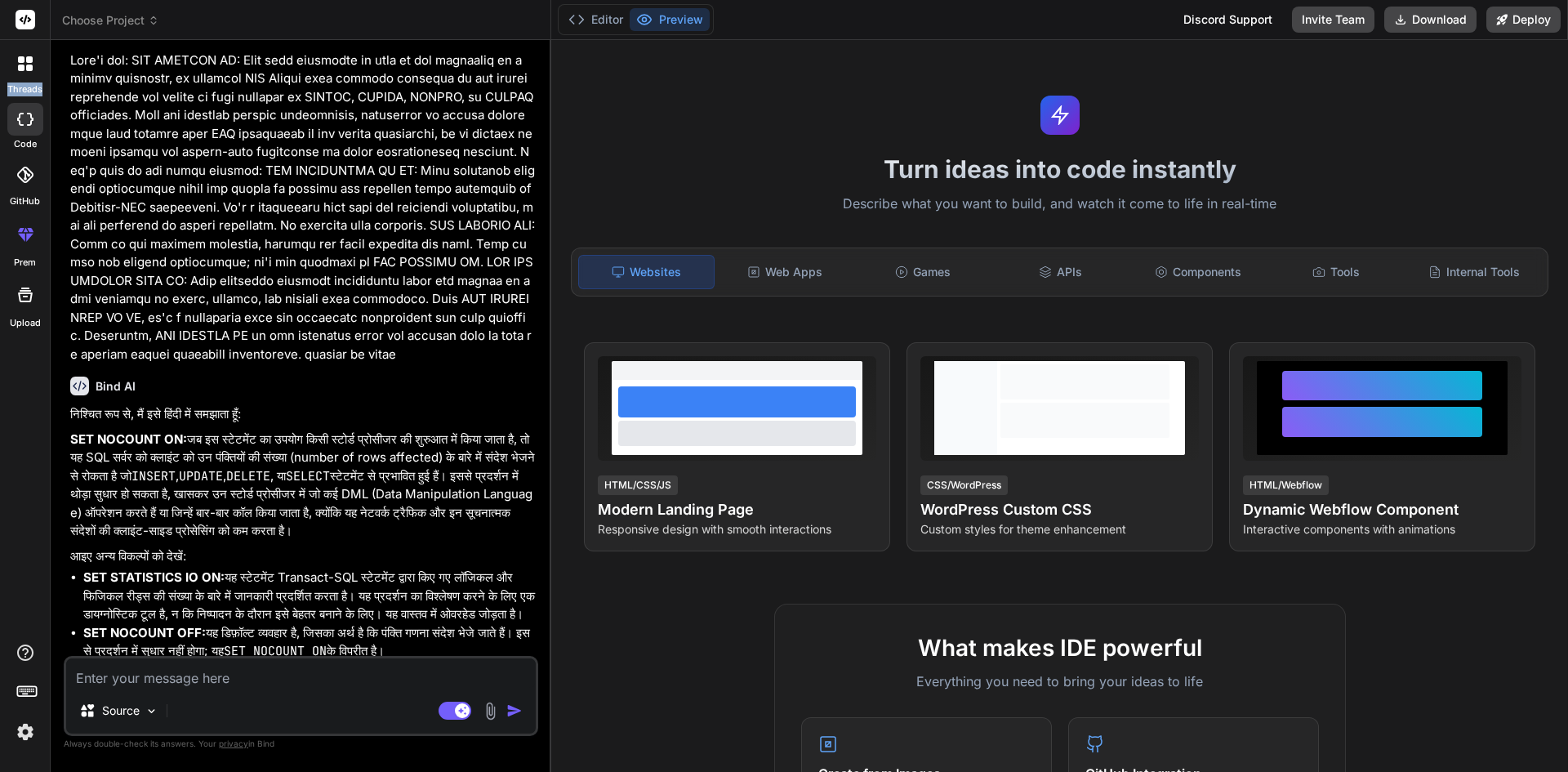
click at [31, 740] on img at bounding box center [26, 732] width 28 height 28
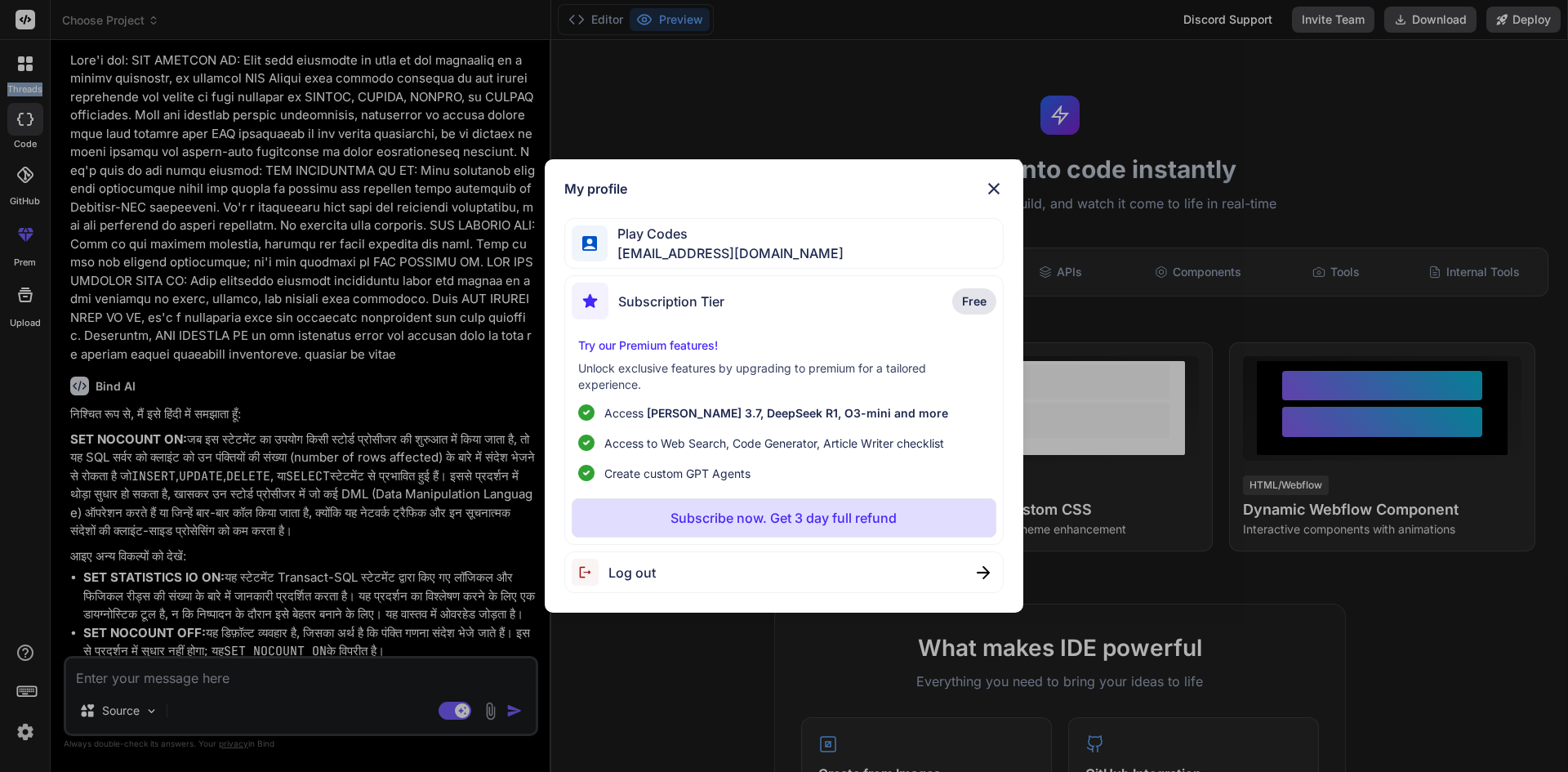
click at [996, 186] on img at bounding box center [995, 189] width 20 height 20
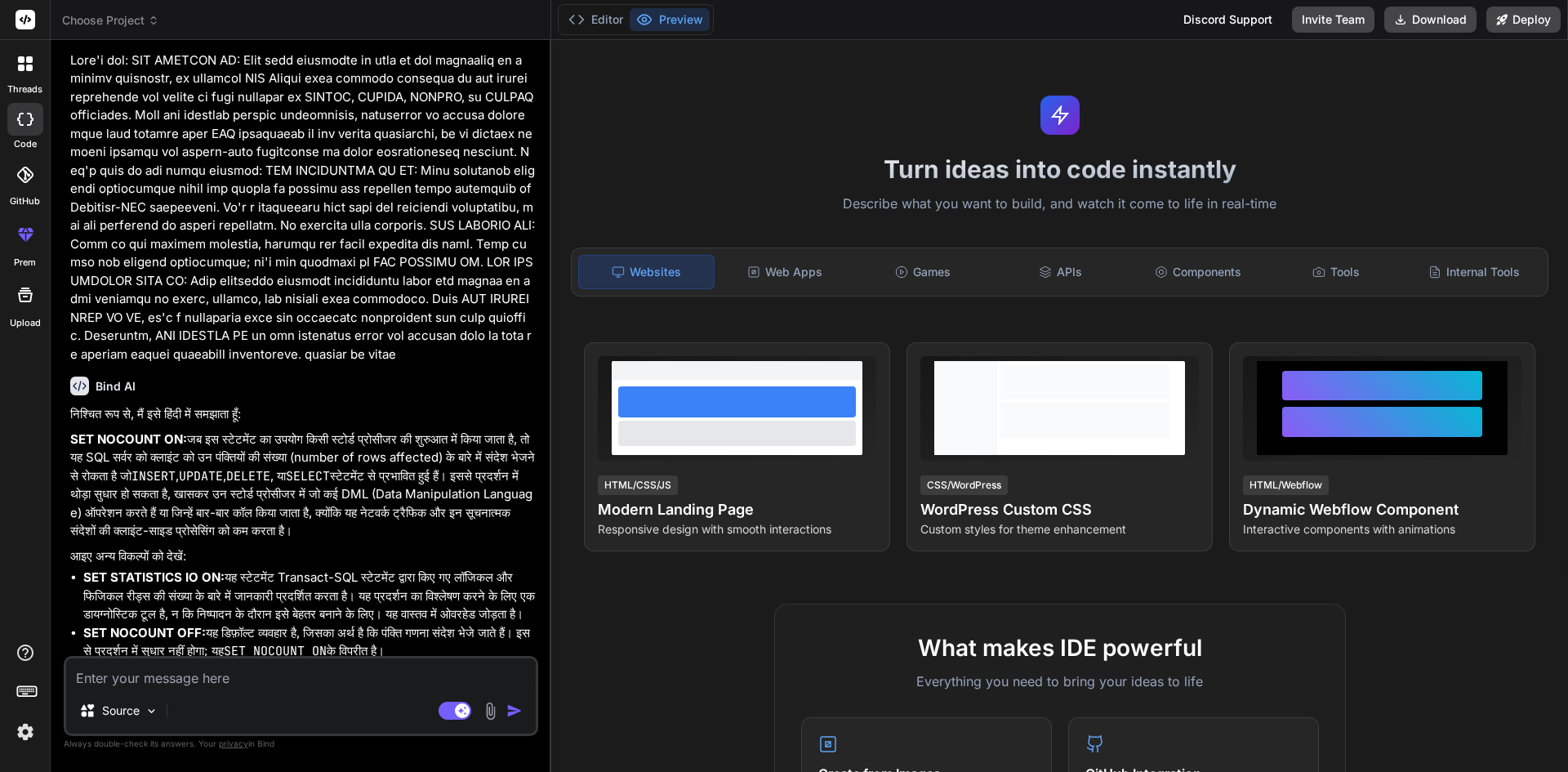
click at [29, 692] on rect at bounding box center [29, 692] width 2 height 2
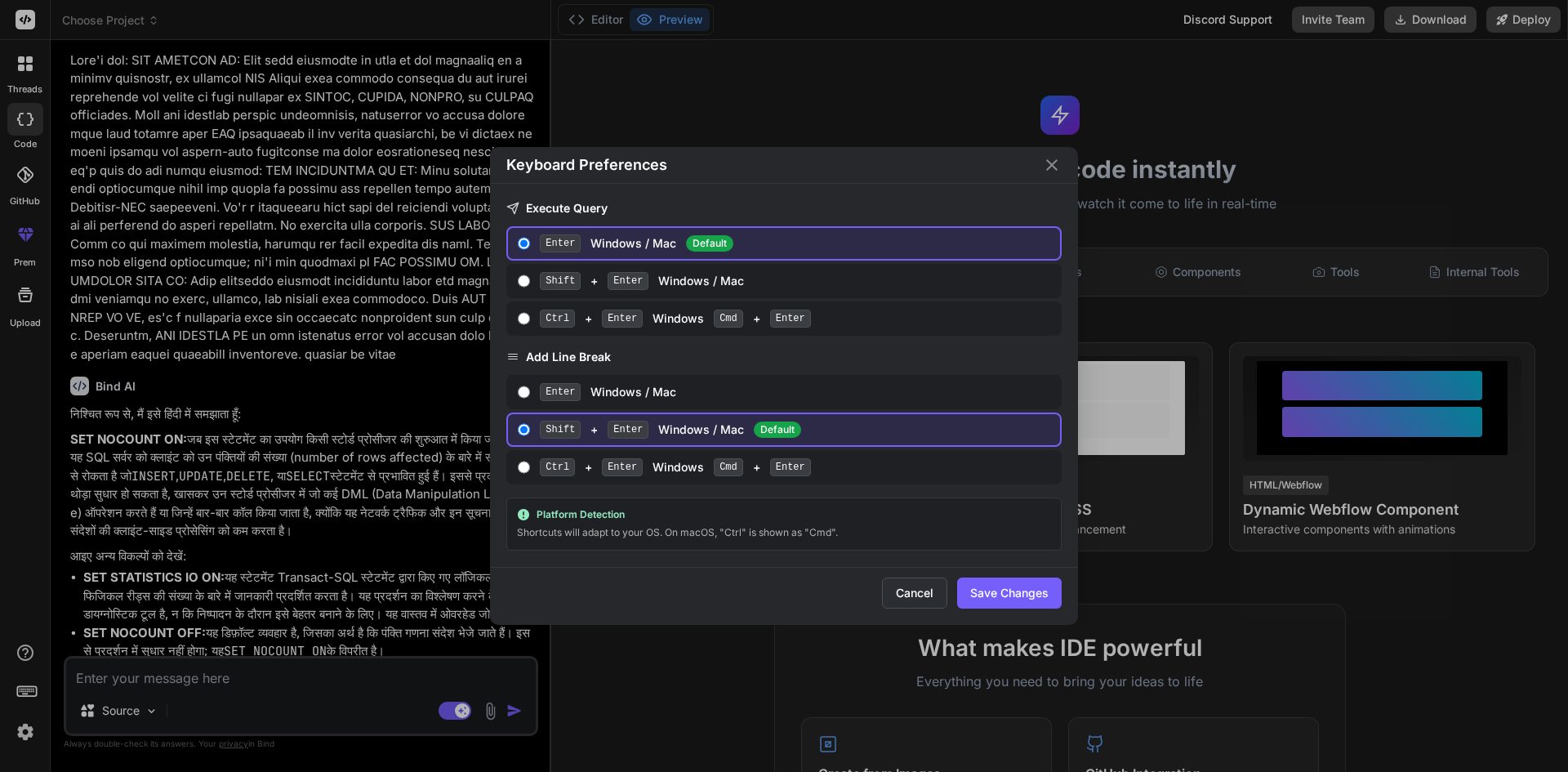
drag, startPoint x: 907, startPoint y: 589, endPoint x: 743, endPoint y: 608, distance: 165.1
click at [907, 588] on button "Cancel" at bounding box center [914, 593] width 65 height 31
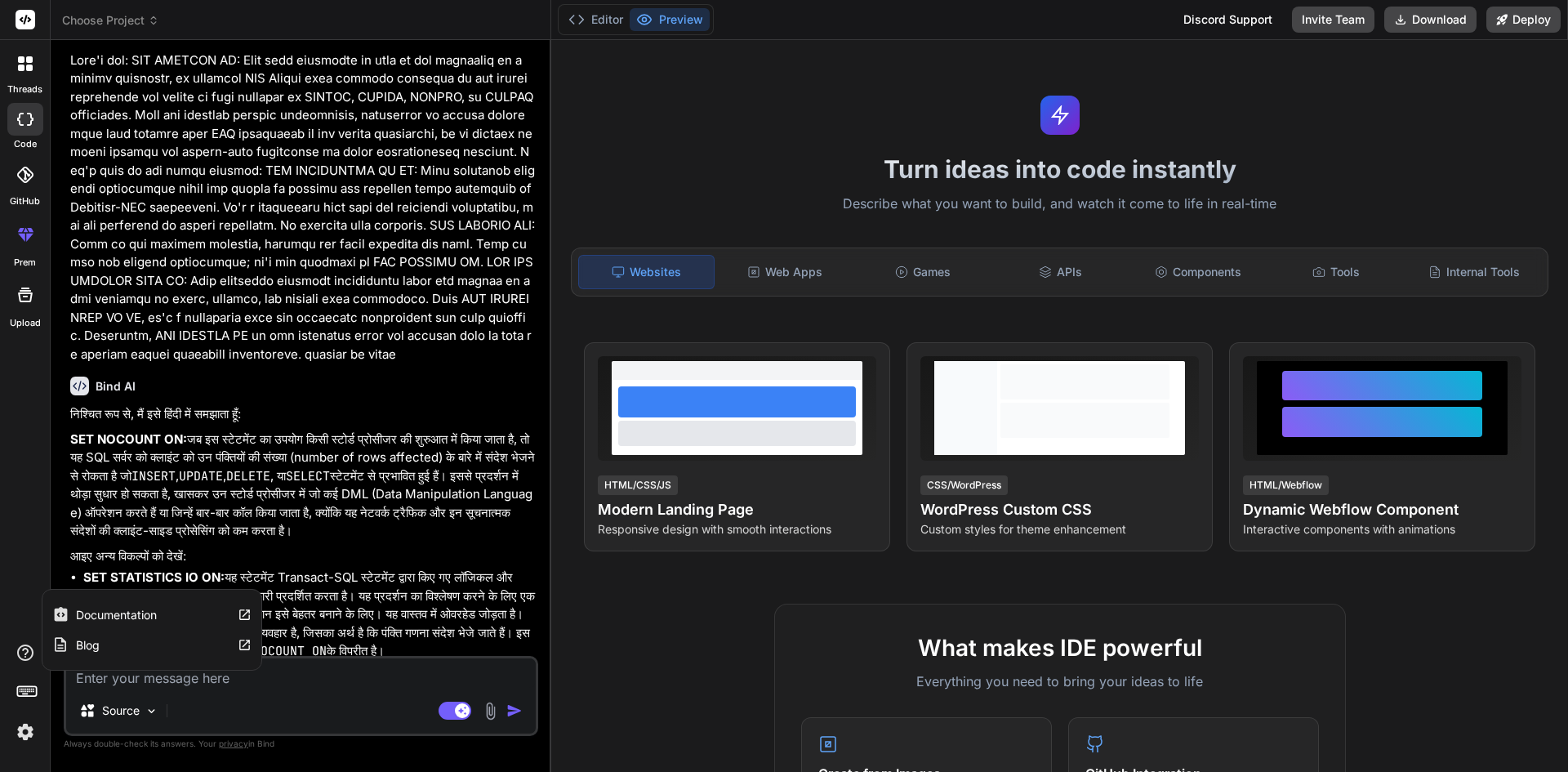
click at [28, 650] on icon at bounding box center [26, 653] width 20 height 20
click at [26, 311] on div at bounding box center [25, 294] width 39 height 39
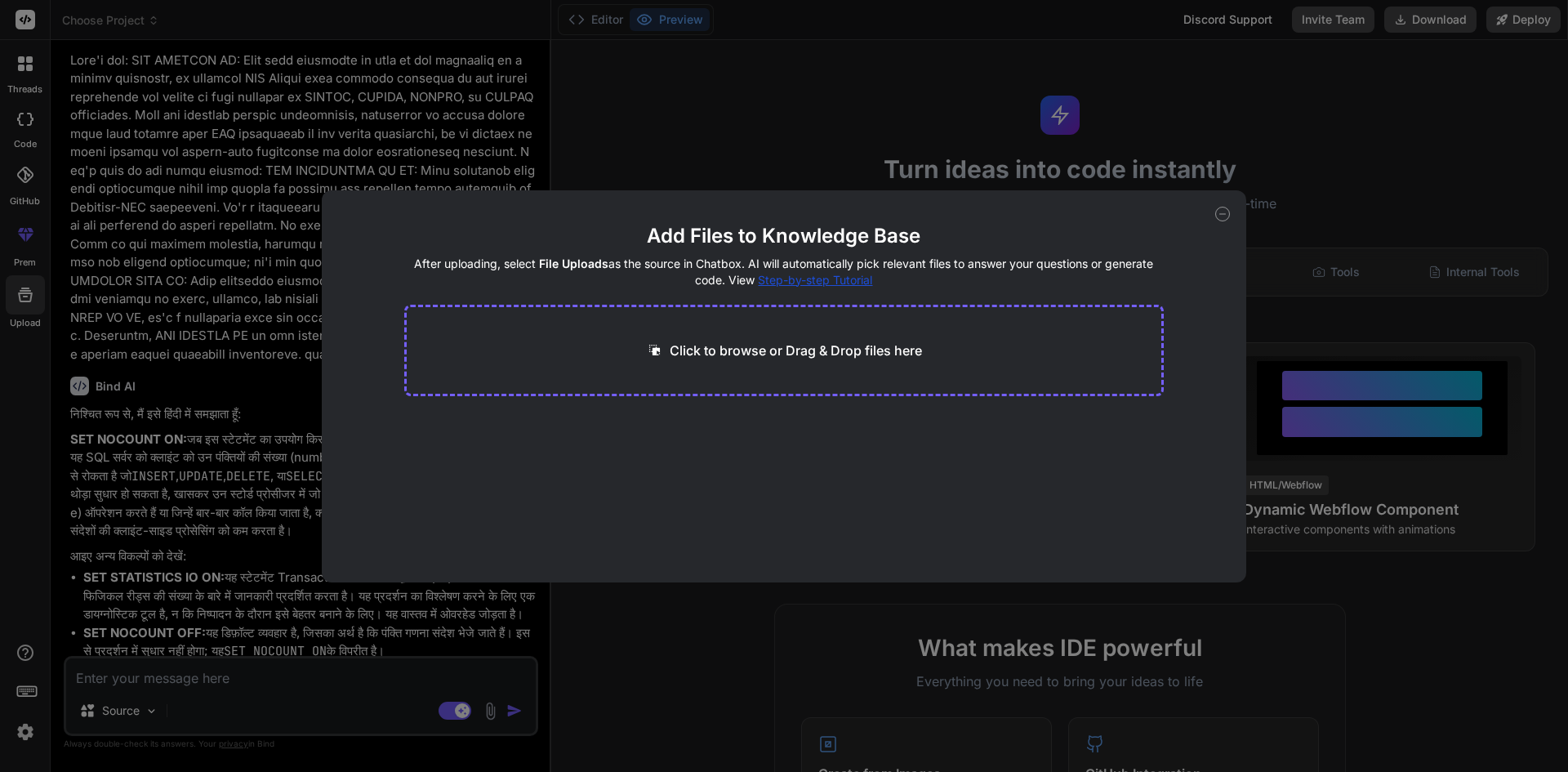
click at [26, 311] on div "Add Files to Knowledge Base After uploading, select File Uploads as the source …" at bounding box center [784, 386] width 1568 height 772
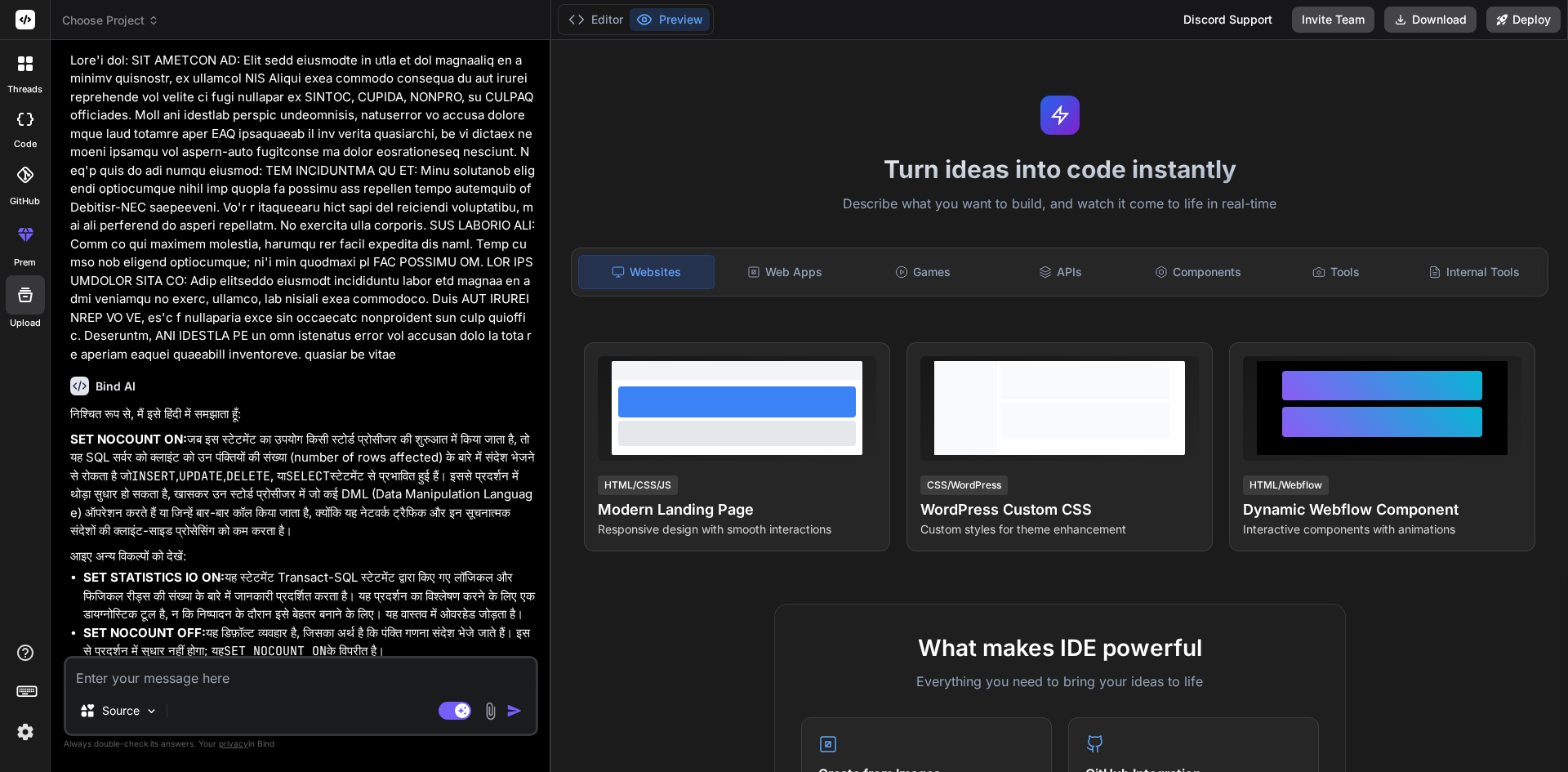
click at [31, 196] on label "GitHub" at bounding box center [25, 201] width 30 height 14
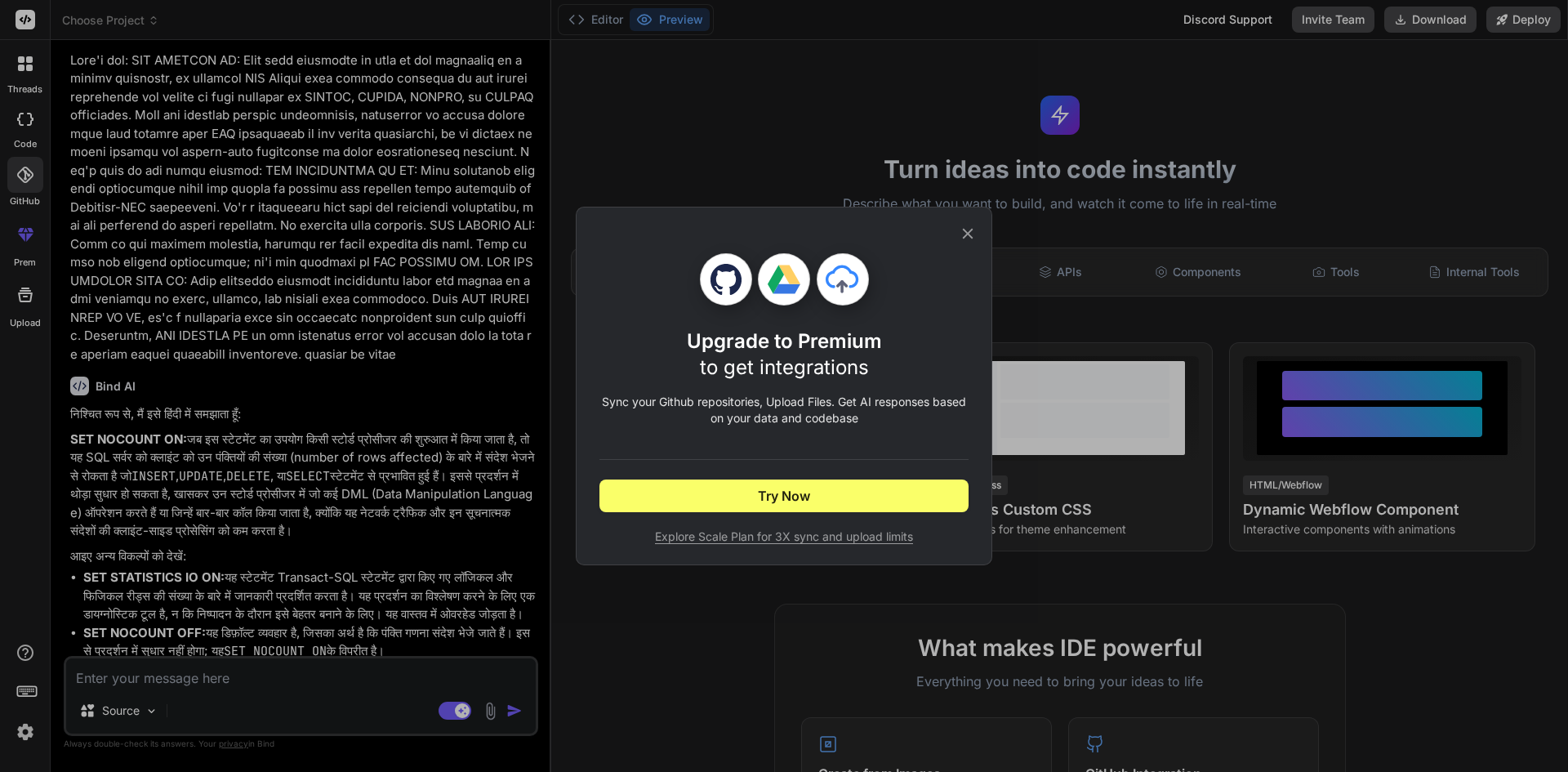
click at [31, 196] on div "Upgrade to Premium to get integrations Sync your Github repositories, Upload Fi…" at bounding box center [784, 386] width 1568 height 772
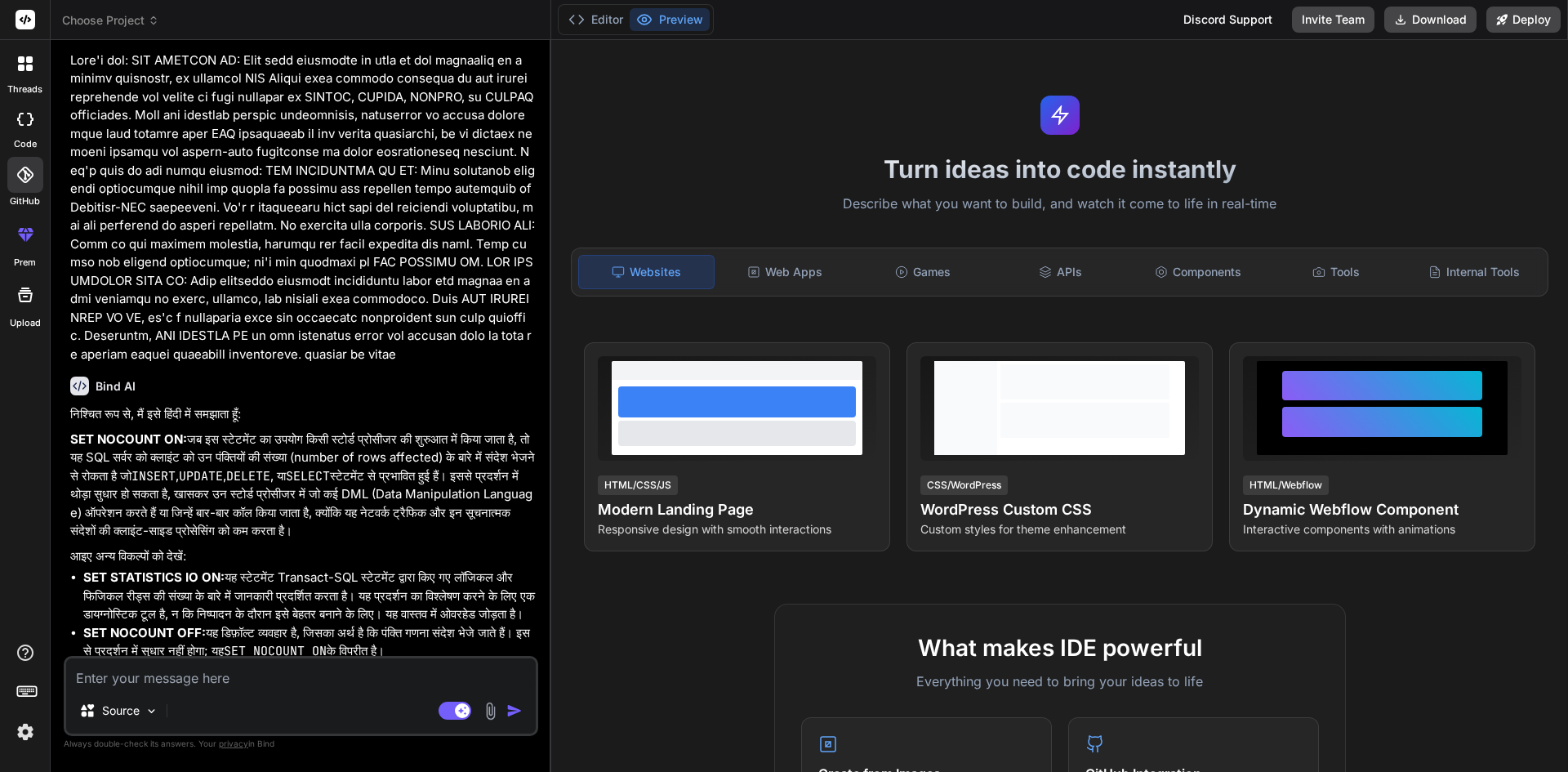
click at [14, 139] on label "code" at bounding box center [26, 144] width 23 height 14
click at [18, 138] on label "code" at bounding box center [26, 144] width 23 height 14
click at [28, 138] on label "code" at bounding box center [26, 144] width 23 height 14
click at [29, 61] on icon at bounding box center [30, 60] width 7 height 7
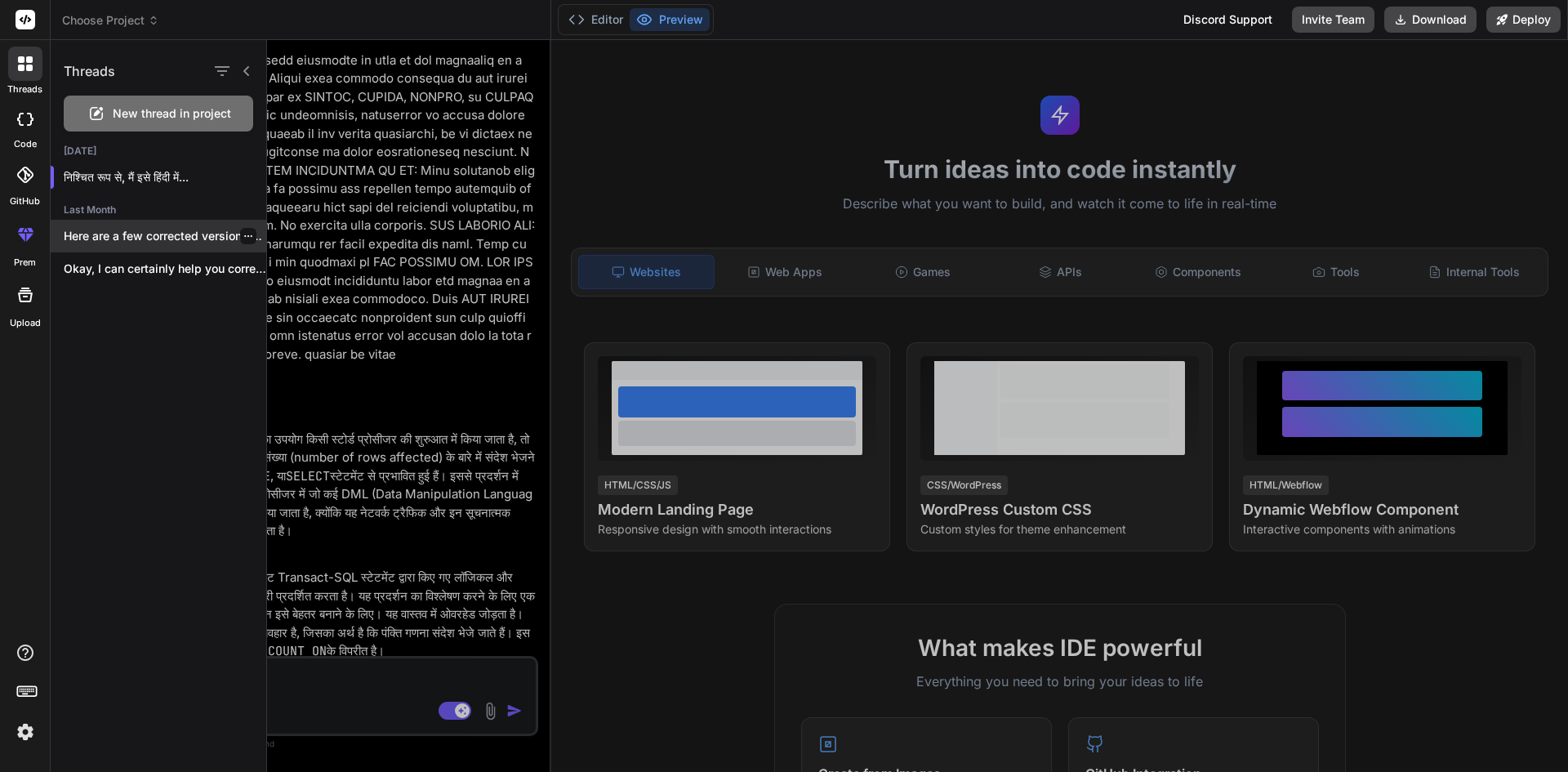
click at [254, 235] on p "Here are a few corrected versions of..." at bounding box center [165, 236] width 202 height 17
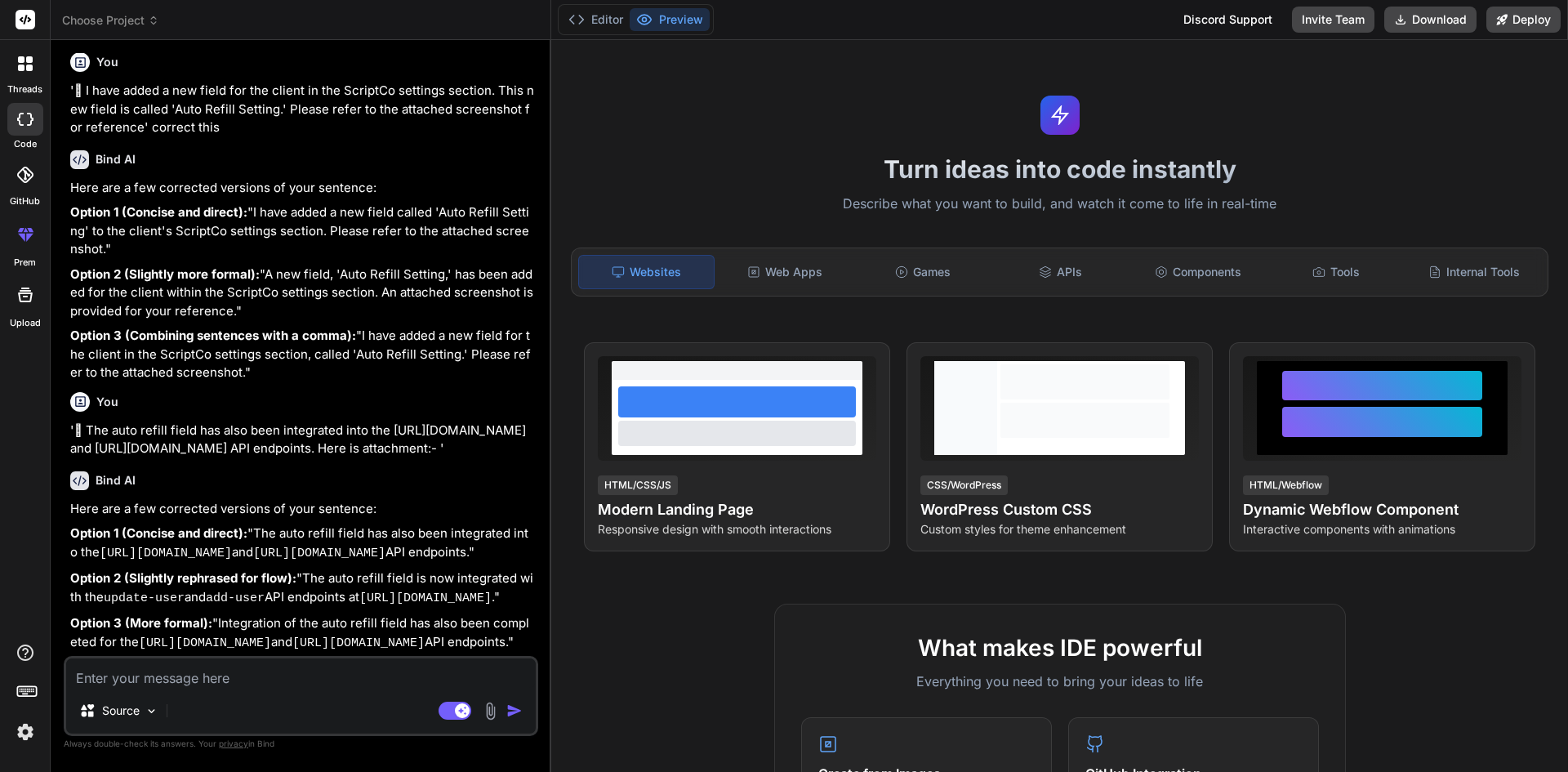
scroll to position [662, 0]
click at [26, 76] on div at bounding box center [25, 63] width 34 height 34
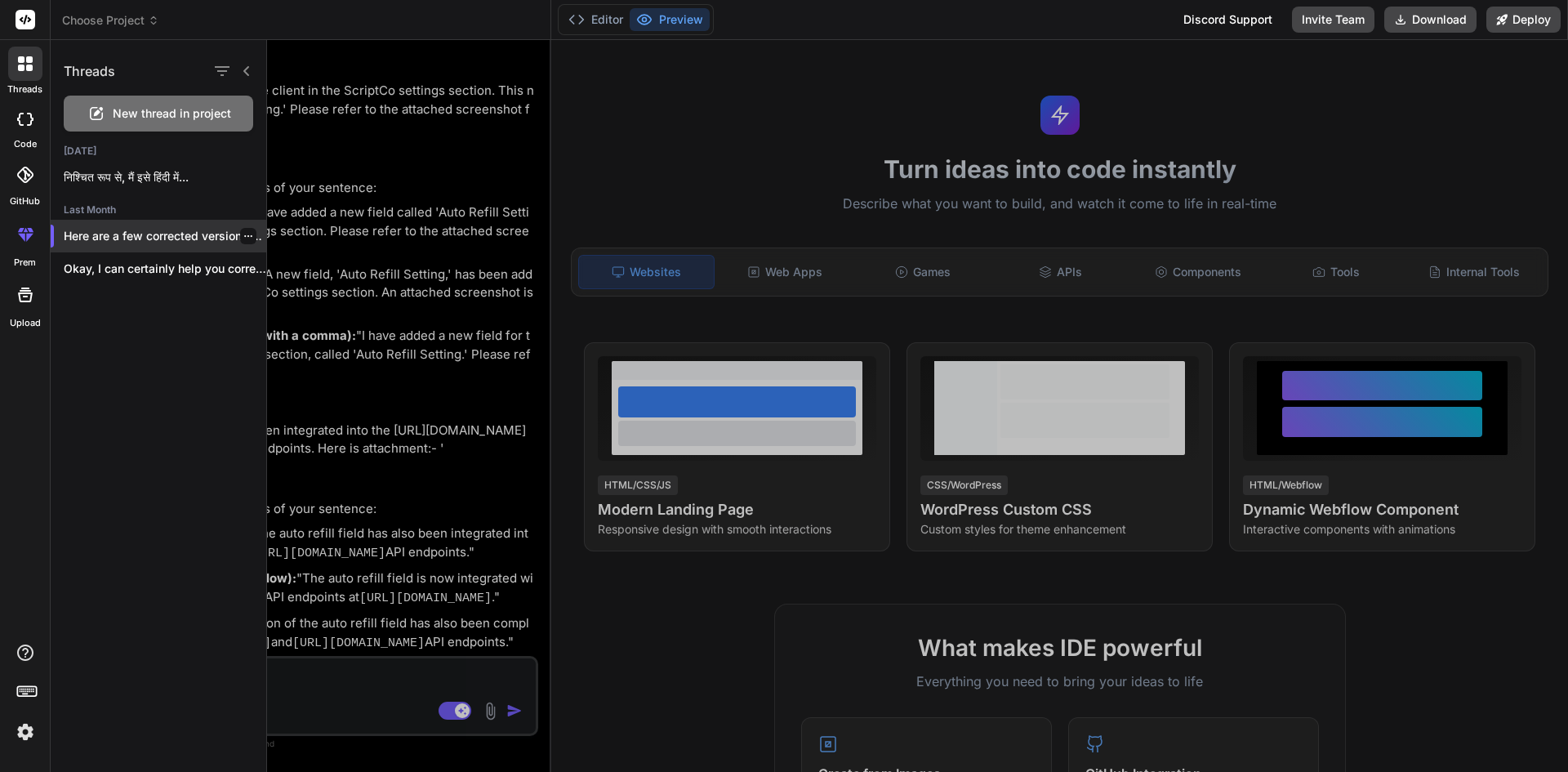
click at [250, 237] on p "Here are a few corrected versions of..." at bounding box center [165, 236] width 202 height 17
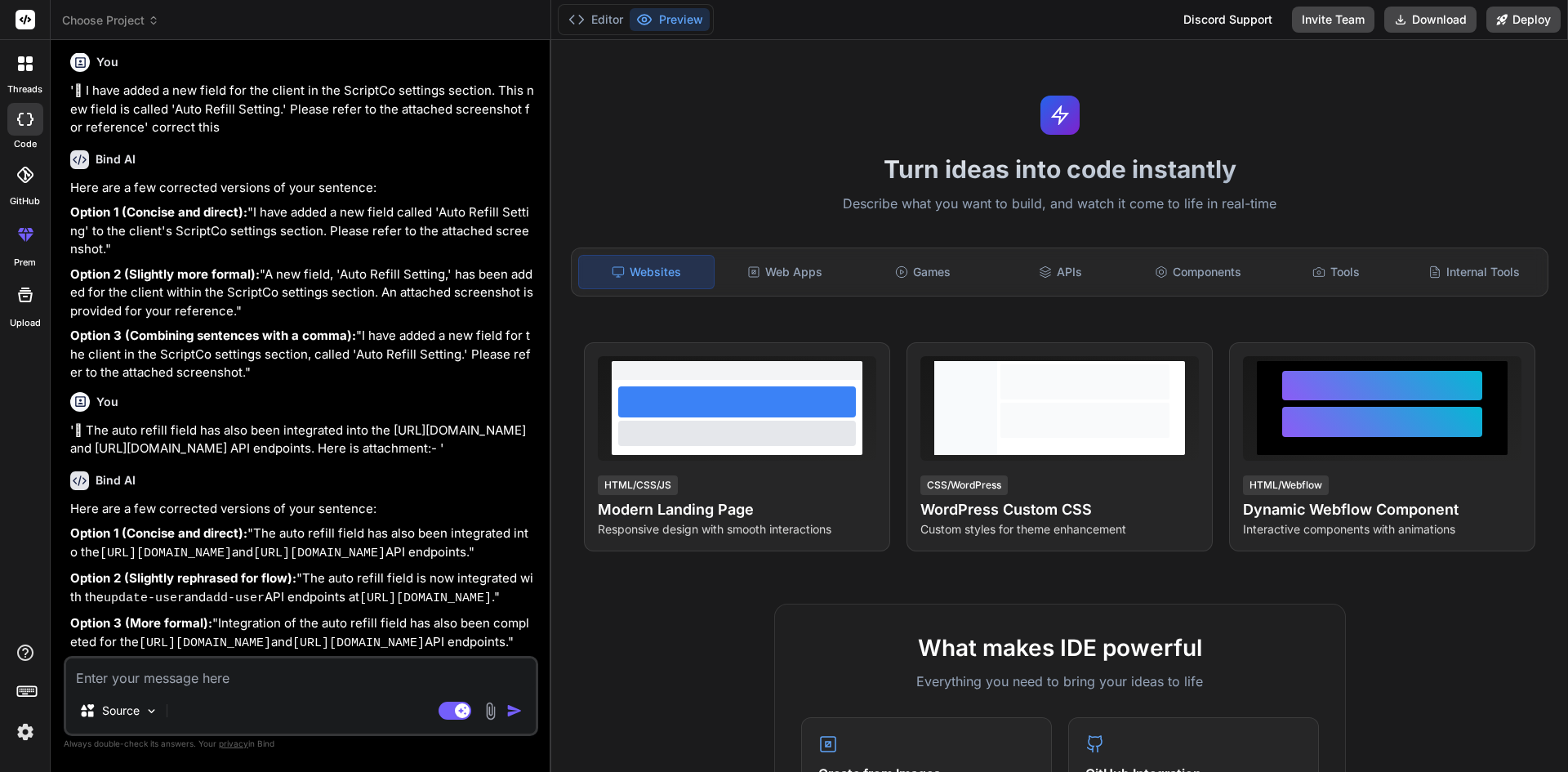
click at [29, 132] on div at bounding box center [25, 119] width 36 height 32
click at [23, 75] on div at bounding box center [25, 63] width 34 height 34
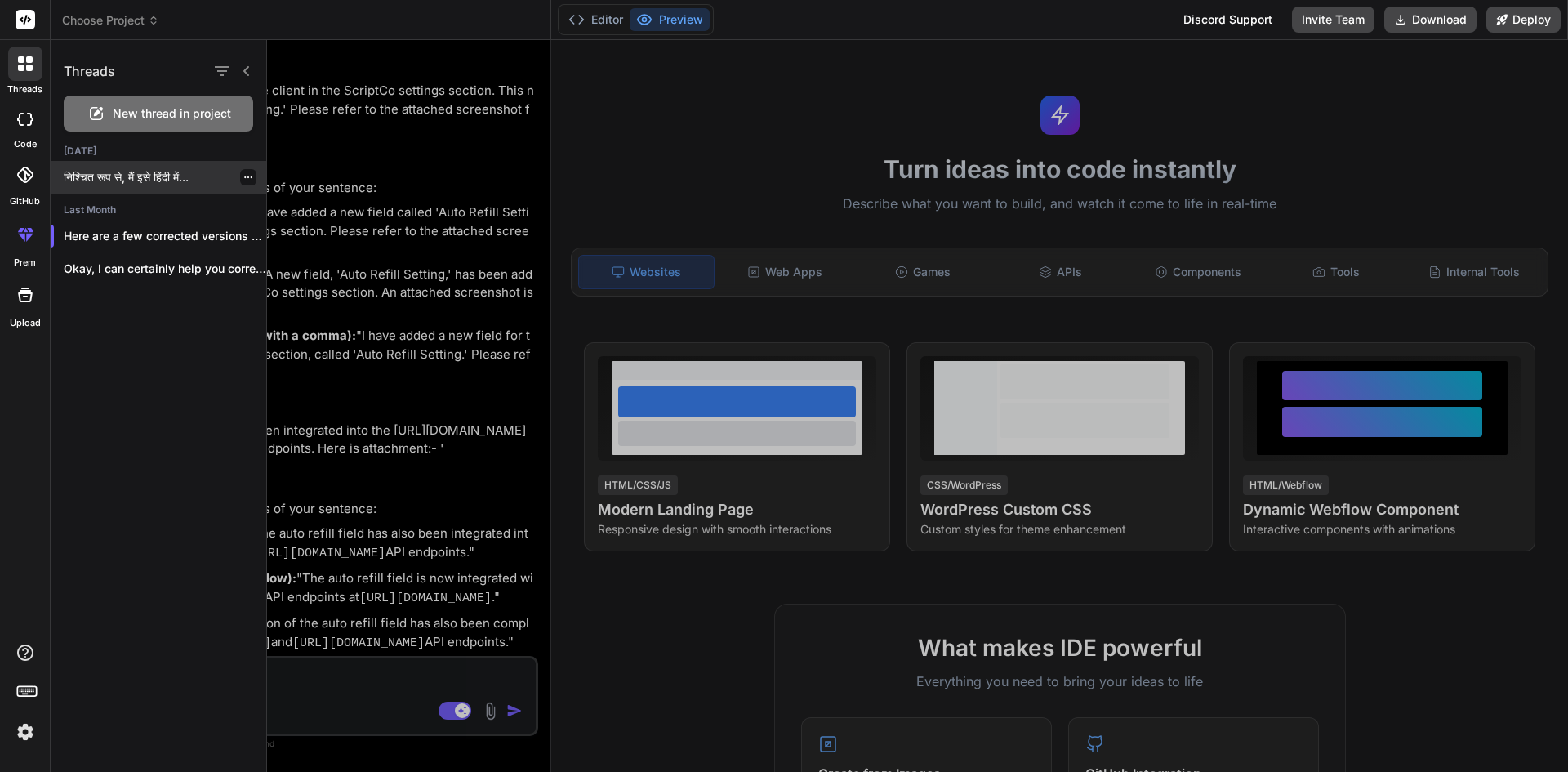
click at [244, 176] on icon "button" at bounding box center [249, 177] width 10 height 10
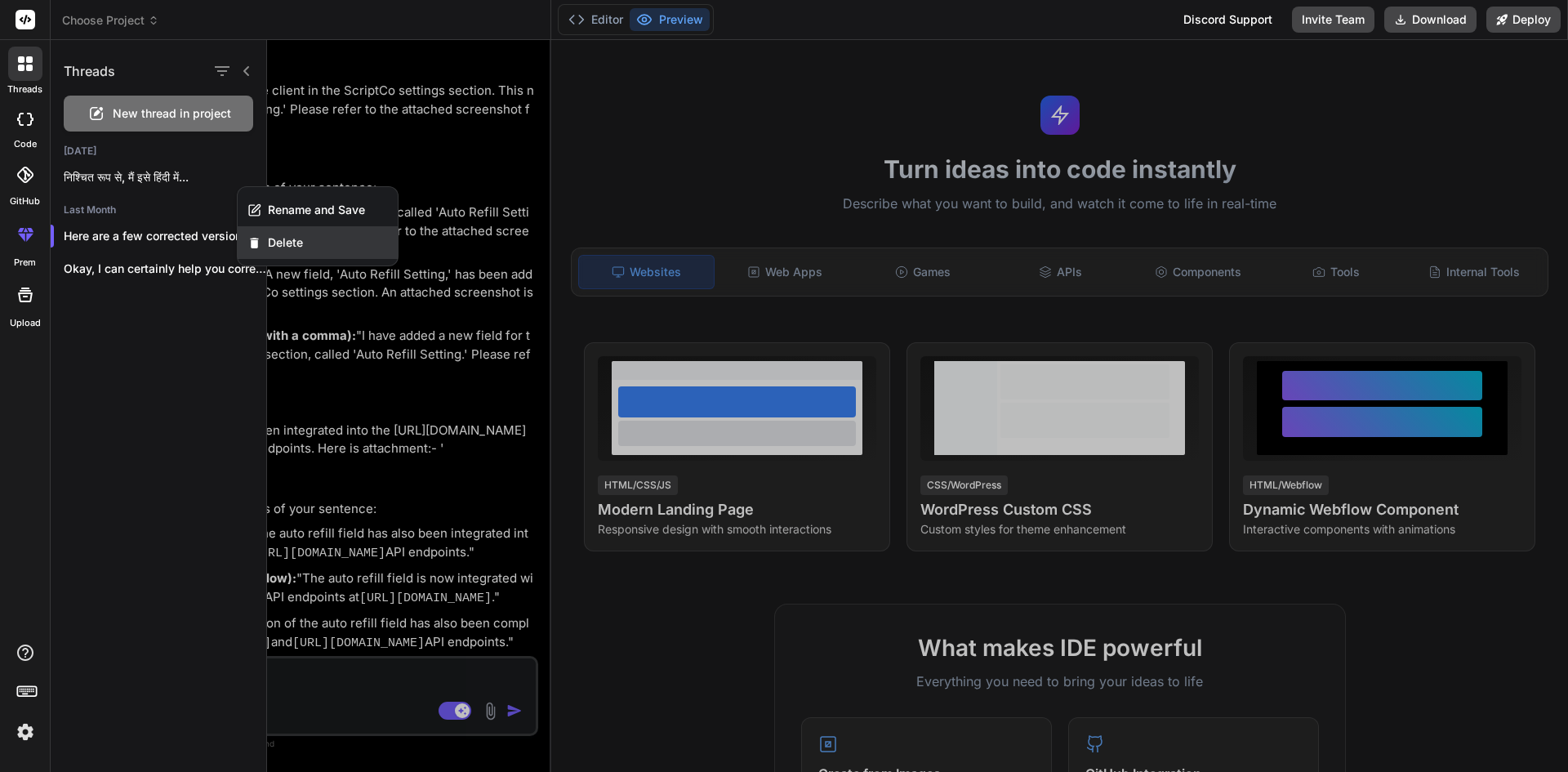
click at [275, 238] on span "Delete" at bounding box center [285, 243] width 35 height 17
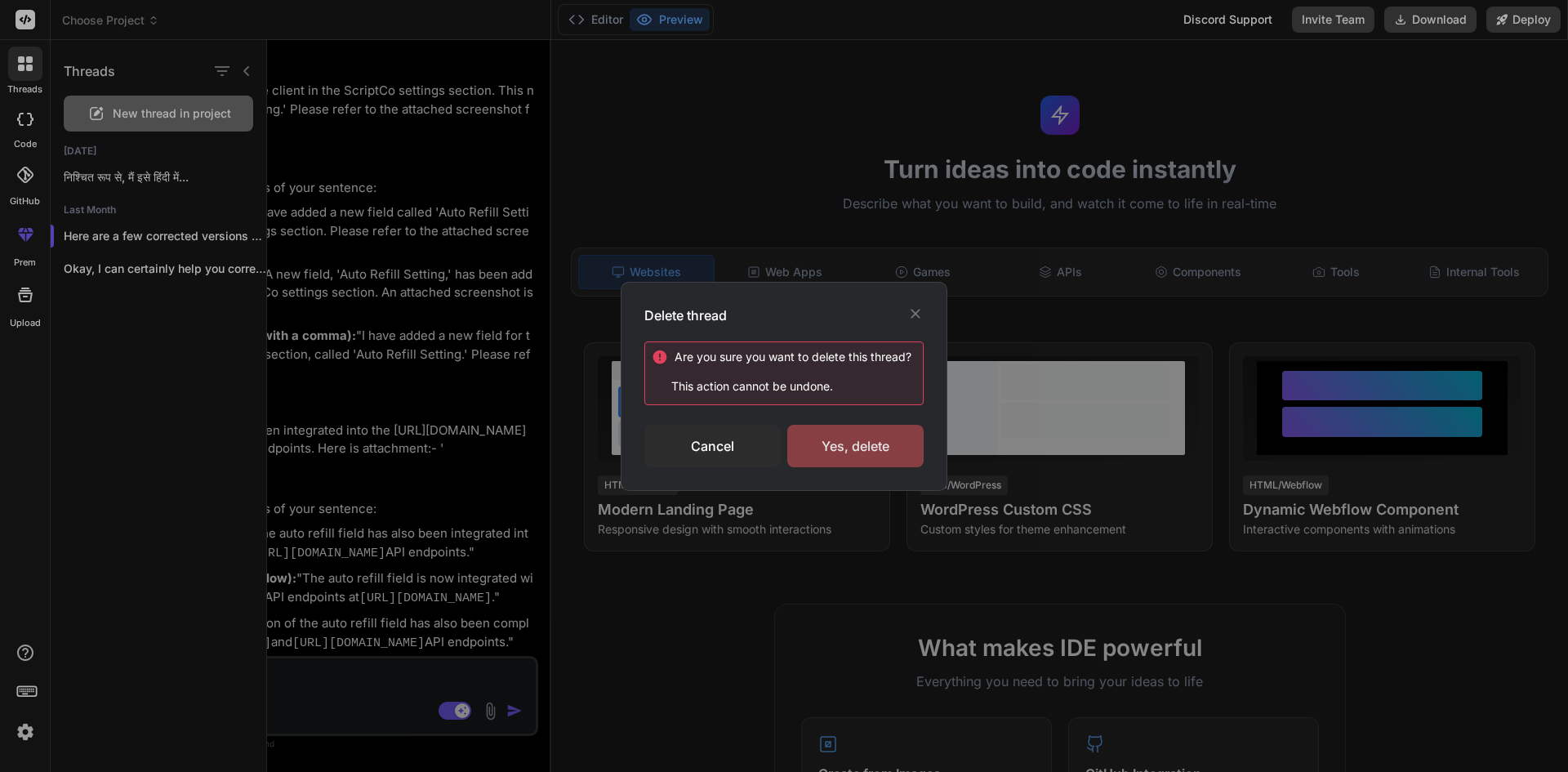
click at [856, 447] on div "Yes, delete" at bounding box center [855, 445] width 137 height 42
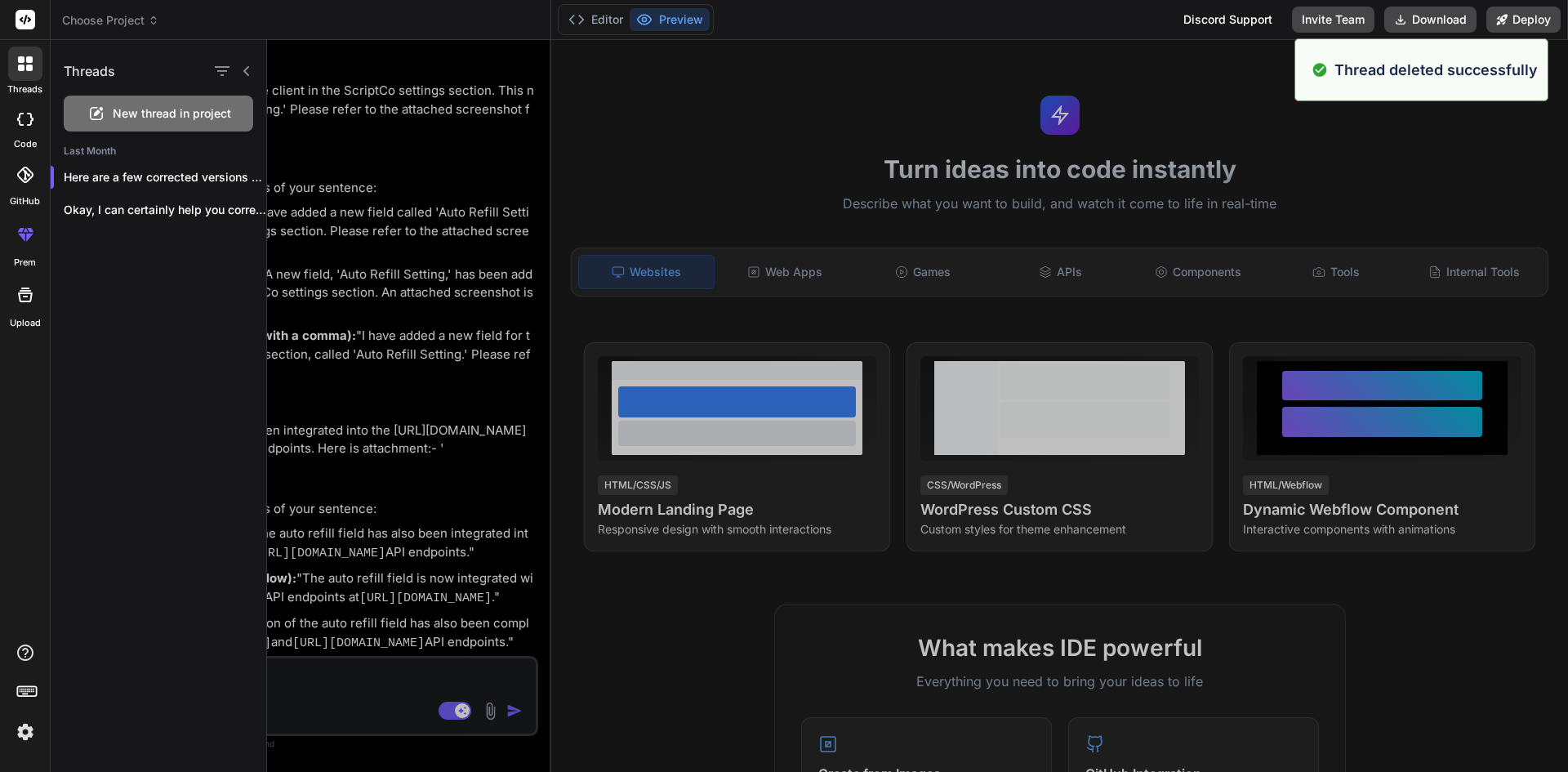
click at [22, 73] on div at bounding box center [25, 63] width 34 height 34
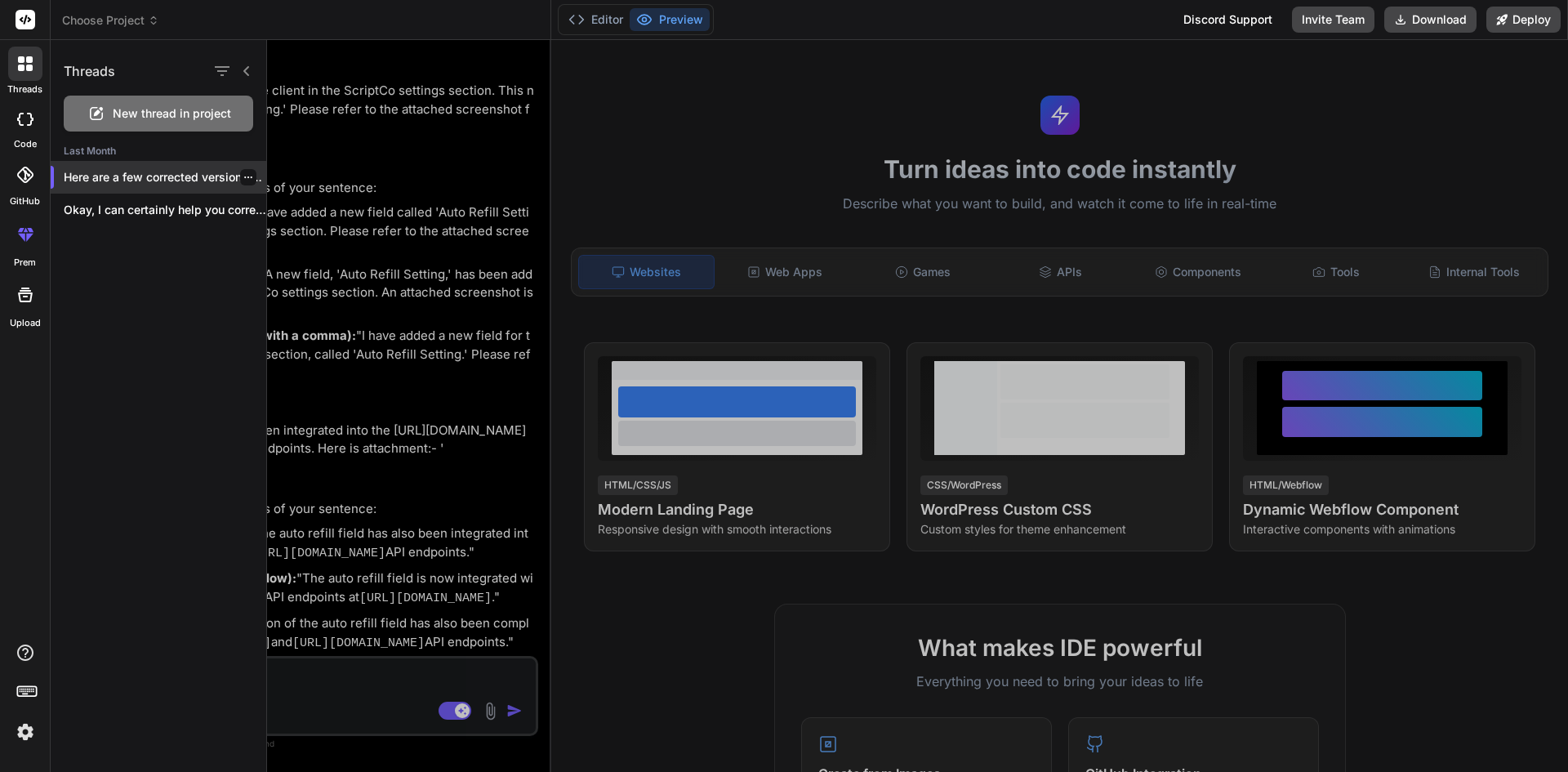
click at [253, 183] on p "Here are a few corrected versions of..." at bounding box center [165, 177] width 202 height 17
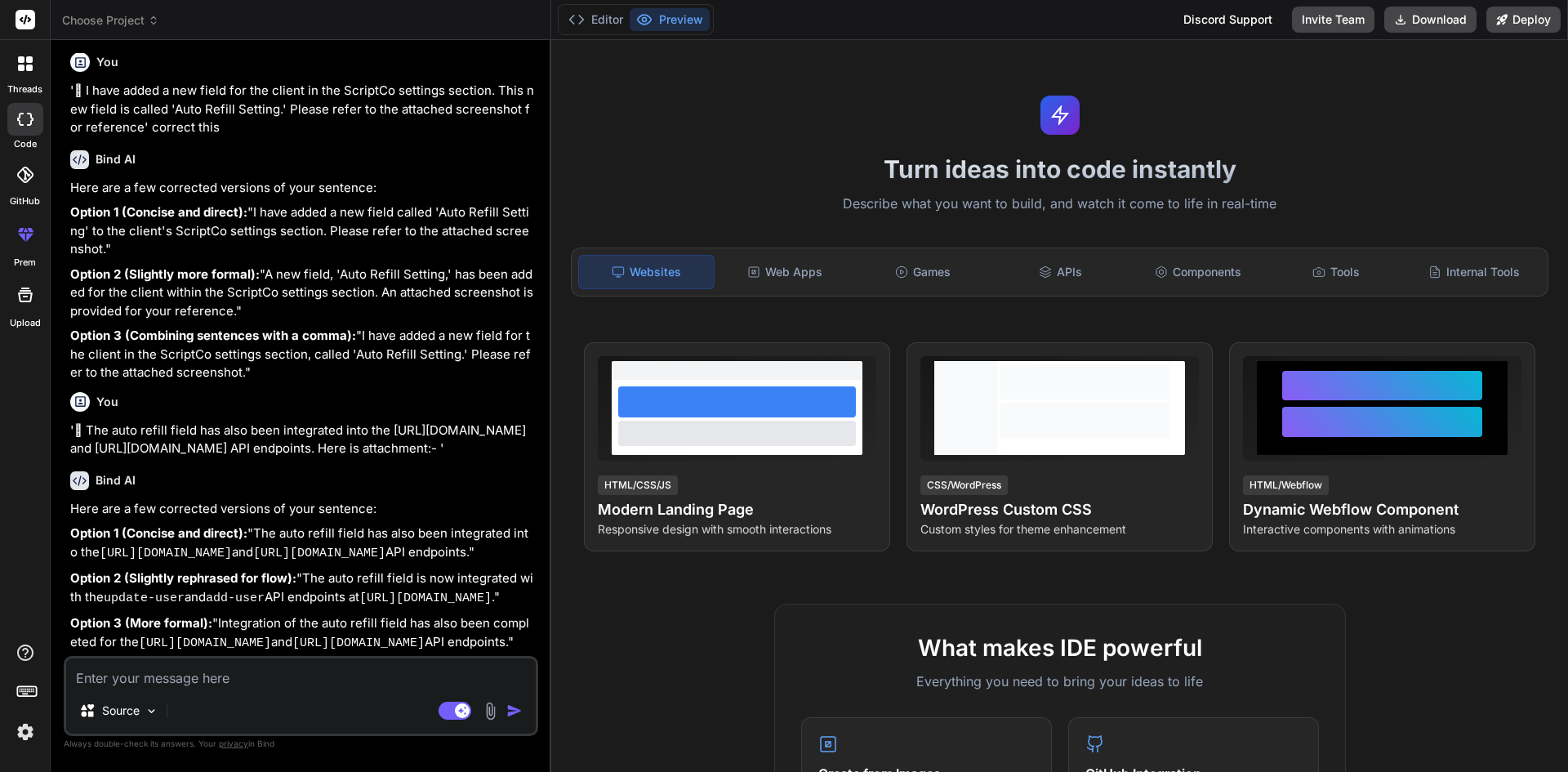
click at [26, 83] on label "threads" at bounding box center [25, 90] width 35 height 14
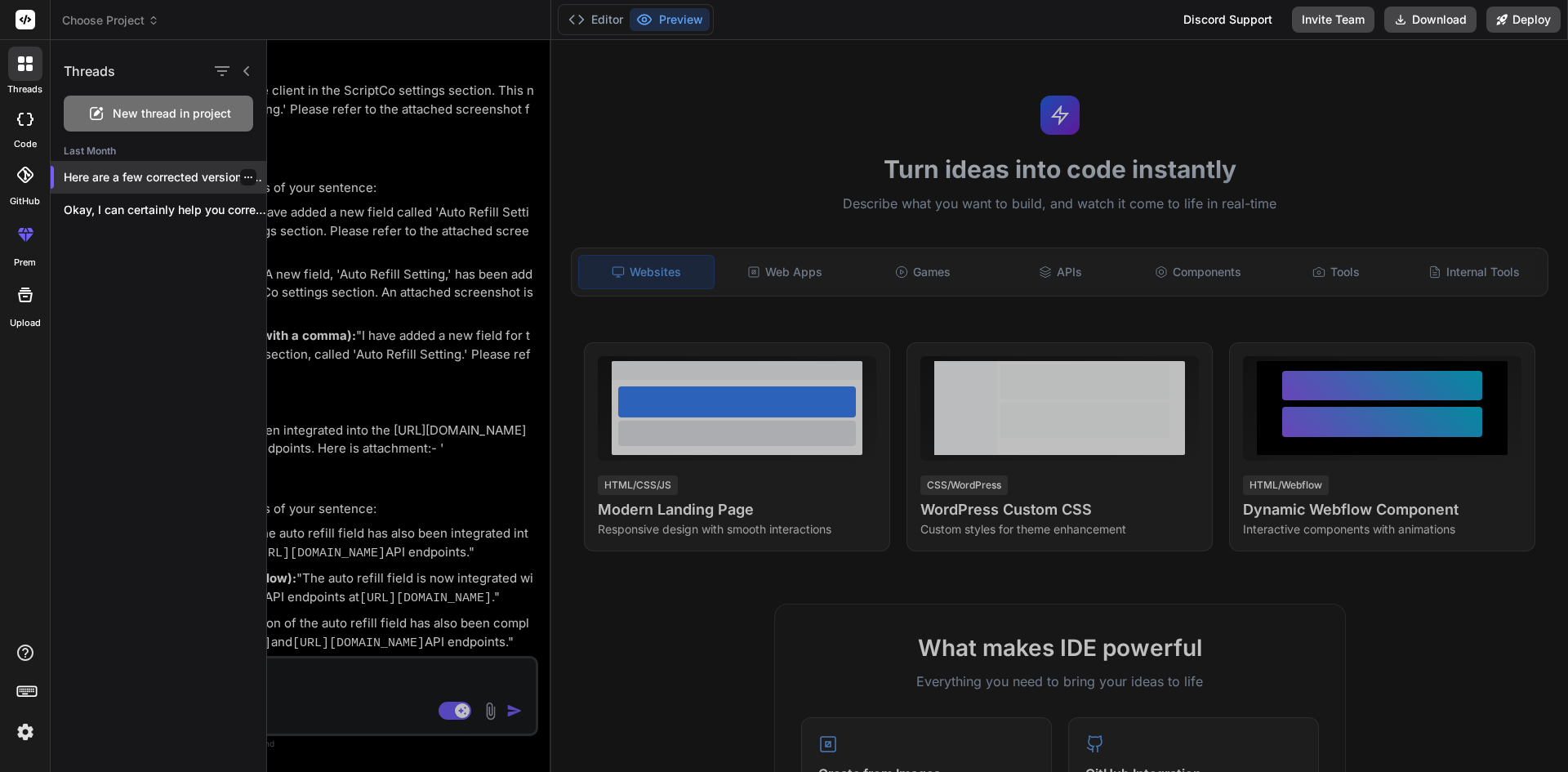
click at [254, 187] on div "Here are a few corrected versions of..." at bounding box center [158, 177] width 215 height 32
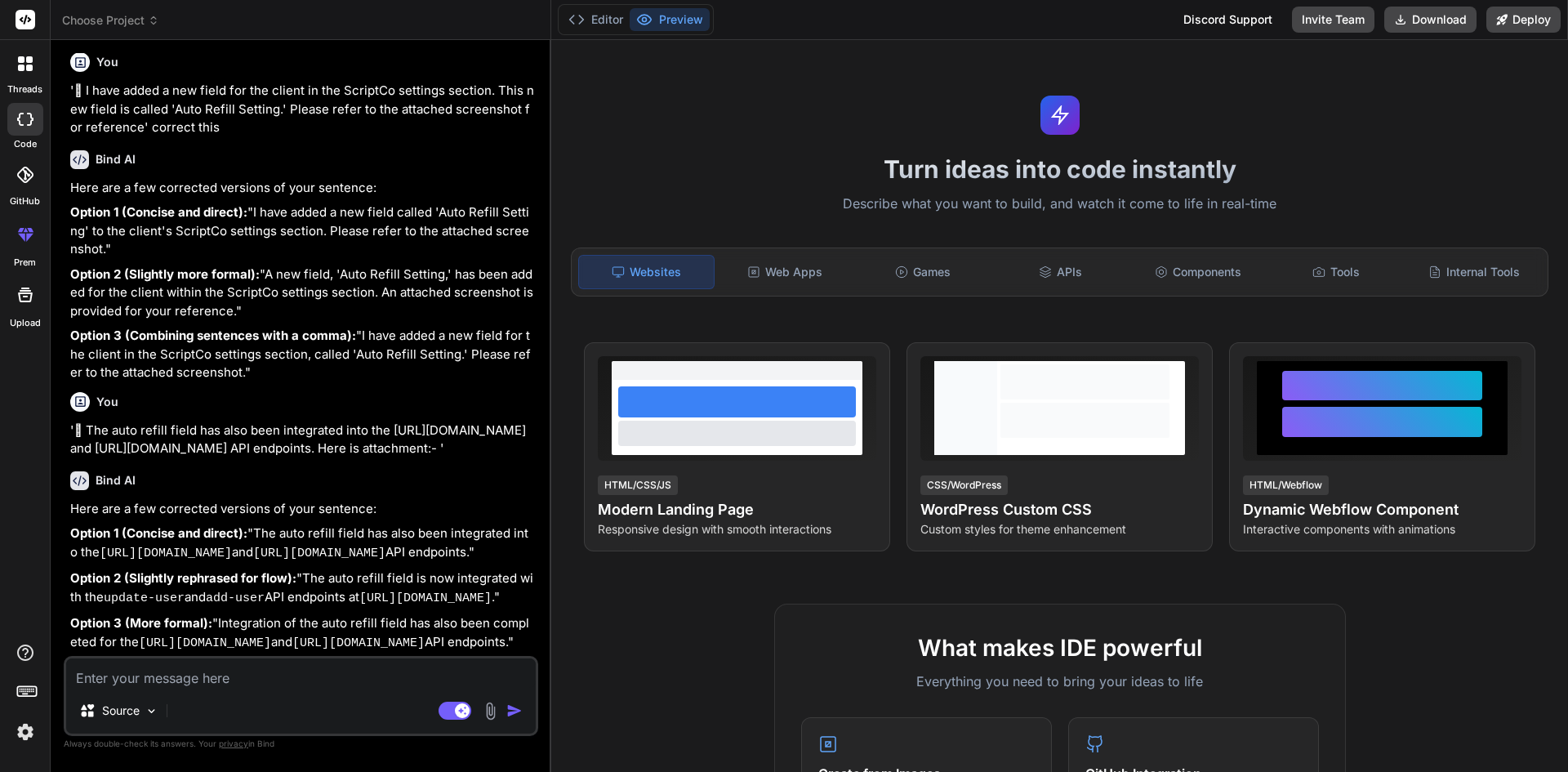
click at [21, 71] on div at bounding box center [25, 63] width 34 height 34
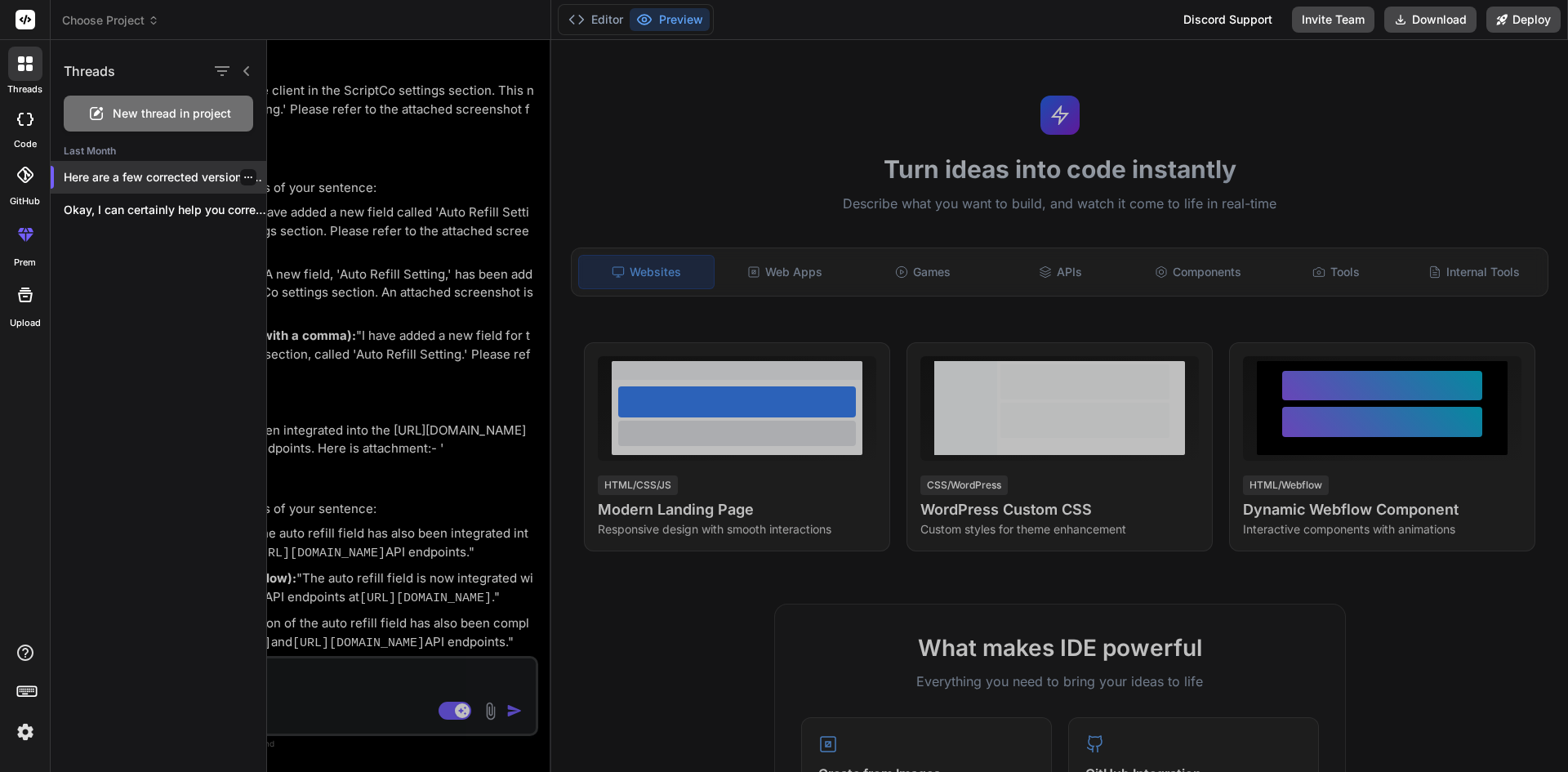
click at [244, 177] on icon "button" at bounding box center [249, 177] width 10 height 10
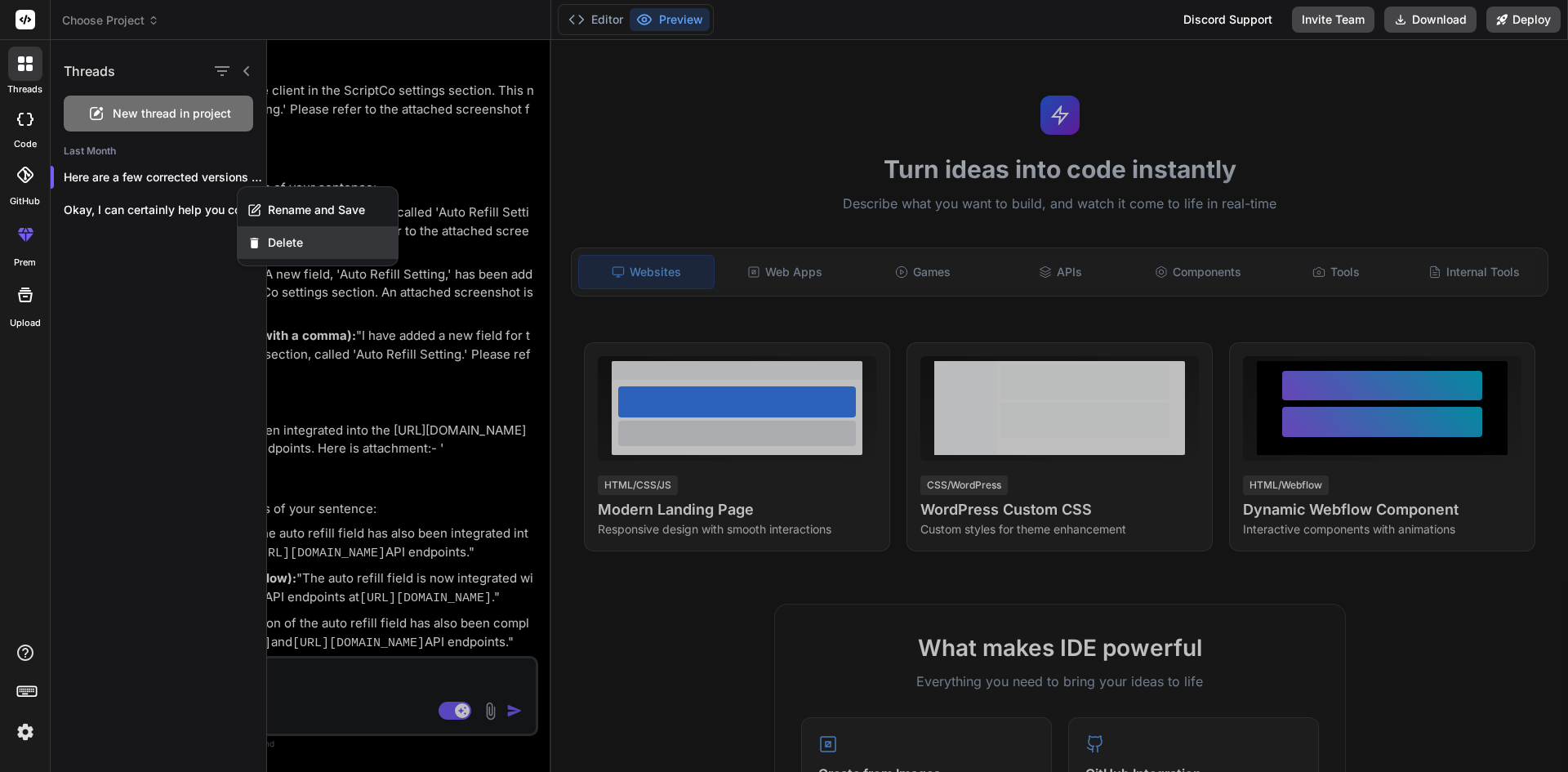
click at [286, 245] on span "Delete" at bounding box center [285, 243] width 35 height 17
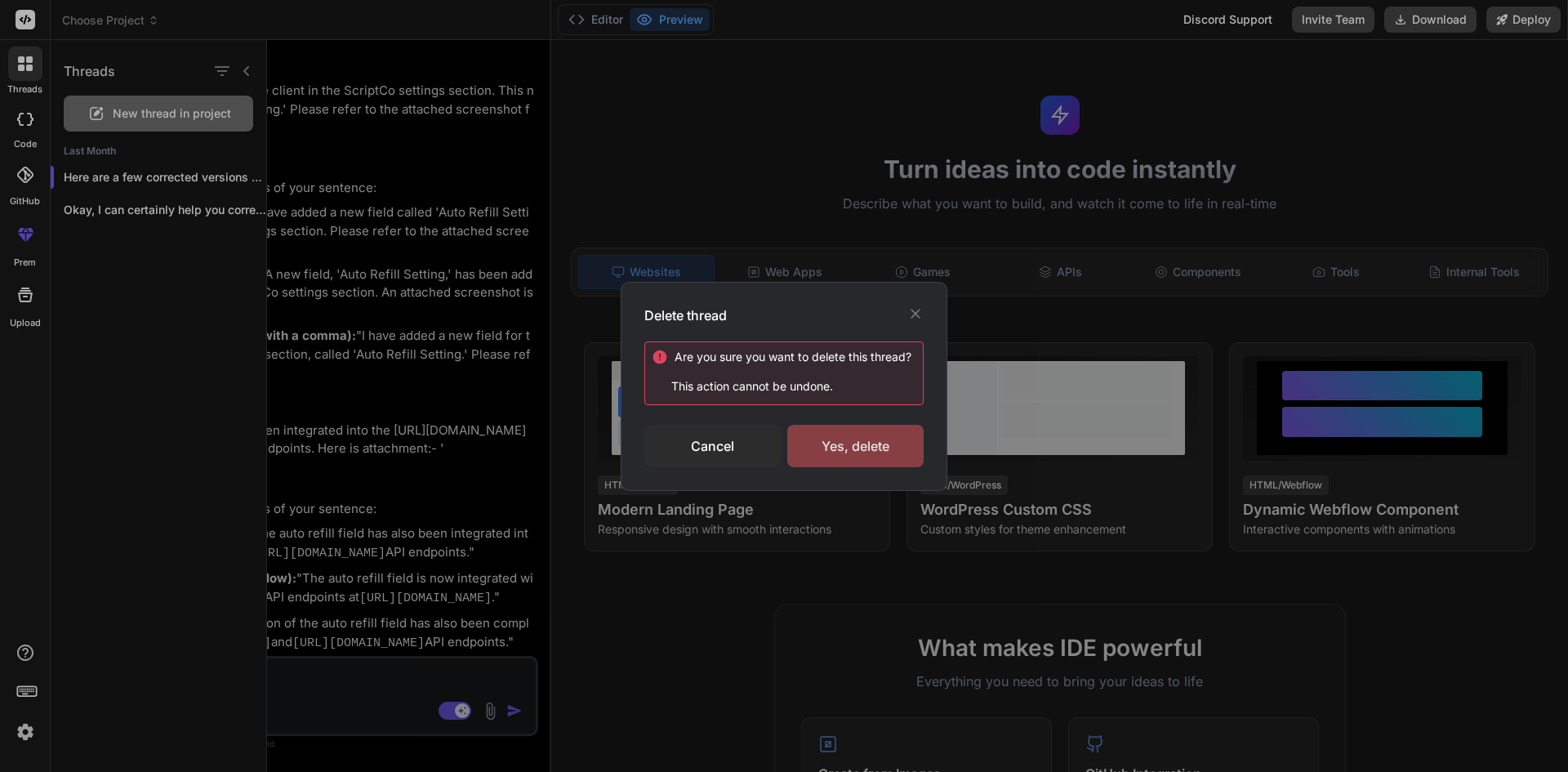
click at [830, 446] on div "Yes, delete" at bounding box center [855, 445] width 137 height 42
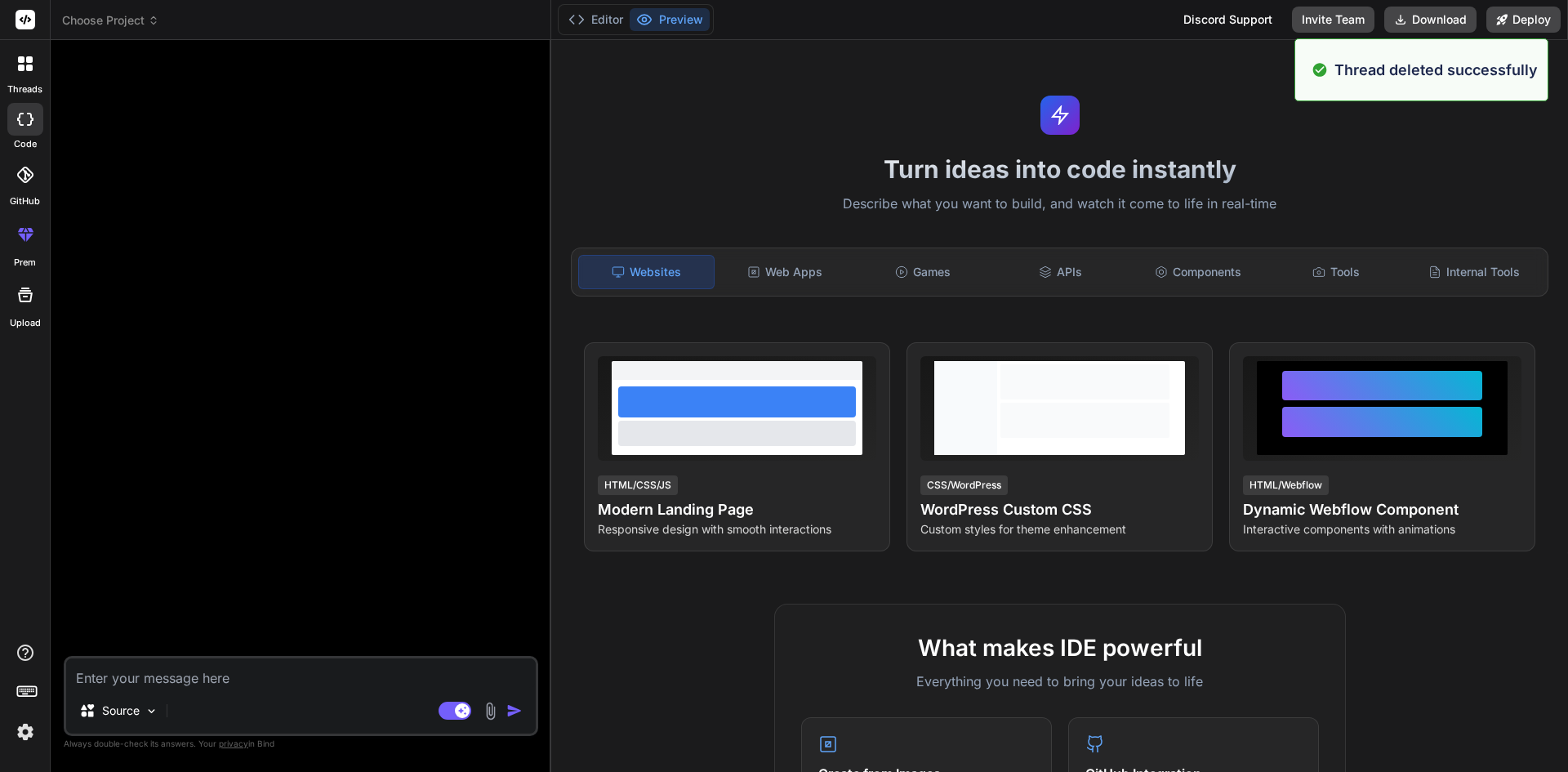
click at [18, 124] on icon at bounding box center [26, 119] width 17 height 13
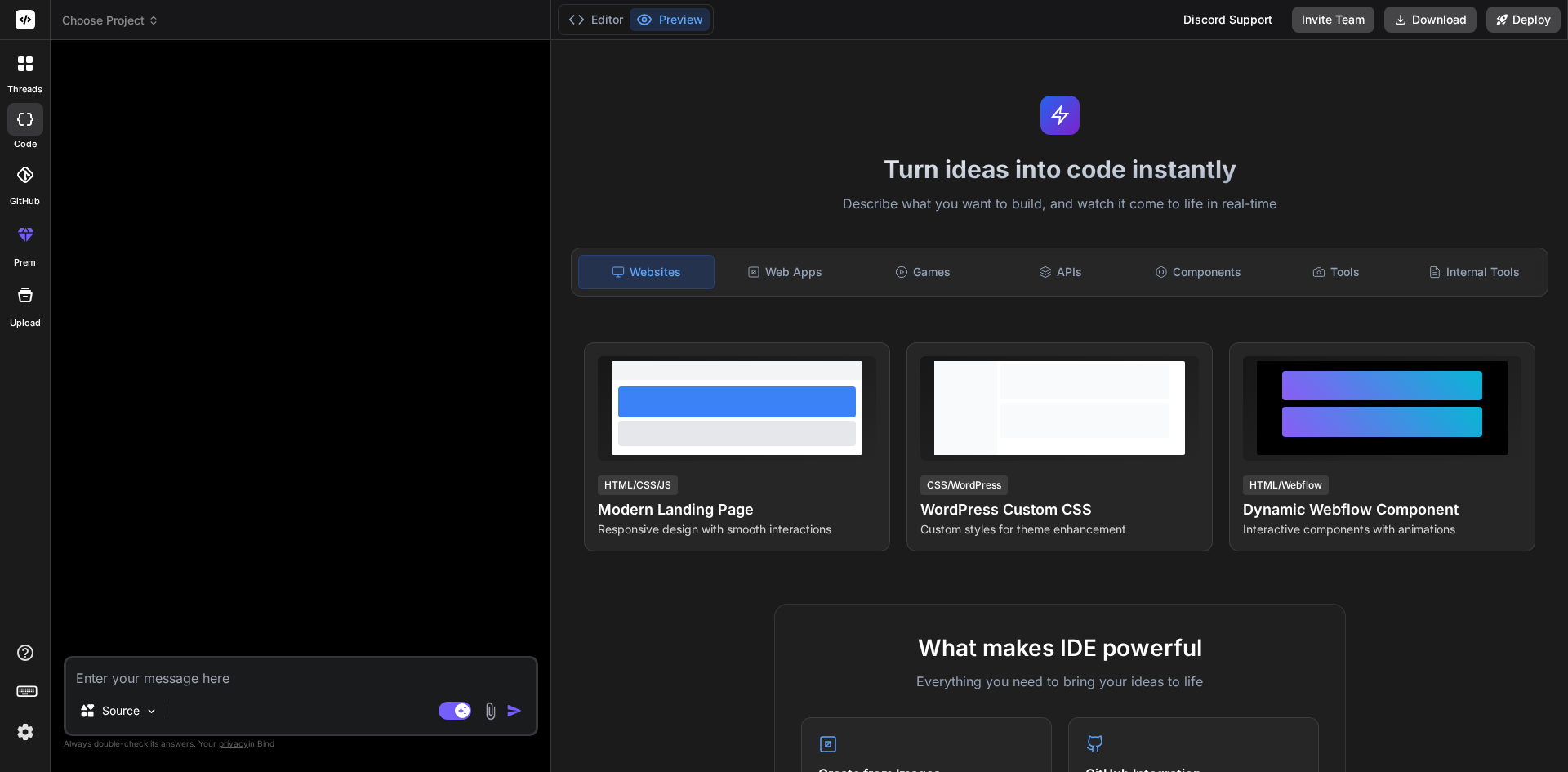
click at [30, 118] on icon at bounding box center [31, 119] width 7 height 13
click at [17, 81] on div "threads" at bounding box center [25, 68] width 50 height 56
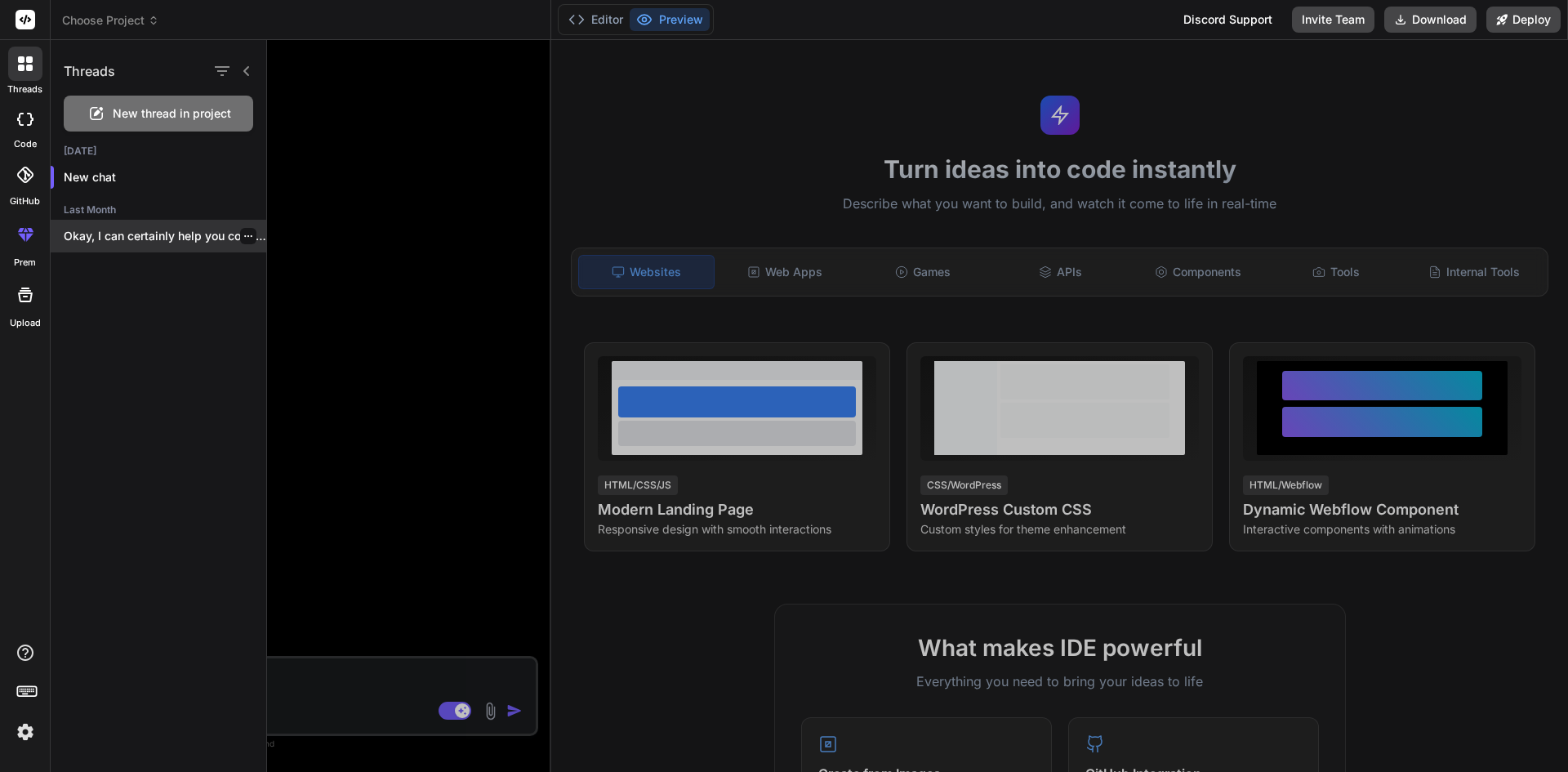
click at [138, 239] on p "Okay, I can certainly help you correct..." at bounding box center [165, 236] width 202 height 17
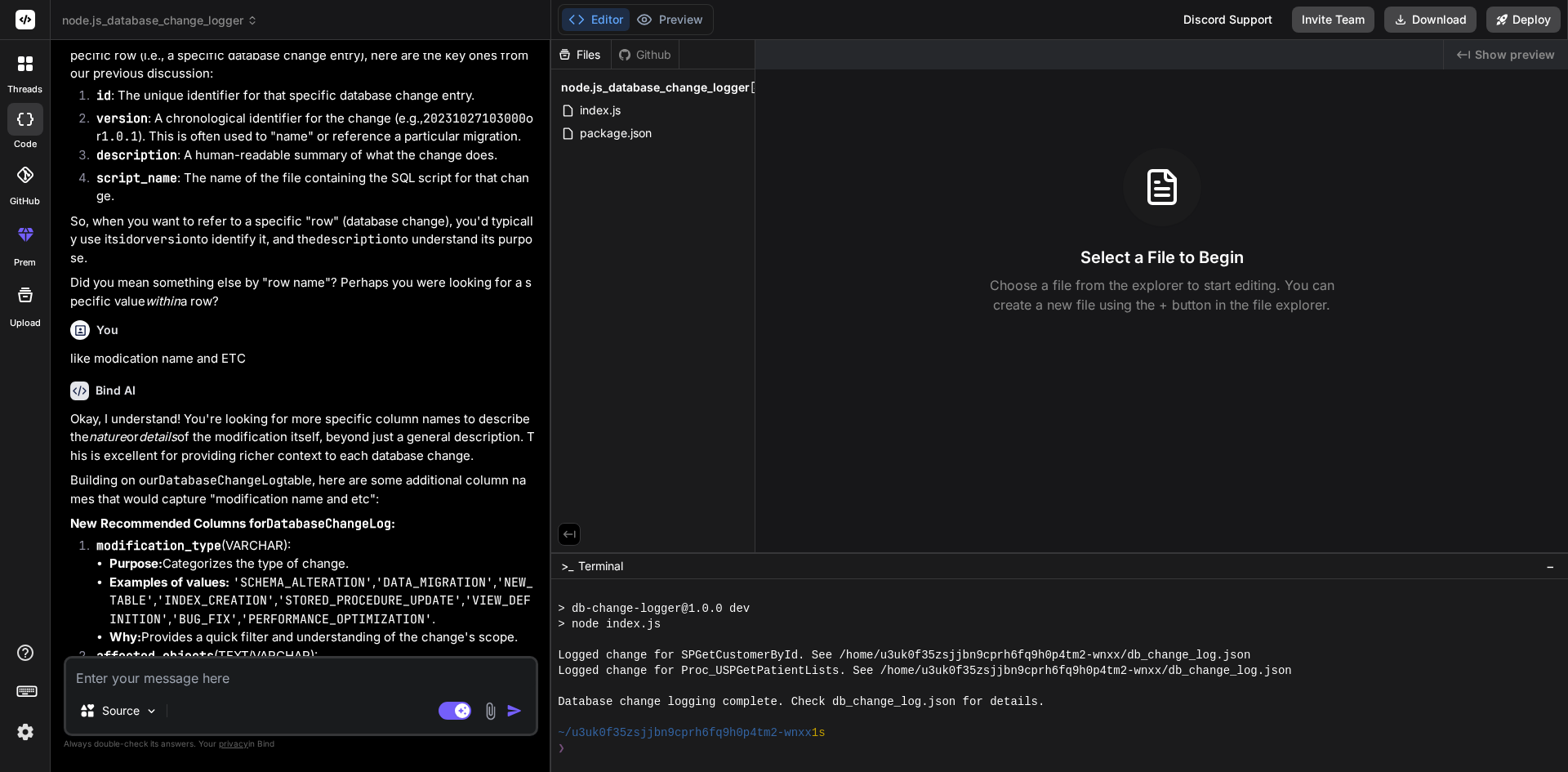
scroll to position [0, 0]
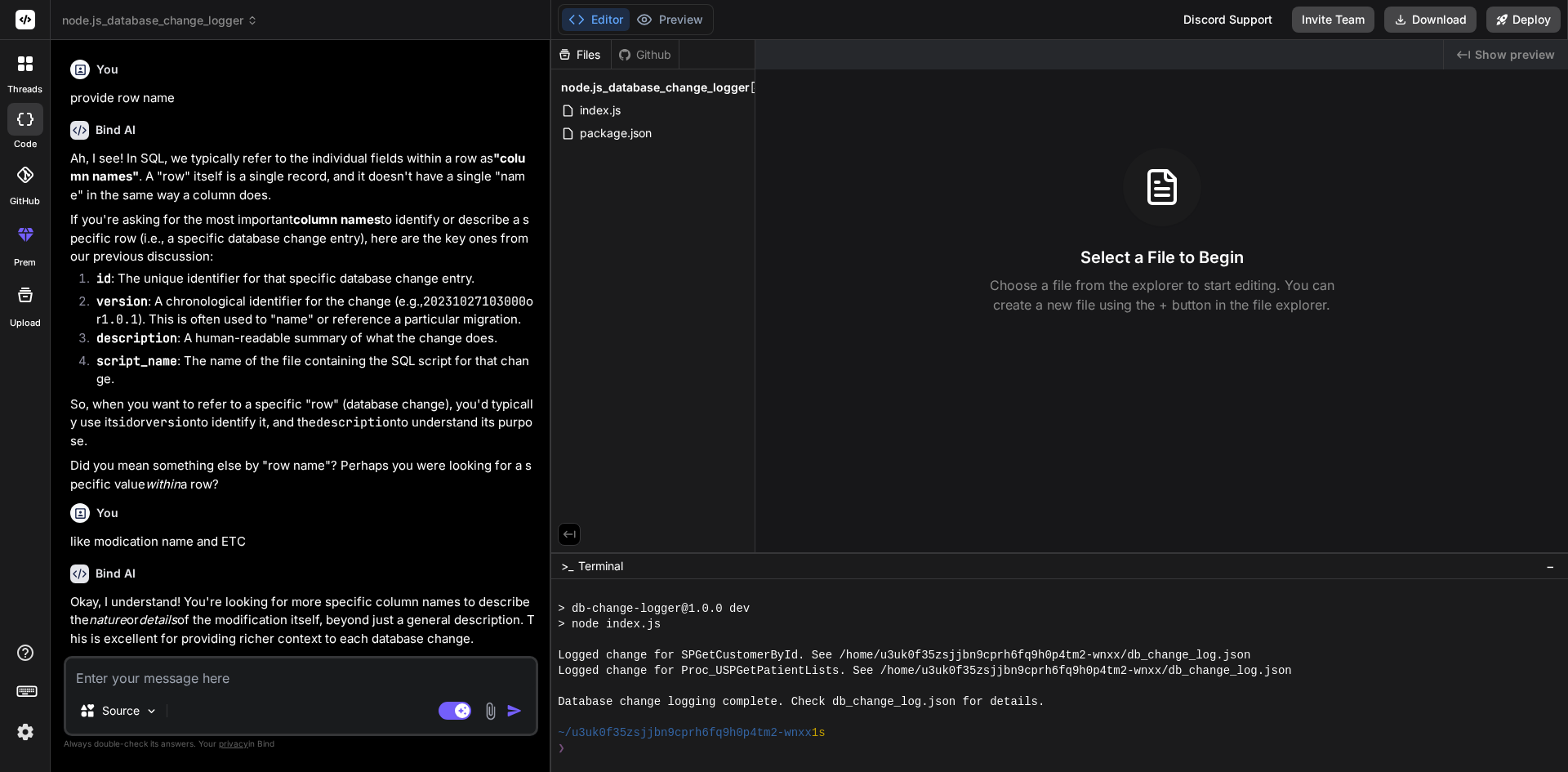
click at [22, 81] on div "threads" at bounding box center [25, 68] width 50 height 56
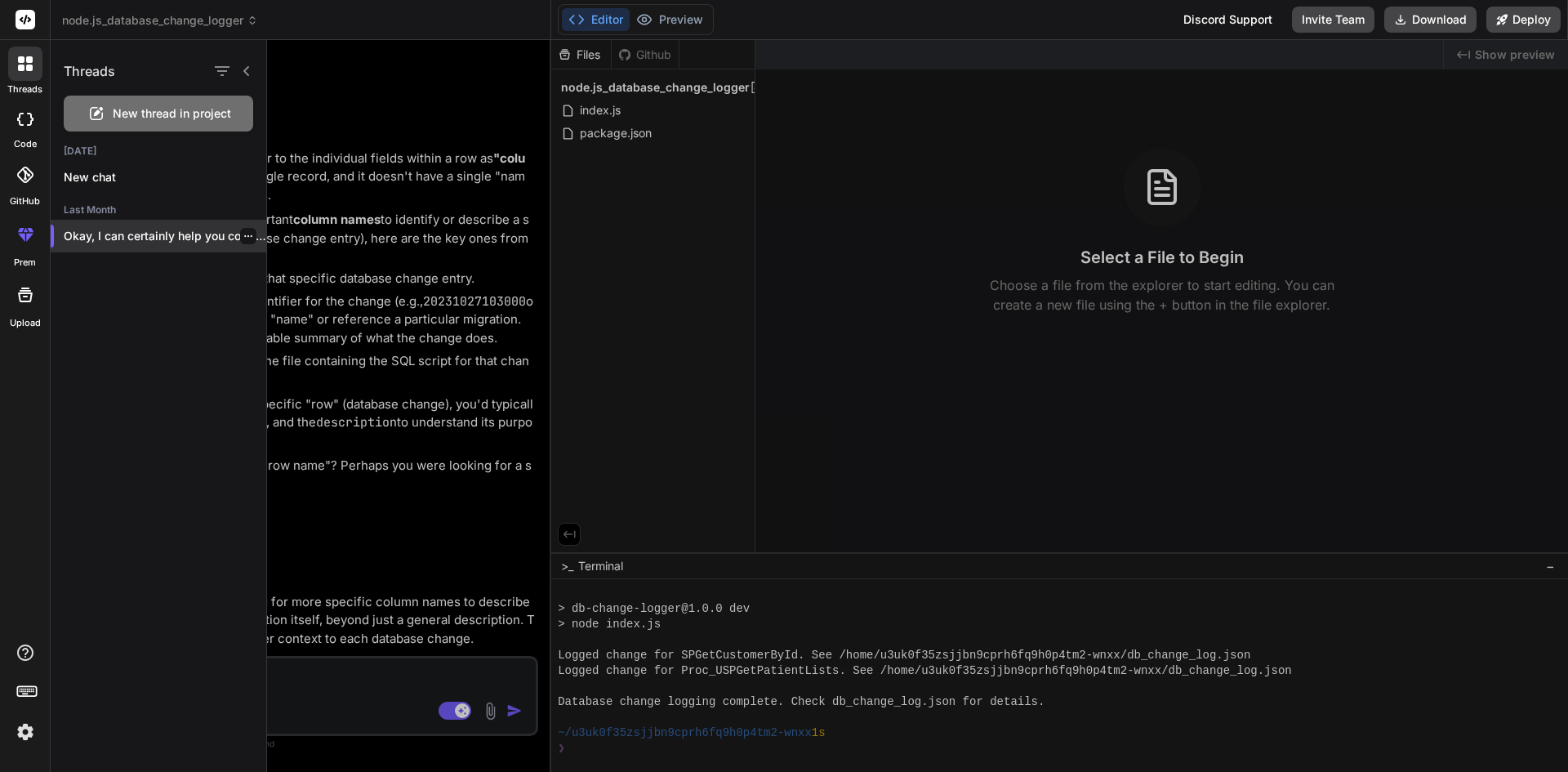
click at [240, 237] on div at bounding box center [249, 236] width 17 height 17
click at [240, 230] on div at bounding box center [249, 236] width 17 height 17
click at [244, 234] on icon "button" at bounding box center [249, 236] width 10 height 10
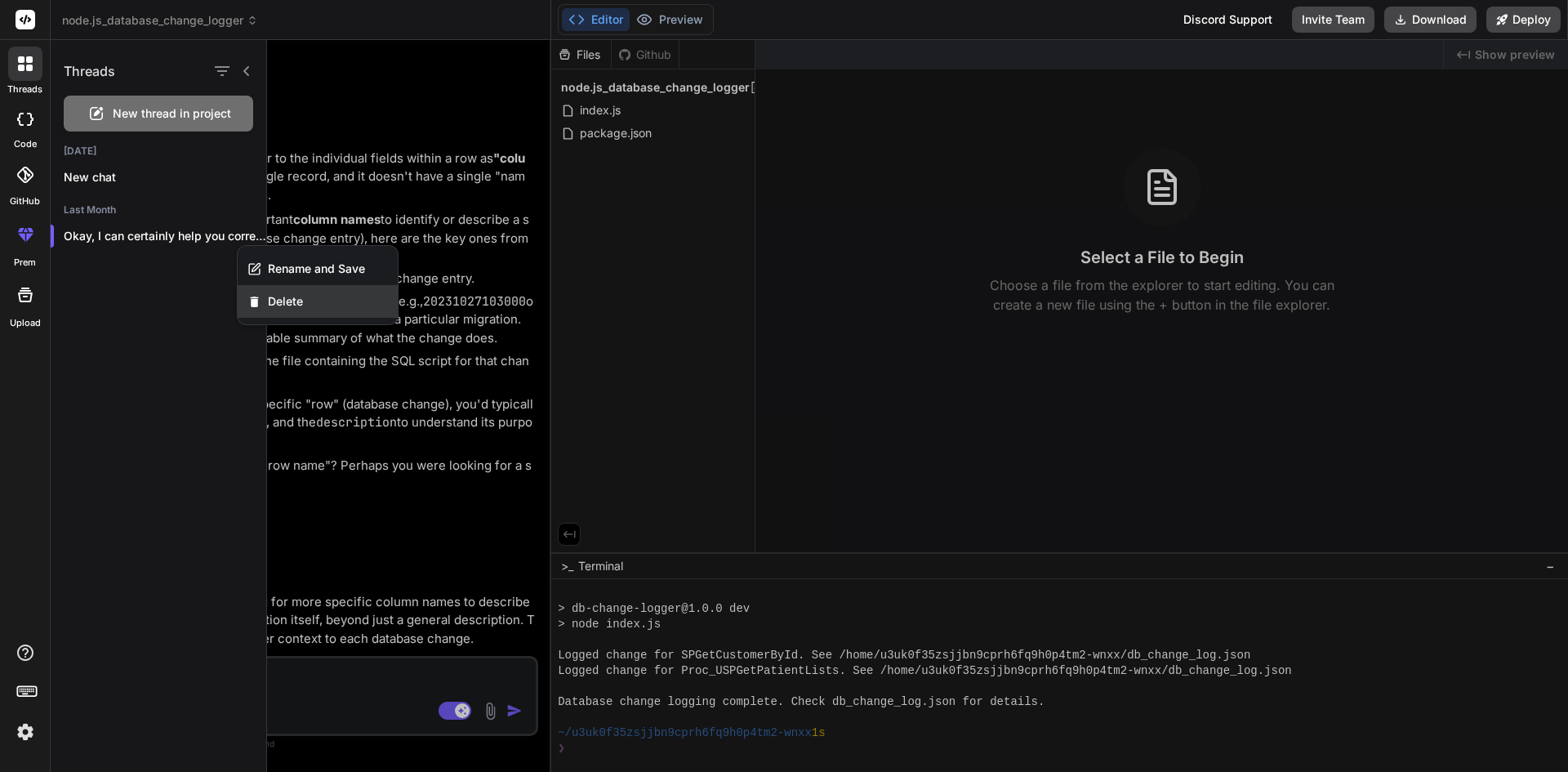
click at [286, 303] on span "Delete" at bounding box center [285, 302] width 35 height 17
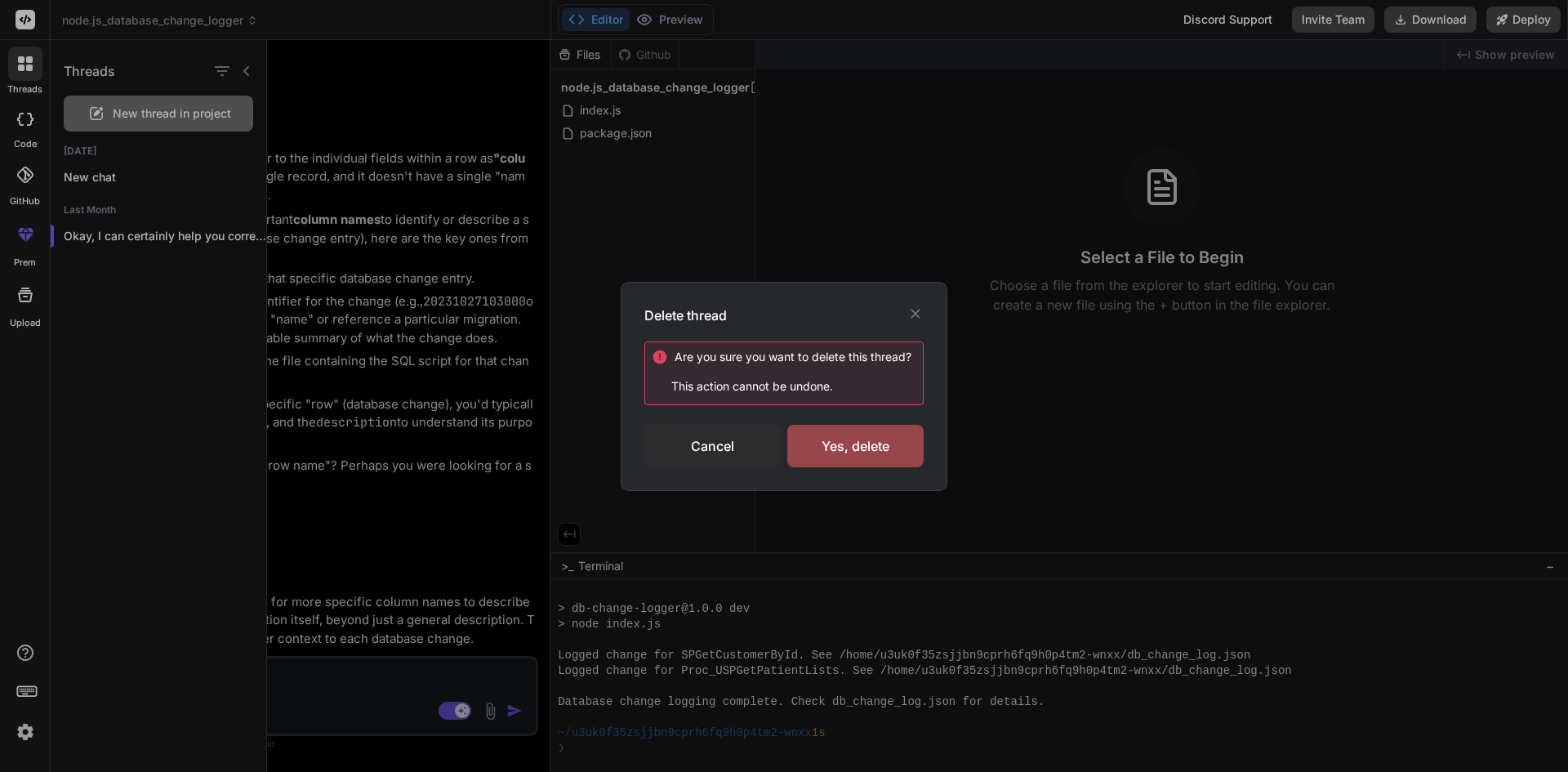
click at [905, 321] on div "Delete thread" at bounding box center [784, 316] width 279 height 20
click at [912, 316] on icon at bounding box center [916, 314] width 10 height 10
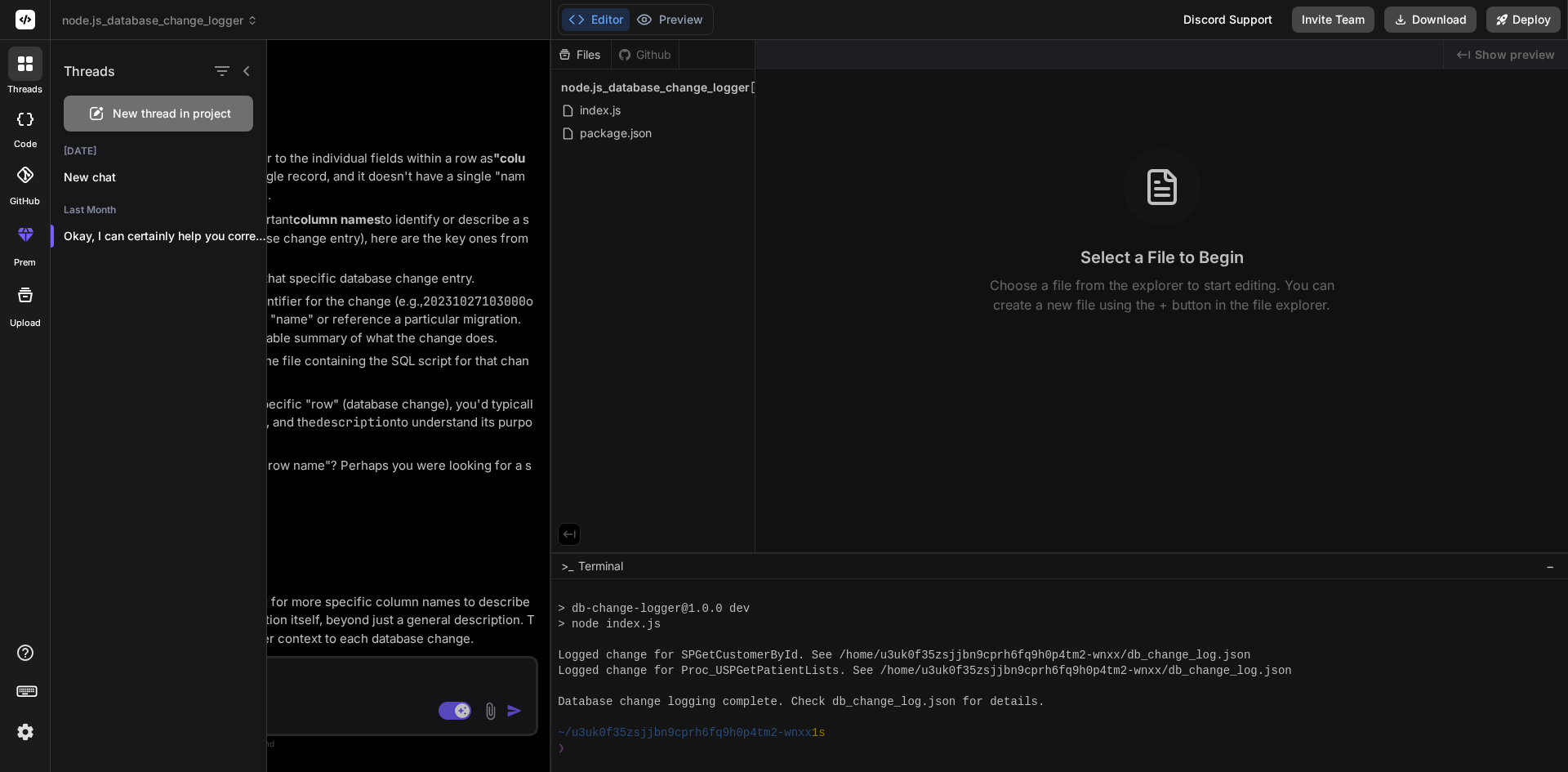
click at [30, 107] on div at bounding box center [25, 119] width 36 height 32
type textarea "x"
